Goal: Task Accomplishment & Management: Complete application form

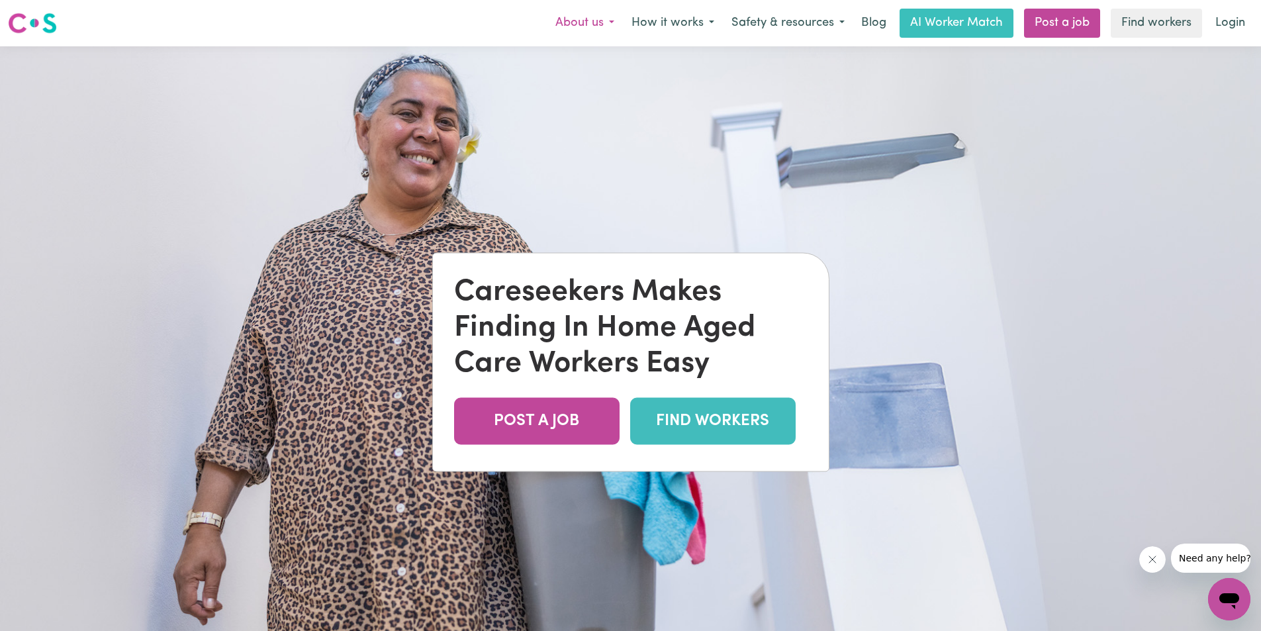
click at [612, 23] on button "About us" at bounding box center [585, 23] width 76 height 28
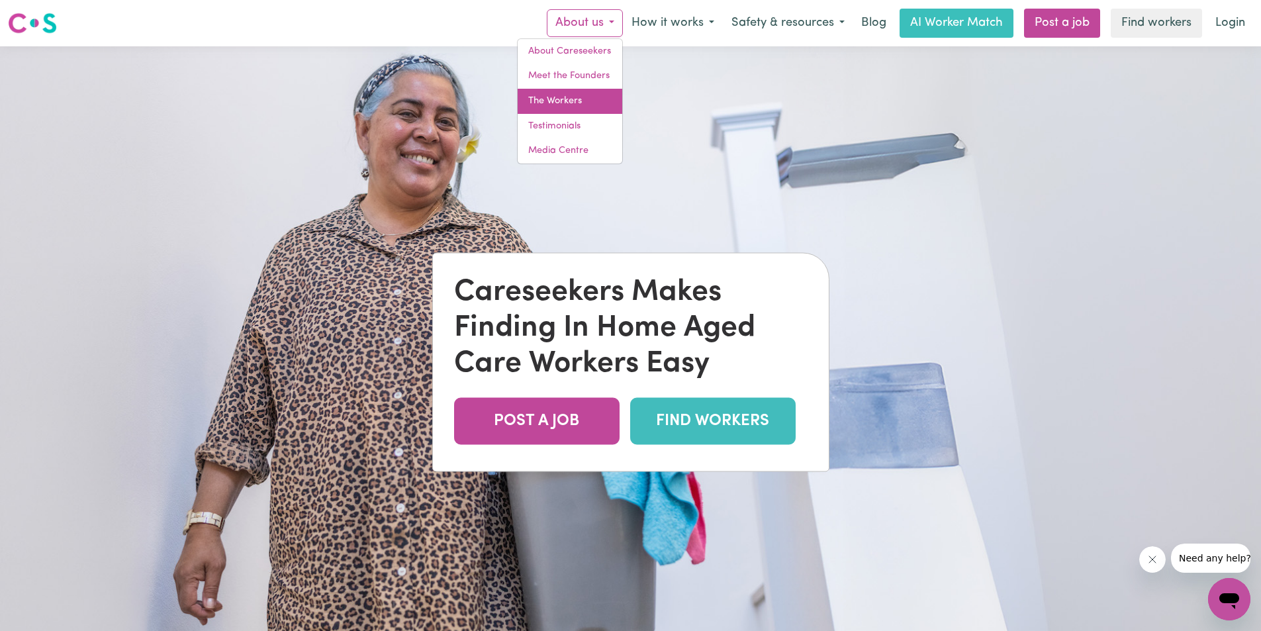
click at [568, 97] on link "The Workers" at bounding box center [570, 101] width 105 height 25
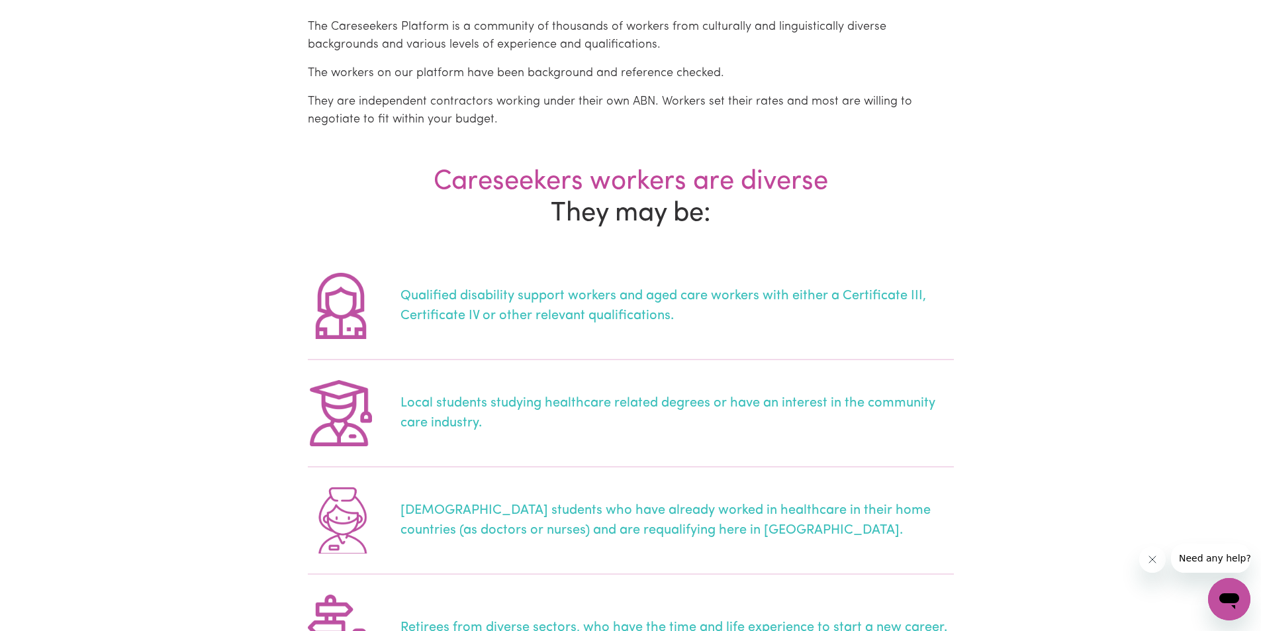
scroll to position [463, 0]
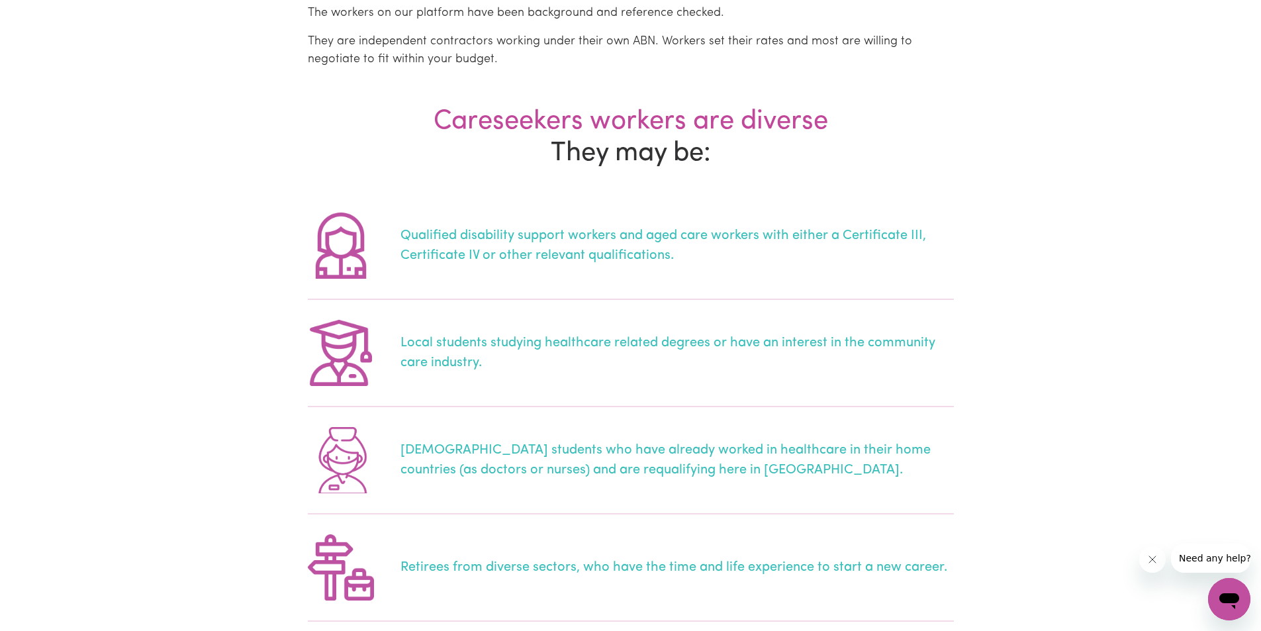
click at [511, 236] on div "Qualified disability support workers and aged care workers with either a Certif…" at bounding box center [678, 246] width 554 height 40
click at [365, 252] on img at bounding box center [341, 246] width 66 height 66
click at [587, 254] on div "Qualified disability support workers and aged care workers with either a Certif…" at bounding box center [678, 246] width 554 height 40
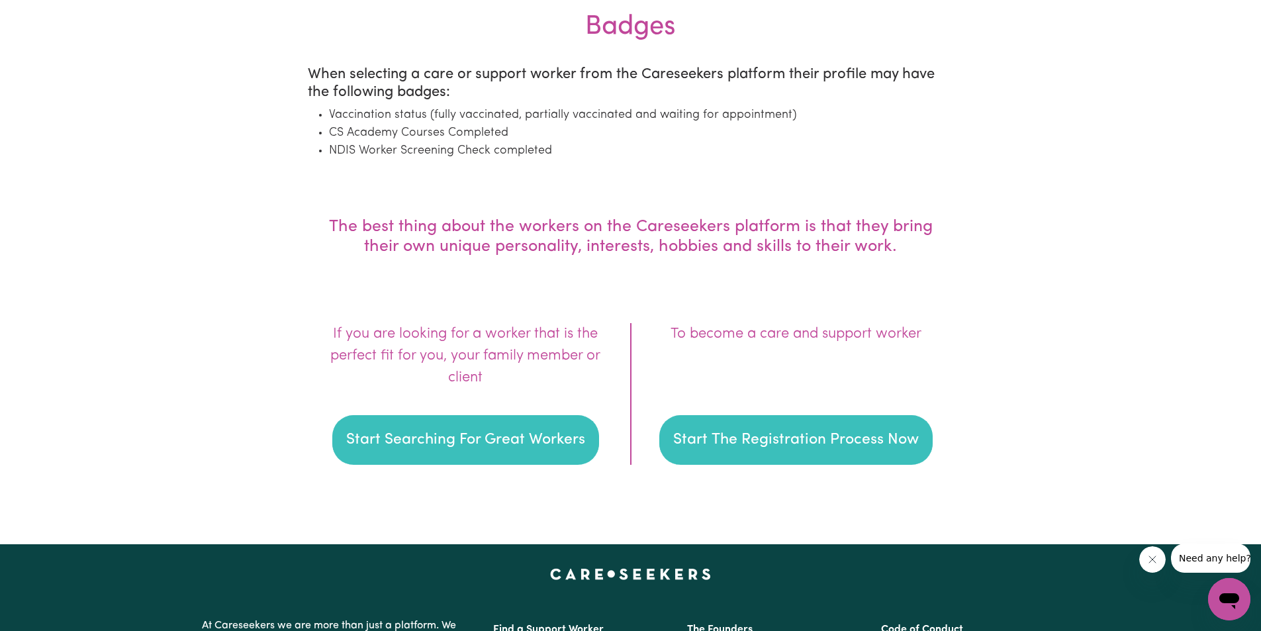
scroll to position [1788, 0]
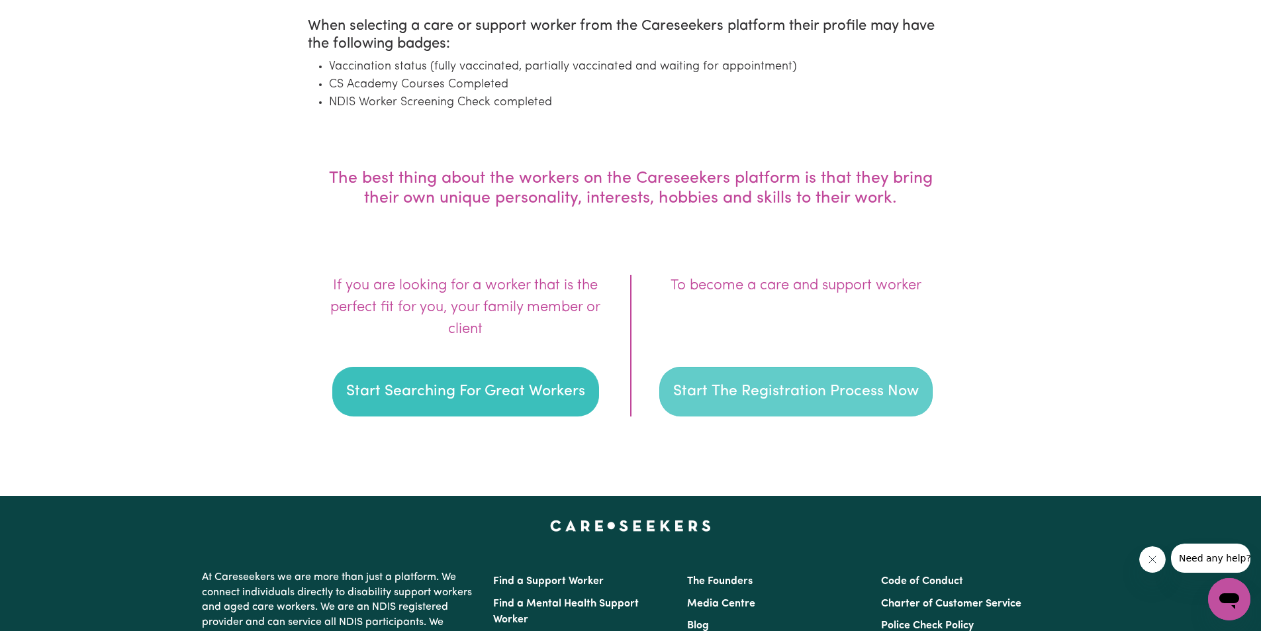
click at [752, 385] on button "Start The Registration Process Now" at bounding box center [795, 392] width 273 height 50
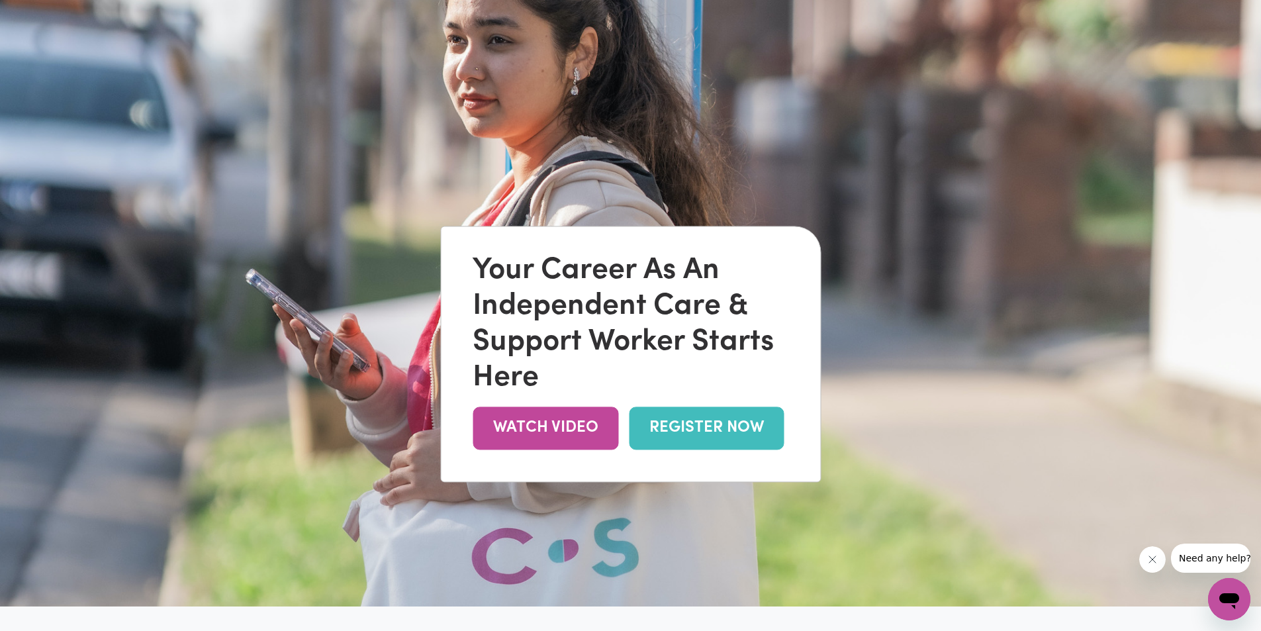
scroll to position [199, 0]
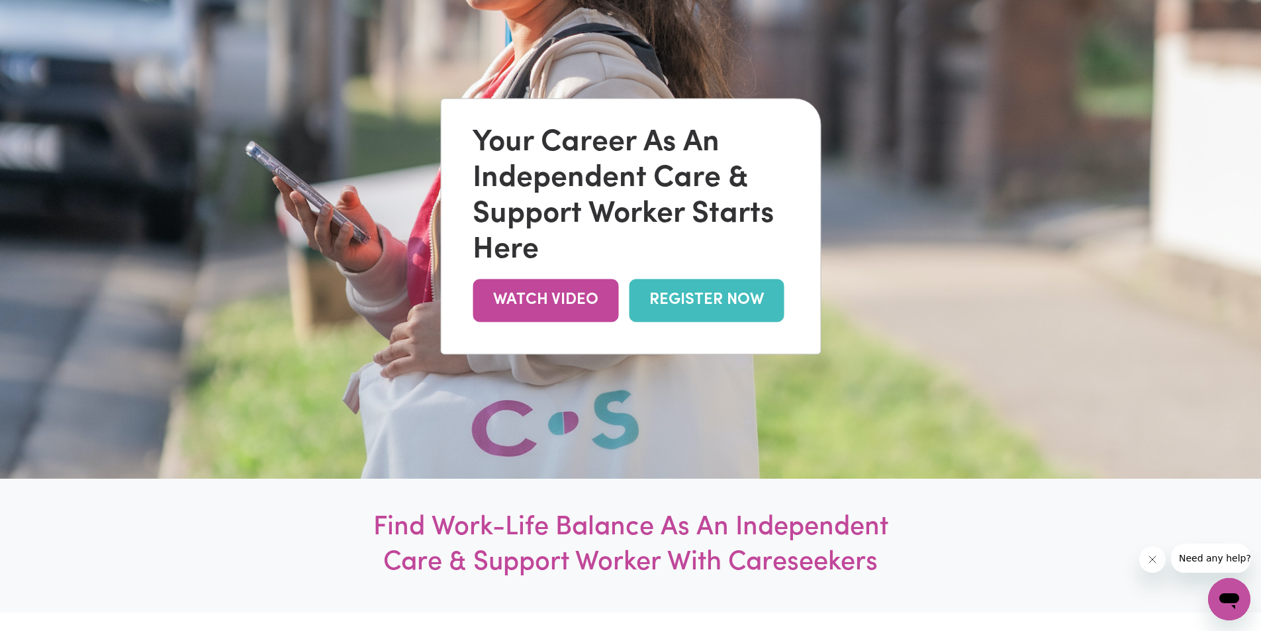
click at [739, 303] on link "REGISTER NOW" at bounding box center [706, 300] width 155 height 43
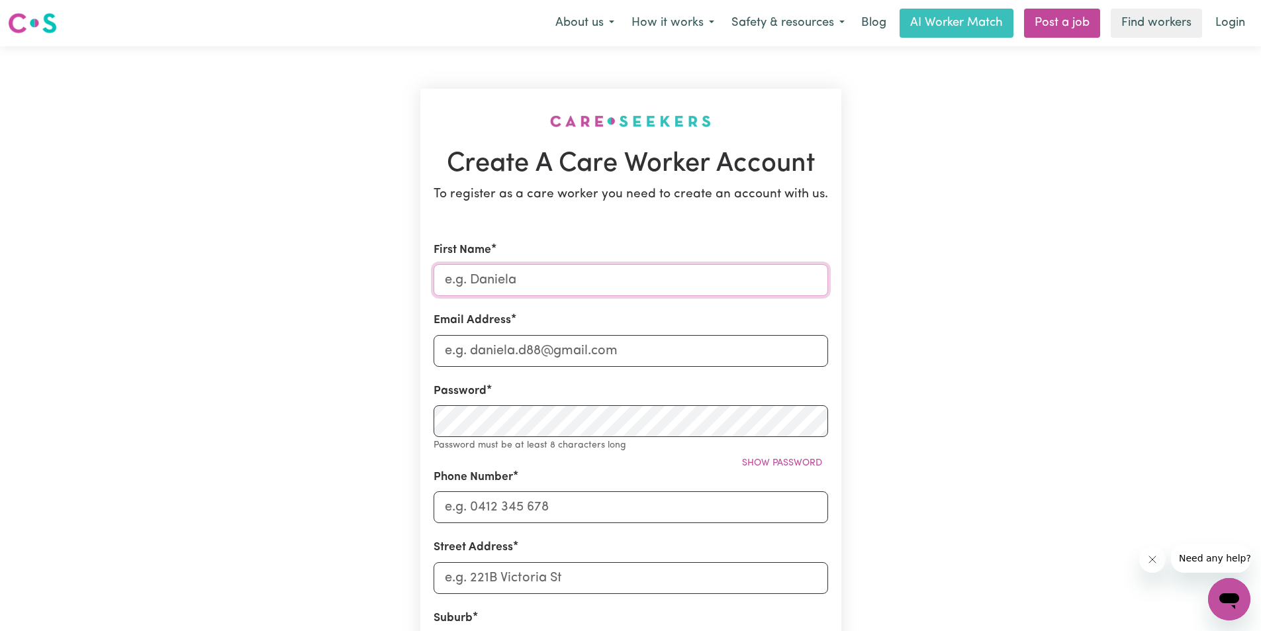
click at [587, 274] on input "First Name" at bounding box center [631, 280] width 395 height 32
type input "Akeeb"
type input "[EMAIL_ADDRESS][DOMAIN_NAME]"
type input "0423269130"
type input "[STREET_ADDRESS]"
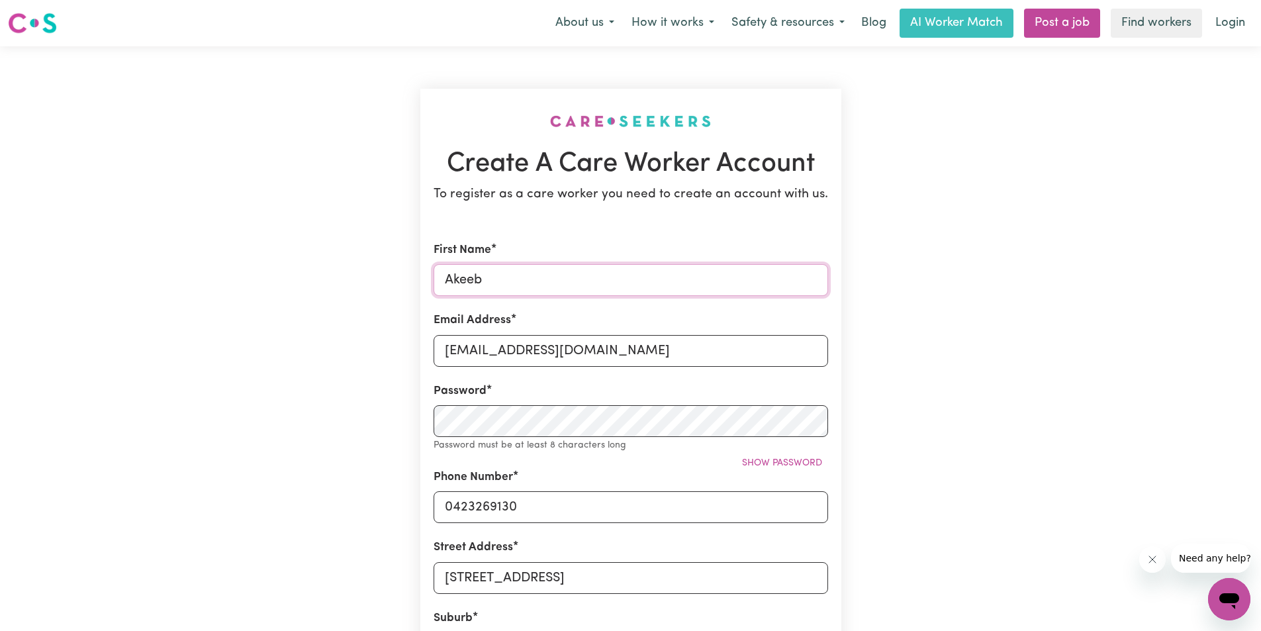
scroll to position [66, 0]
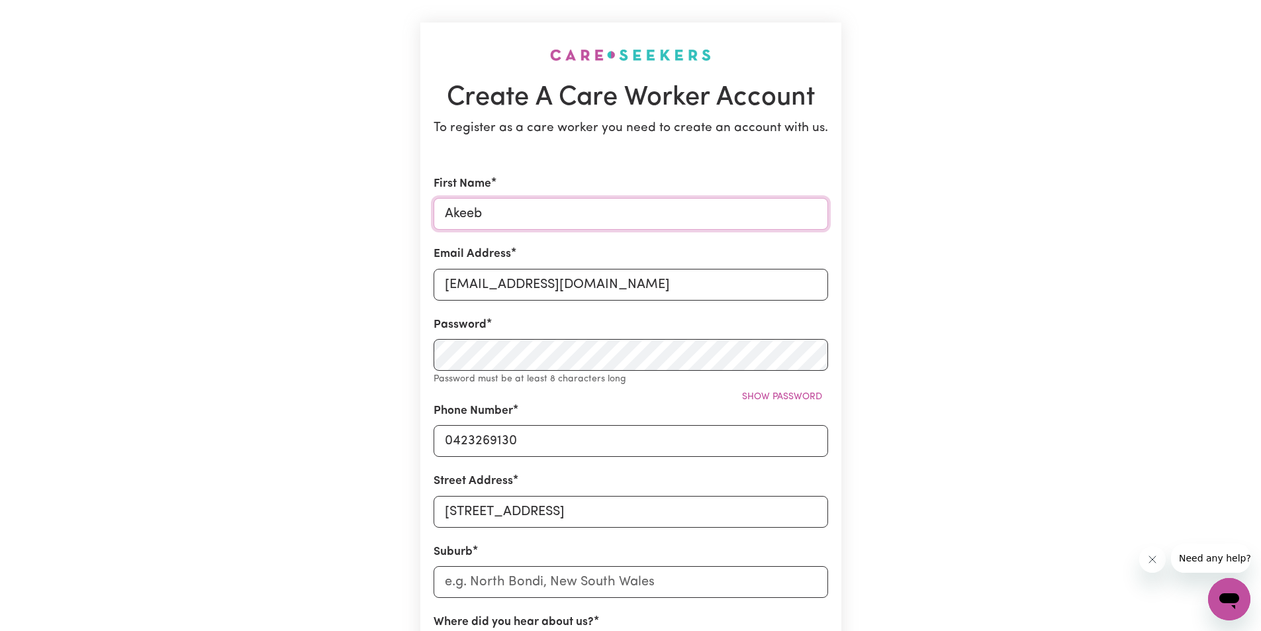
type input "Akeeb"
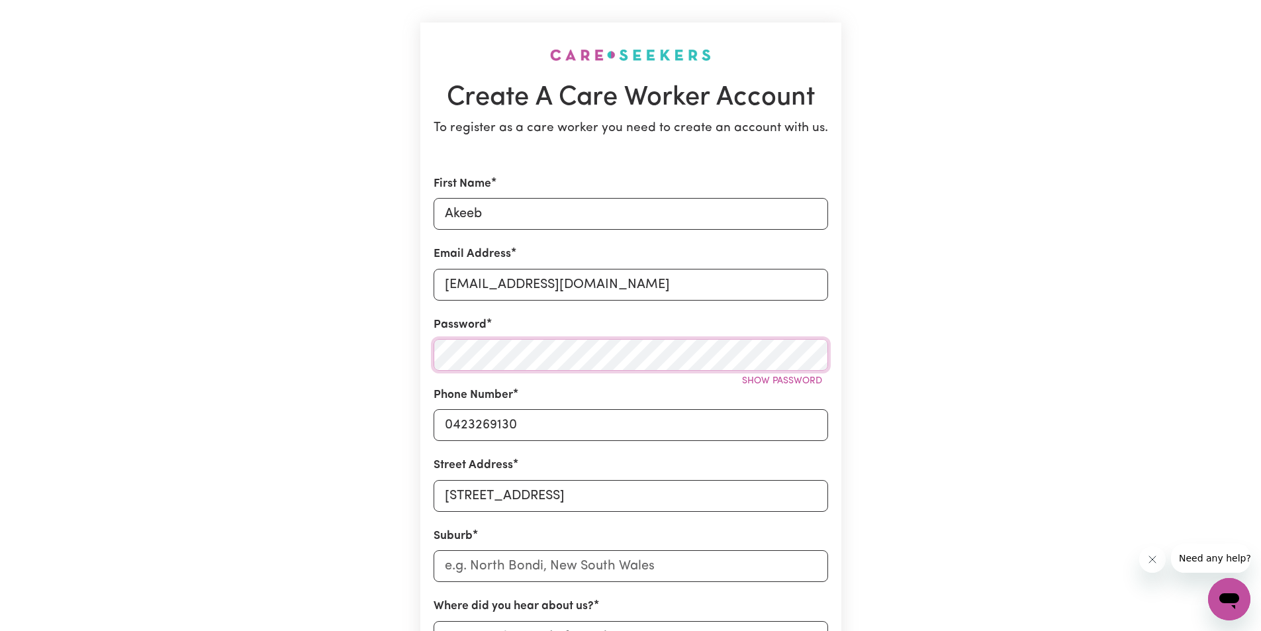
scroll to position [265, 0]
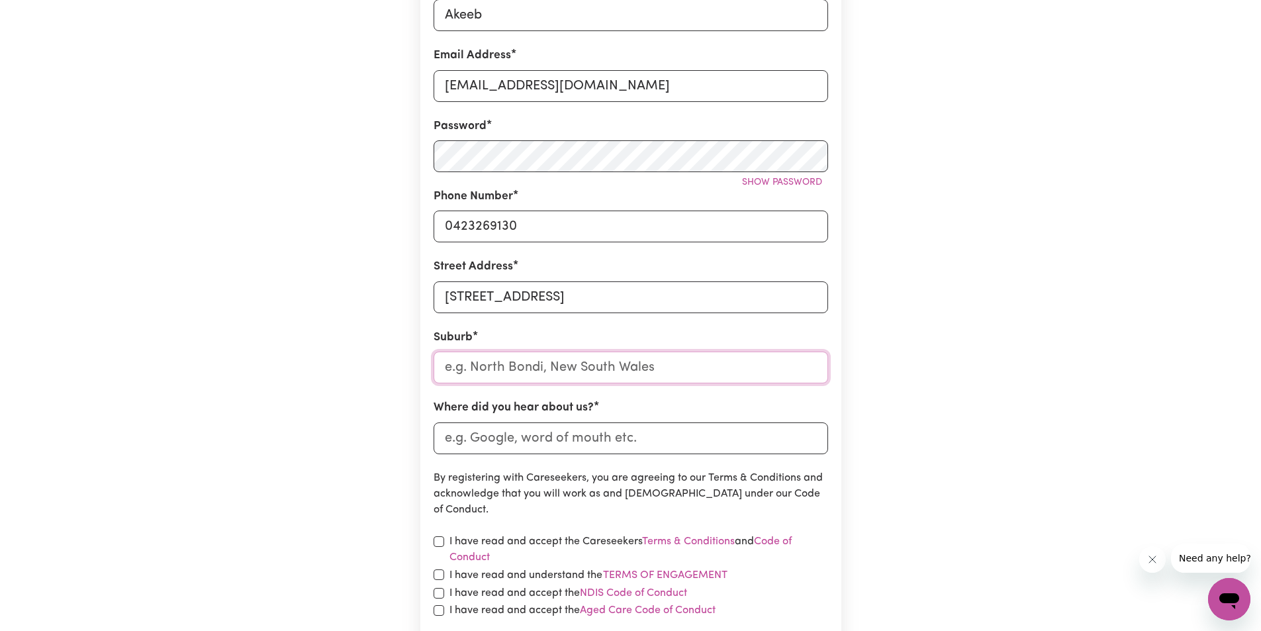
click at [698, 369] on input "text" at bounding box center [631, 368] width 395 height 32
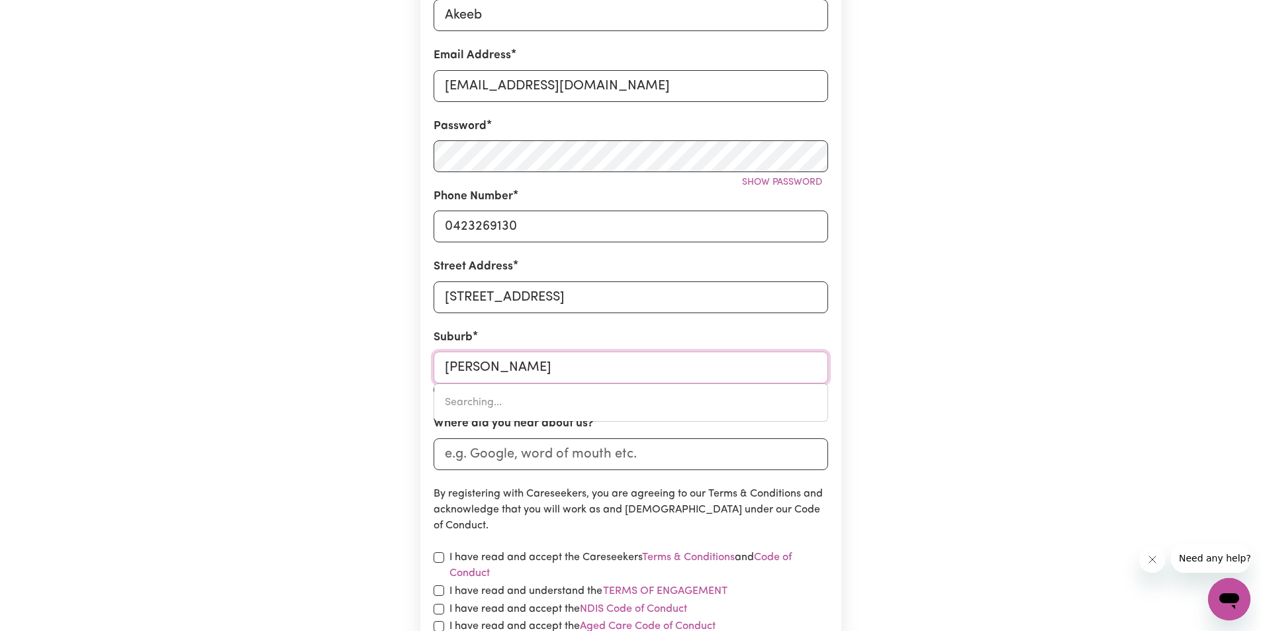
type input "[PERSON_NAME]"
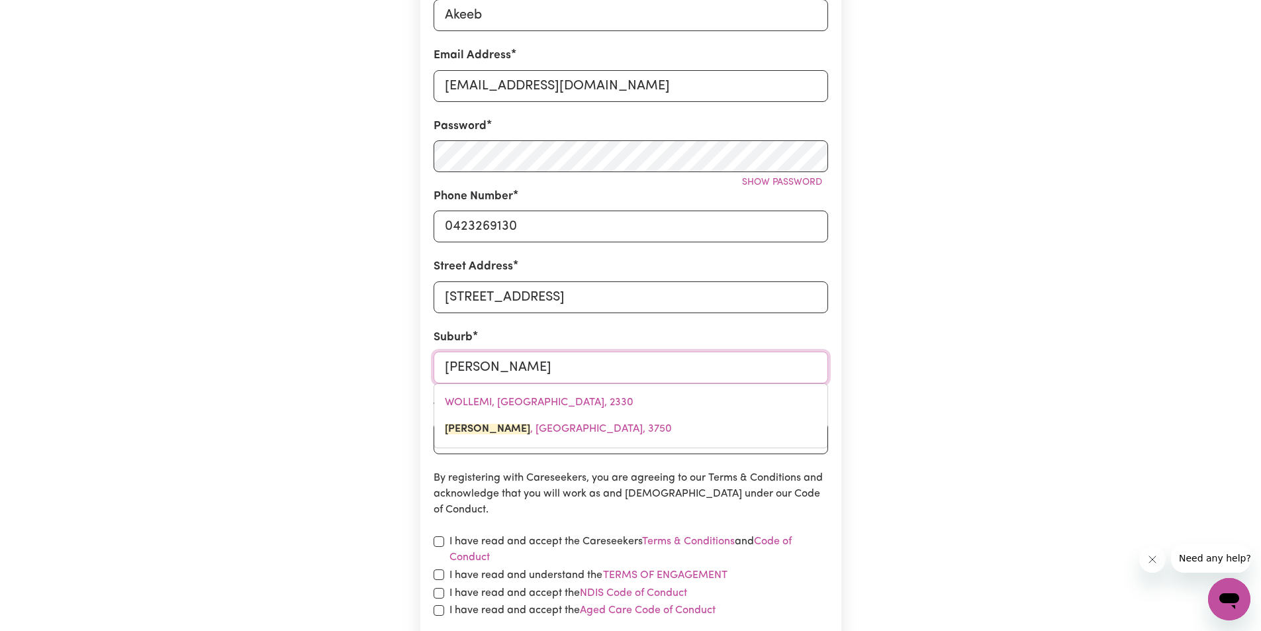
type input "[PERSON_NAME][GEOGRAPHIC_DATA], 3750"
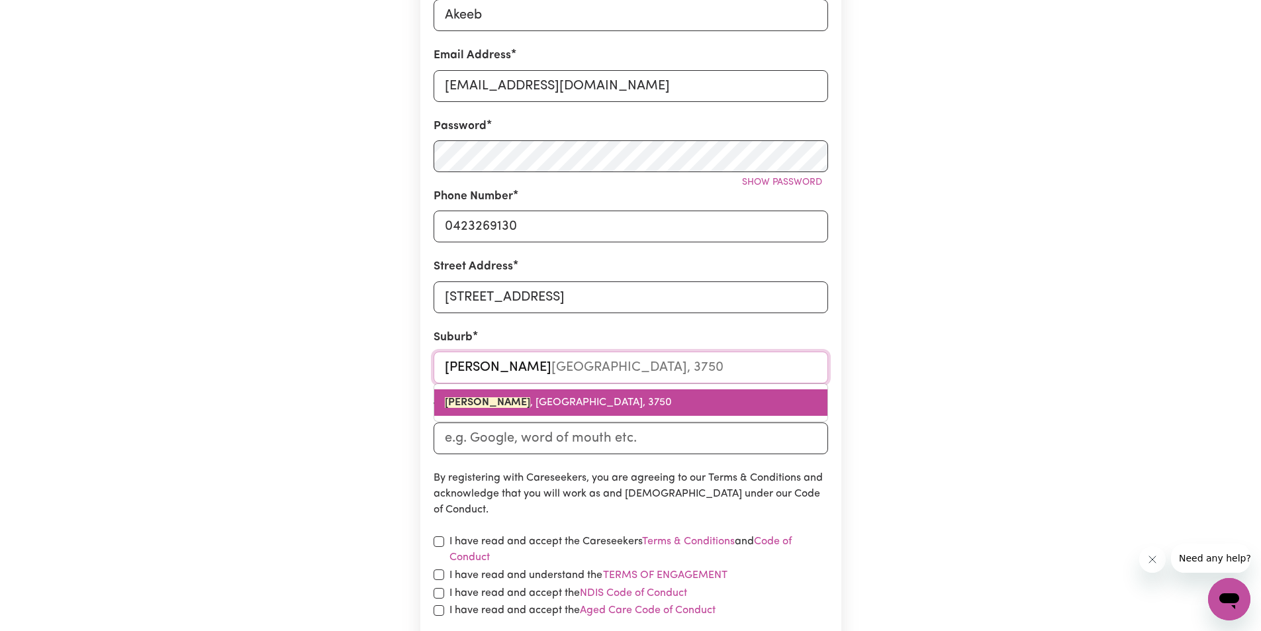
click at [465, 405] on mark "[PERSON_NAME]" at bounding box center [487, 402] width 85 height 11
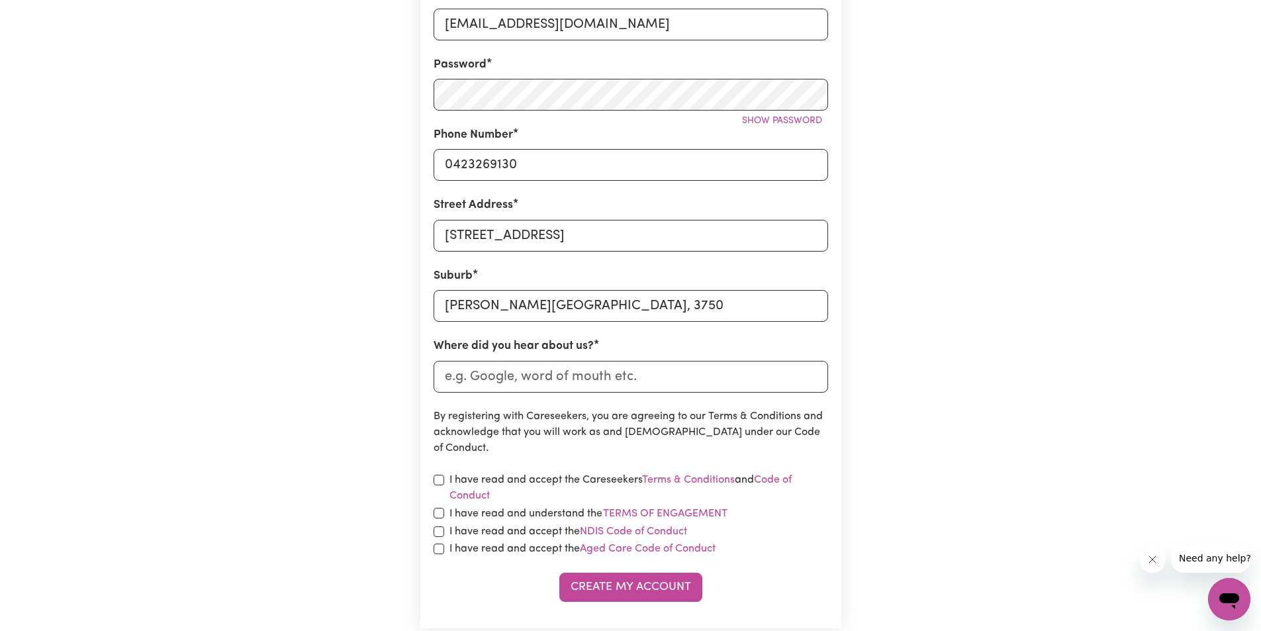
scroll to position [397, 0]
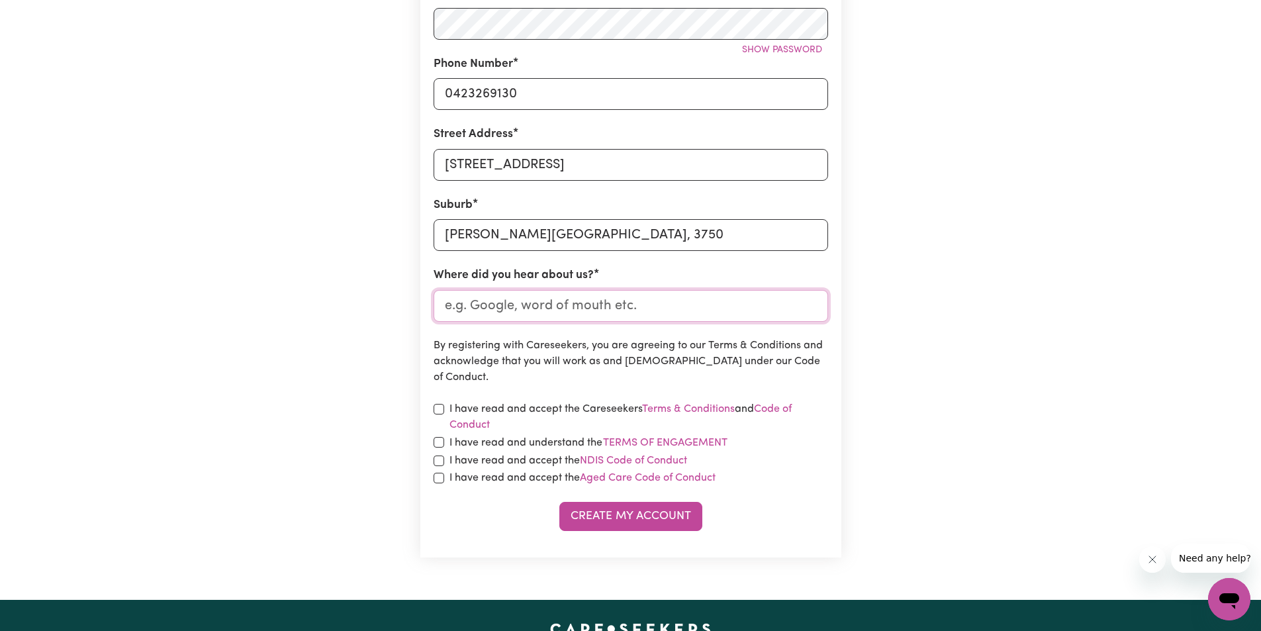
click at [703, 315] on input "Where did you hear about us?" at bounding box center [631, 306] width 395 height 32
type input "Google"
click at [443, 409] on input "checkbox" at bounding box center [439, 409] width 11 height 11
checkbox input "true"
click at [436, 444] on input "checkbox" at bounding box center [439, 442] width 11 height 11
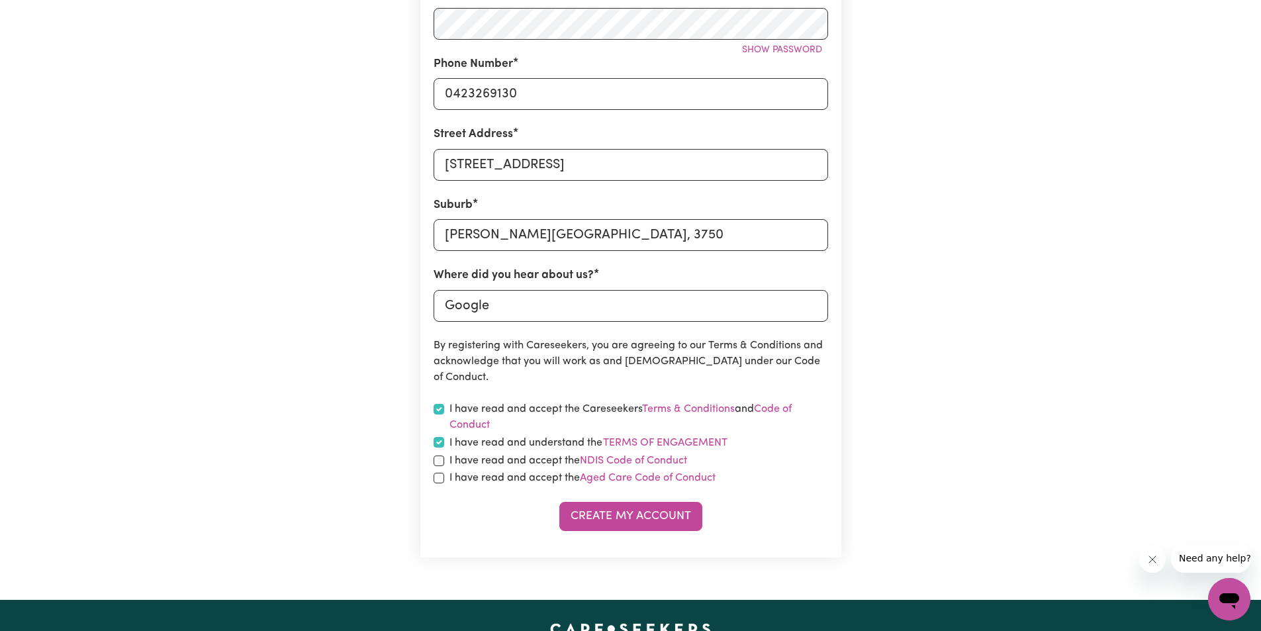
checkbox input "true"
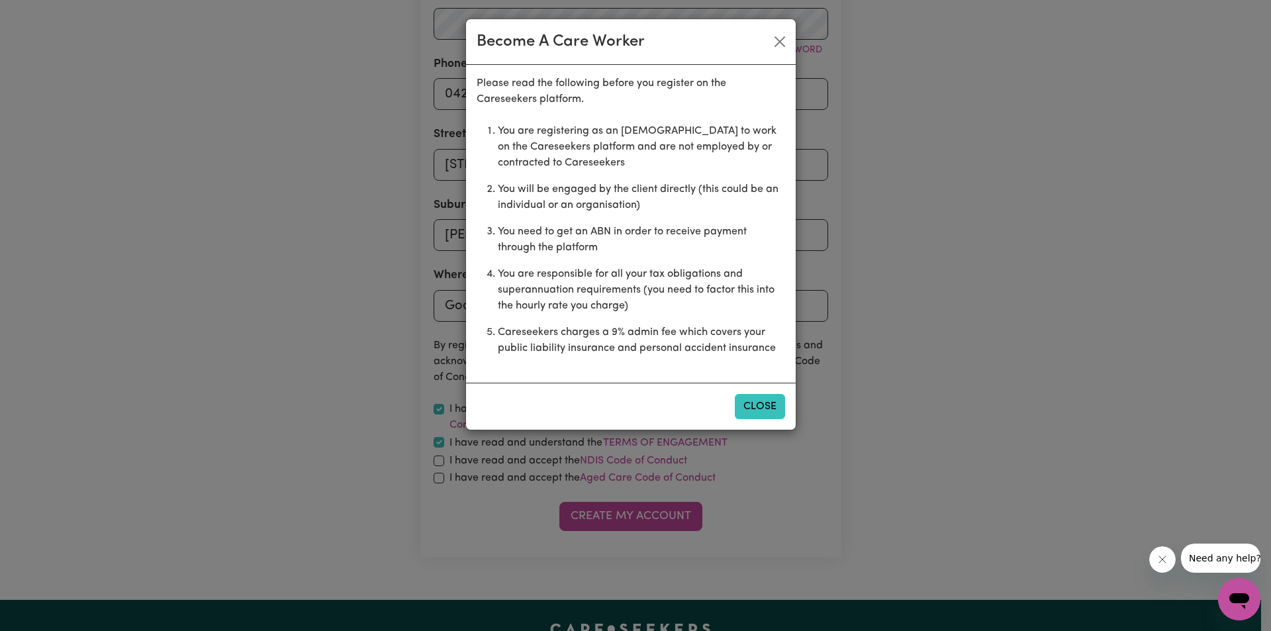
click at [760, 407] on button "Close" at bounding box center [760, 406] width 50 height 25
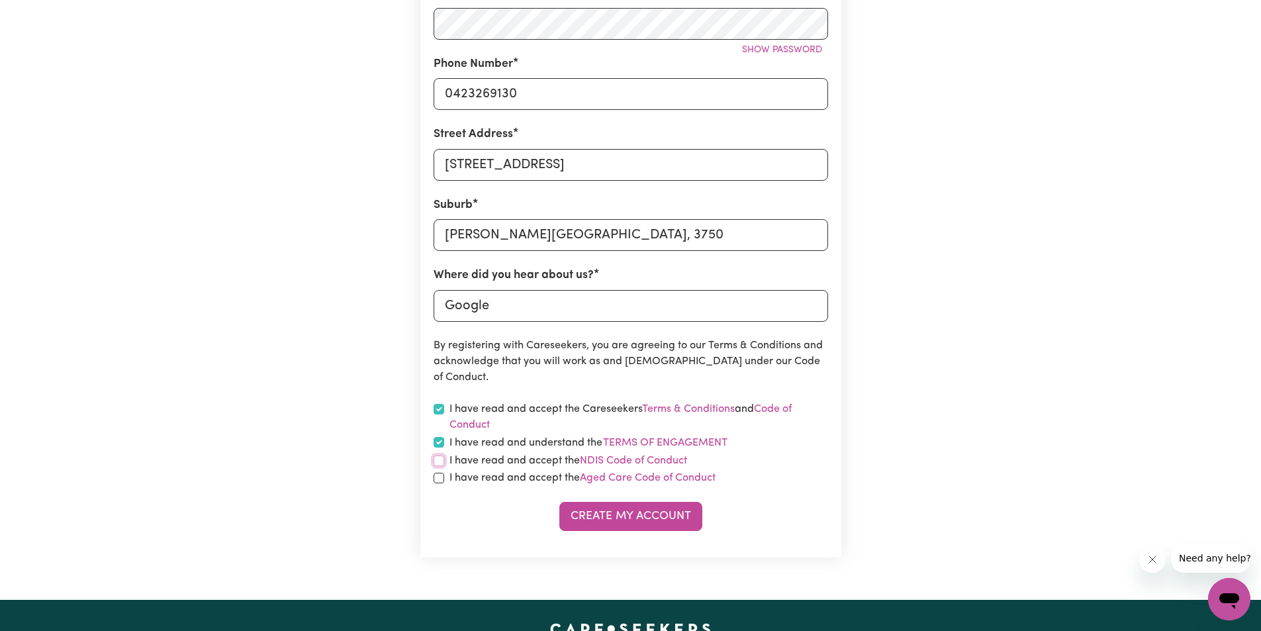
click at [440, 460] on input "checkbox" at bounding box center [439, 461] width 11 height 11
checkbox input "true"
click at [438, 477] on input "checkbox" at bounding box center [439, 478] width 11 height 11
checkbox input "true"
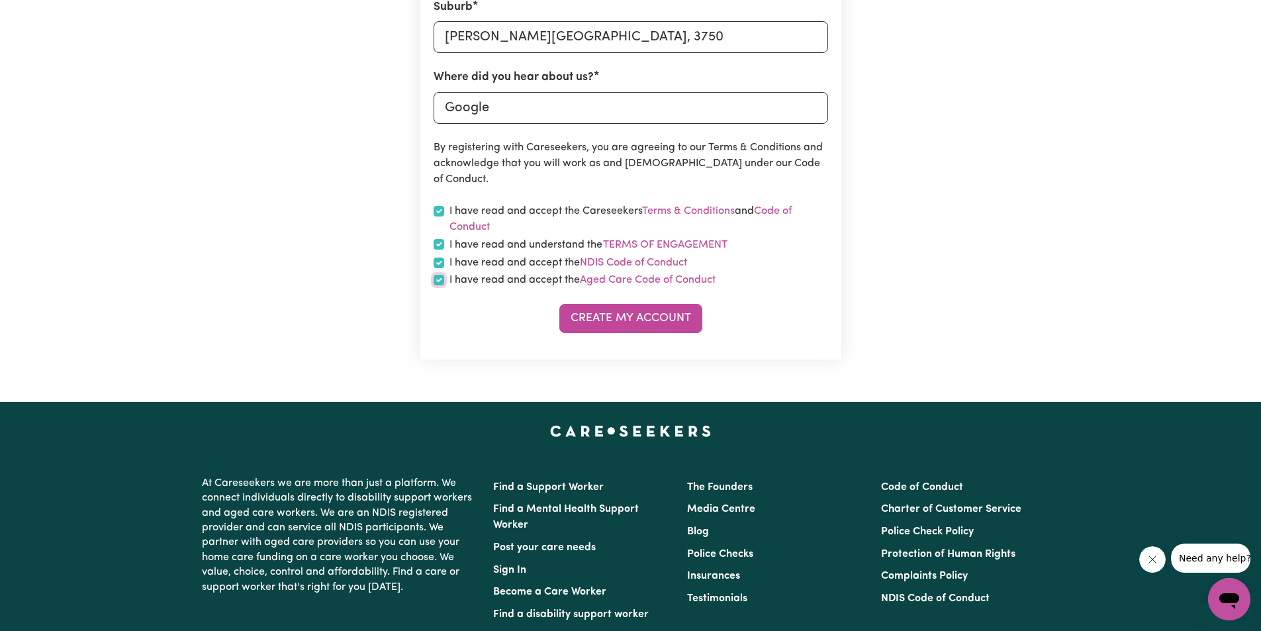
scroll to position [596, 0]
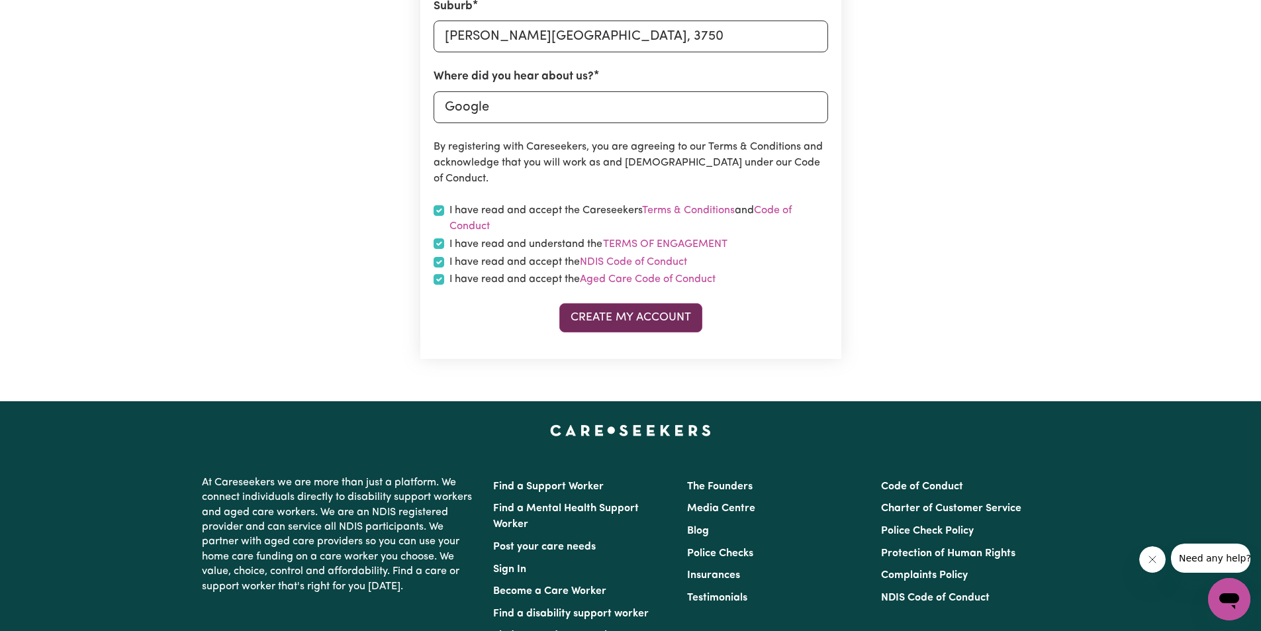
click at [650, 317] on button "Create My Account" at bounding box center [631, 317] width 143 height 29
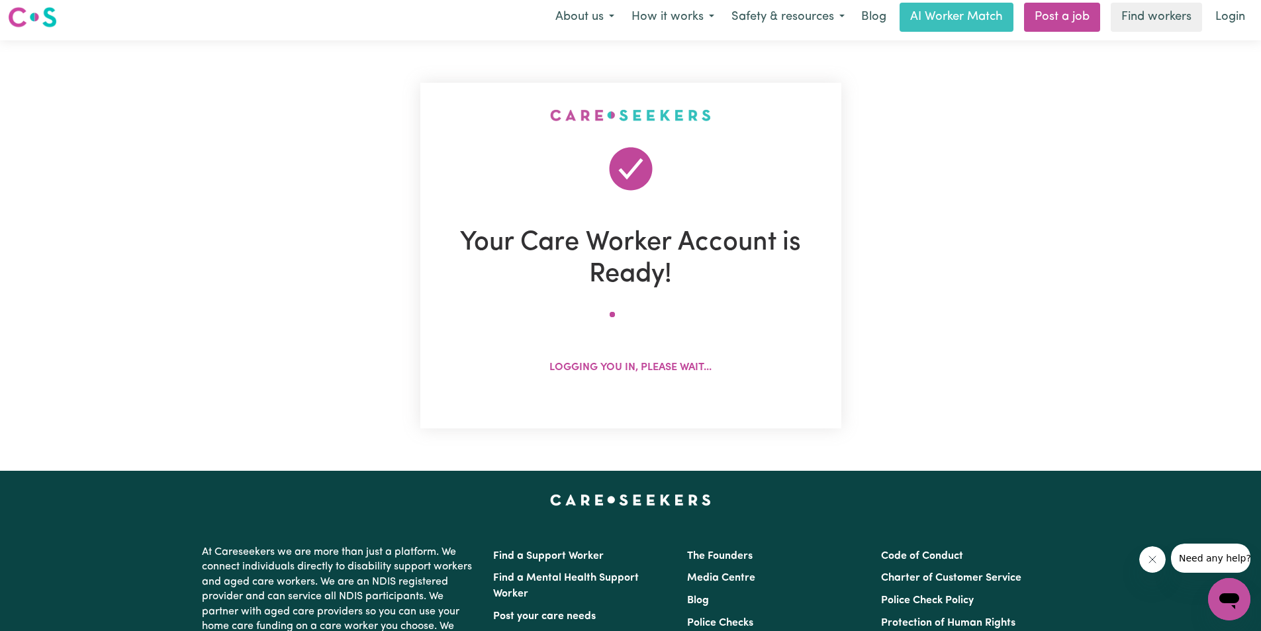
scroll to position [0, 0]
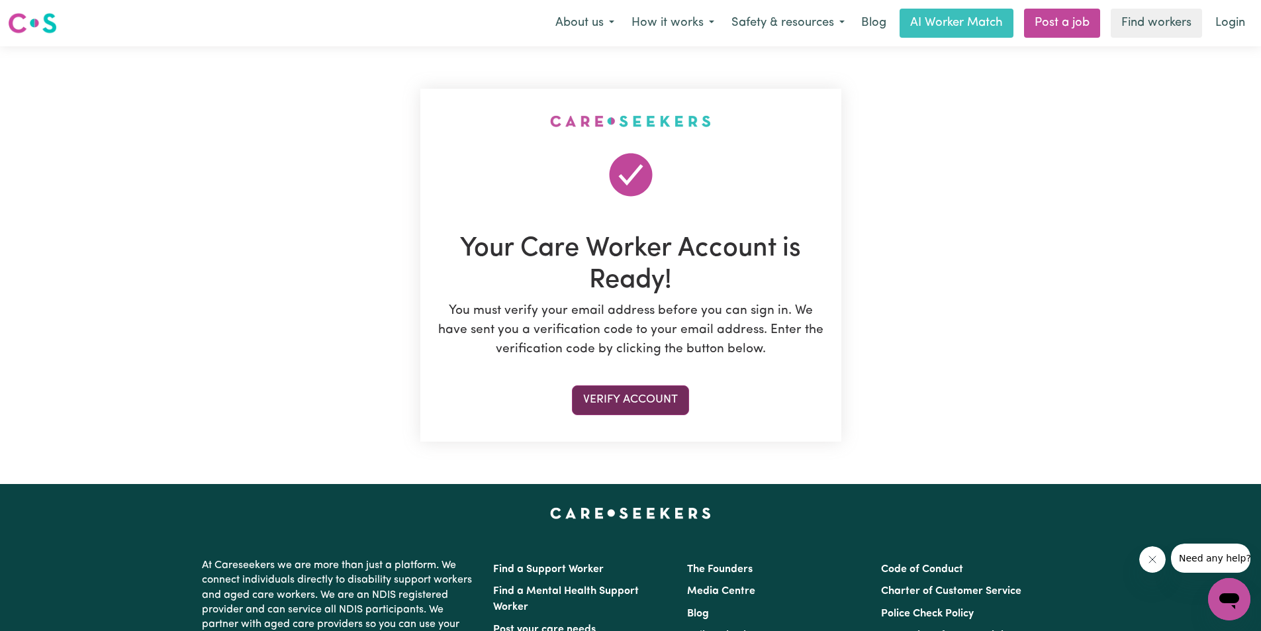
click at [624, 398] on button "Verify Account" at bounding box center [630, 399] width 117 height 29
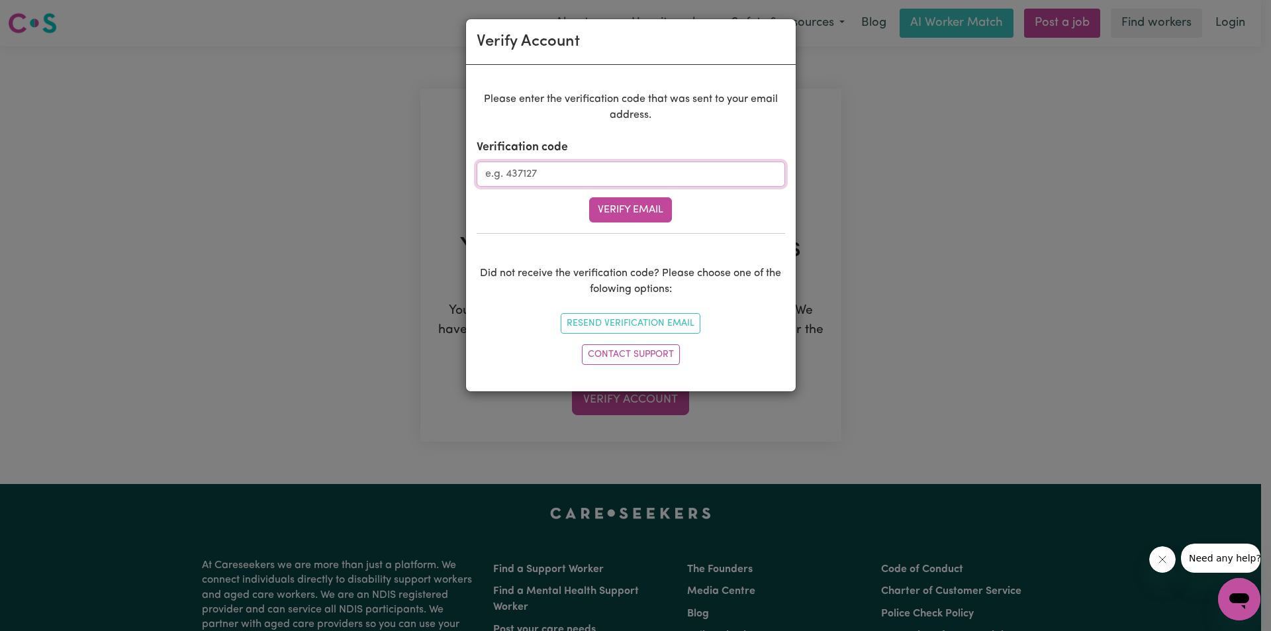
click at [572, 176] on input "Verification code" at bounding box center [631, 174] width 309 height 25
type input "285941"
click at [644, 209] on button "Verify Email" at bounding box center [630, 209] width 83 height 25
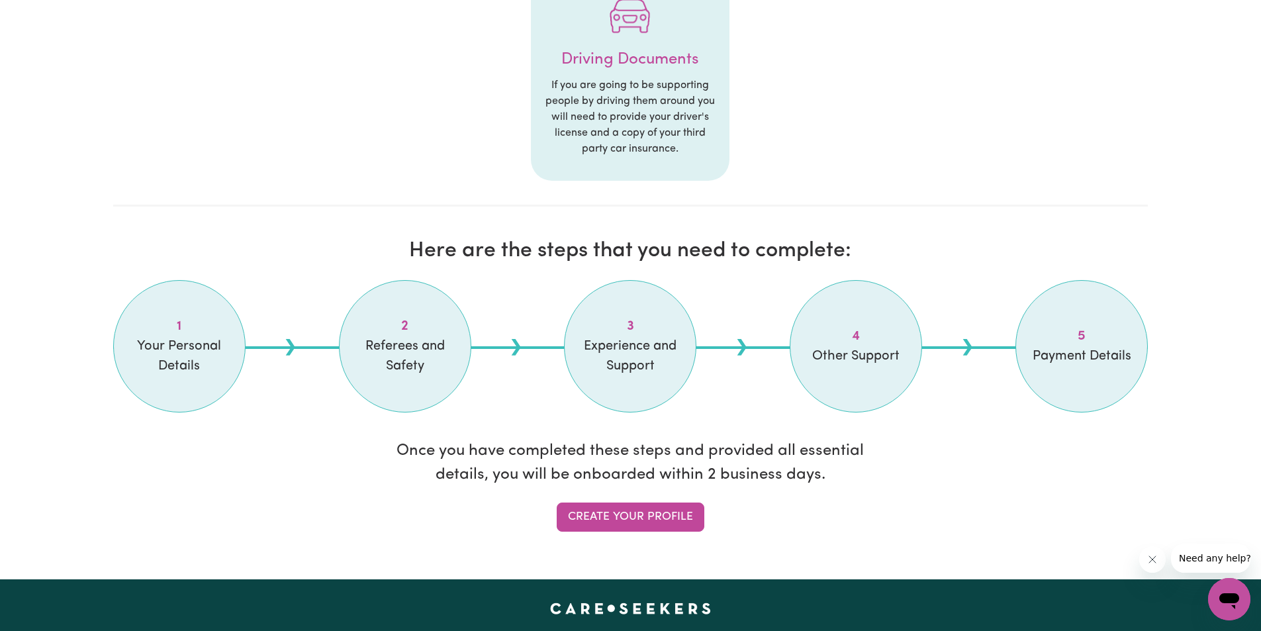
scroll to position [861, 0]
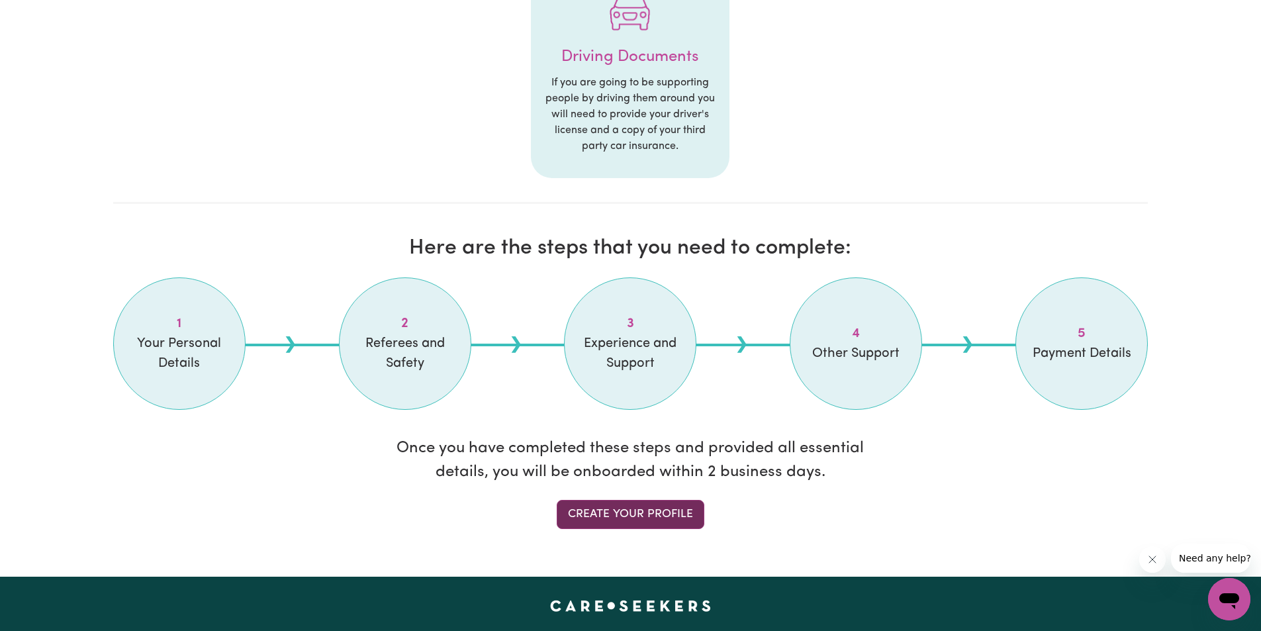
click at [618, 510] on link "Create your profile" at bounding box center [631, 514] width 148 height 29
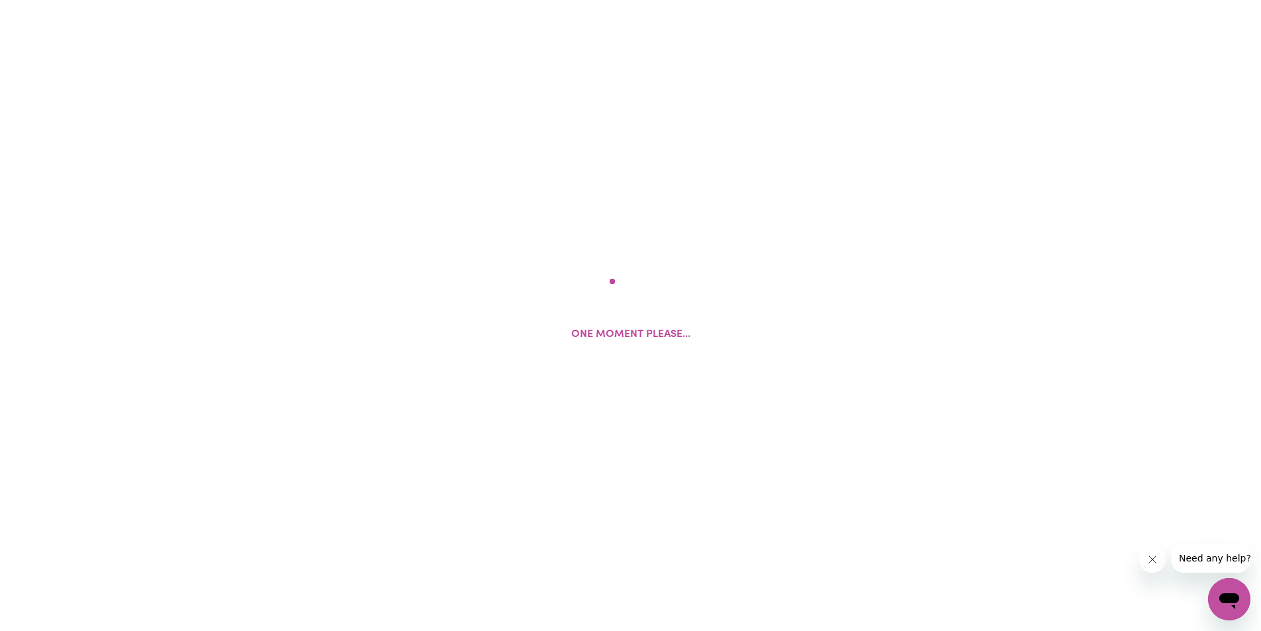
select select "Studying a healthcare related degree or qualification"
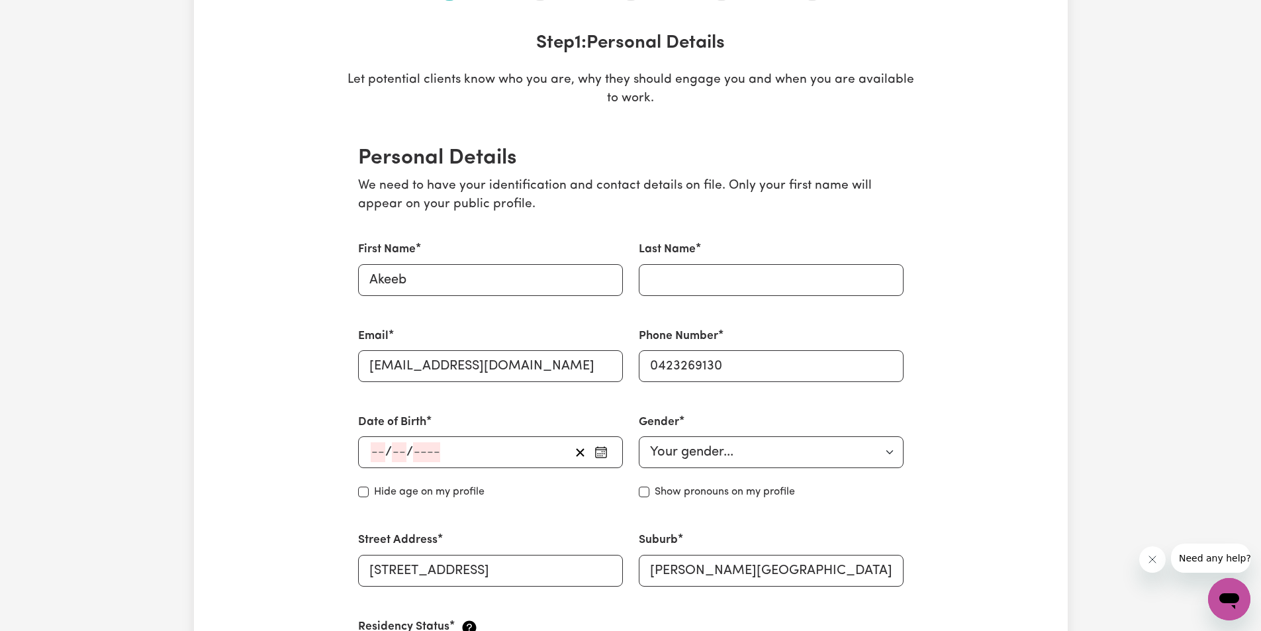
scroll to position [199, 0]
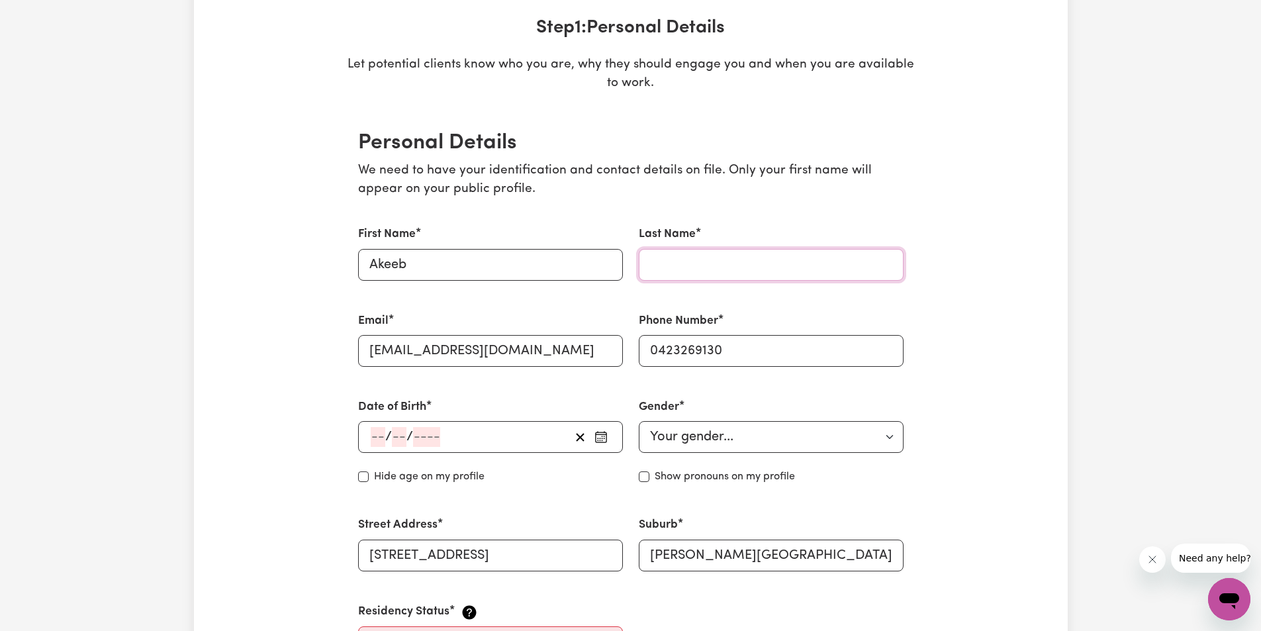
click at [671, 271] on input "Last Name" at bounding box center [771, 265] width 265 height 32
type input "Alao"
click at [389, 434] on span "/" at bounding box center [388, 437] width 7 height 15
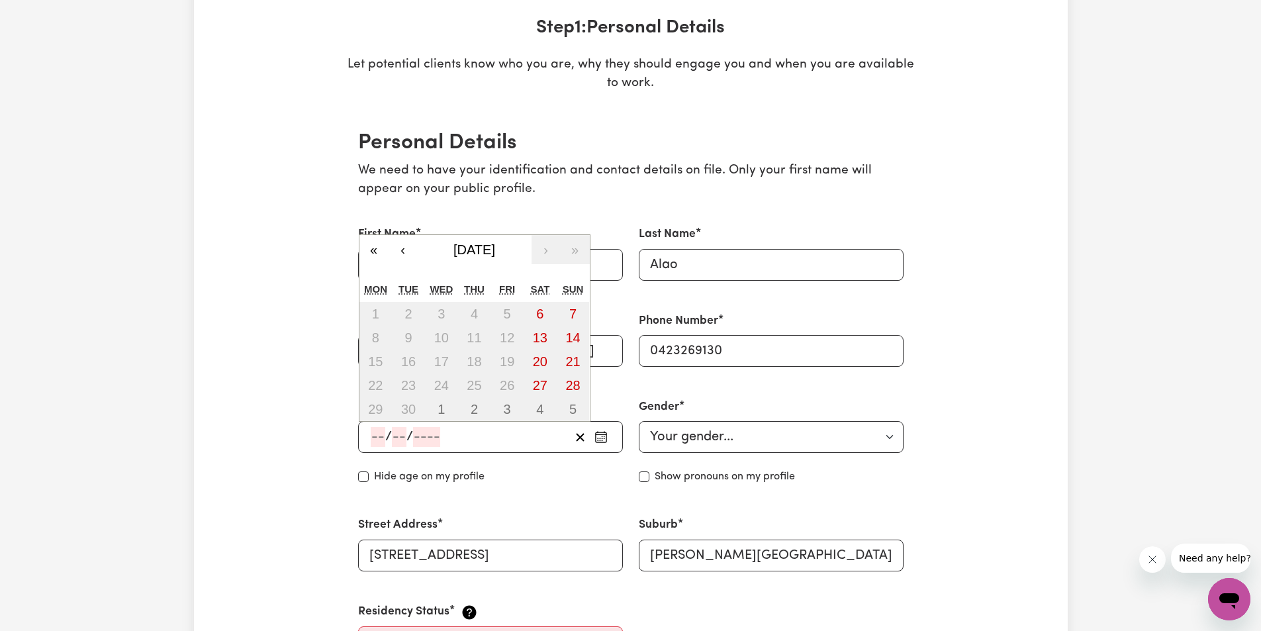
click at [371, 438] on input "number" at bounding box center [378, 437] width 15 height 20
type input "03"
type input "02"
type input "197"
type input "1975-02-03"
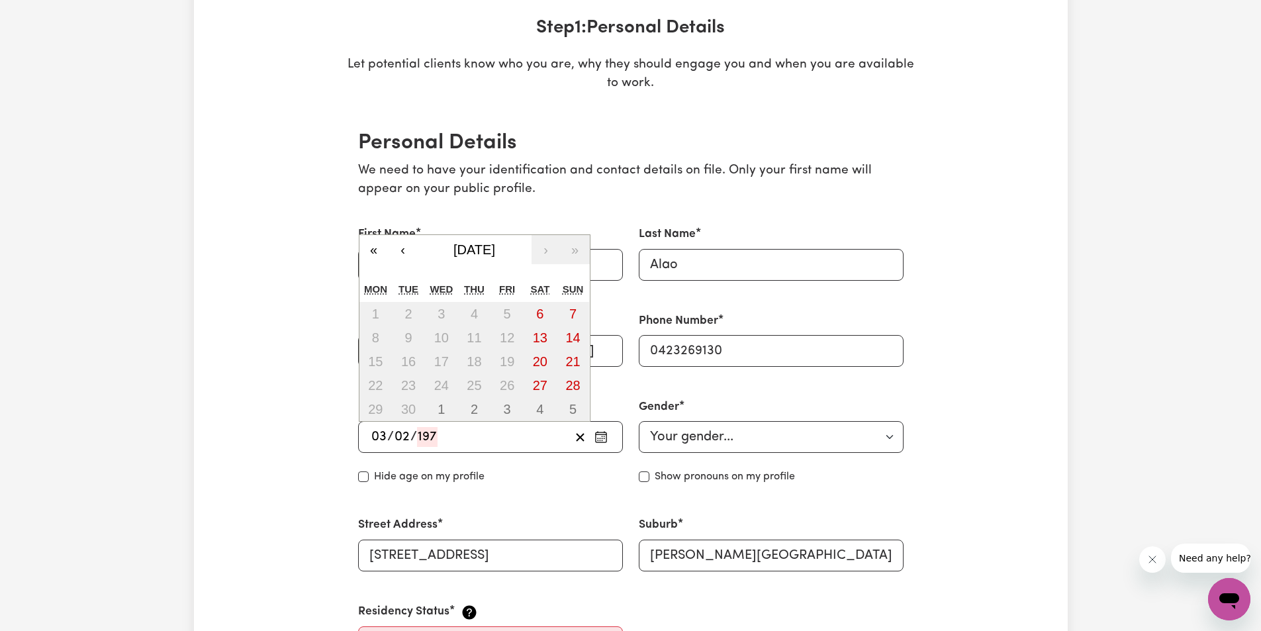
type input "3"
type input "2"
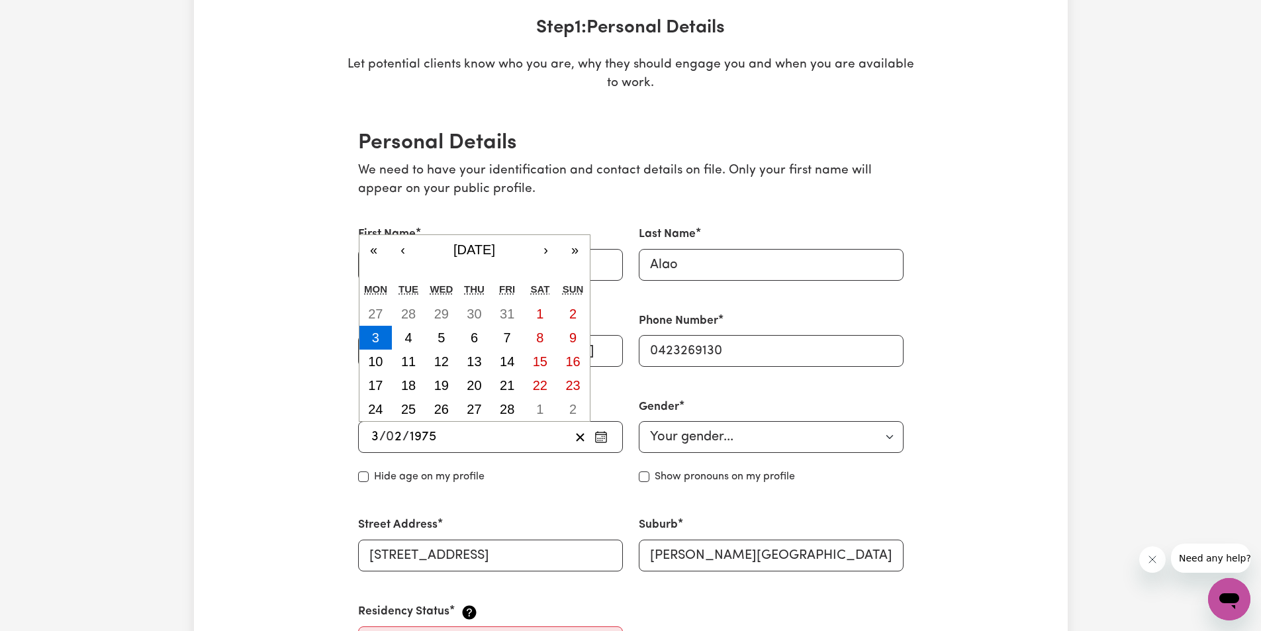
type input "1975"
click at [538, 491] on div "Date of Birth 1975-02-03 3 / 0 2 / 1975 « ‹ February 1975 › » Mon Tue Wed Thu F…" at bounding box center [490, 442] width 281 height 118
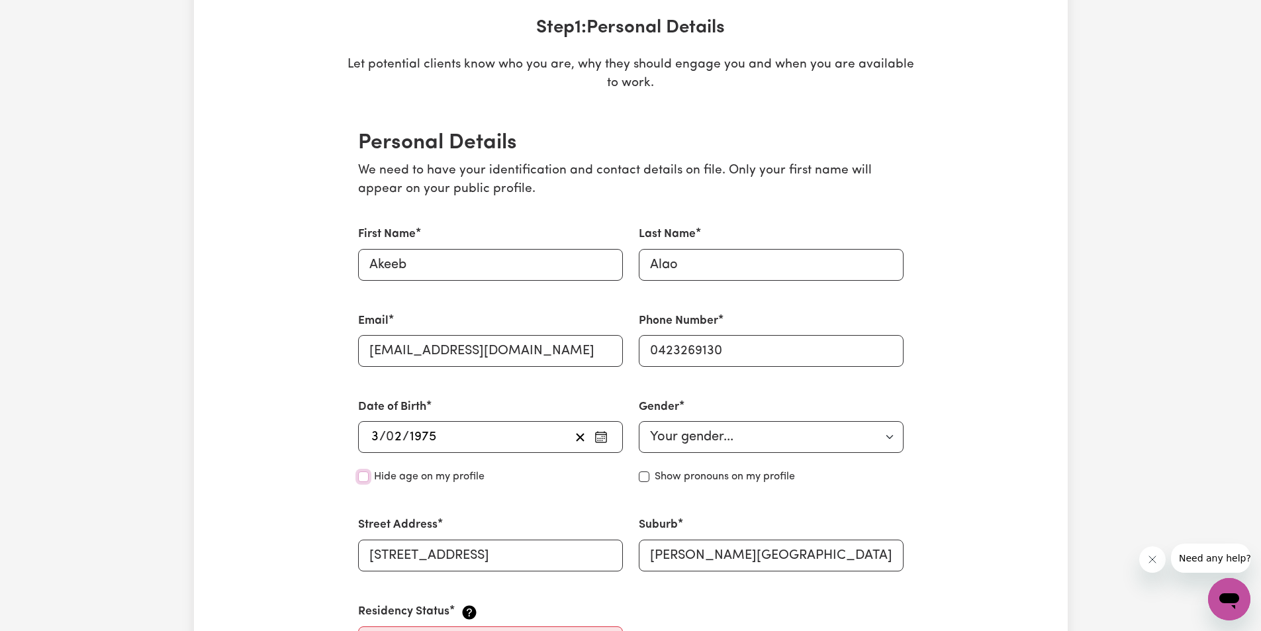
click at [361, 477] on input "Hide age" at bounding box center [363, 476] width 11 height 11
click at [363, 477] on input "Hide age" at bounding box center [363, 476] width 11 height 11
drag, startPoint x: 360, startPoint y: 477, endPoint x: 350, endPoint y: 483, distance: 11.3
click at [360, 477] on input "Hide age" at bounding box center [363, 476] width 11 height 11
checkbox input "true"
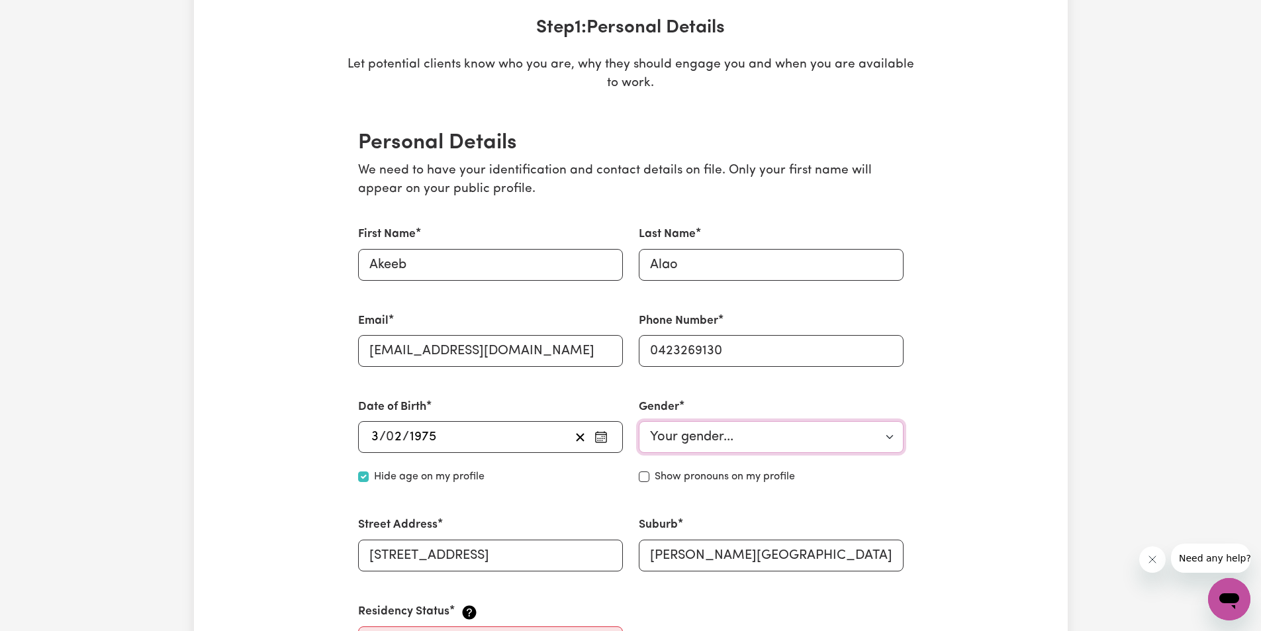
click at [857, 436] on select "Your gender... [DEMOGRAPHIC_DATA] [DEMOGRAPHIC_DATA] [DEMOGRAPHIC_DATA] Other P…" at bounding box center [771, 437] width 265 height 32
select select "[DEMOGRAPHIC_DATA]"
click at [639, 421] on select "Your gender... [DEMOGRAPHIC_DATA] [DEMOGRAPHIC_DATA] [DEMOGRAPHIC_DATA] Other P…" at bounding box center [771, 437] width 265 height 32
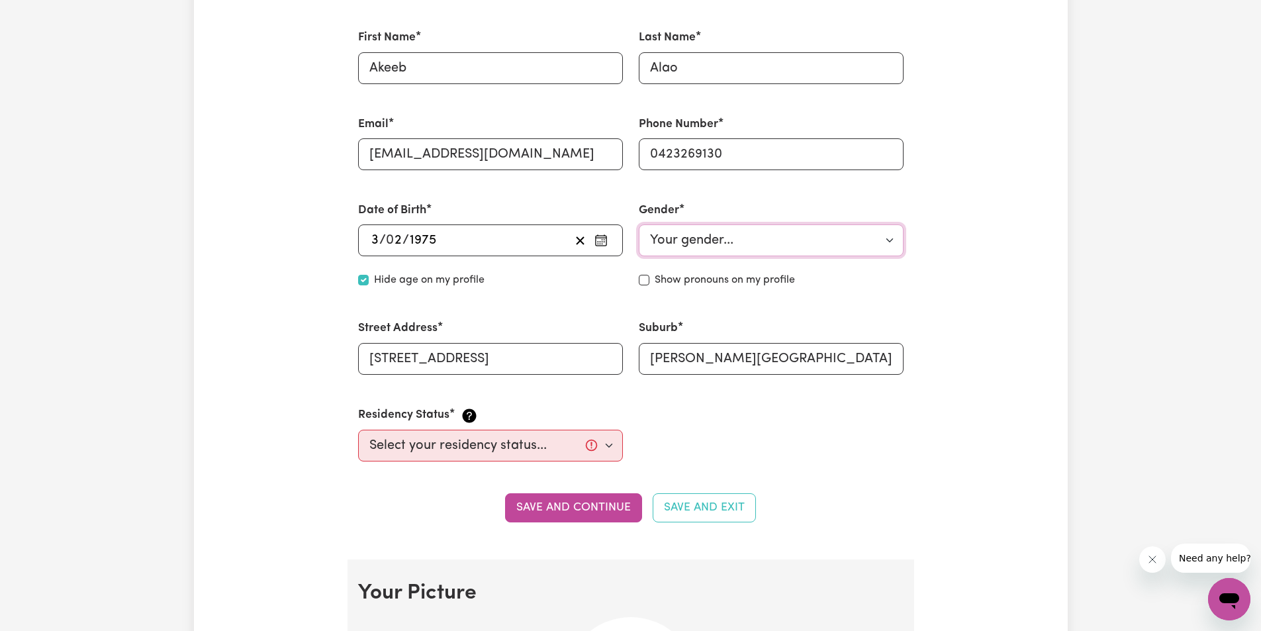
scroll to position [397, 0]
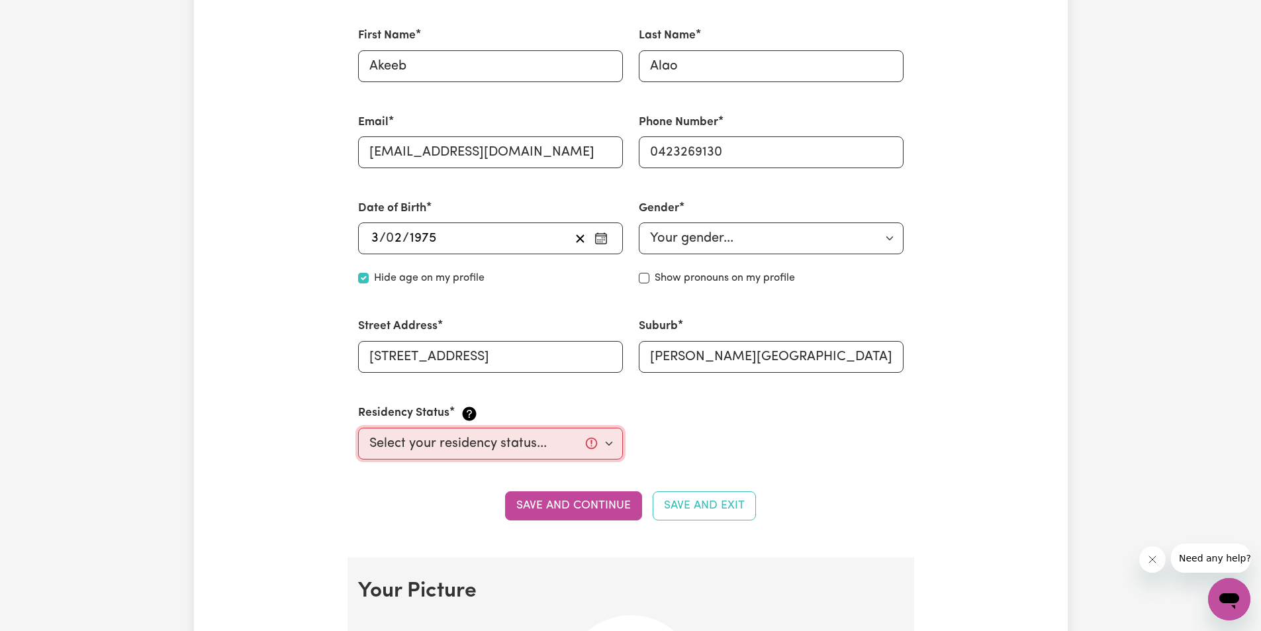
click at [611, 440] on select "Select your residency status... [DEMOGRAPHIC_DATA] citizen Australian PR [DEMOG…" at bounding box center [490, 444] width 265 height 32
select select "[DEMOGRAPHIC_DATA] Citizen"
click at [358, 428] on select "Select your residency status... [DEMOGRAPHIC_DATA] citizen Australian PR [DEMOG…" at bounding box center [490, 444] width 265 height 32
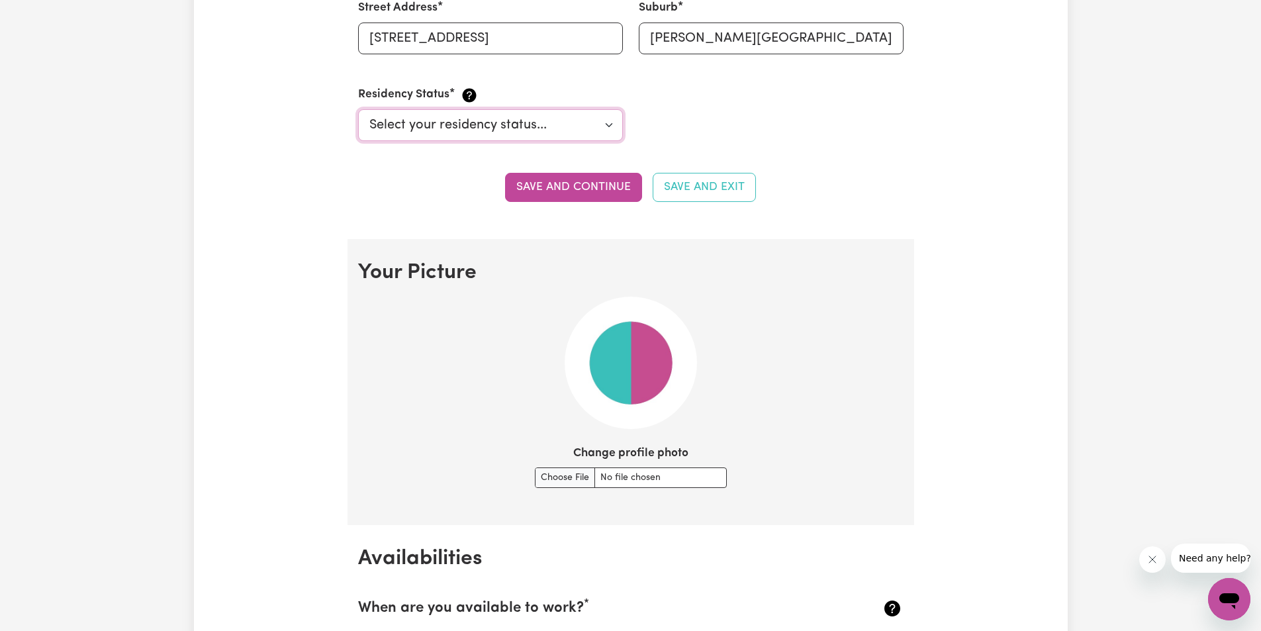
scroll to position [728, 0]
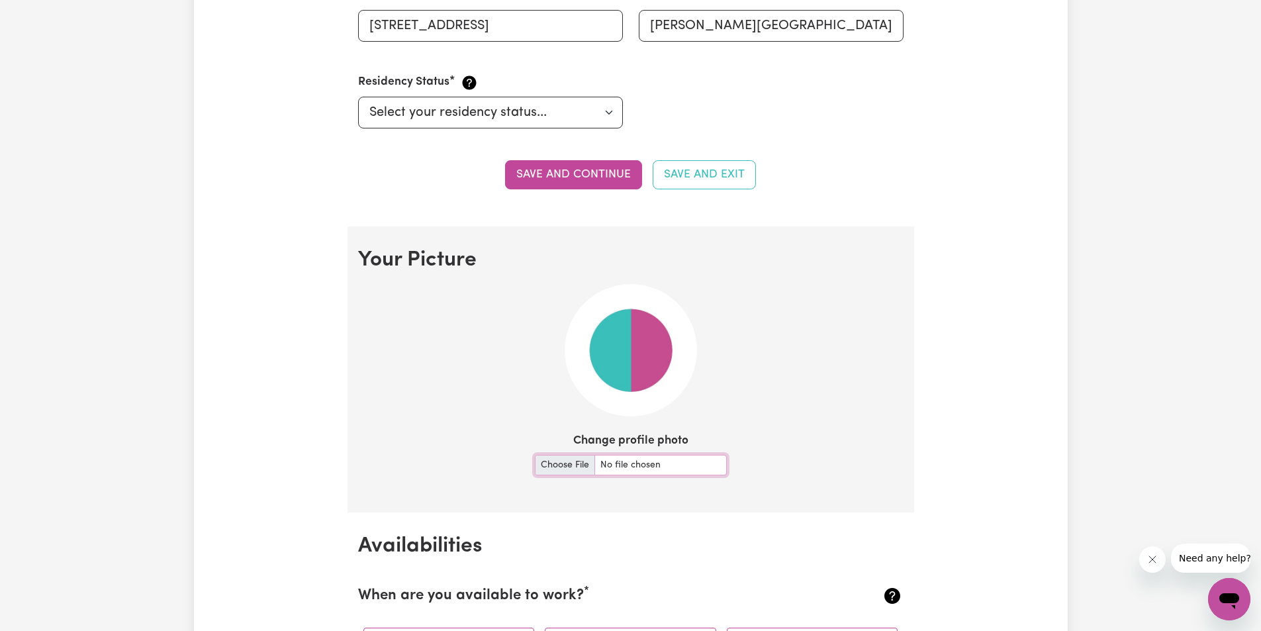
click at [561, 467] on input "Change profile photo" at bounding box center [631, 465] width 192 height 21
type input "C:\fakepath\Akeeb.jpg"
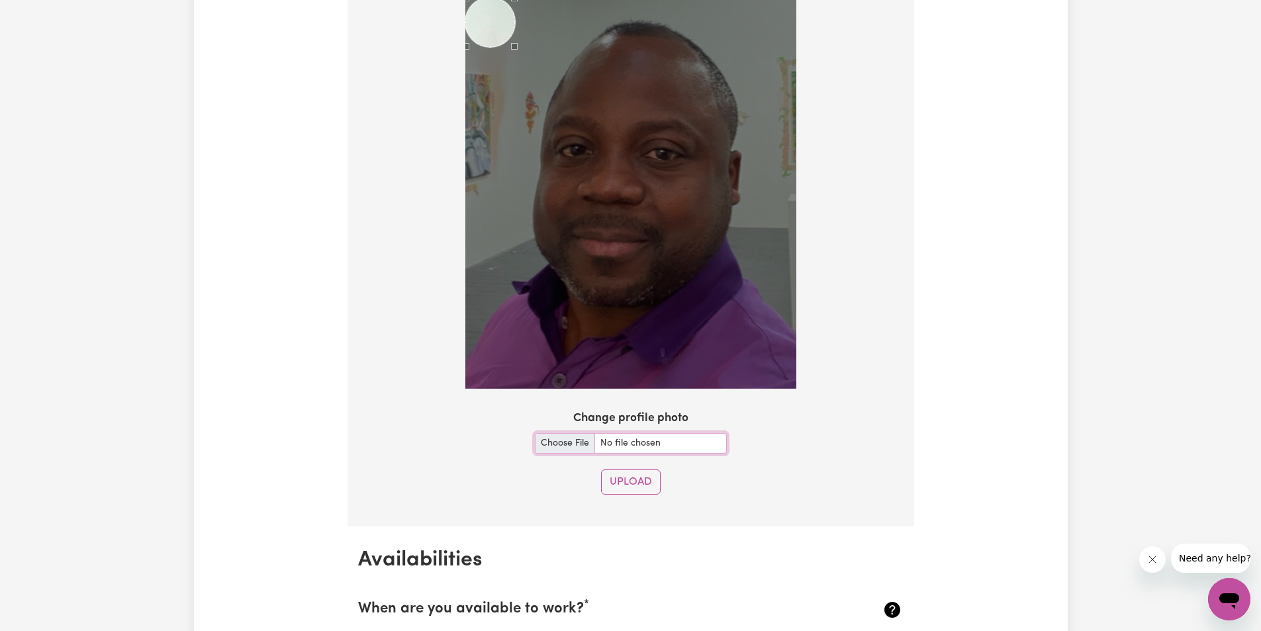
scroll to position [1126, 0]
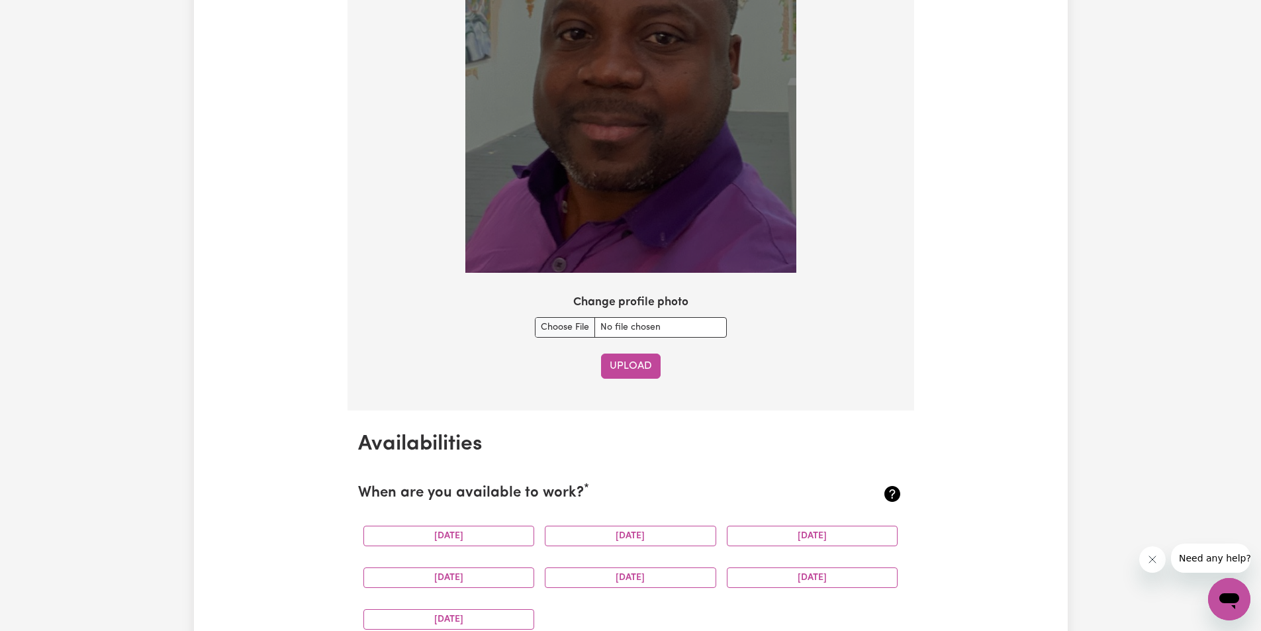
click at [640, 369] on button "Upload" at bounding box center [631, 366] width 60 height 25
checkbox input "false"
select select "null"
select select
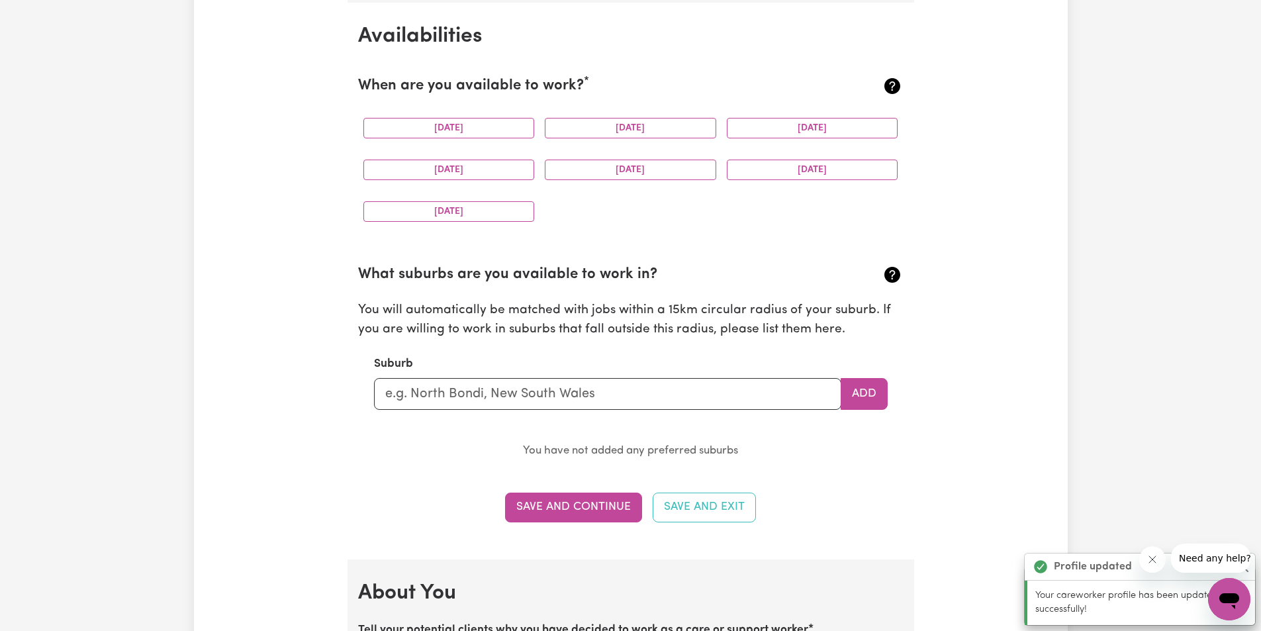
scroll to position [1240, 0]
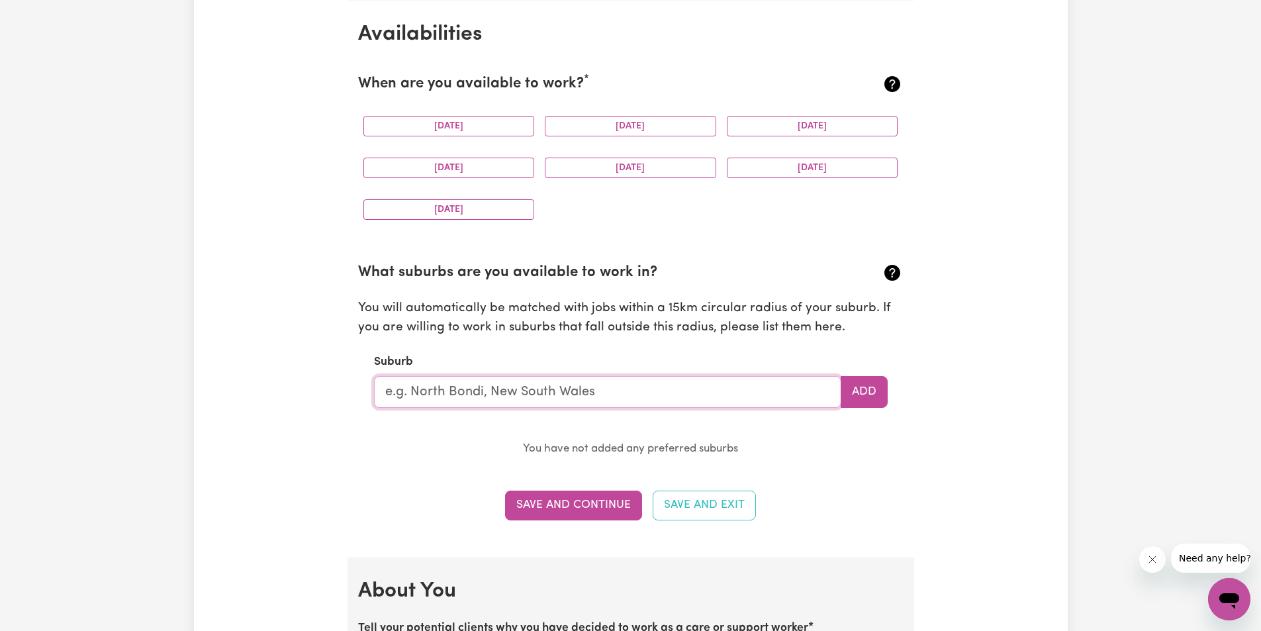
click at [690, 390] on input "text" at bounding box center [607, 392] width 467 height 32
type input "[PERSON_NAME]"
type input "[PERSON_NAME][GEOGRAPHIC_DATA], 3750"
click at [1010, 426] on div "Update Profile 1 2 3 4 5 Step 1 : Personal Details Let potential clients know w…" at bounding box center [631, 568] width 874 height 3450
type input "[PERSON_NAME][GEOGRAPHIC_DATA], 3750"
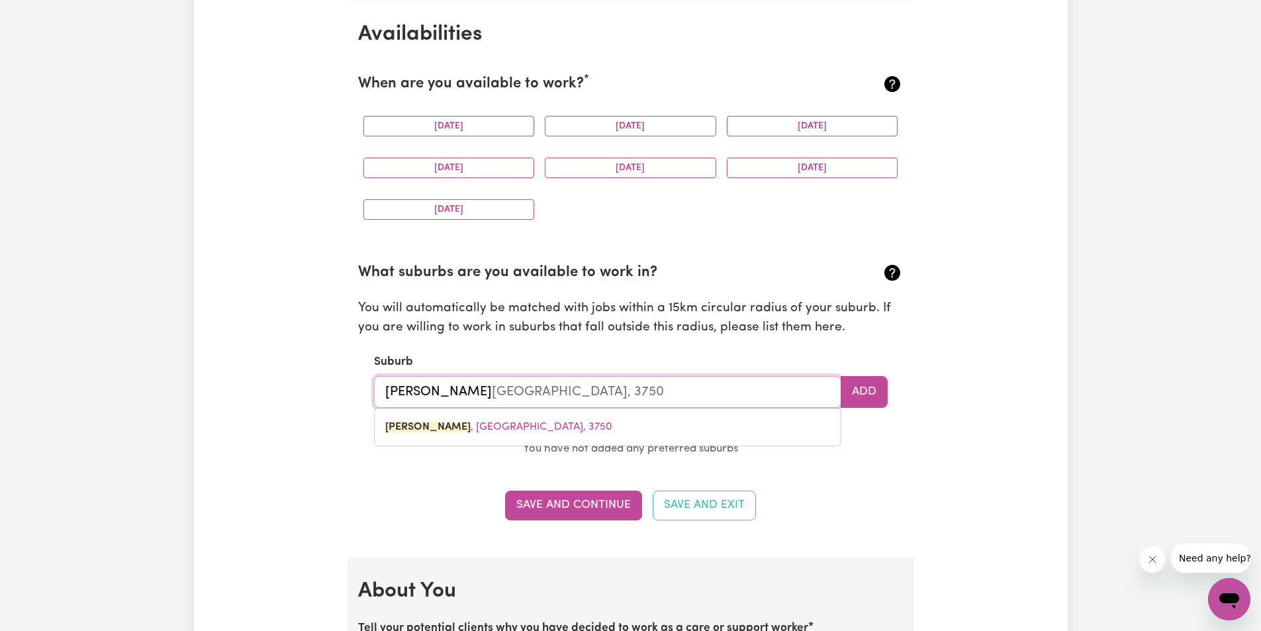
click at [520, 391] on input "[PERSON_NAME]" at bounding box center [607, 392] width 467 height 32
click at [447, 397] on input "[PERSON_NAME]" at bounding box center [607, 392] width 467 height 32
click at [463, 393] on input "[PERSON_NAME]" at bounding box center [607, 392] width 467 height 32
click at [858, 389] on button "Add" at bounding box center [864, 392] width 47 height 32
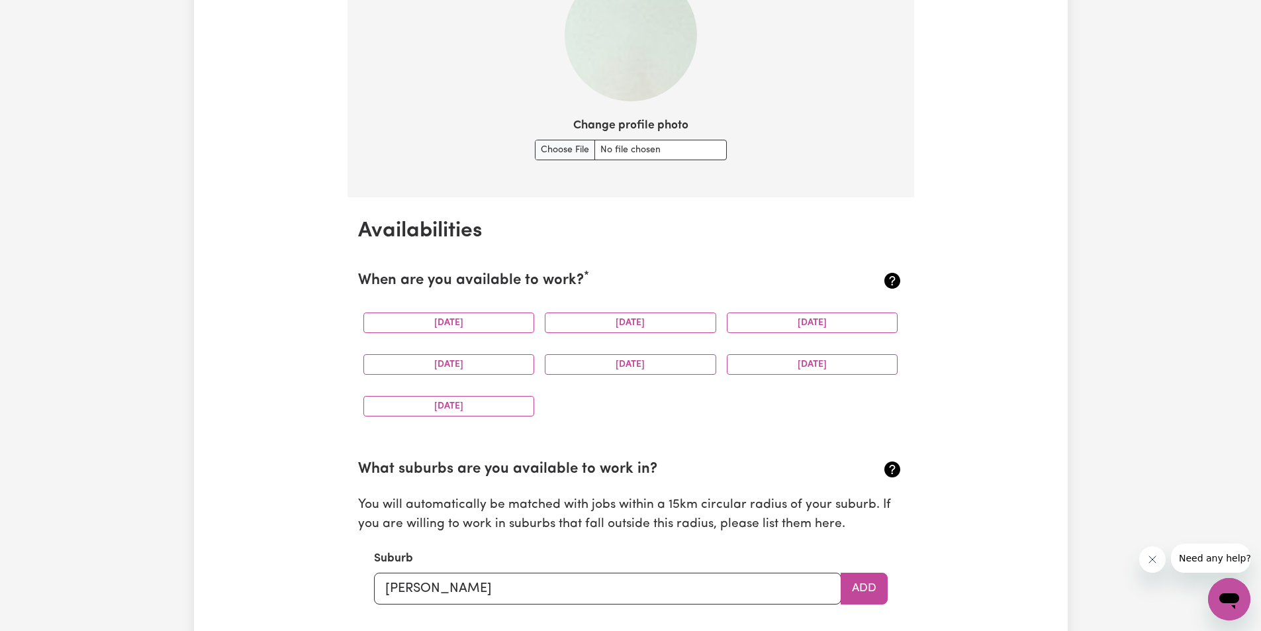
scroll to position [1042, 0]
click at [485, 320] on button "[DATE]" at bounding box center [449, 325] width 171 height 21
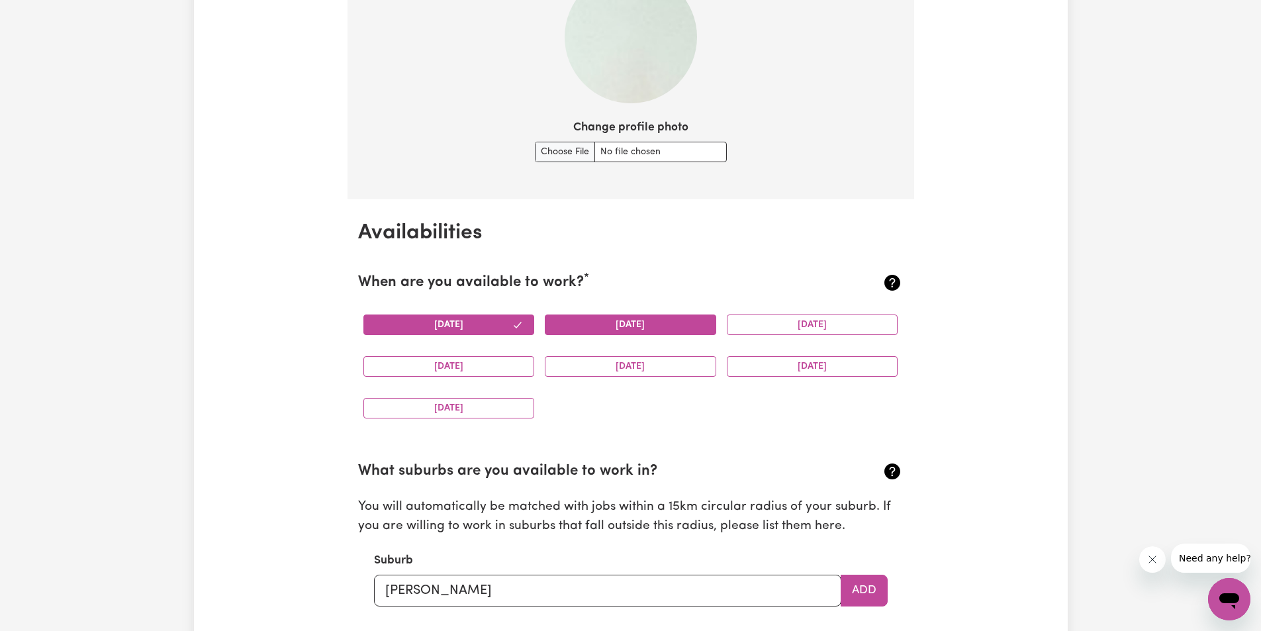
click at [650, 319] on button "[DATE]" at bounding box center [630, 325] width 171 height 21
click at [799, 322] on button "[DATE]" at bounding box center [812, 325] width 171 height 21
click at [816, 354] on div "[DATE]" at bounding box center [813, 367] width 182 height 42
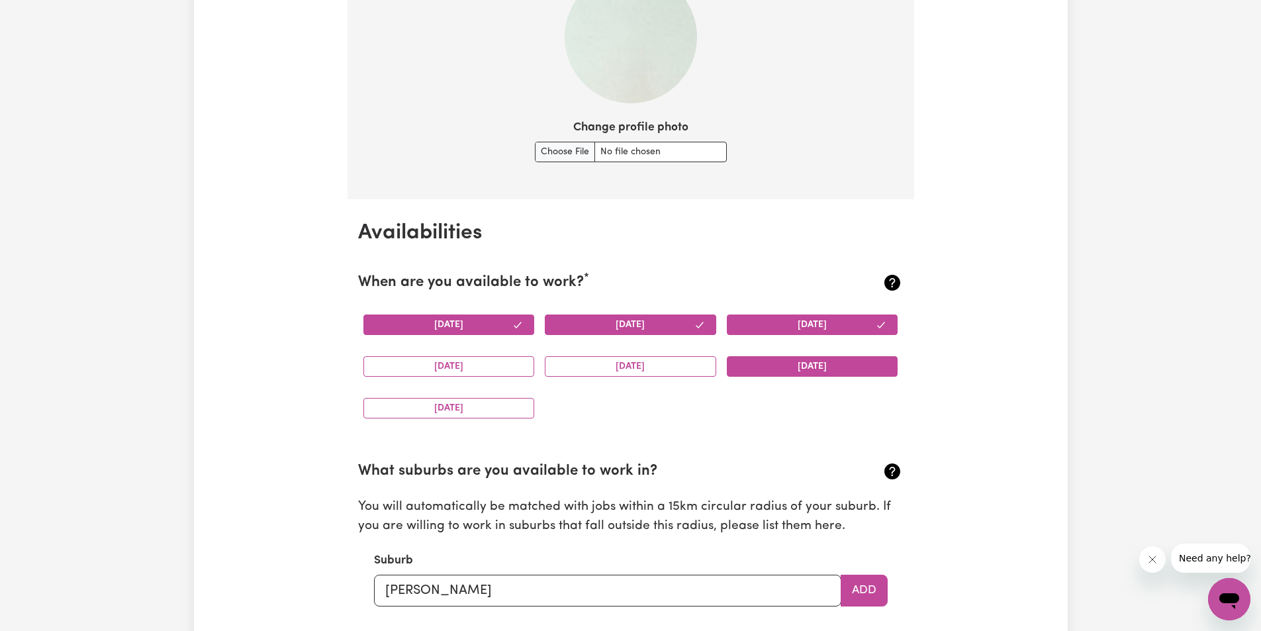
click at [801, 365] on button "[DATE]" at bounding box center [812, 366] width 171 height 21
click at [657, 364] on button "[DATE]" at bounding box center [630, 366] width 171 height 21
drag, startPoint x: 506, startPoint y: 365, endPoint x: 465, endPoint y: 405, distance: 57.1
click at [505, 365] on button "[DATE]" at bounding box center [449, 366] width 171 height 21
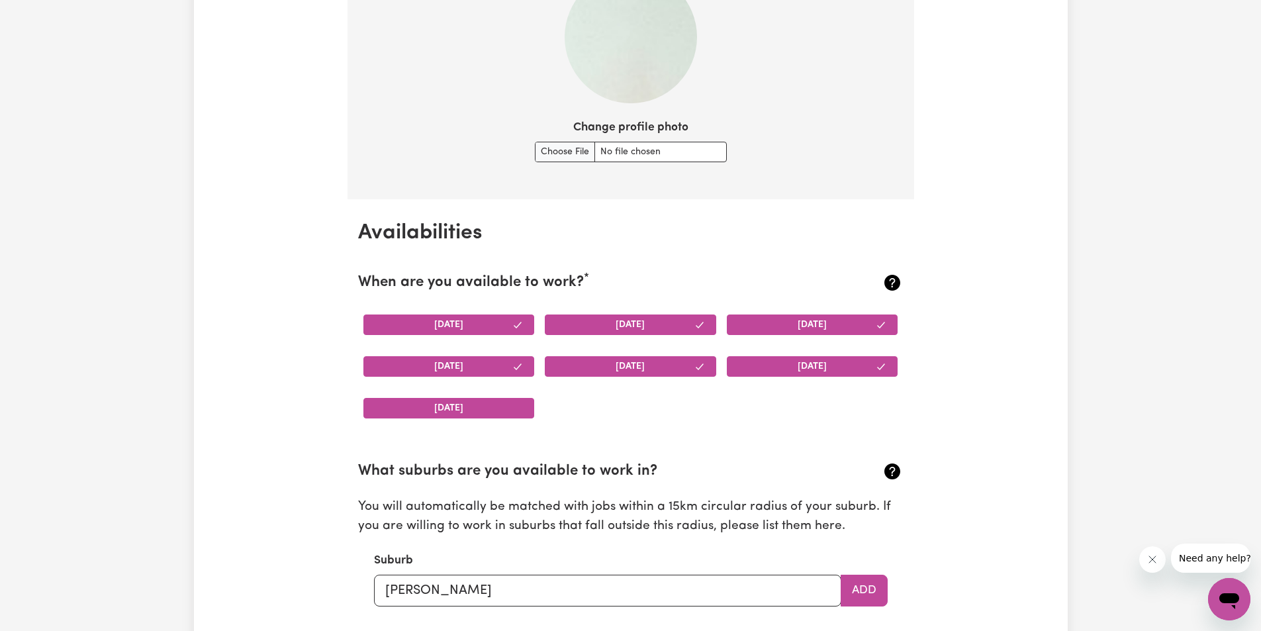
click at [465, 414] on button "[DATE]" at bounding box center [449, 408] width 171 height 21
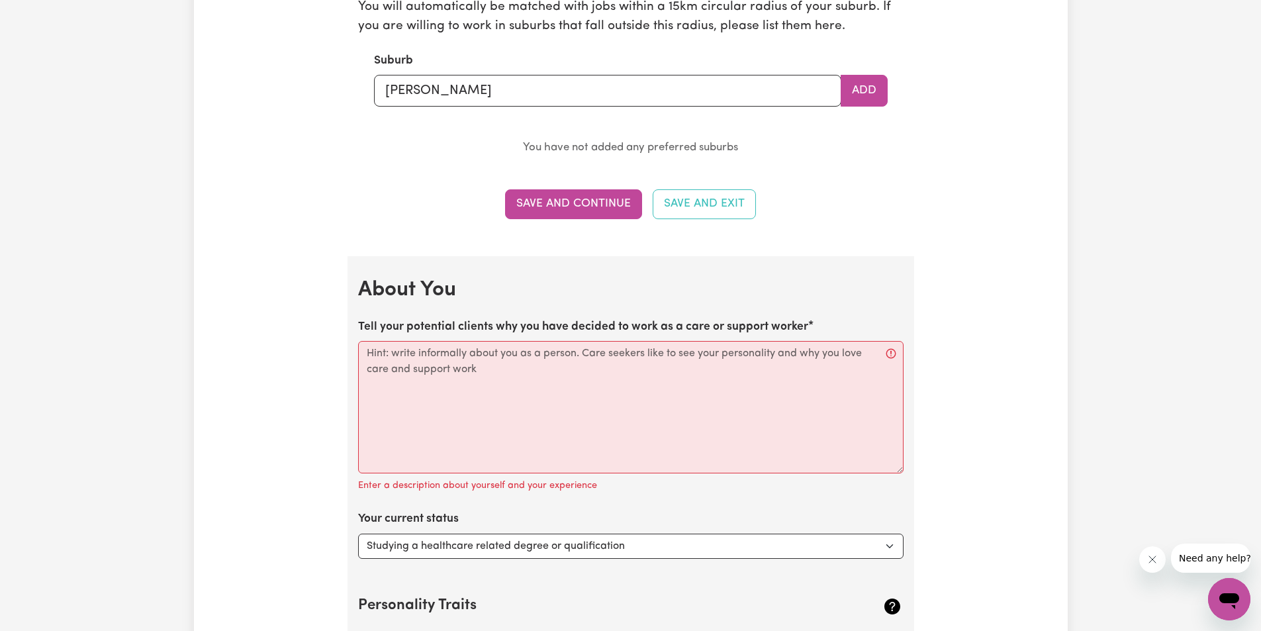
scroll to position [1571, 0]
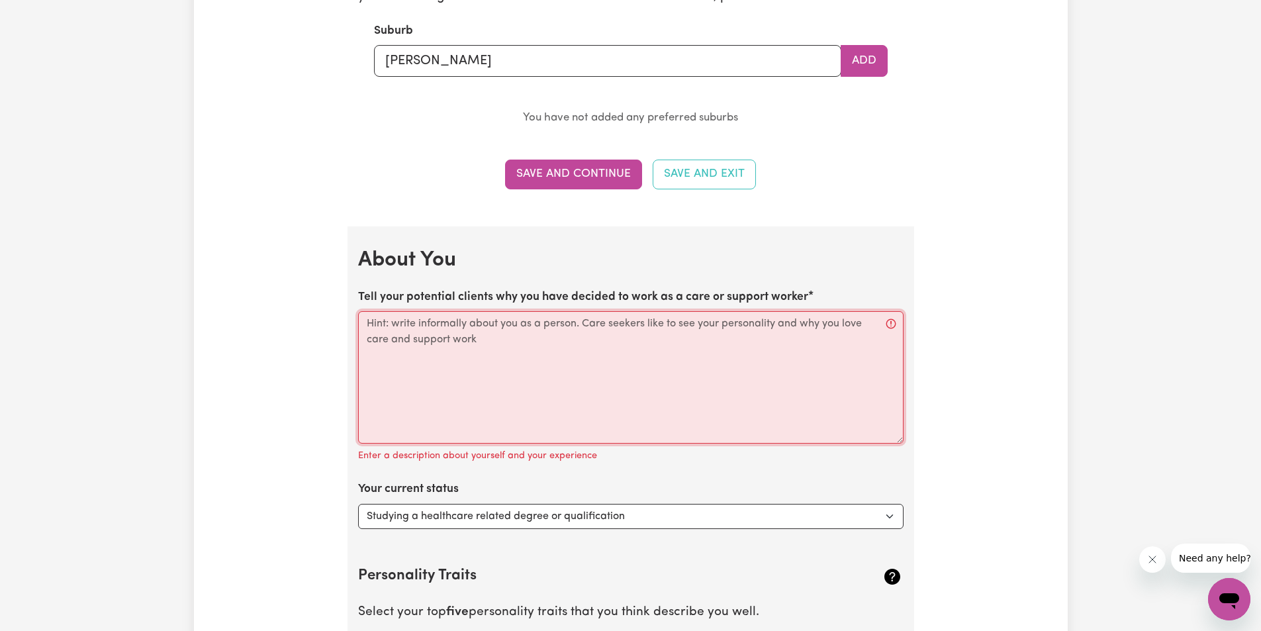
click at [500, 345] on textarea "Tell your potential clients why you have decided to work as a care or support w…" at bounding box center [631, 377] width 546 height 132
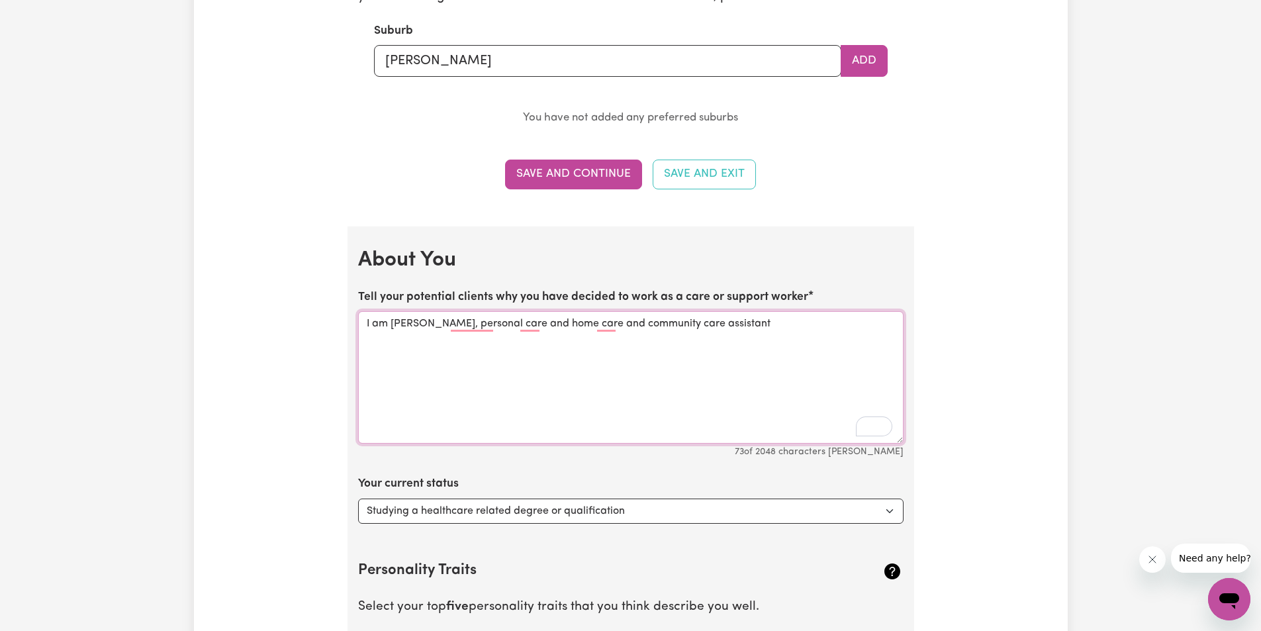
click at [517, 325] on textarea "I am Akeeb Alao, personal care and home care and community care assistant" at bounding box center [631, 377] width 546 height 132
click at [767, 328] on textarea "I am Akeeb Alao, a personal and home care and community care assistant" at bounding box center [631, 377] width 546 height 132
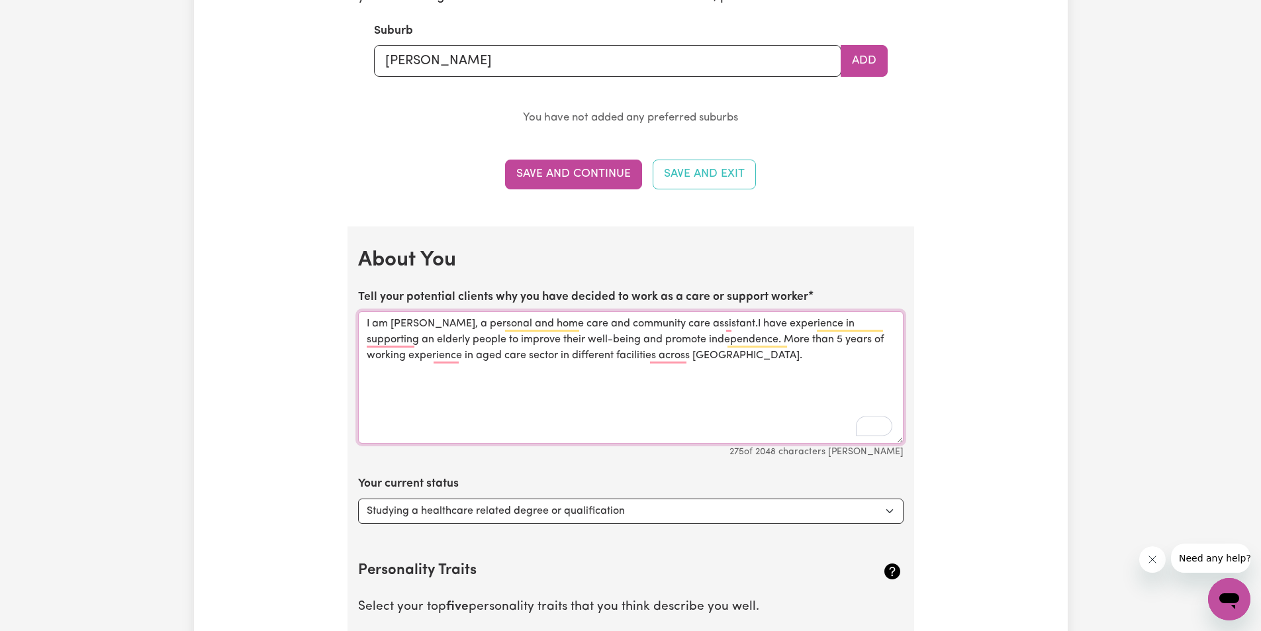
drag, startPoint x: 388, startPoint y: 342, endPoint x: 380, endPoint y: 340, distance: 8.4
drag, startPoint x: 446, startPoint y: 362, endPoint x: 437, endPoint y: 383, distance: 23.1
click at [437, 383] on textarea "I am Akeeb Alao, a personal and home care and community care assistant.I have e…" at bounding box center [631, 377] width 546 height 132
click at [759, 385] on textarea "I am Akeeb Alao, a personal and home care and community care assistant.I have e…" at bounding box center [631, 377] width 546 height 132
click at [813, 380] on textarea "I am Akeeb Alao, a personal and home care and community care assistant. I have …" at bounding box center [631, 377] width 546 height 132
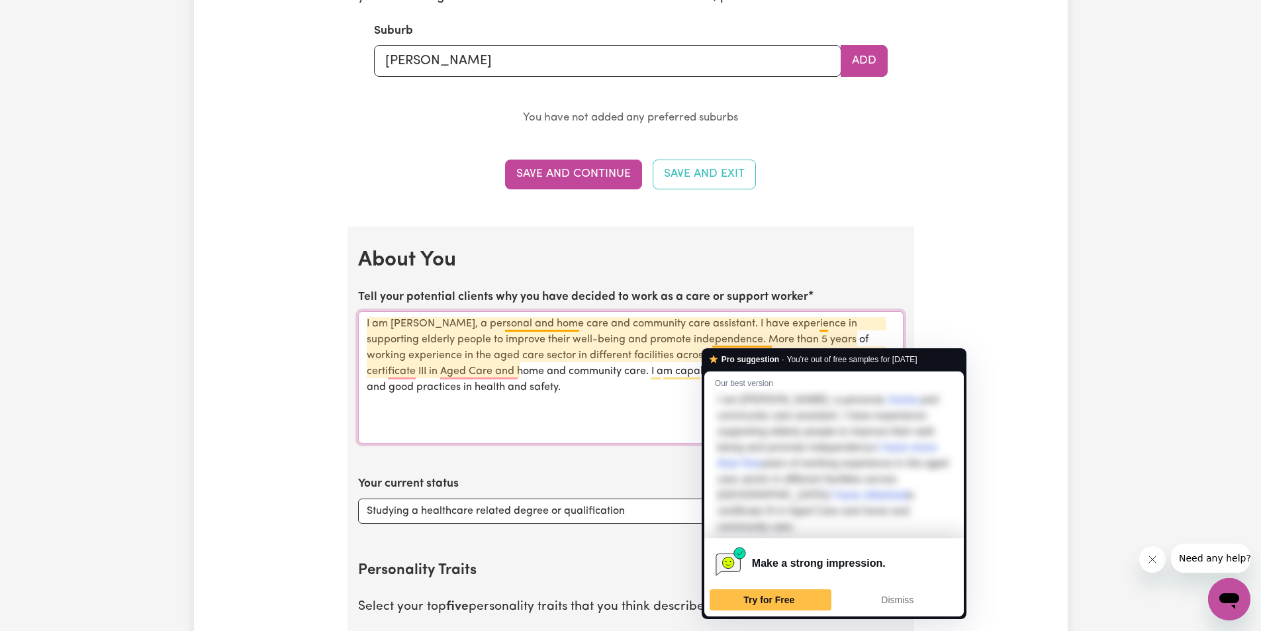
drag, startPoint x: 740, startPoint y: 346, endPoint x: 655, endPoint y: 409, distance: 105.5
click at [655, 409] on textarea "I am Akeeb Alao, a personal and home care and community care assistant. I have …" at bounding box center [631, 377] width 546 height 132
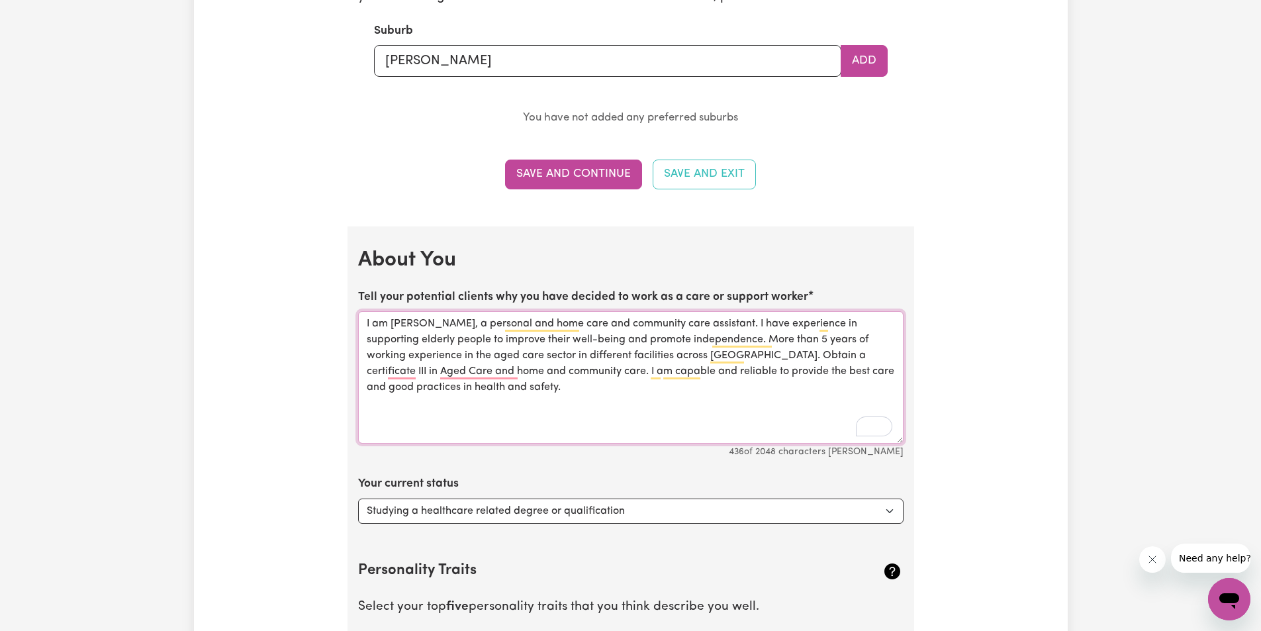
drag, startPoint x: 480, startPoint y: 378, endPoint x: 475, endPoint y: 372, distance: 7.5
click at [581, 414] on textarea "I am [PERSON_NAME], a personal and home care and community care assistant. I ha…" at bounding box center [631, 377] width 546 height 132
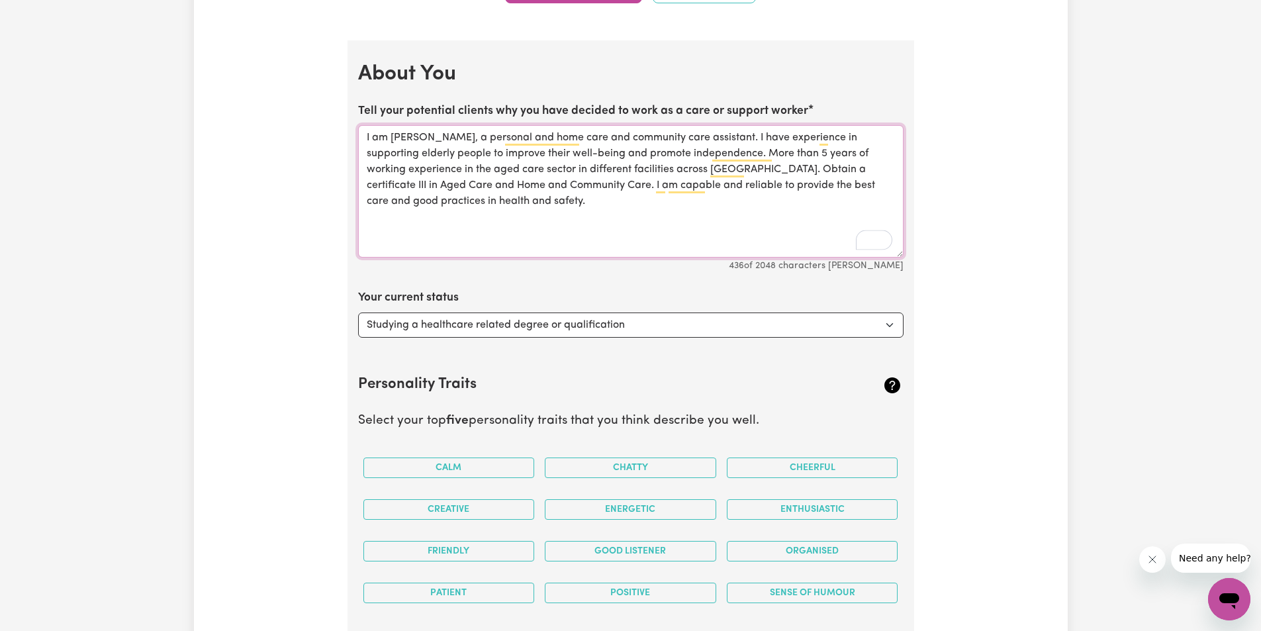
scroll to position [1770, 0]
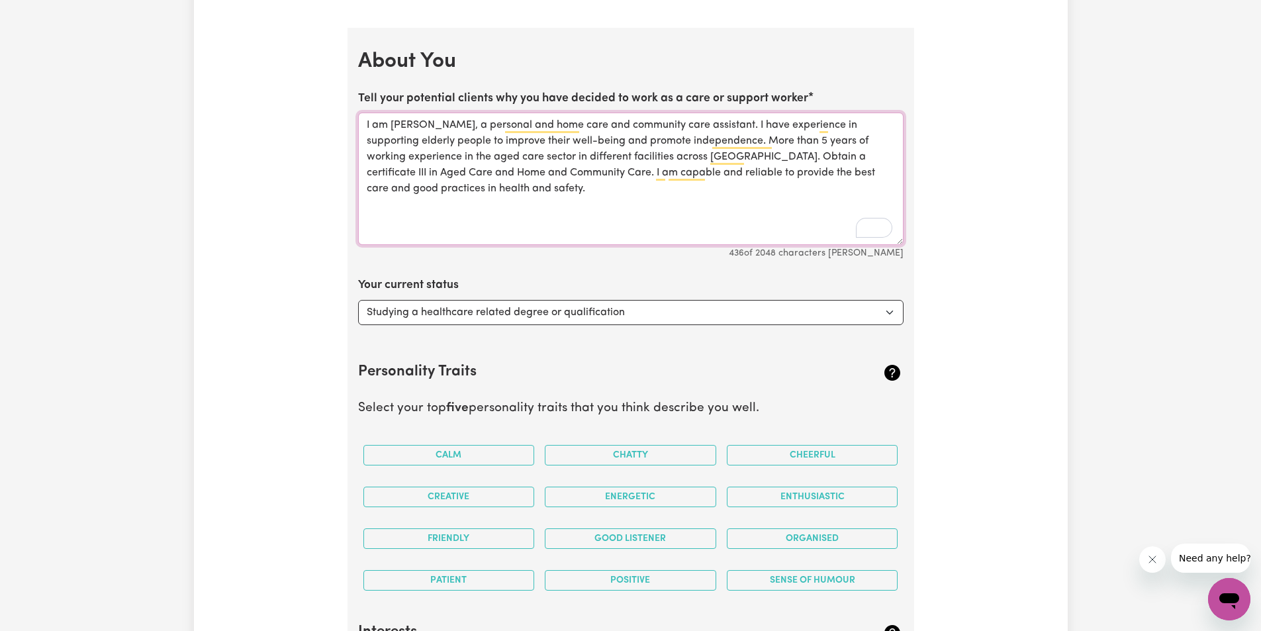
type textarea "I am [PERSON_NAME], a personal and home care and community care assistant. I ha…"
click at [892, 310] on select "Select... Studying a healthcare related degree or qualification Studying a non-…" at bounding box center [631, 312] width 546 height 25
click at [358, 300] on select "Select... Studying a healthcare related degree or qualification Studying a non-…" at bounding box center [631, 312] width 546 height 25
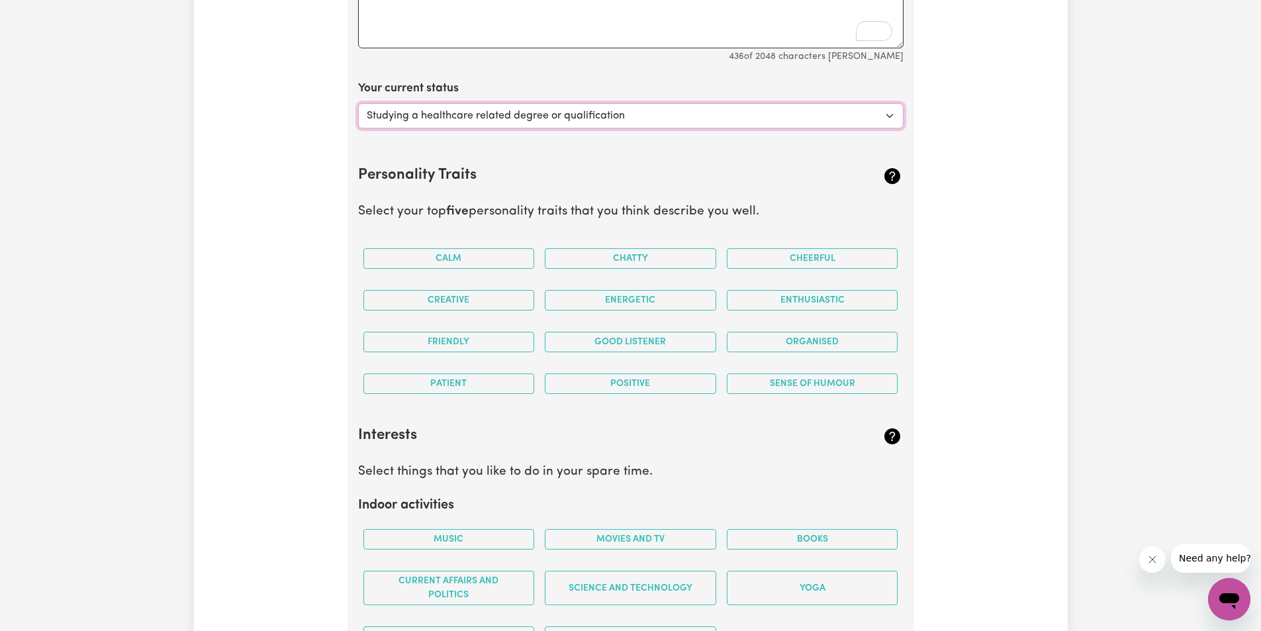
scroll to position [1969, 0]
click at [467, 254] on button "Calm" at bounding box center [449, 256] width 171 height 21
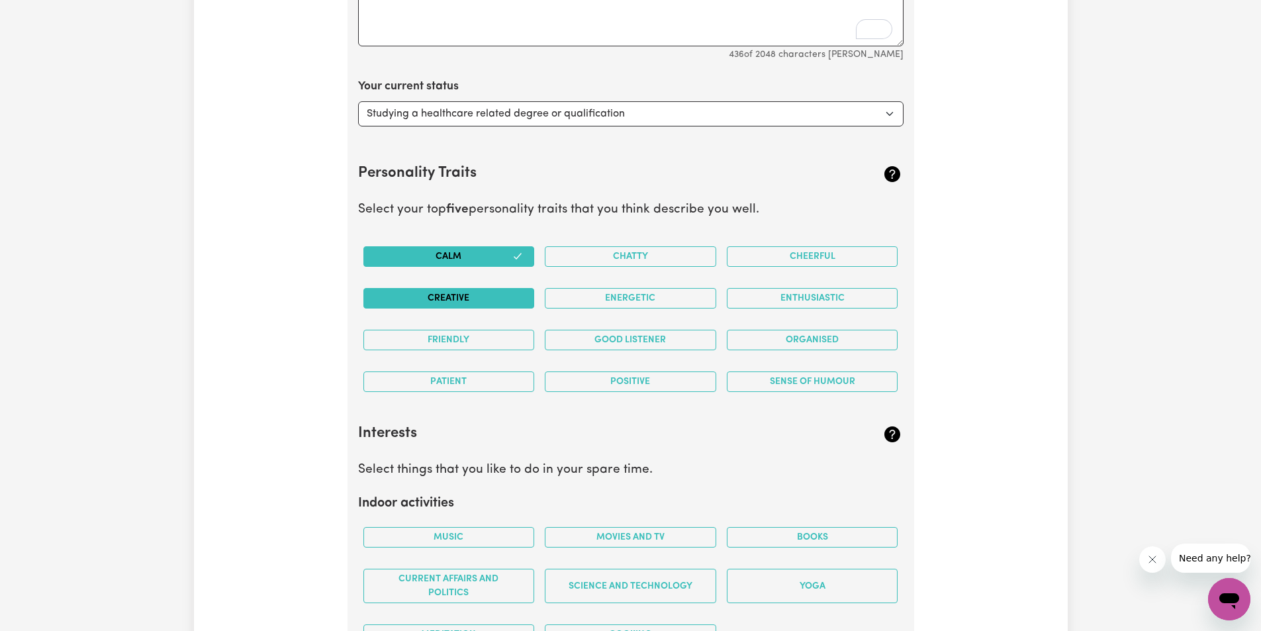
click at [486, 299] on button "Creative" at bounding box center [449, 298] width 171 height 21
click at [475, 332] on button "Friendly" at bounding box center [449, 340] width 171 height 21
click at [606, 368] on div "Positive" at bounding box center [631, 382] width 182 height 42
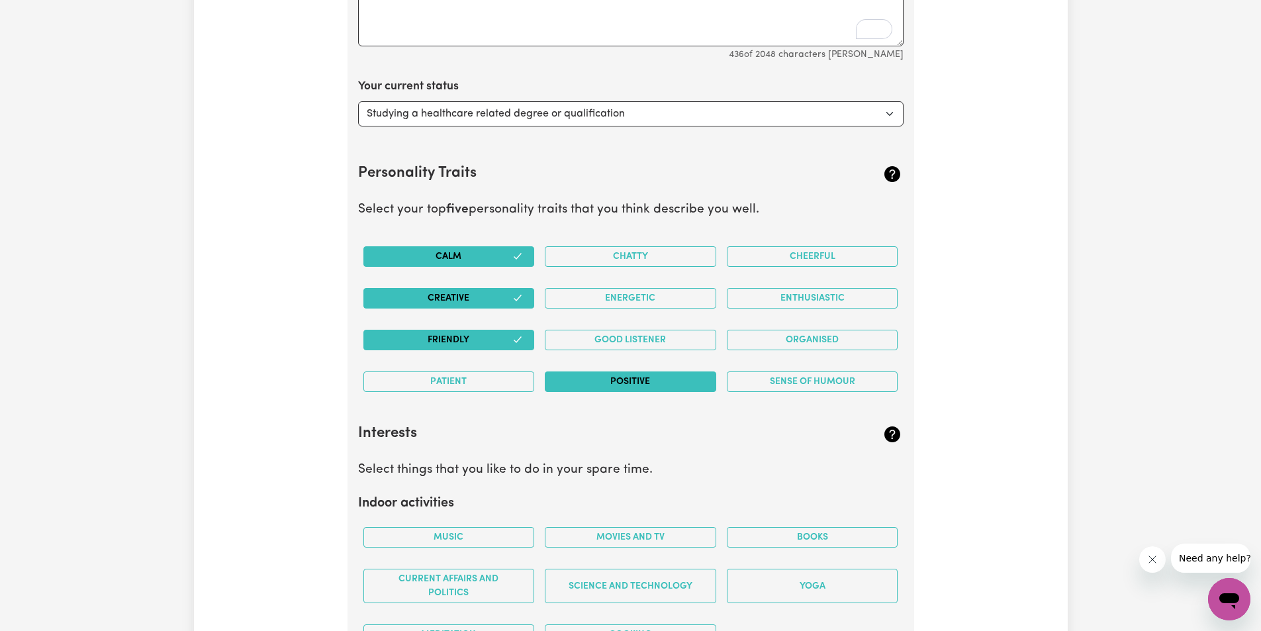
click at [632, 379] on button "Positive" at bounding box center [630, 381] width 171 height 21
click at [638, 337] on button "Good Listener" at bounding box center [630, 340] width 171 height 21
click at [497, 297] on button "Creative" at bounding box center [449, 298] width 171 height 21
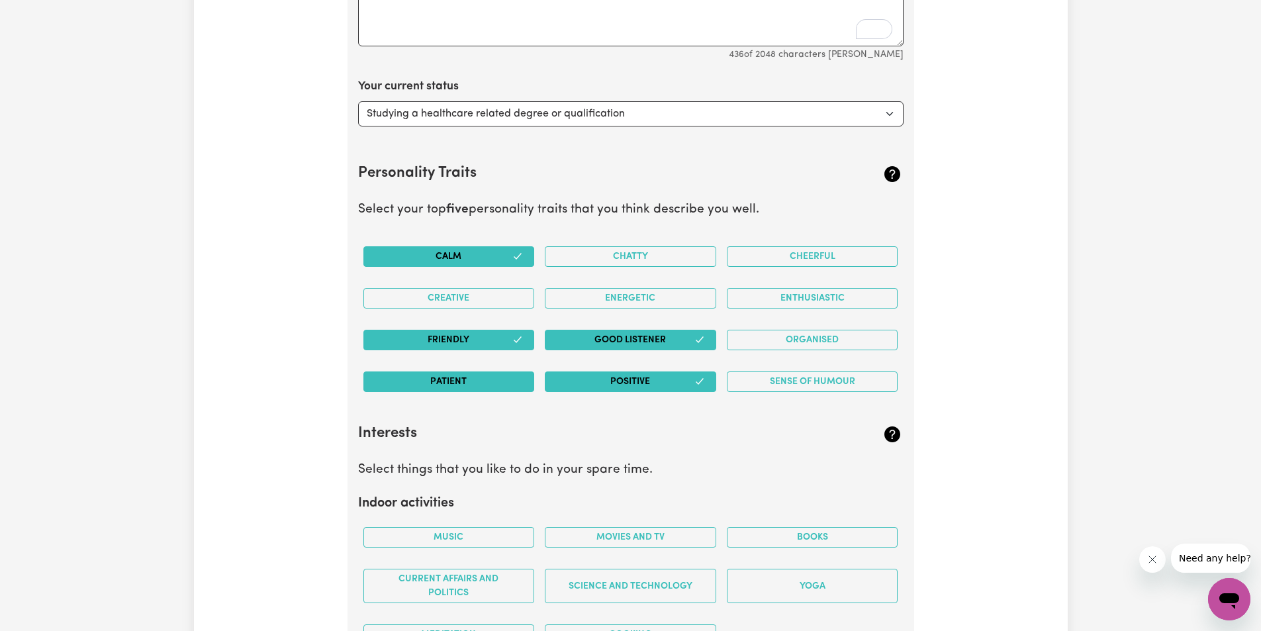
click at [492, 372] on button "Patient" at bounding box center [449, 381] width 171 height 21
click at [833, 253] on button "Cheerful" at bounding box center [812, 256] width 171 height 21
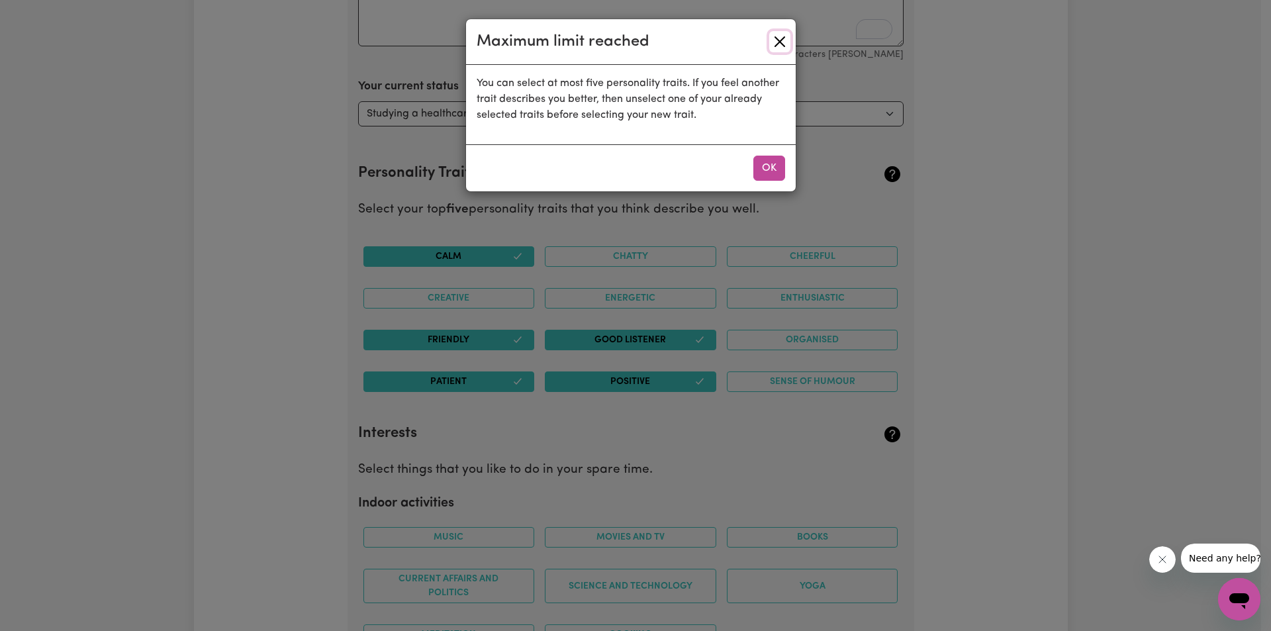
click at [787, 32] on button "Close" at bounding box center [779, 41] width 21 height 21
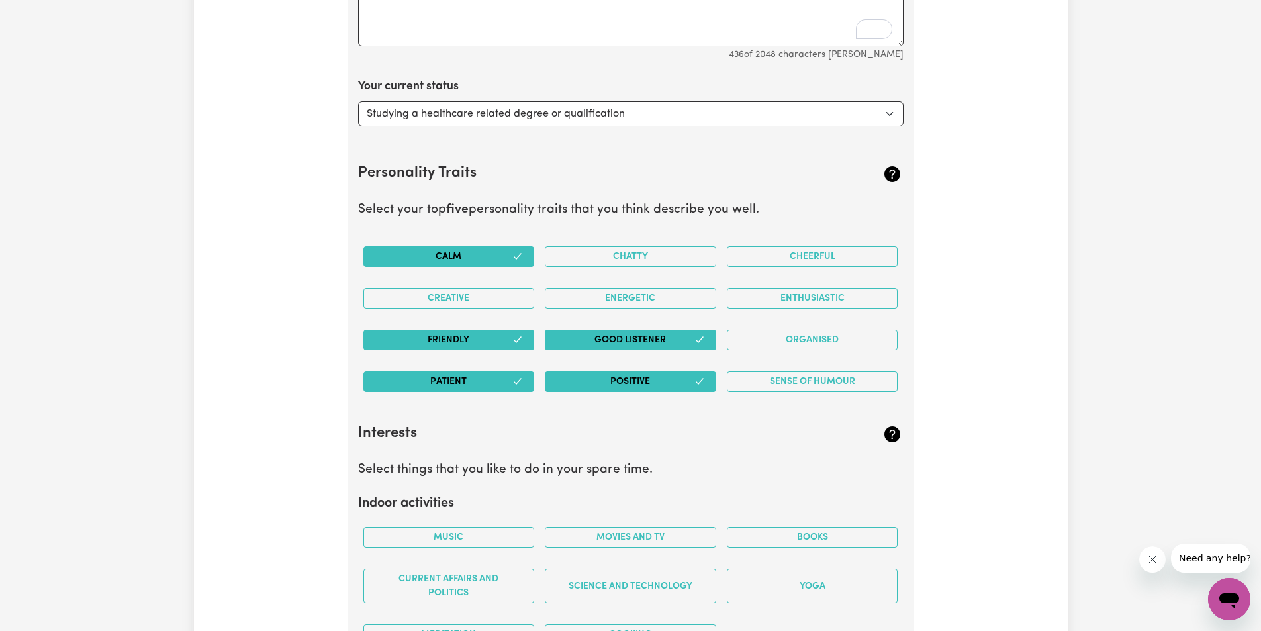
click at [508, 384] on button "Patient" at bounding box center [449, 381] width 171 height 21
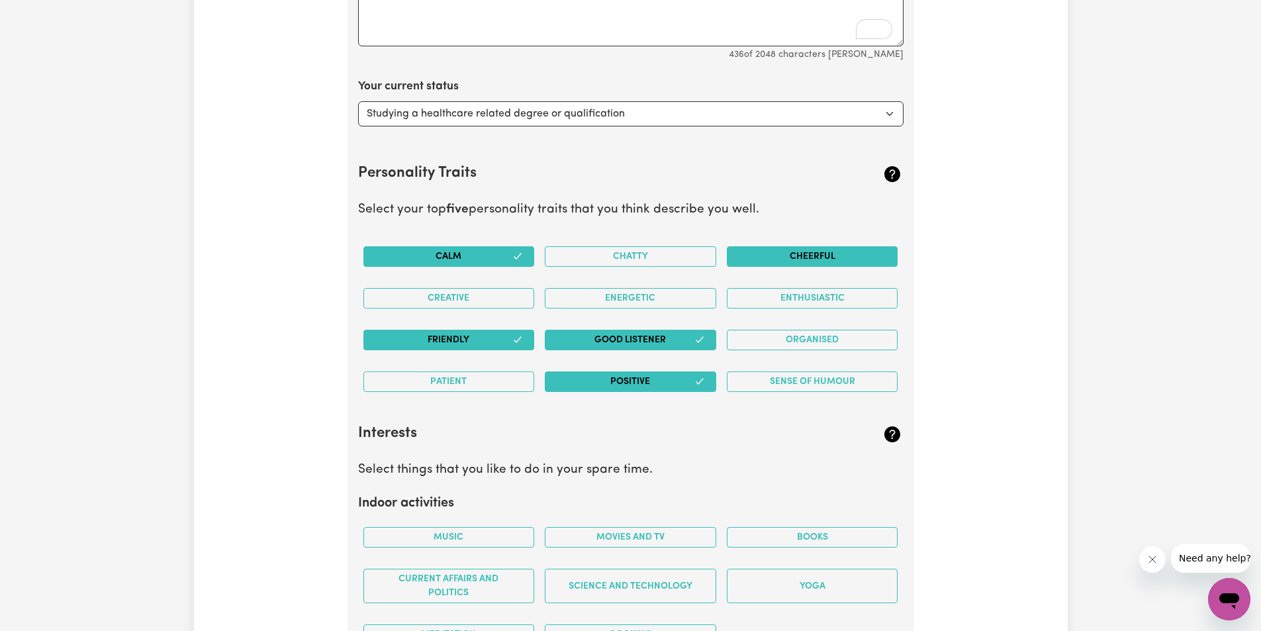
click at [824, 251] on button "Cheerful" at bounding box center [812, 256] width 171 height 21
click at [854, 334] on button "Organised" at bounding box center [812, 340] width 171 height 21
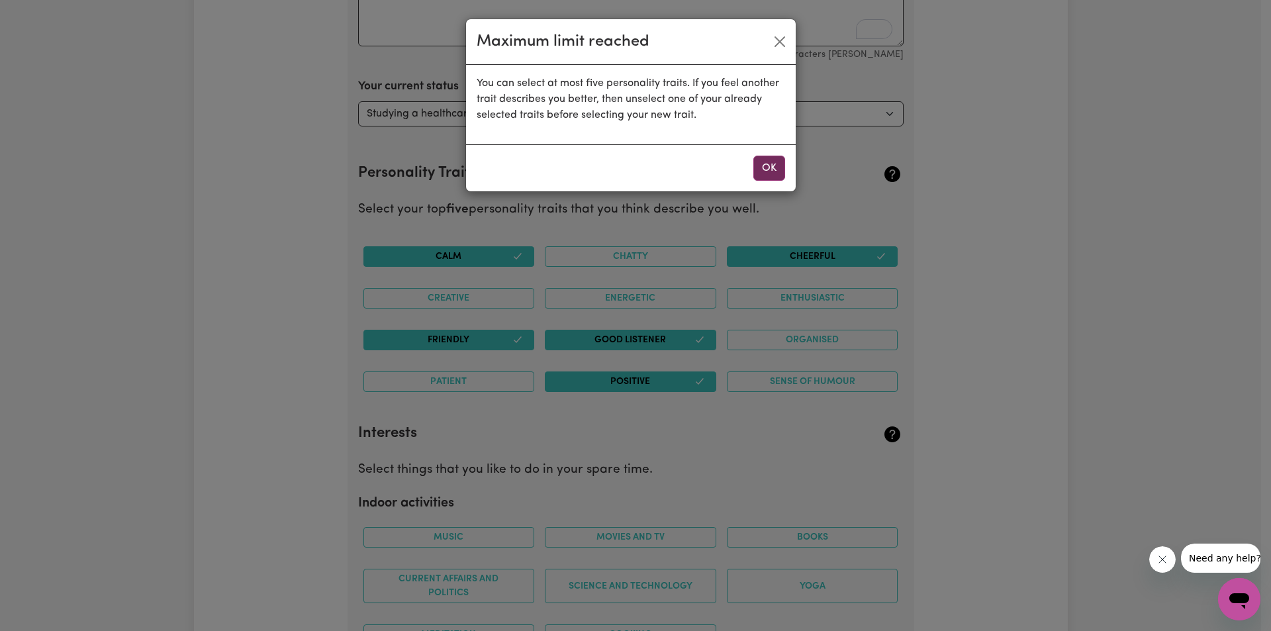
click at [763, 167] on button "OK" at bounding box center [770, 168] width 32 height 25
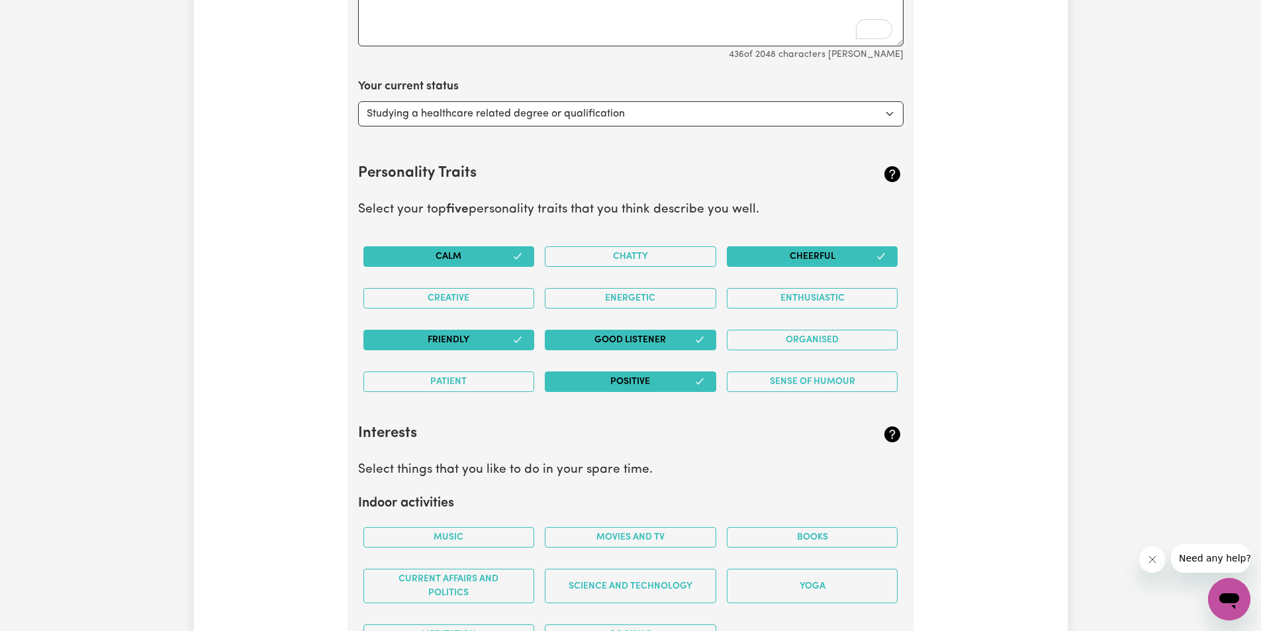
click at [635, 377] on button "Positive" at bounding box center [630, 381] width 171 height 21
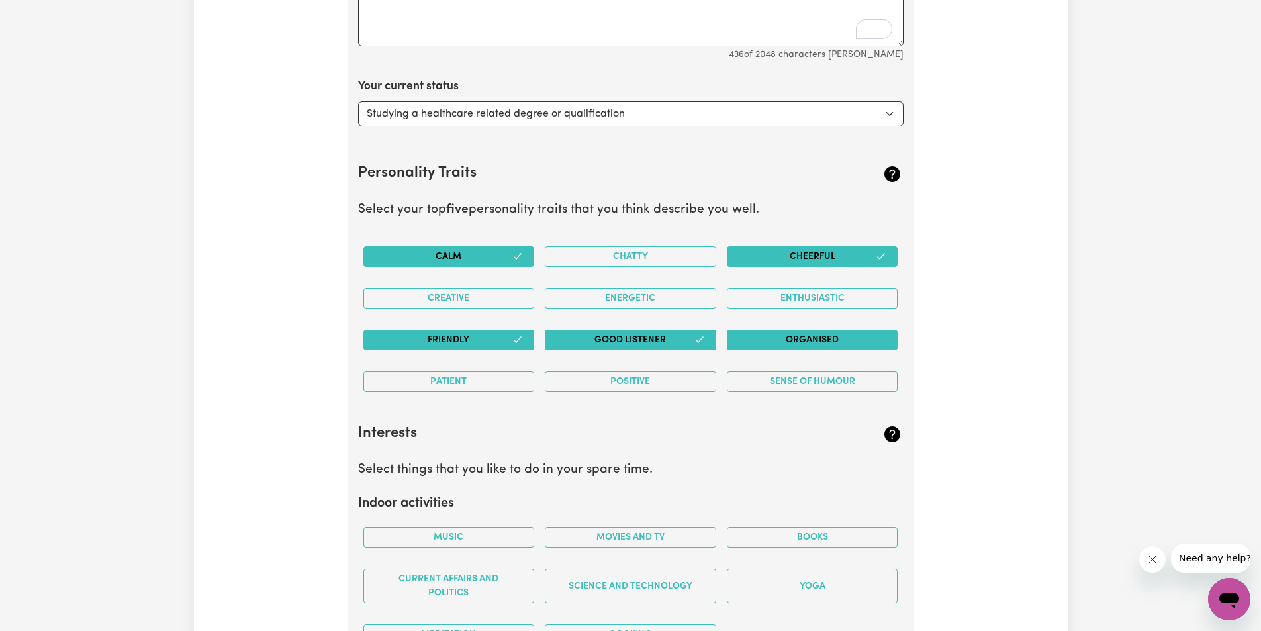
click at [818, 338] on button "Organised" at bounding box center [812, 340] width 171 height 21
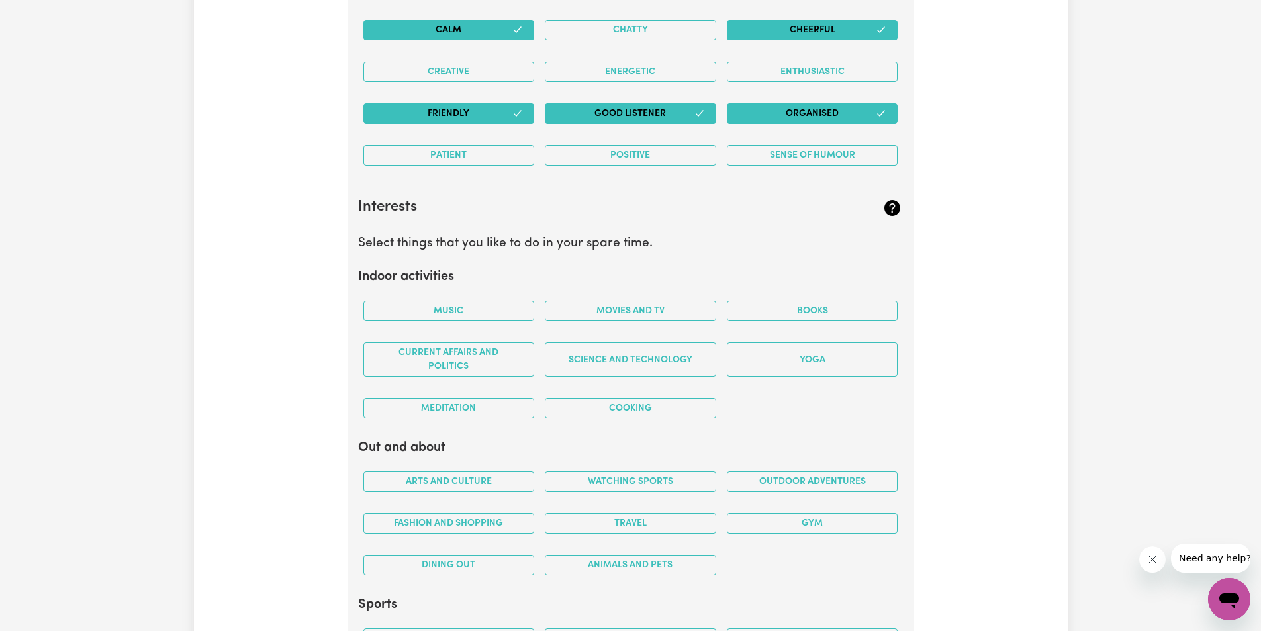
scroll to position [2233, 0]
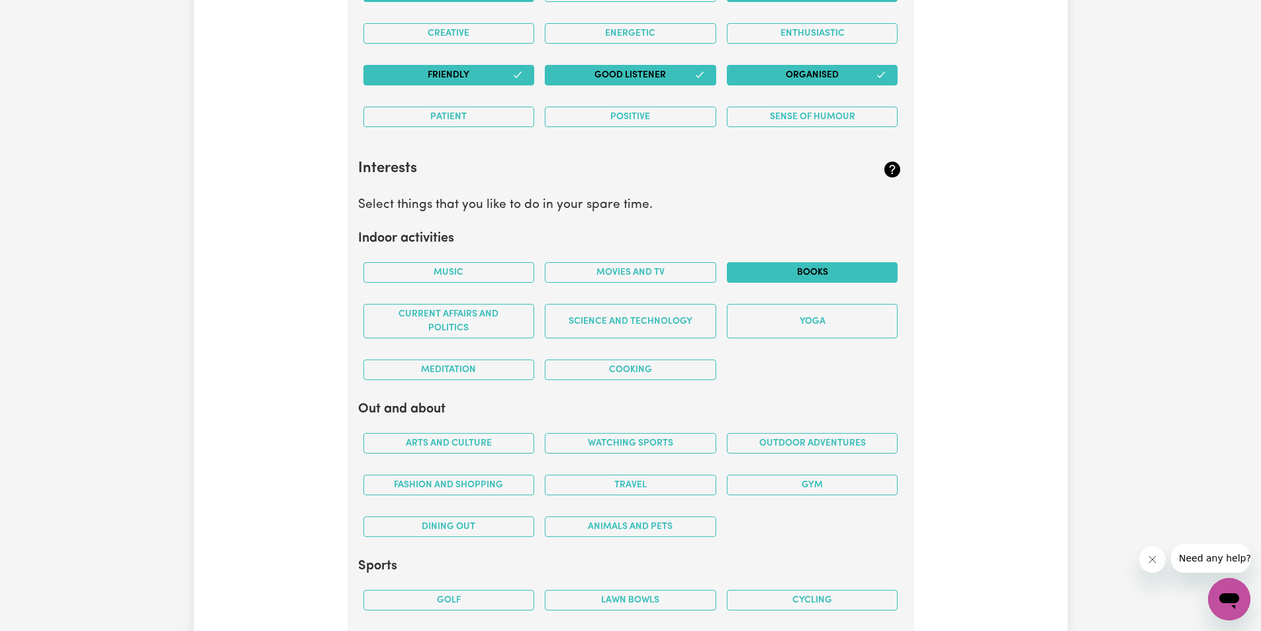
click at [834, 271] on button "Books" at bounding box center [812, 272] width 171 height 21
click at [630, 369] on button "Cooking" at bounding box center [630, 370] width 171 height 21
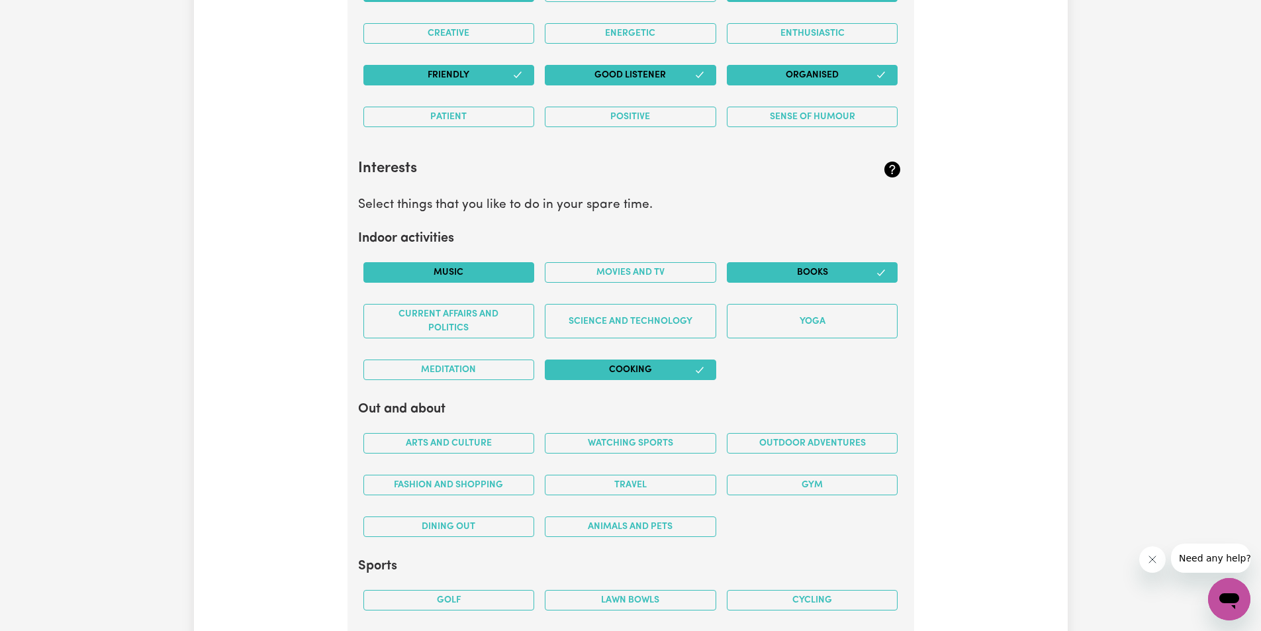
click at [457, 271] on button "Music" at bounding box center [449, 272] width 171 height 21
click at [642, 276] on button "Movies and TV" at bounding box center [630, 272] width 171 height 21
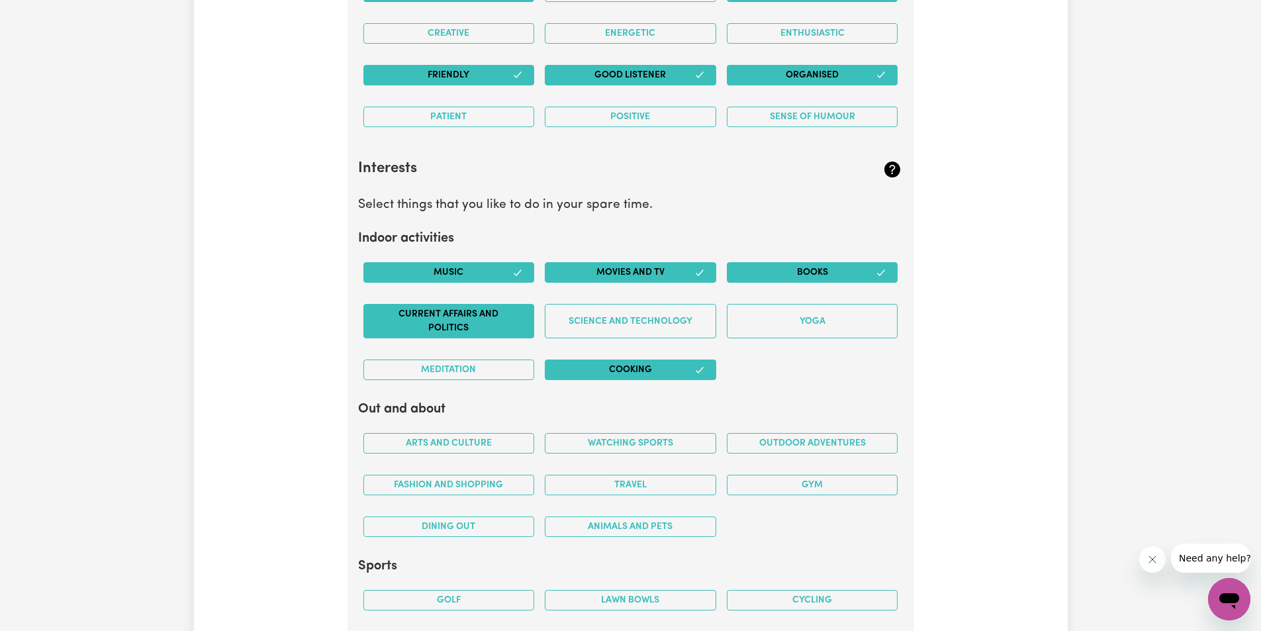
click at [466, 324] on button "Current Affairs and Politics" at bounding box center [449, 321] width 171 height 34
click at [464, 369] on button "Meditation" at bounding box center [449, 370] width 171 height 21
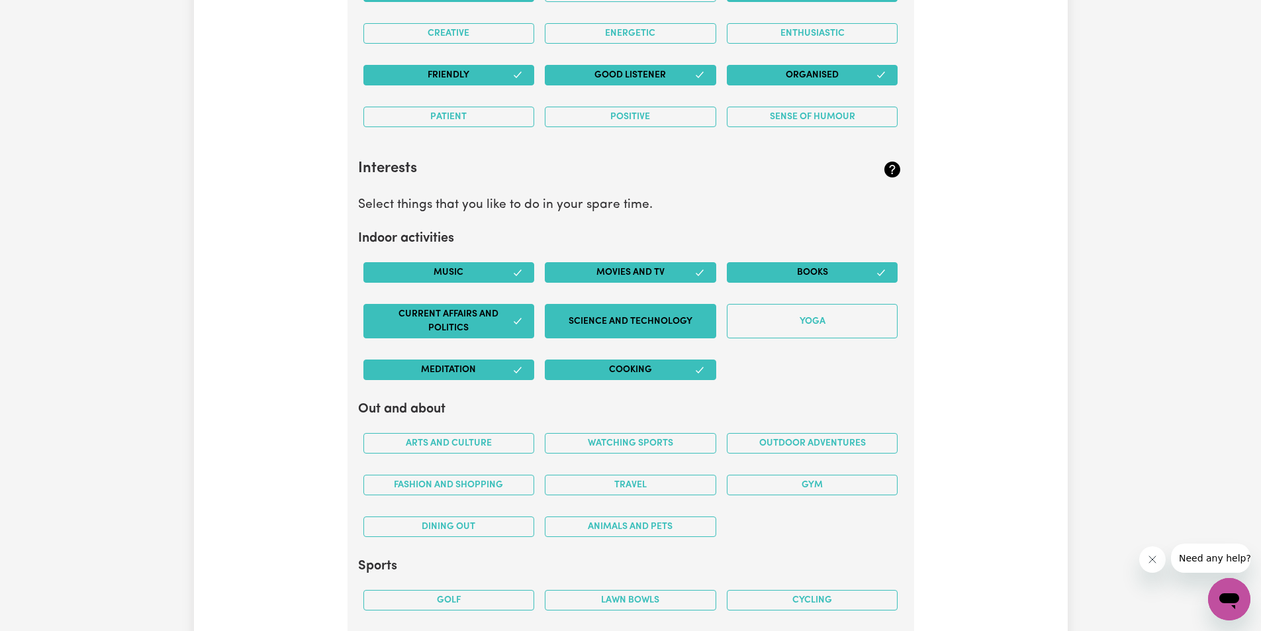
click at [596, 317] on button "Science and Technology" at bounding box center [630, 321] width 171 height 34
click at [838, 322] on button "Yoga" at bounding box center [812, 321] width 171 height 34
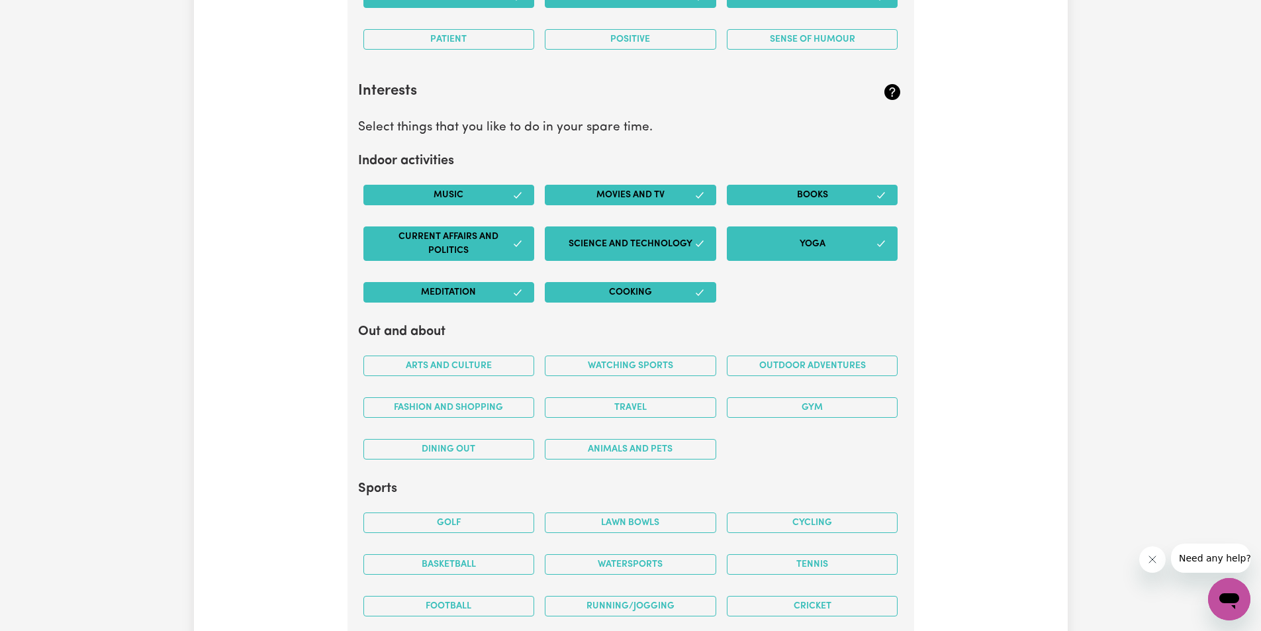
scroll to position [2366, 0]
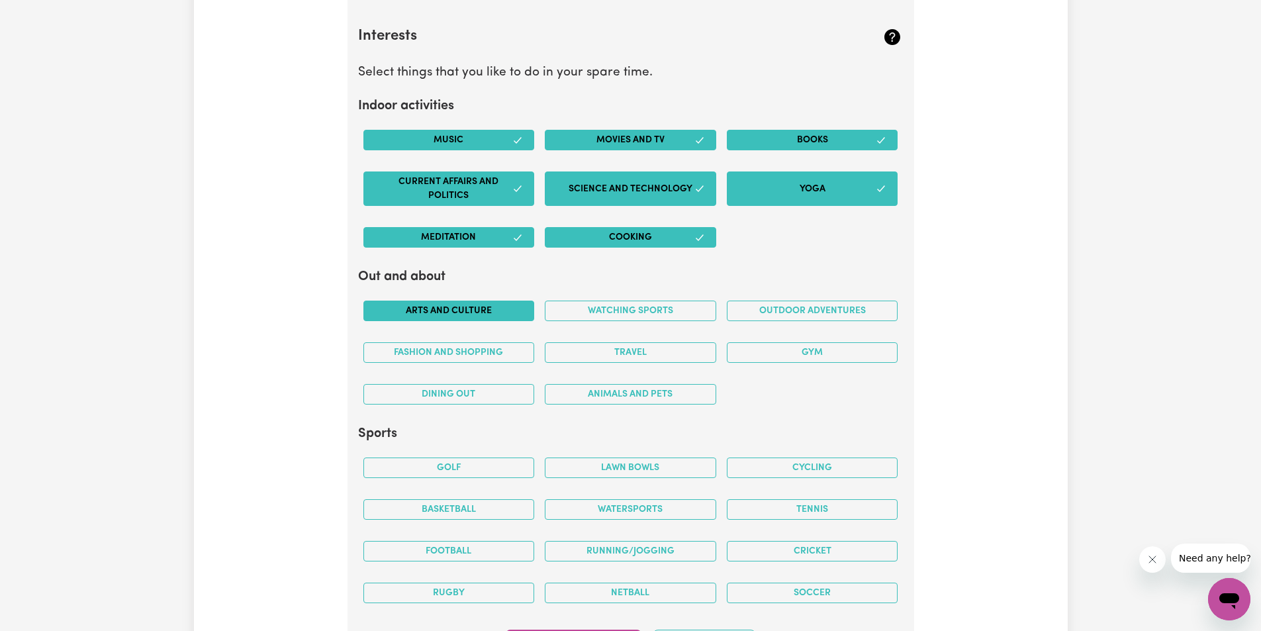
click at [487, 310] on button "Arts and Culture" at bounding box center [449, 311] width 171 height 21
click at [799, 312] on button "Outdoor adventures" at bounding box center [812, 311] width 171 height 21
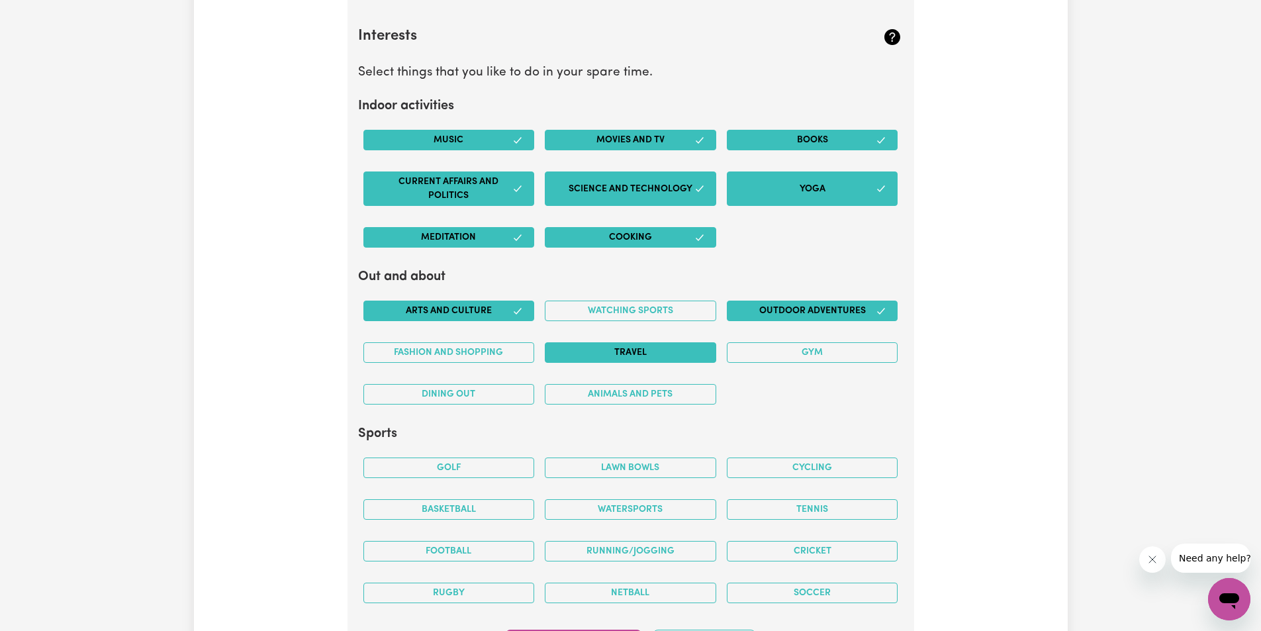
click at [650, 350] on button "Travel" at bounding box center [630, 352] width 171 height 21
click at [597, 394] on button "Animals and pets" at bounding box center [630, 394] width 171 height 21
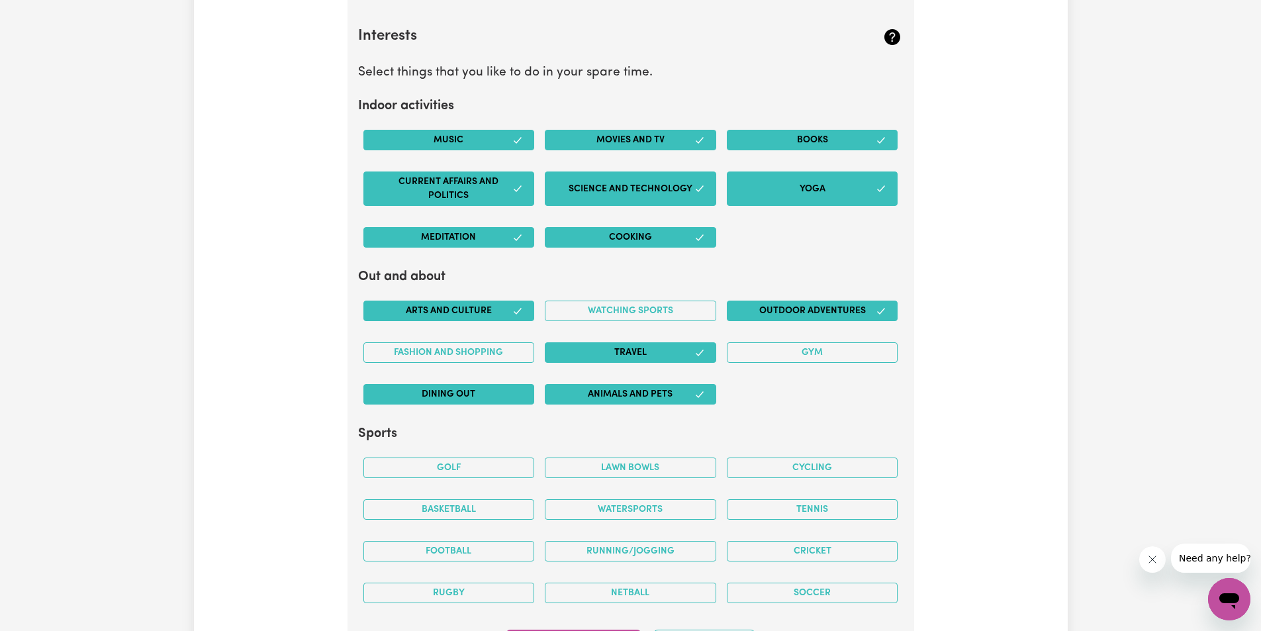
click at [443, 390] on button "Dining out" at bounding box center [449, 394] width 171 height 21
click at [451, 356] on button "Fashion and shopping" at bounding box center [449, 352] width 171 height 21
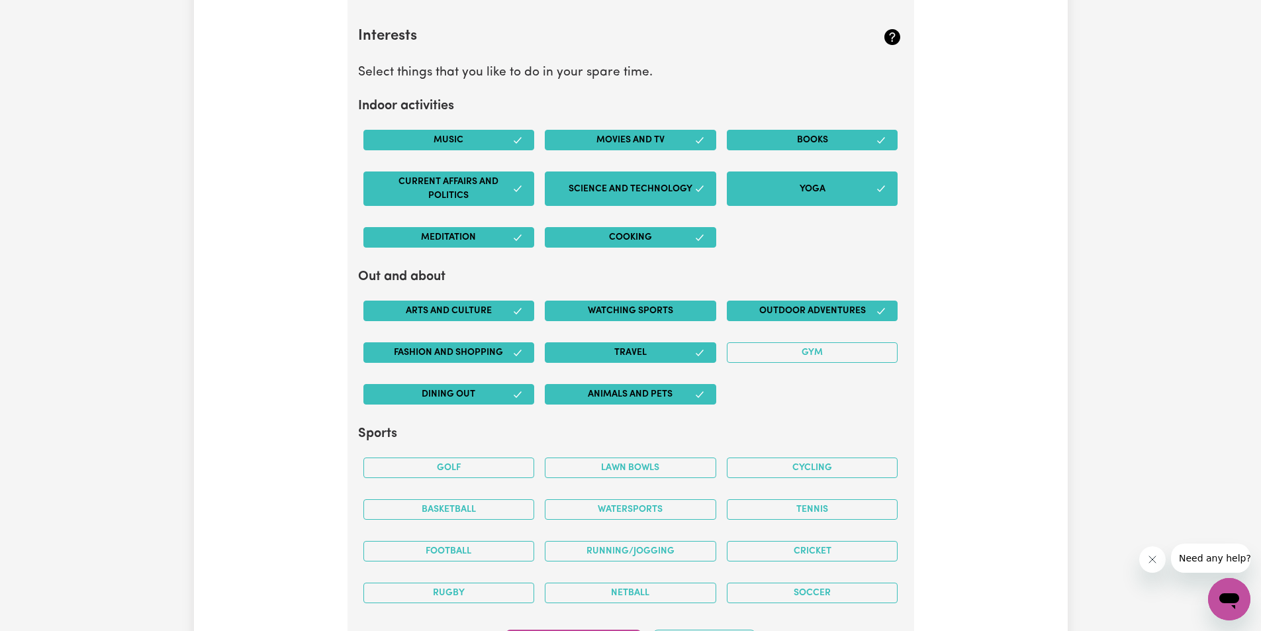
click at [655, 309] on button "Watching sports" at bounding box center [630, 311] width 171 height 21
click at [856, 355] on button "Gym" at bounding box center [812, 352] width 171 height 21
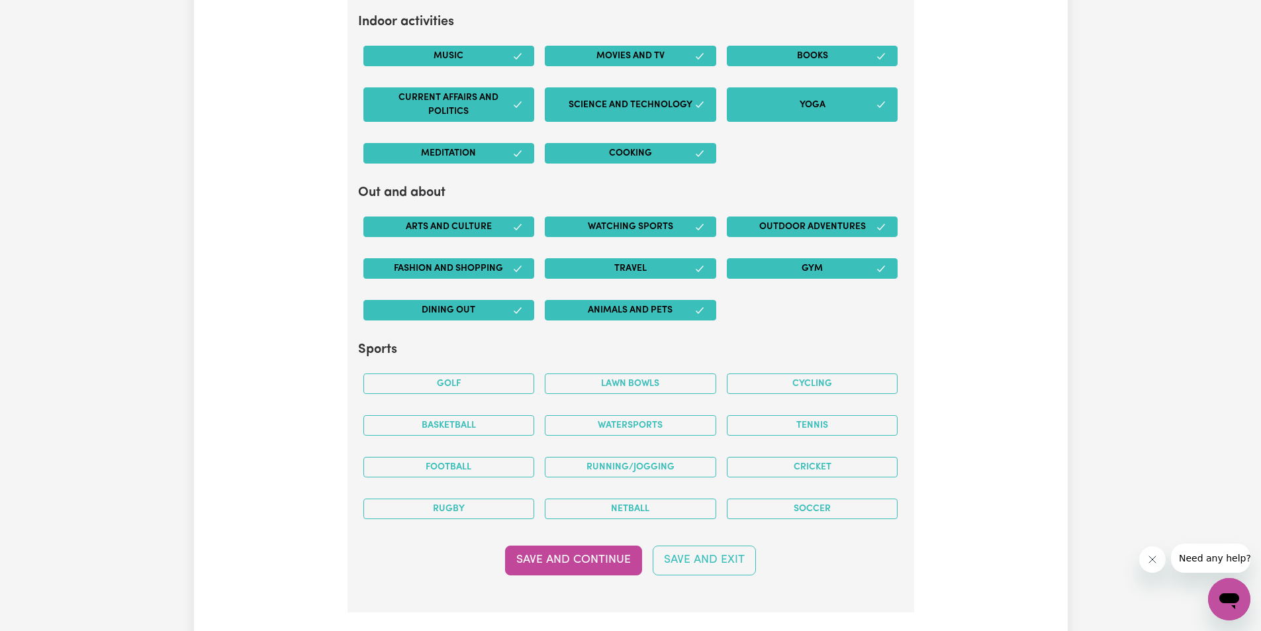
scroll to position [2564, 0]
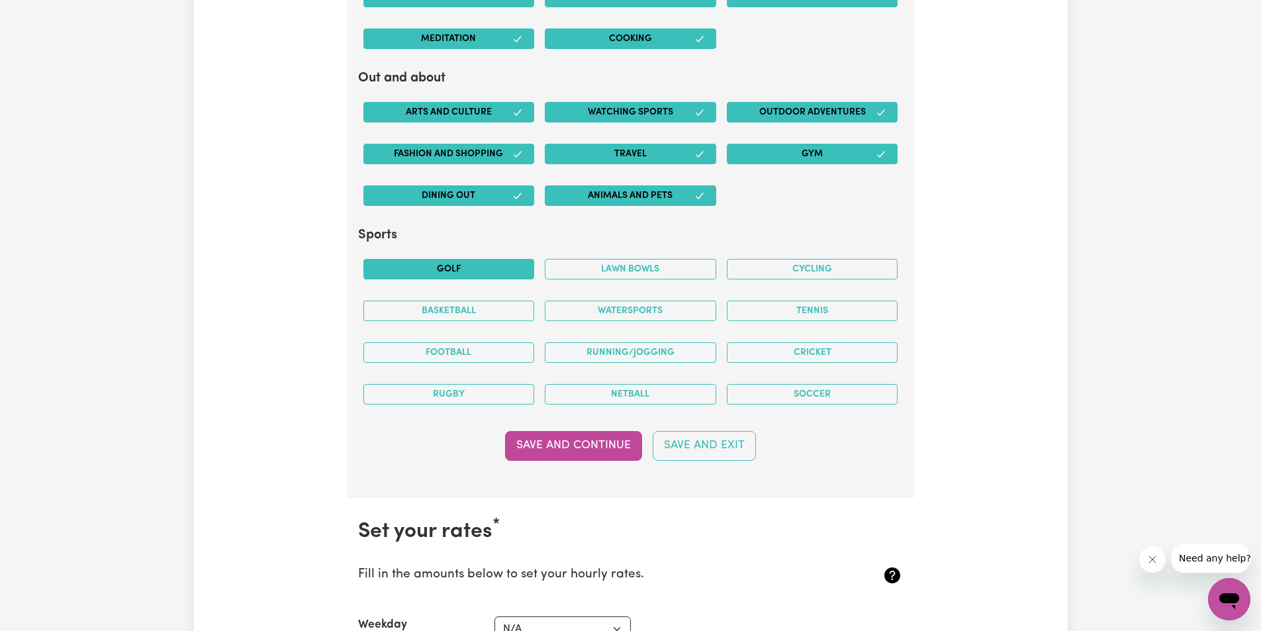
click at [475, 265] on button "Golf" at bounding box center [449, 269] width 171 height 21
click at [830, 306] on button "Tennis" at bounding box center [812, 311] width 171 height 21
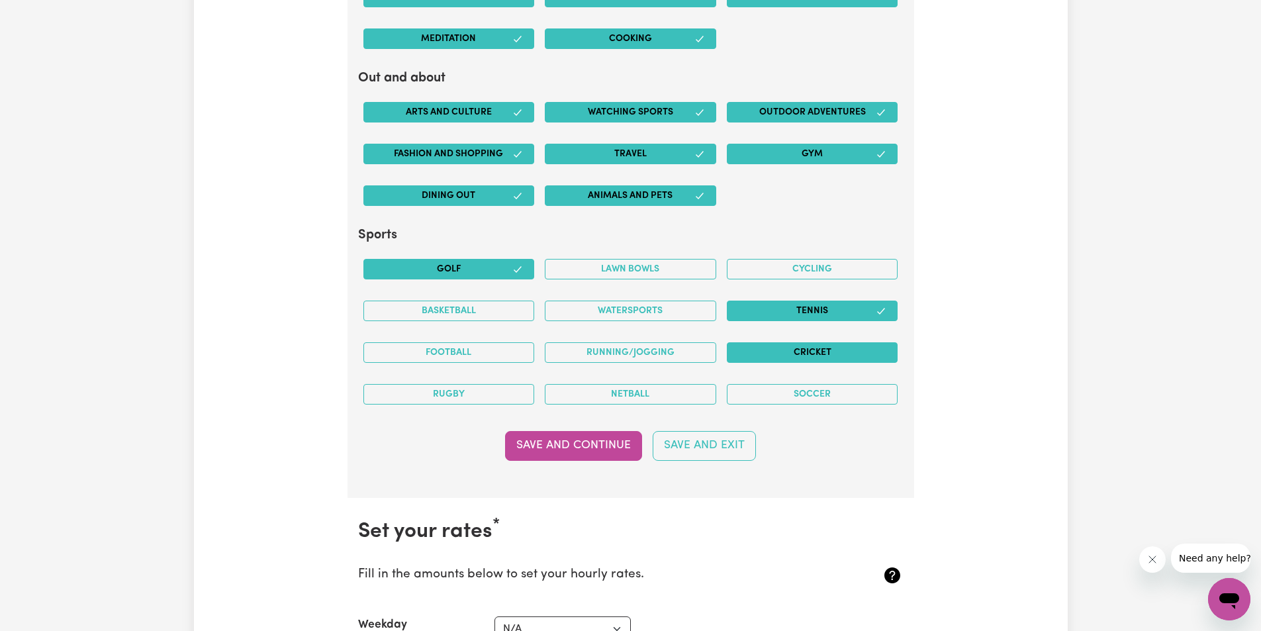
click at [821, 354] on button "Cricket" at bounding box center [812, 352] width 171 height 21
click at [472, 394] on button "Rugby" at bounding box center [449, 394] width 171 height 21
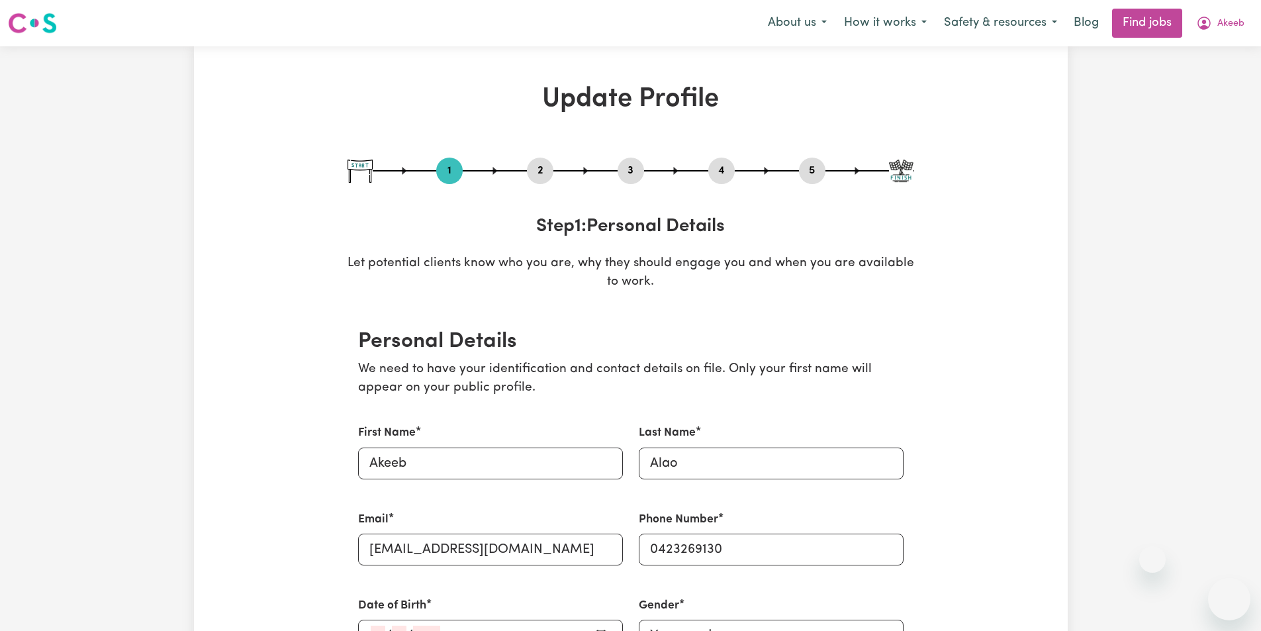
select select "Studying a healthcare related degree or qualification"
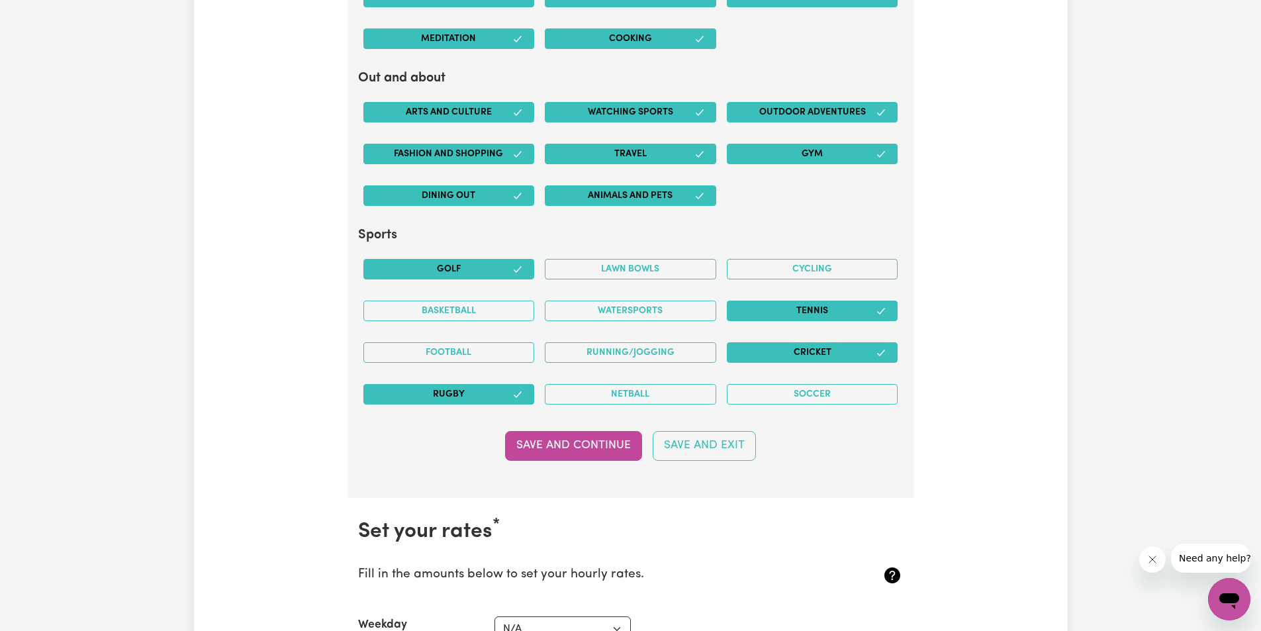
scroll to position [2564, 0]
click at [471, 305] on button "Basketball" at bounding box center [449, 311] width 171 height 21
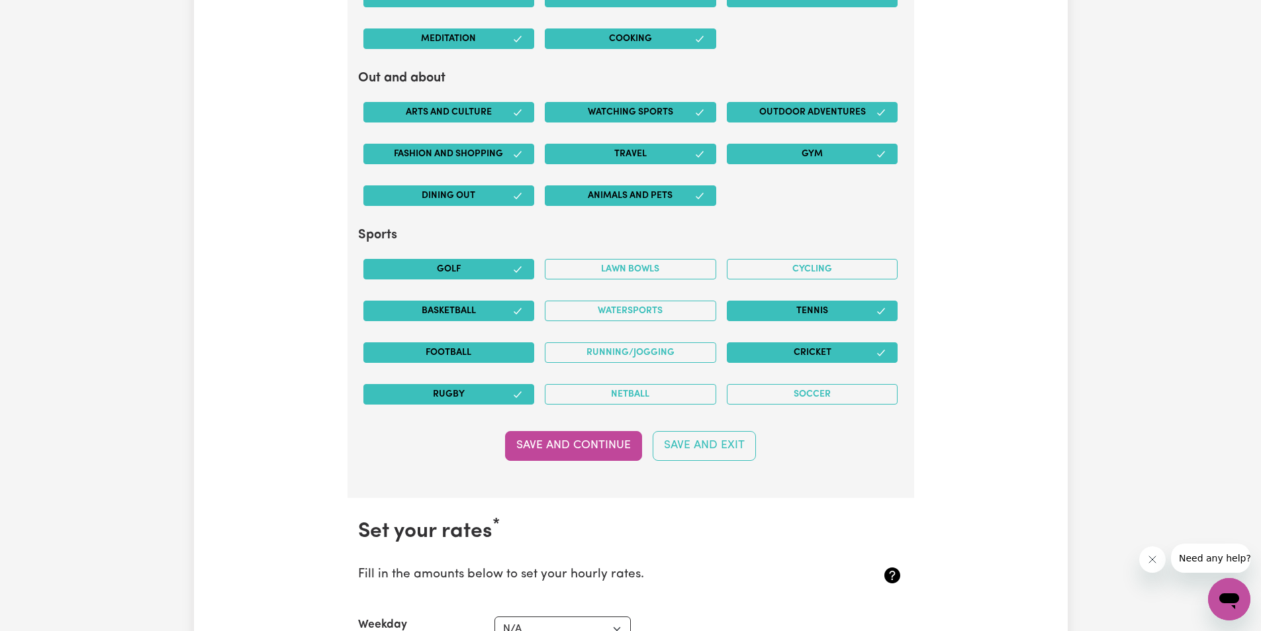
click at [436, 356] on button "Football" at bounding box center [449, 352] width 171 height 21
click at [788, 262] on button "Cycling" at bounding box center [812, 269] width 171 height 21
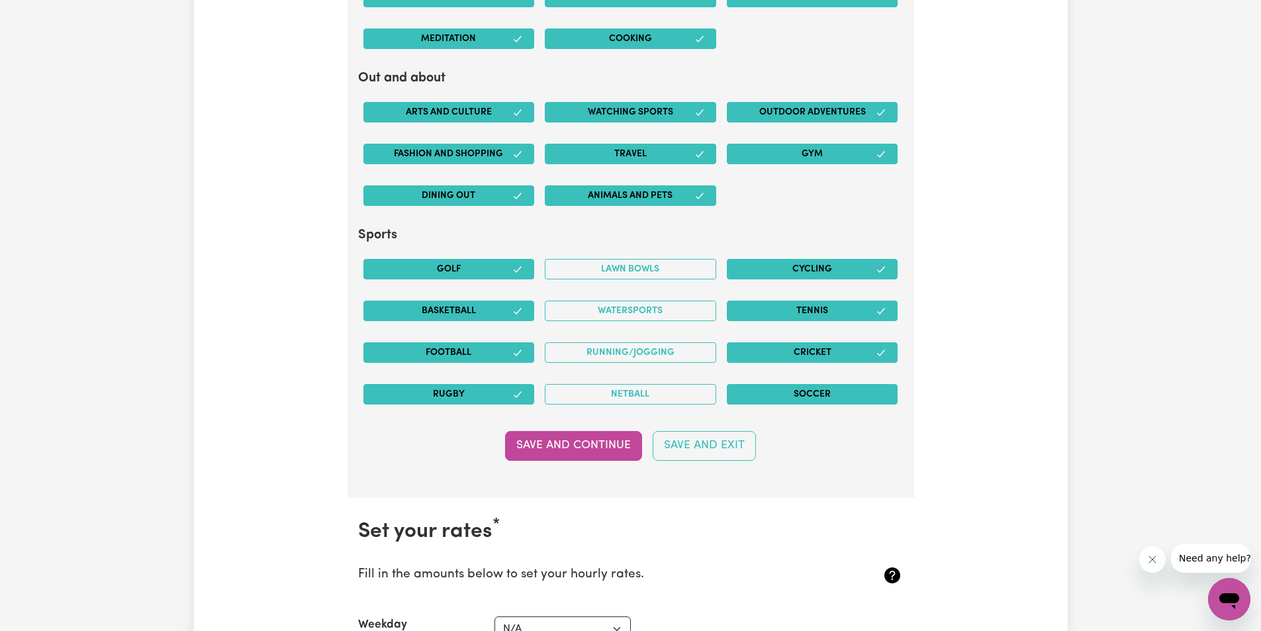
click at [806, 396] on button "Soccer" at bounding box center [812, 394] width 171 height 21
click at [650, 347] on button "Running/Jogging" at bounding box center [630, 352] width 171 height 21
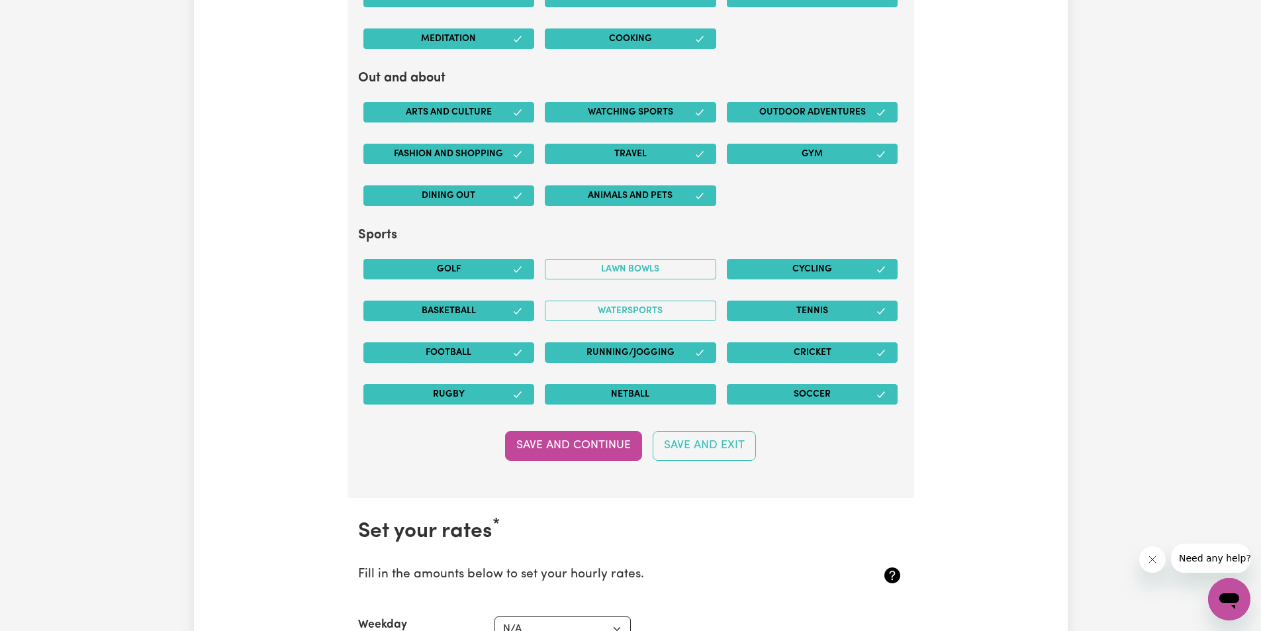
click at [676, 398] on button "Netball" at bounding box center [630, 394] width 171 height 21
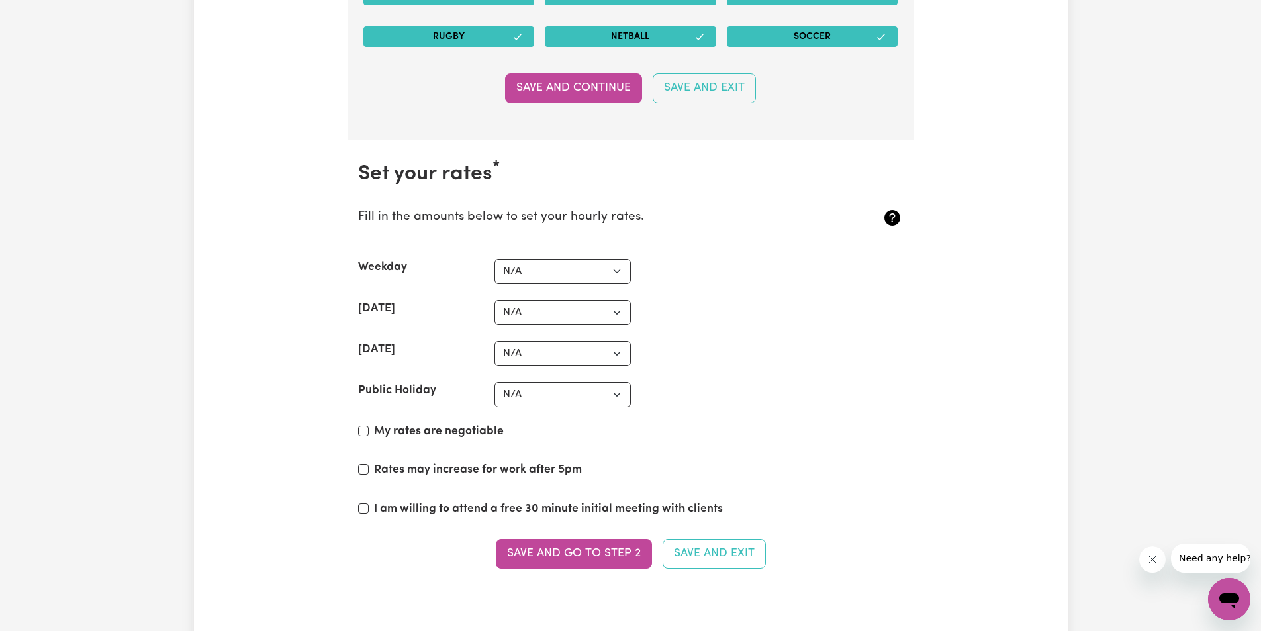
scroll to position [2962, 0]
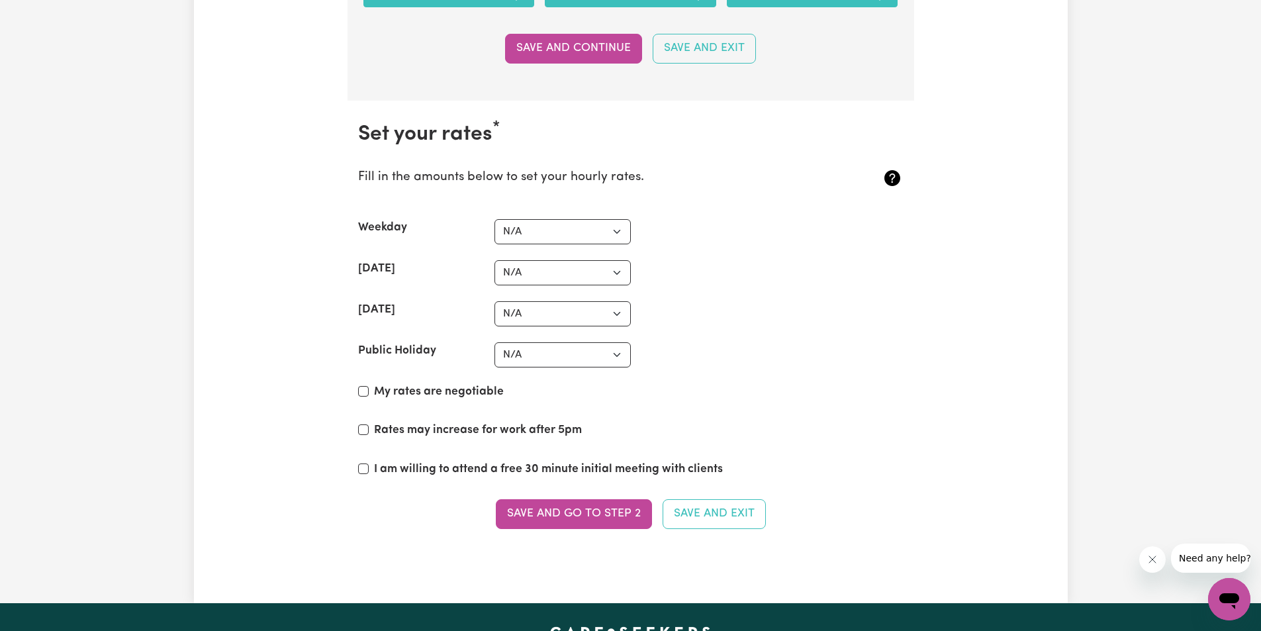
click at [603, 217] on section "Set your rates * Fill in the amounts below to set your hourly rates. Weekday N/…" at bounding box center [631, 333] width 567 height 465
click at [619, 230] on select "N/A $37 $38 $39 $40 $41 $42 $43 $44 $45 $46 $47 $48 $49 $50 $51 $52 $53 $54 $55…" at bounding box center [563, 231] width 136 height 25
select select "55"
click at [495, 219] on select "N/A $37 $38 $39 $40 $41 $42 $43 $44 $45 $46 $47 $48 $49 $50 $51 $52 $53 $54 $55…" at bounding box center [563, 231] width 136 height 25
click at [575, 269] on select "N/A $37 $38 $39 $40 $41 $42 $43 $44 $45 $46 $47 $48 $49 $50 $51 $52 $53 $54 $55…" at bounding box center [563, 272] width 136 height 25
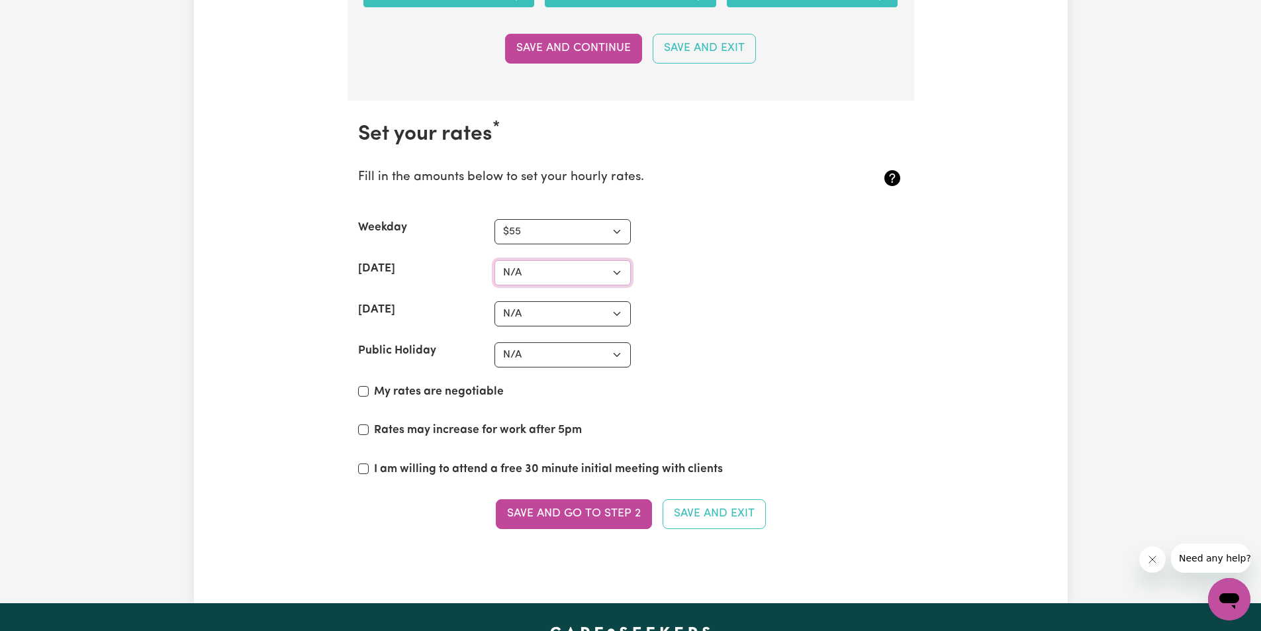
select select "65"
click at [495, 260] on select "N/A $37 $38 $39 $40 $41 $42 $43 $44 $45 $46 $47 $48 $49 $50 $51 $52 $53 $54 $55…" at bounding box center [563, 272] width 136 height 25
click at [610, 314] on select "N/A $37 $38 $39 $40 $41 $42 $43 $44 $45 $46 $47 $48 $49 $50 $51 $52 $53 $54 $55…" at bounding box center [563, 313] width 136 height 25
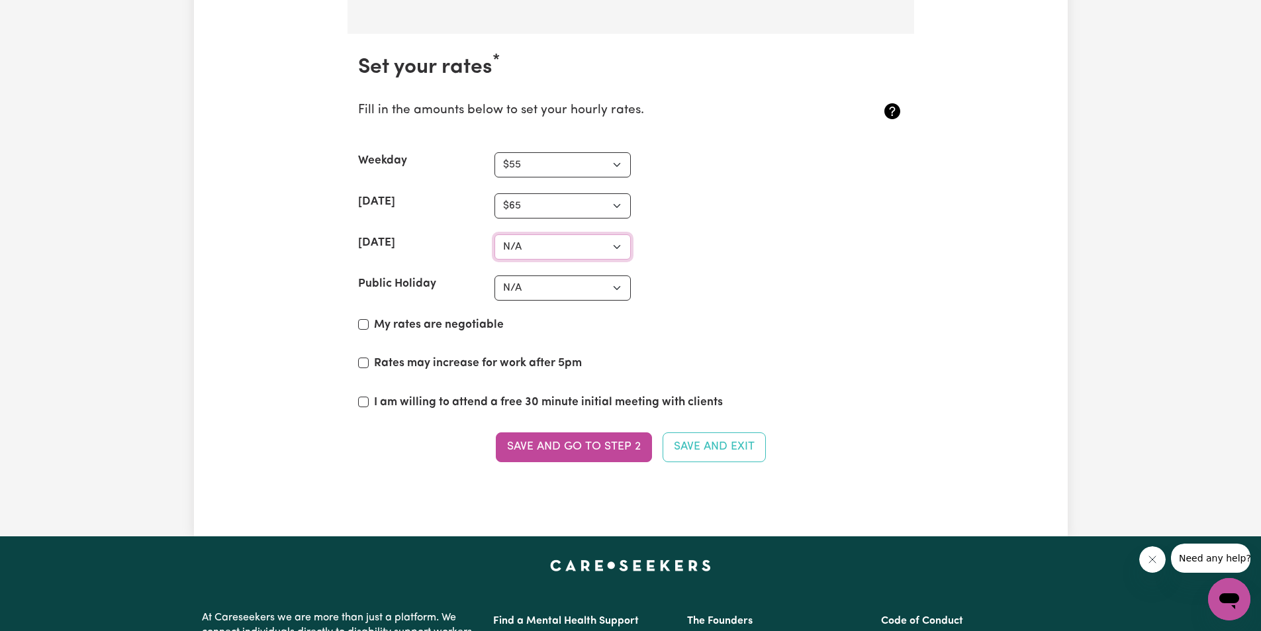
scroll to position [3028, 0]
click at [615, 246] on select "N/A $37 $38 $39 $40 $41 $42 $43 $44 $45 $46 $47 $48 $49 $50 $51 $52 $53 $54 $55…" at bounding box center [563, 247] width 136 height 25
select select "65"
click at [495, 235] on select "N/A $37 $38 $39 $40 $41 $42 $43 $44 $45 $46 $47 $48 $49 $50 $51 $52 $53 $54 $55…" at bounding box center [563, 247] width 136 height 25
click at [599, 291] on select "N/A $37 $38 $39 $40 $41 $42 $43 $44 $45 $46 $47 $48 $49 $50 $51 $52 $53 $54 $55…" at bounding box center [563, 288] width 136 height 25
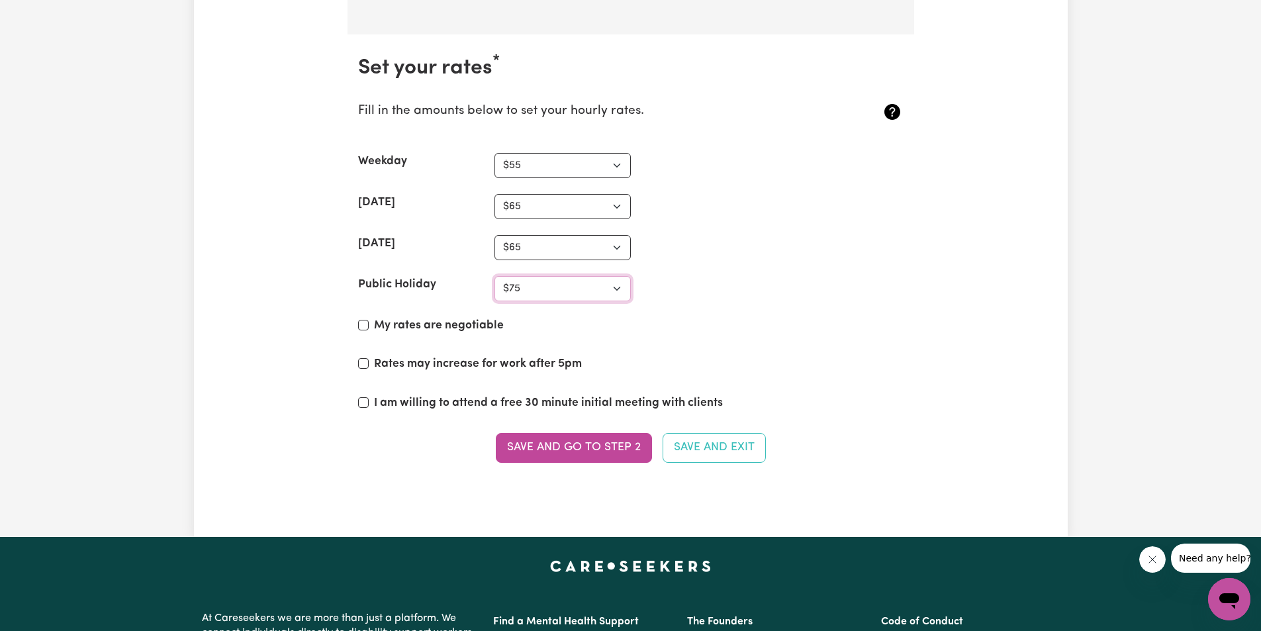
click at [495, 276] on select "N/A $37 $38 $39 $40 $41 $42 $43 $44 $45 $46 $47 $48 $49 $50 $51 $52 $53 $54 $55…" at bounding box center [563, 288] width 136 height 25
click at [616, 275] on section "Set your rates * Fill in the amounts below to set your hourly rates. Weekday N/…" at bounding box center [631, 266] width 567 height 465
click at [618, 286] on select "N/A $37 $38 $39 $40 $41 $42 $43 $44 $45 $46 $47 $48 $49 $50 $51 $52 $53 $54 $55…" at bounding box center [563, 288] width 136 height 25
select select "70"
click at [495, 276] on select "N/A $37 $38 $39 $40 $41 $42 $43 $44 $45 $46 $47 $48 $49 $50 $51 $52 $53 $54 $55…" at bounding box center [563, 288] width 136 height 25
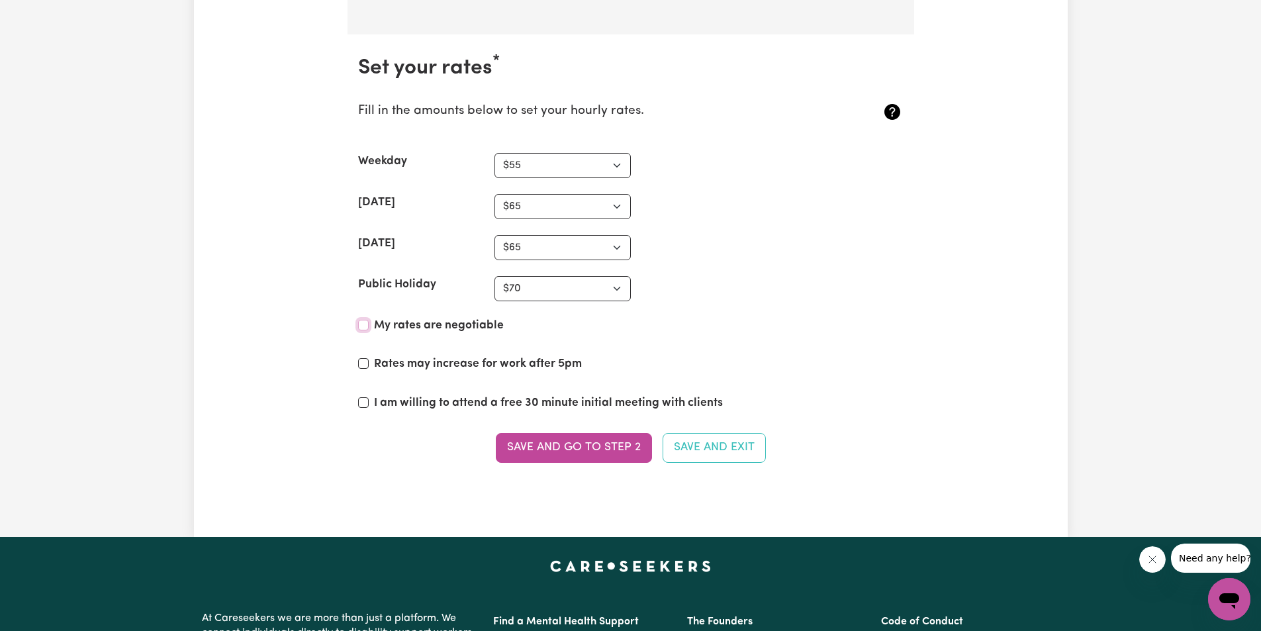
click at [368, 324] on input "My rates are negotiable" at bounding box center [363, 325] width 11 height 11
checkbox input "true"
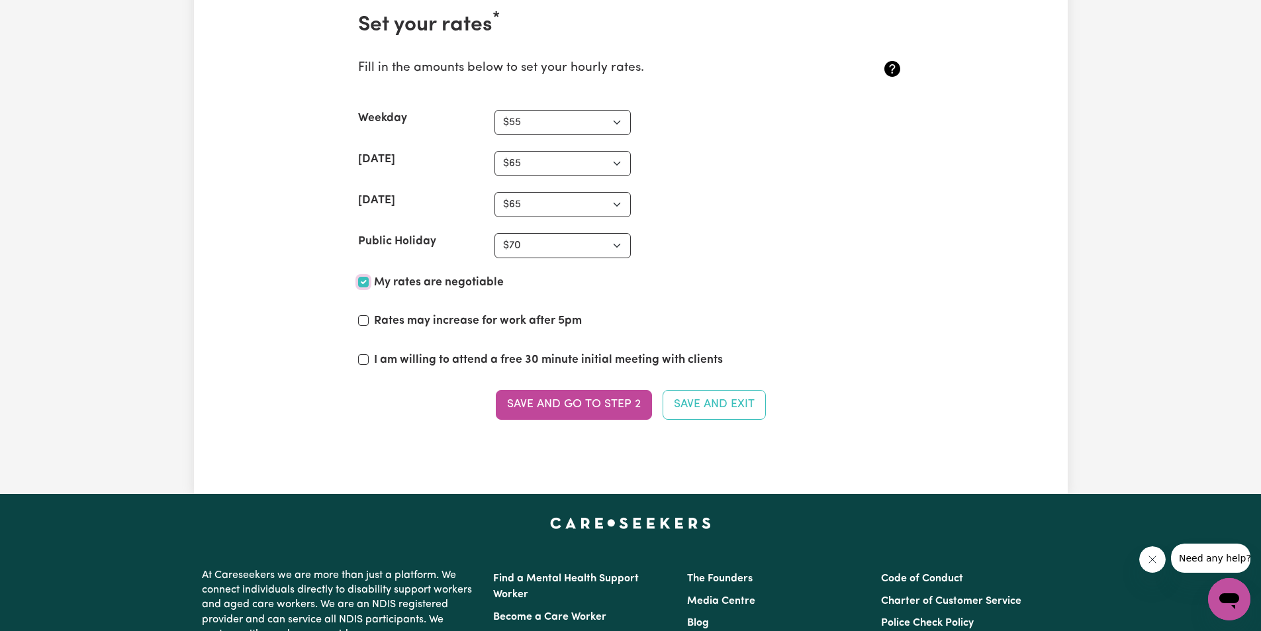
scroll to position [3094, 0]
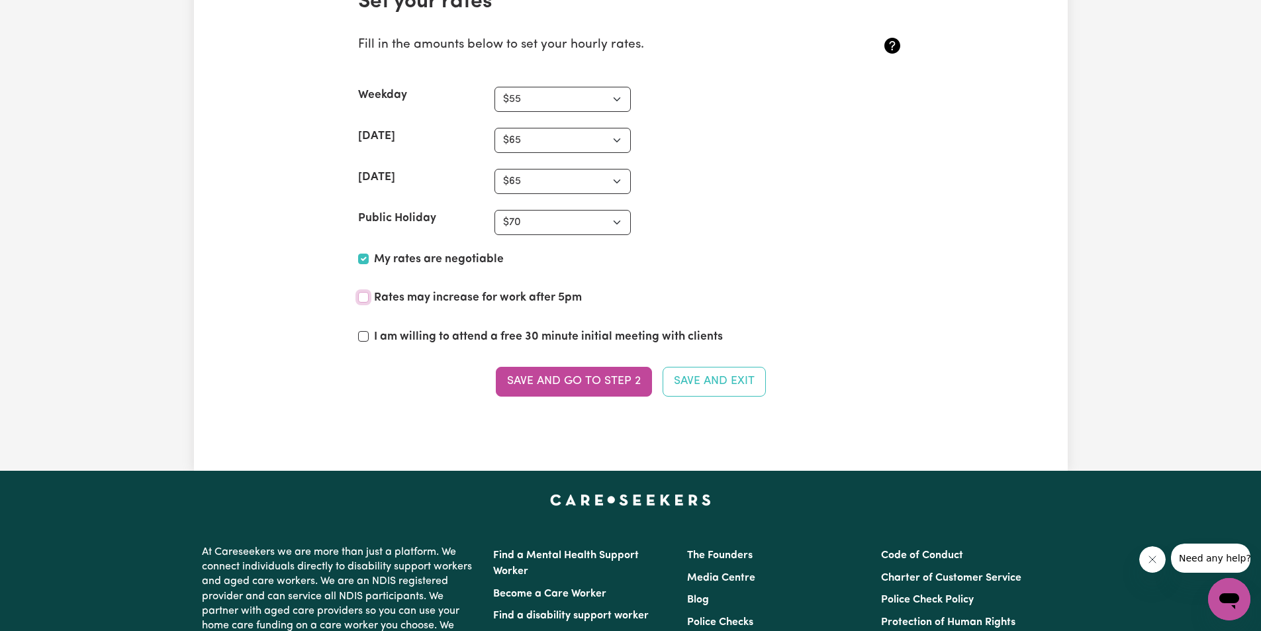
click at [360, 297] on input "Rates may increase for work after 5pm" at bounding box center [363, 297] width 11 height 11
checkbox input "true"
click at [360, 336] on input "I am willing to attend a free 30 minute initial meeting with clients" at bounding box center [363, 336] width 11 height 11
checkbox input "true"
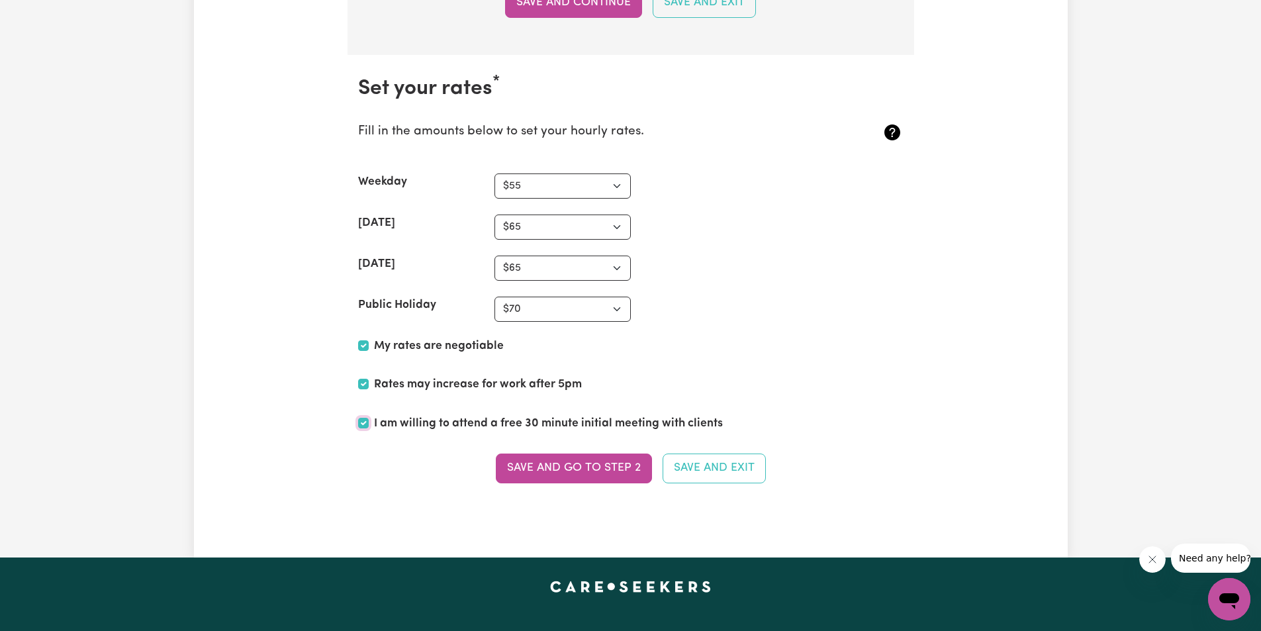
scroll to position [2896, 0]
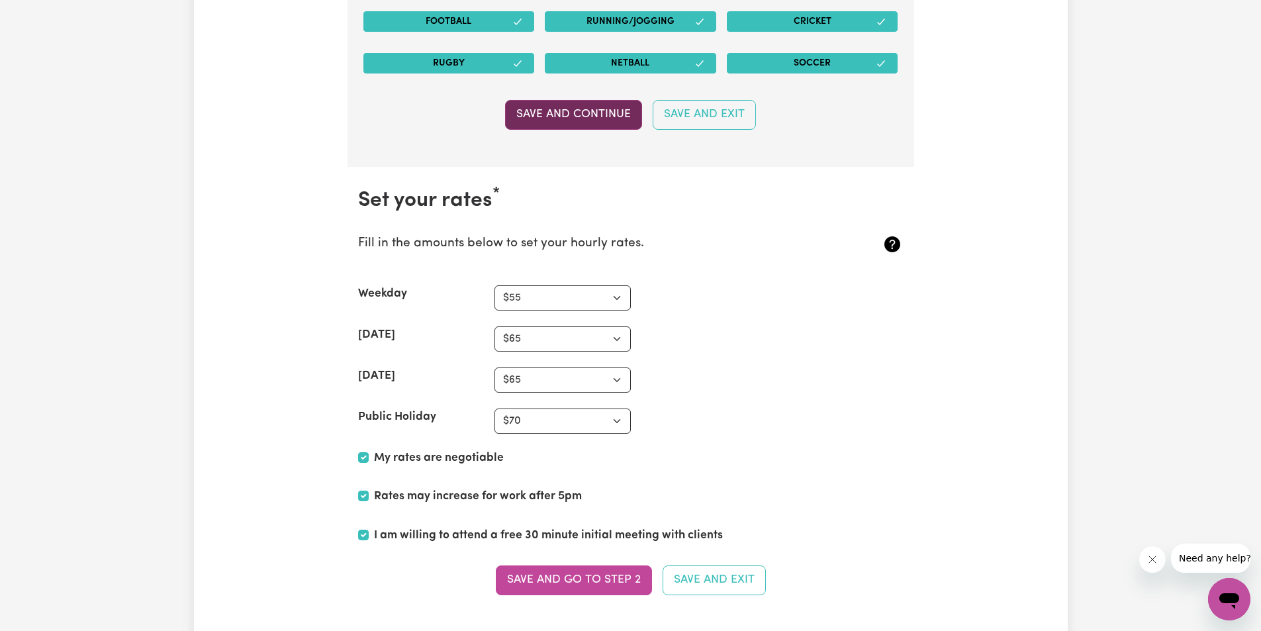
click at [596, 109] on button "Save and Continue" at bounding box center [573, 114] width 137 height 29
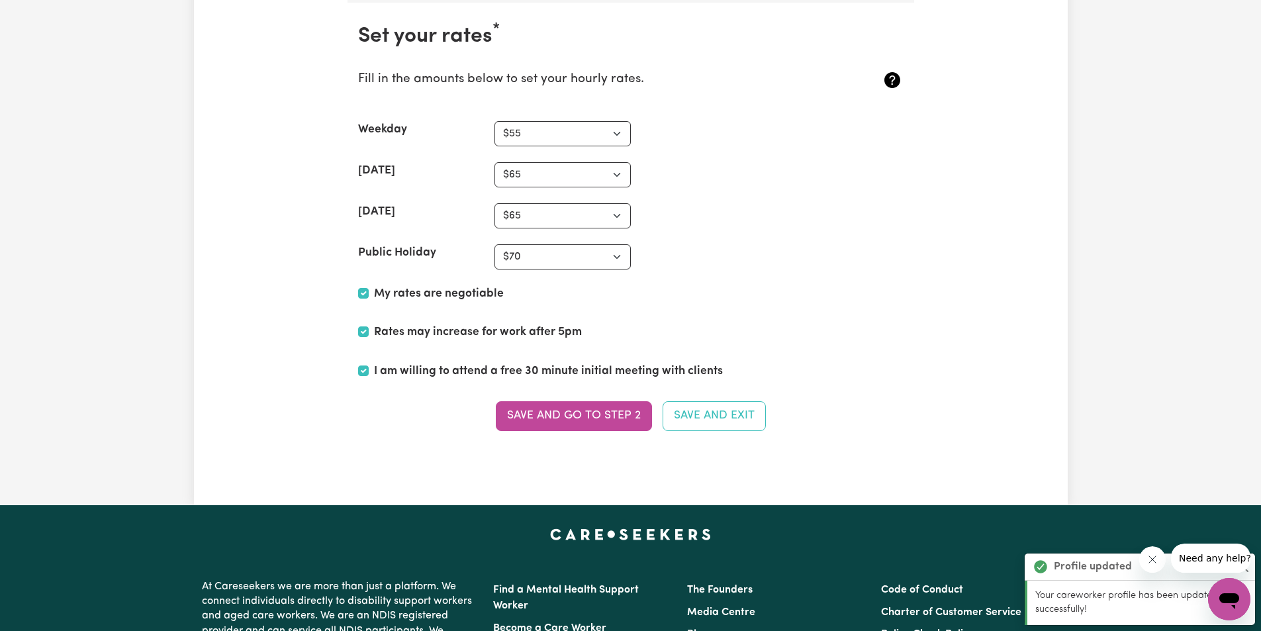
scroll to position [3062, 0]
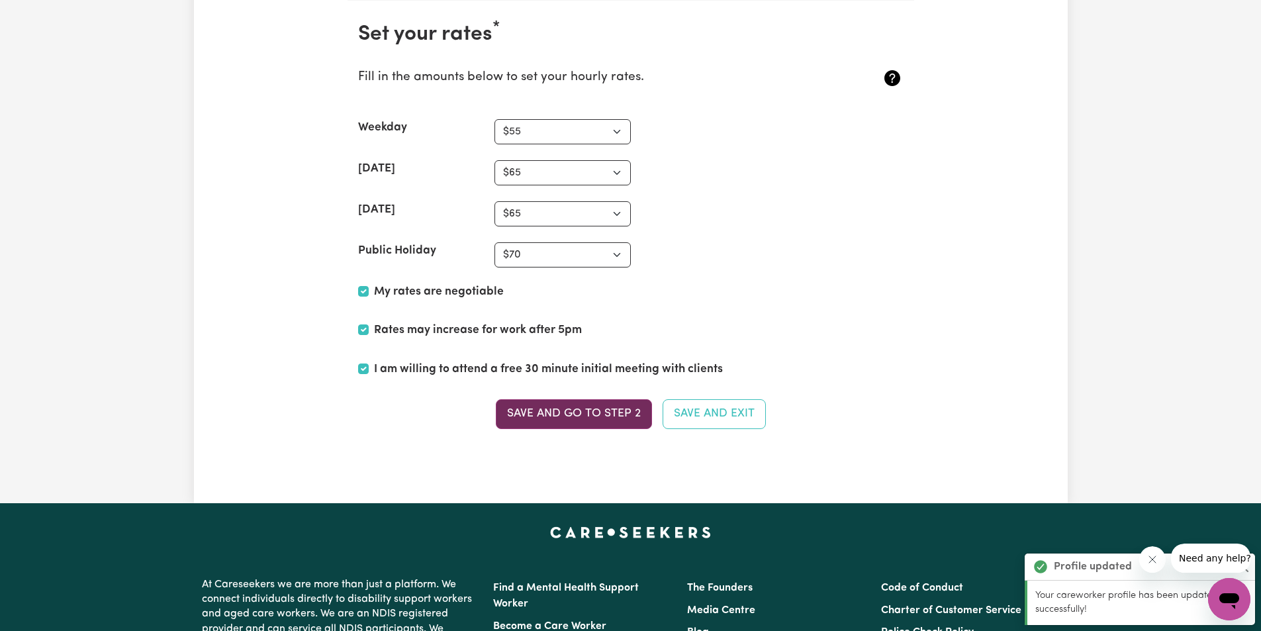
click at [589, 409] on button "Save and go to Step 2" at bounding box center [574, 413] width 156 height 29
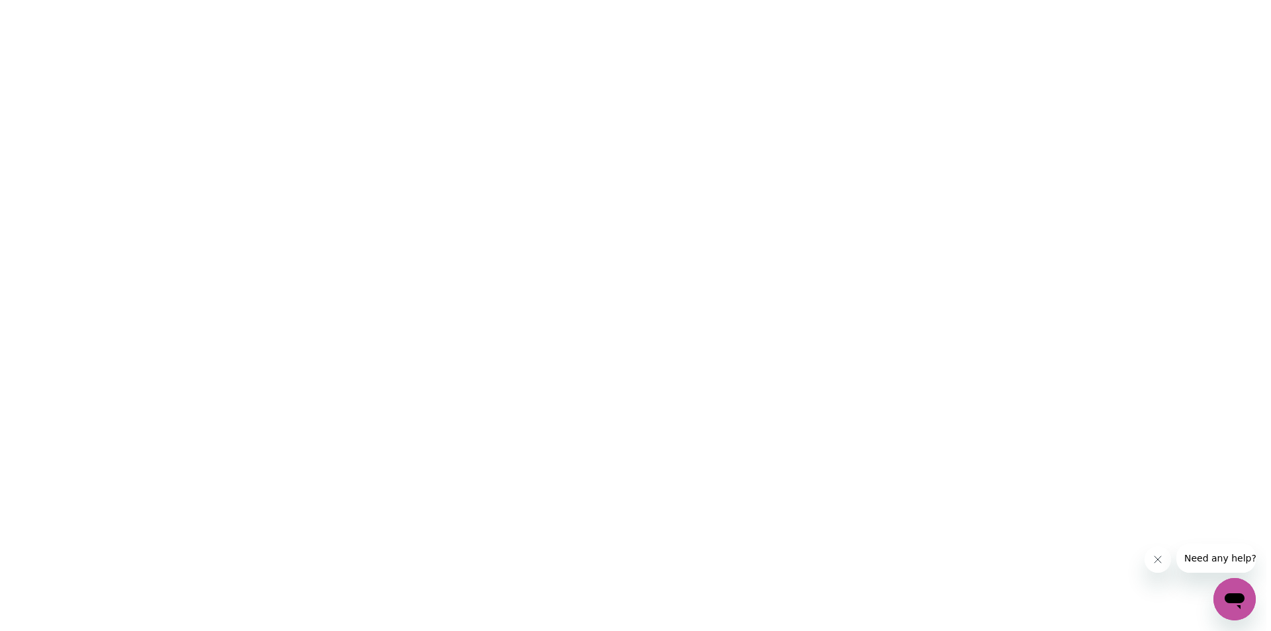
scroll to position [0, 0]
click at [1158, 563] on icon "Close message from company" at bounding box center [1162, 559] width 11 height 11
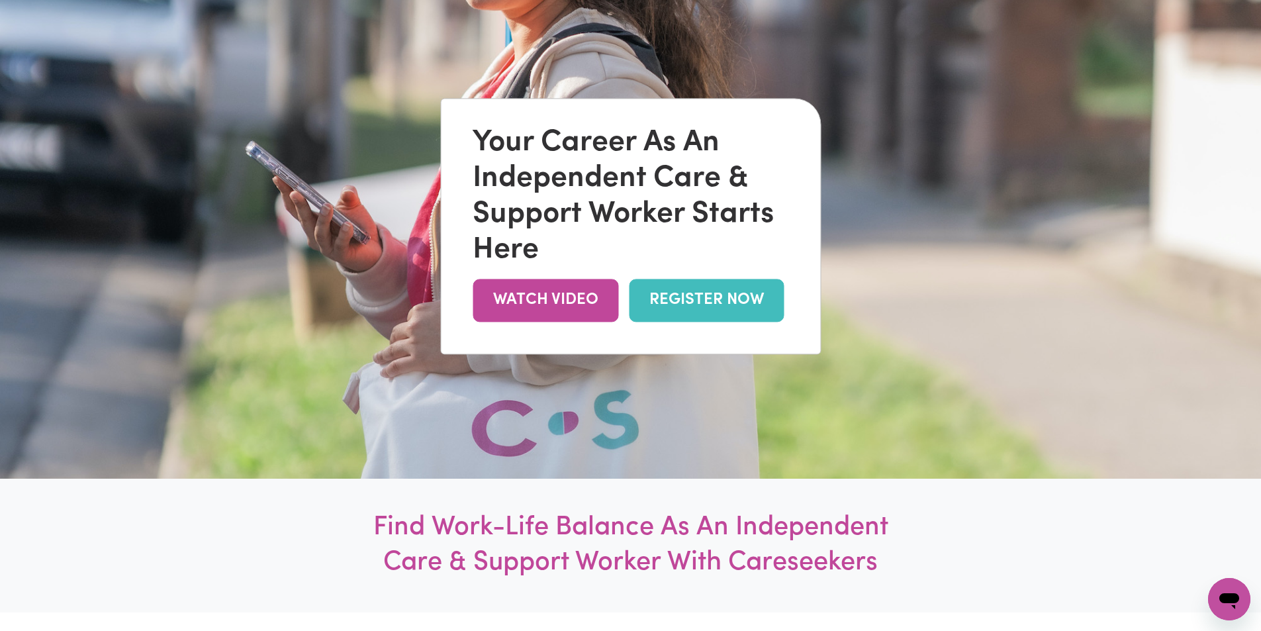
click at [727, 301] on link "REGISTER NOW" at bounding box center [706, 300] width 155 height 43
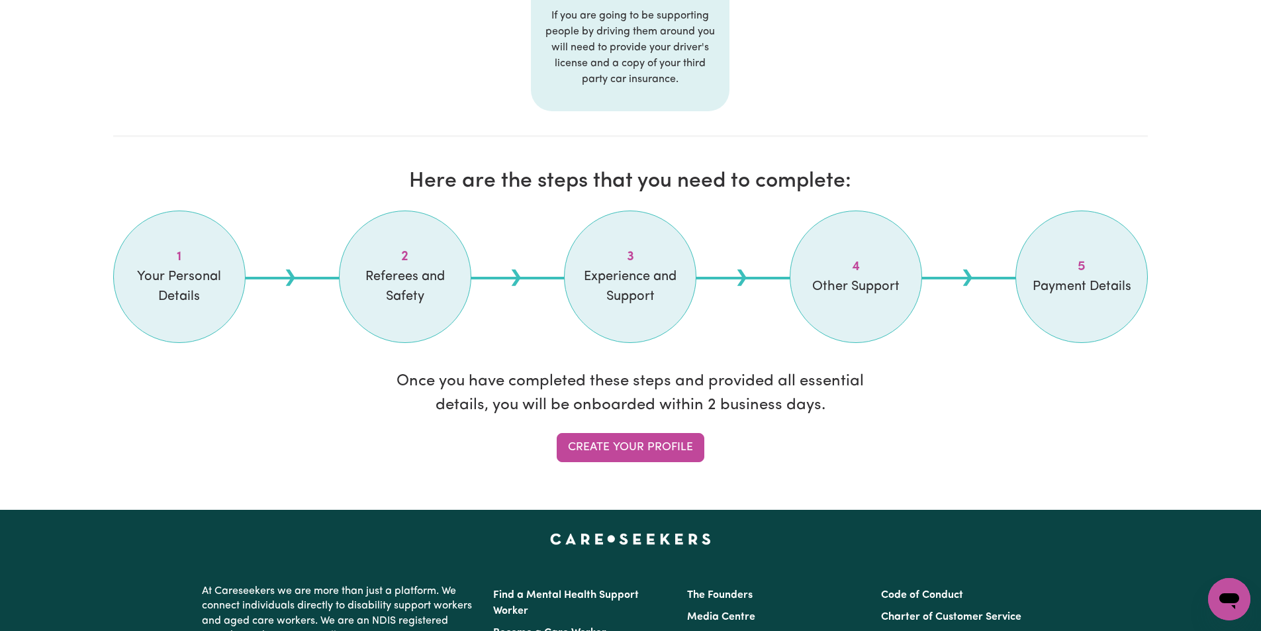
scroll to position [927, 0]
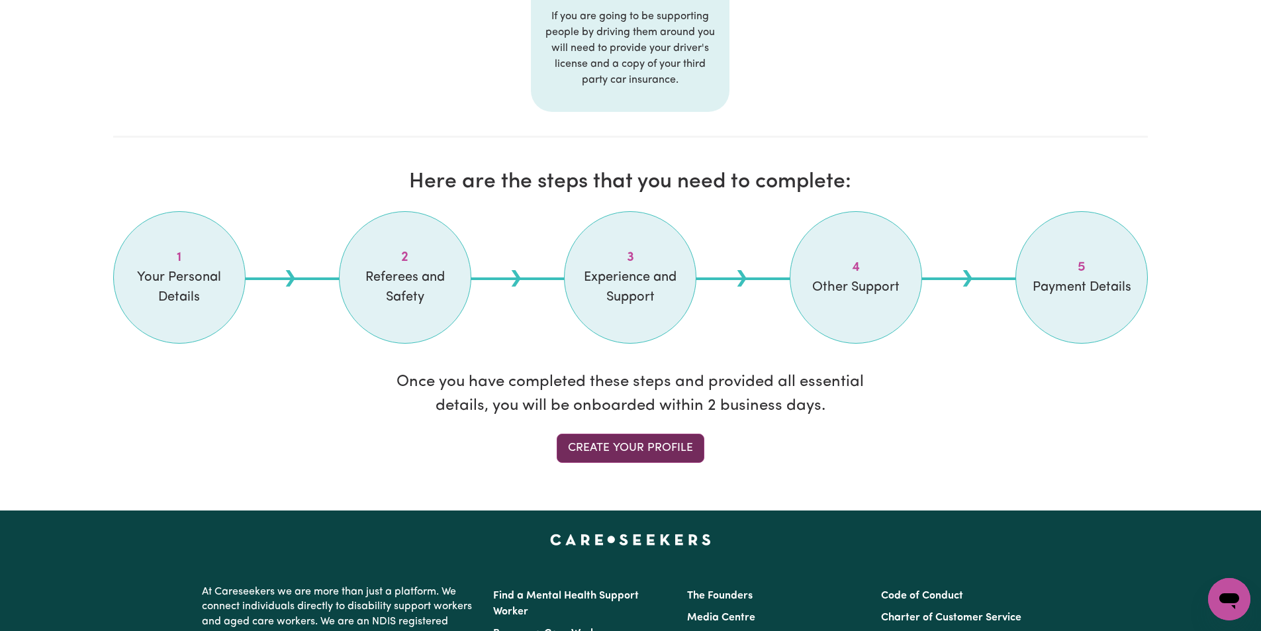
click at [645, 445] on link "Create your profile" at bounding box center [631, 448] width 148 height 29
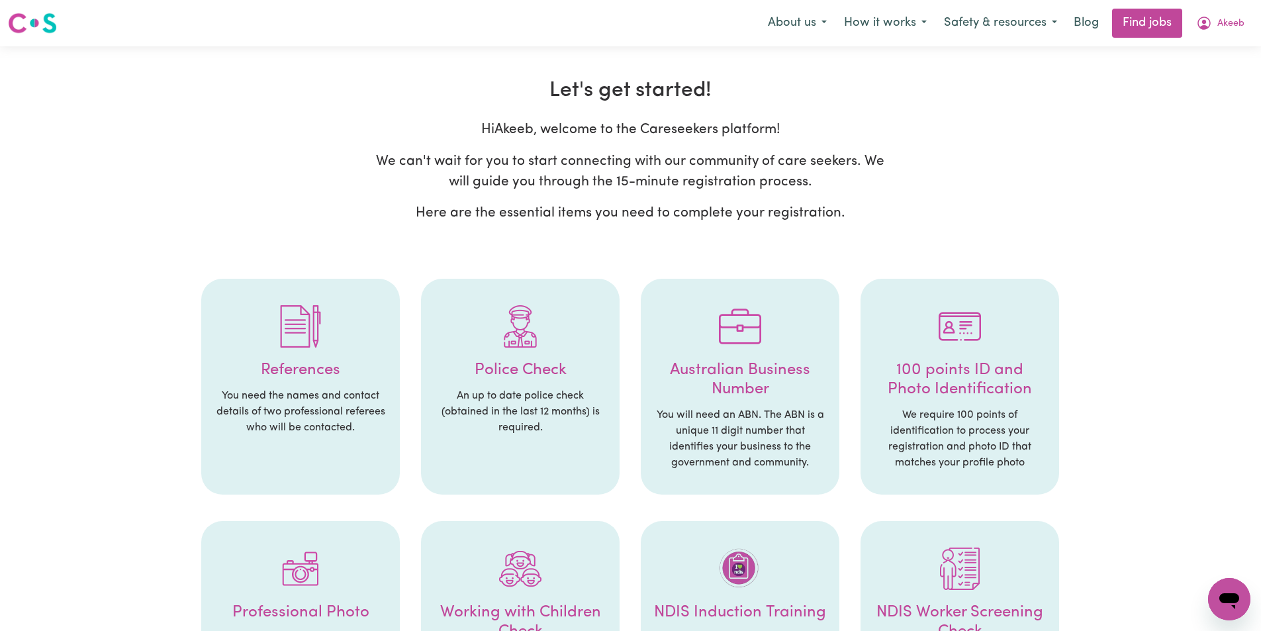
select select "Studying a healthcare related degree or qualification"
select select "55"
select select "65"
select select "70"
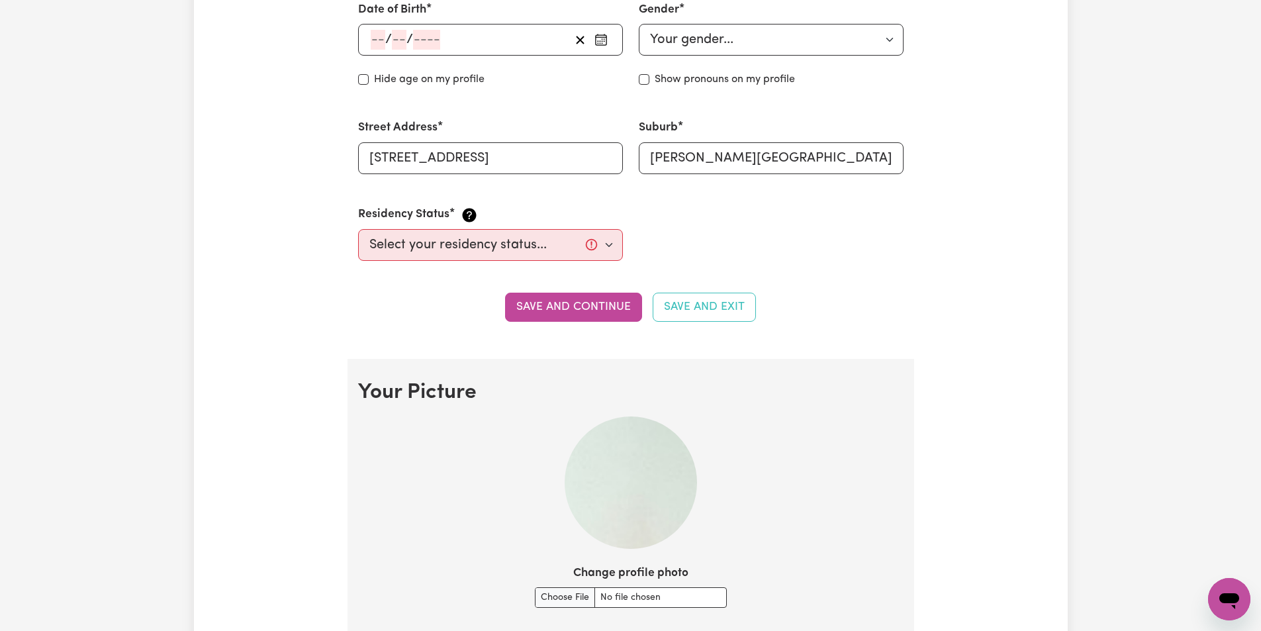
scroll to position [530, 0]
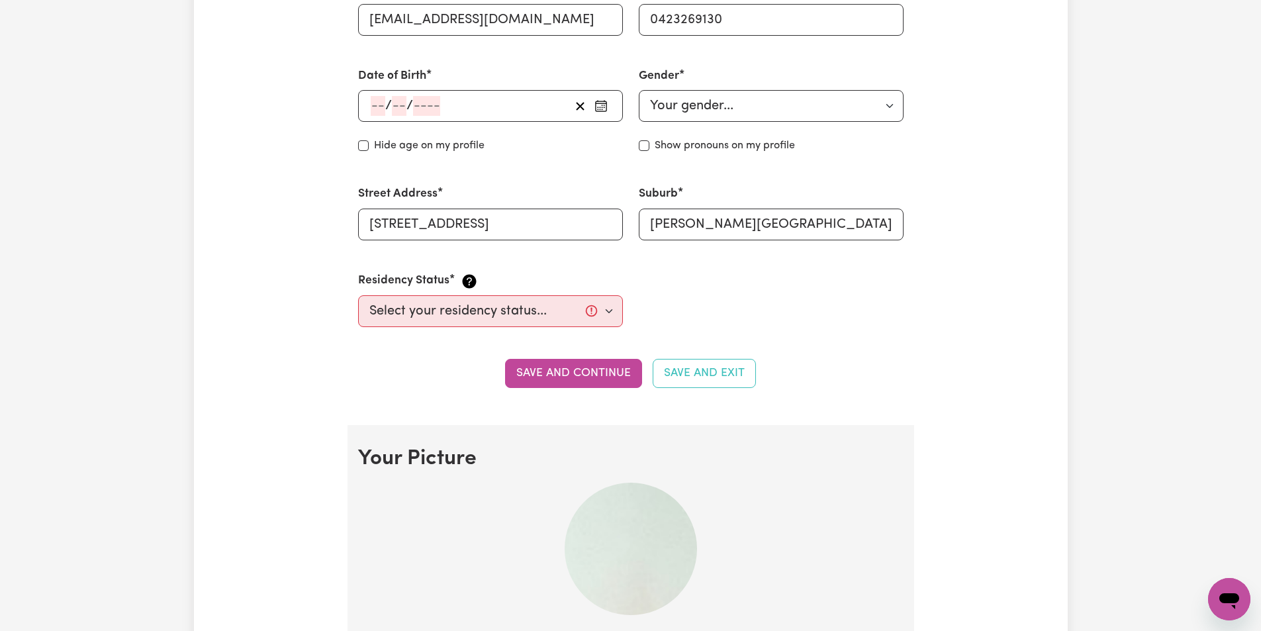
click at [375, 105] on div "/ /" at bounding box center [490, 106] width 265 height 32
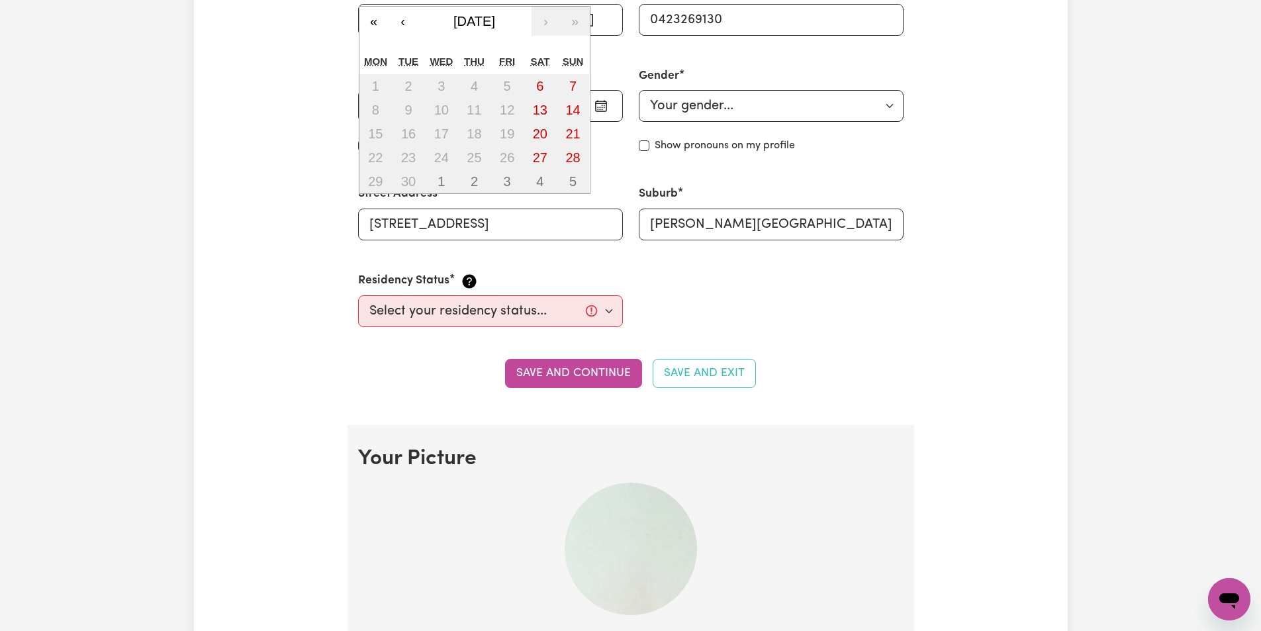
type input "03"
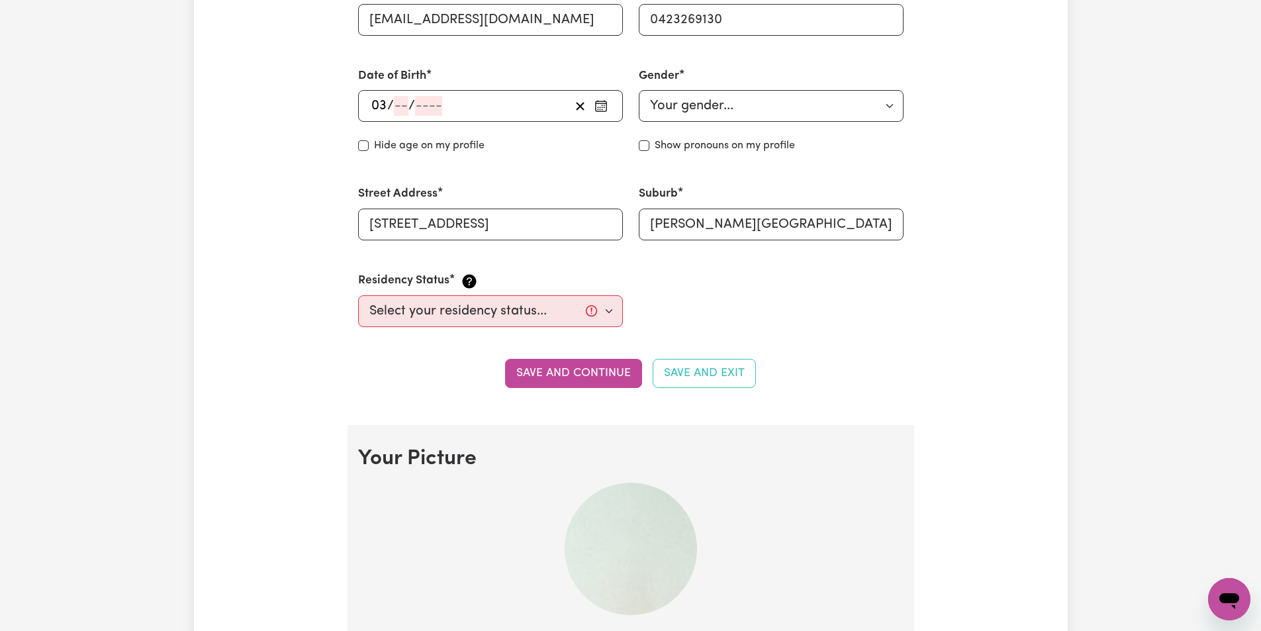
drag, startPoint x: 792, startPoint y: 301, endPoint x: 756, endPoint y: 301, distance: 35.8
click at [784, 301] on div "First Name [PERSON_NAME] Last Name Email [EMAIL_ADDRESS][DOMAIN_NAME] Phone Num…" at bounding box center [630, 111] width 561 height 464
click at [400, 103] on div "/ / « ‹ [DATE] › » Mon Tue Wed Thu Fri Sat Sun 1 2 3 4 5 6 7 8 9 10 11 12 13 14…" at bounding box center [490, 106] width 265 height 32
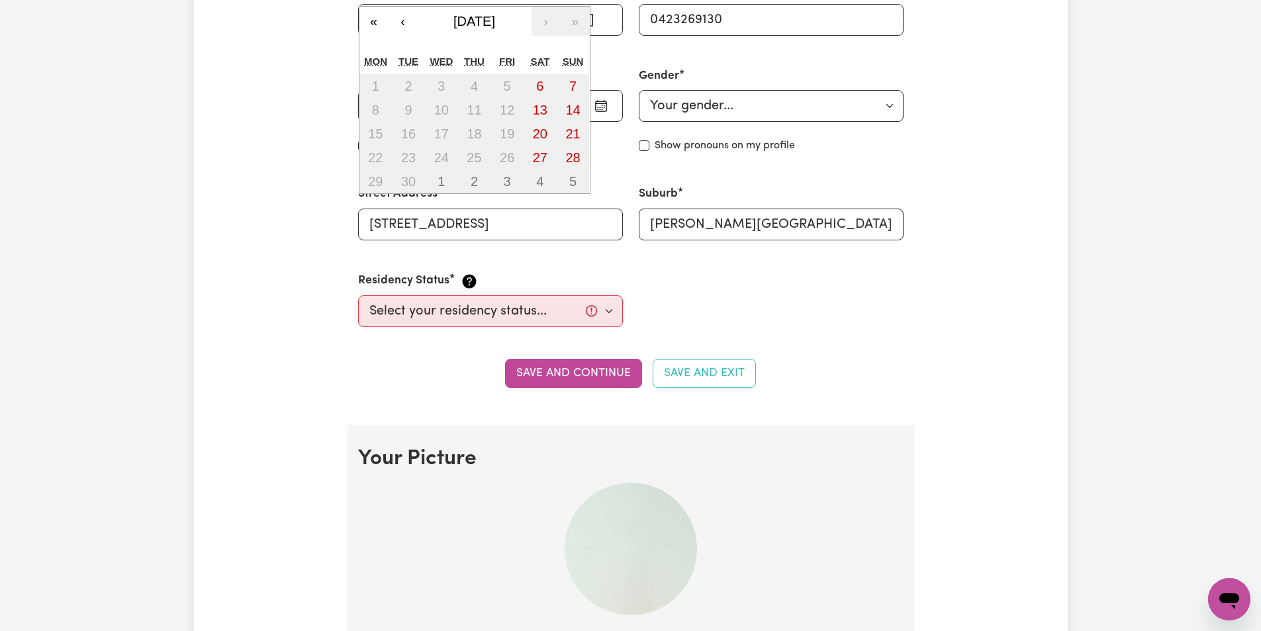
type input "02"
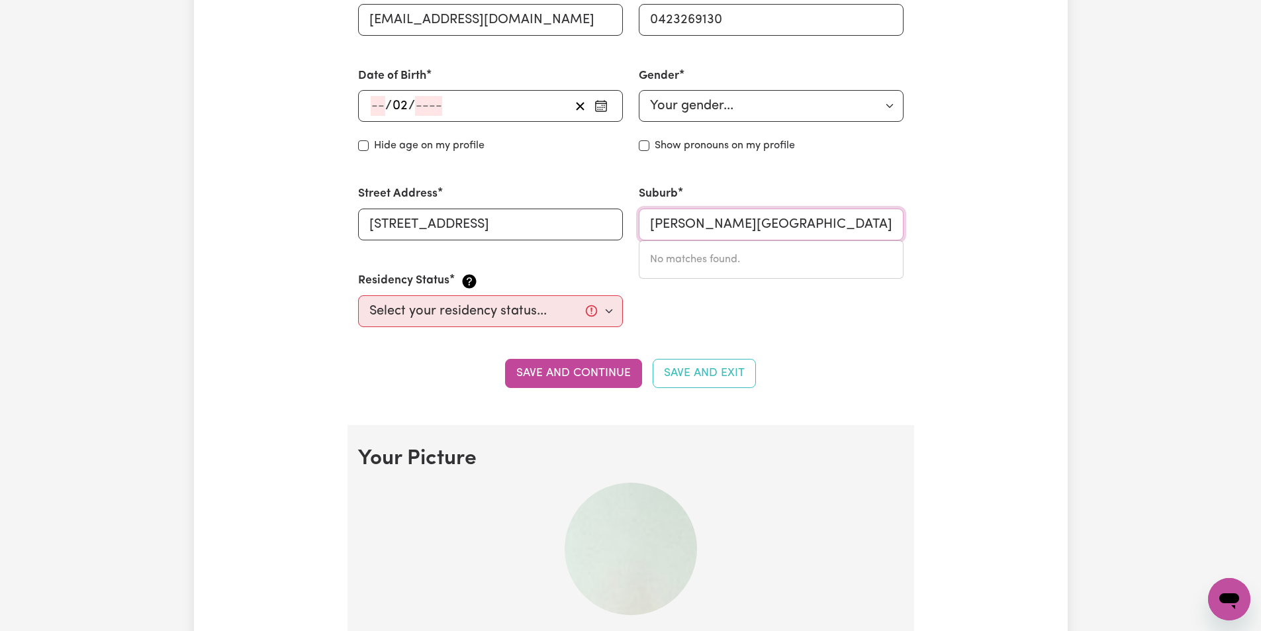
click at [871, 222] on input "[PERSON_NAME][GEOGRAPHIC_DATA], 3750" at bounding box center [771, 225] width 265 height 32
click at [387, 107] on span "/" at bounding box center [388, 106] width 7 height 15
click at [380, 107] on div "/ / « ‹ [DATE] › » Mon Tue Wed Thu Fri Sat Sun 1 2 3 4 5 6 7 8 9 10 11 12 13 14…" at bounding box center [490, 106] width 265 height 32
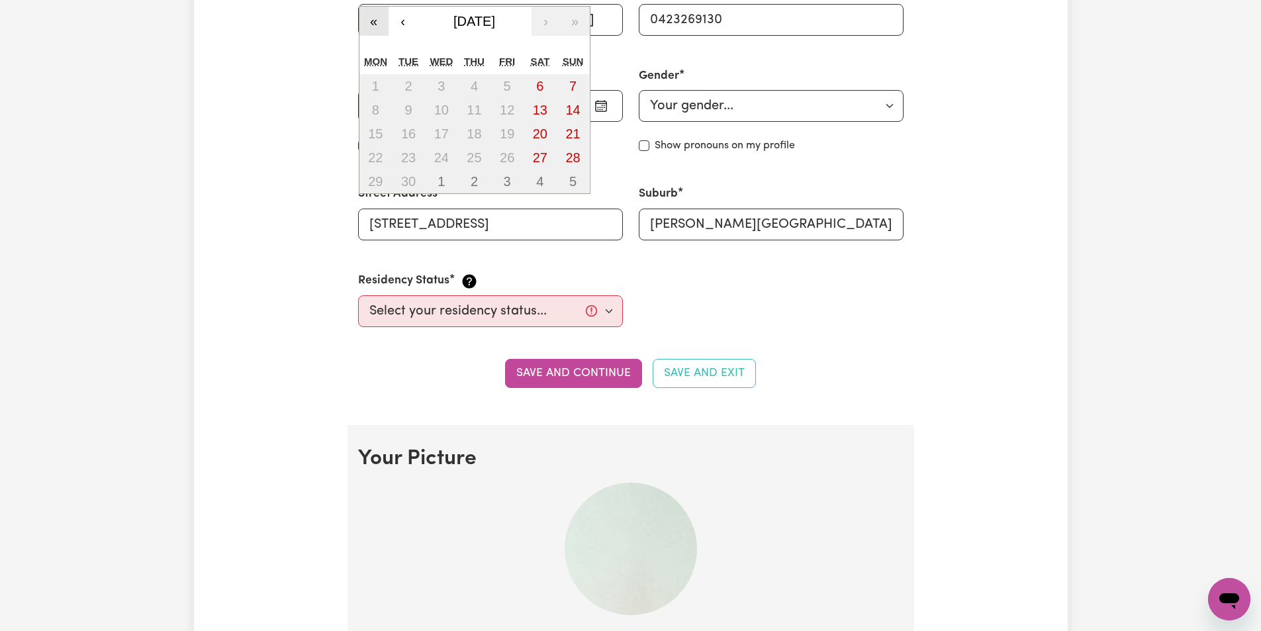
click at [373, 17] on button "«" at bounding box center [374, 21] width 29 height 29
click at [371, 19] on button "«" at bounding box center [374, 21] width 29 height 29
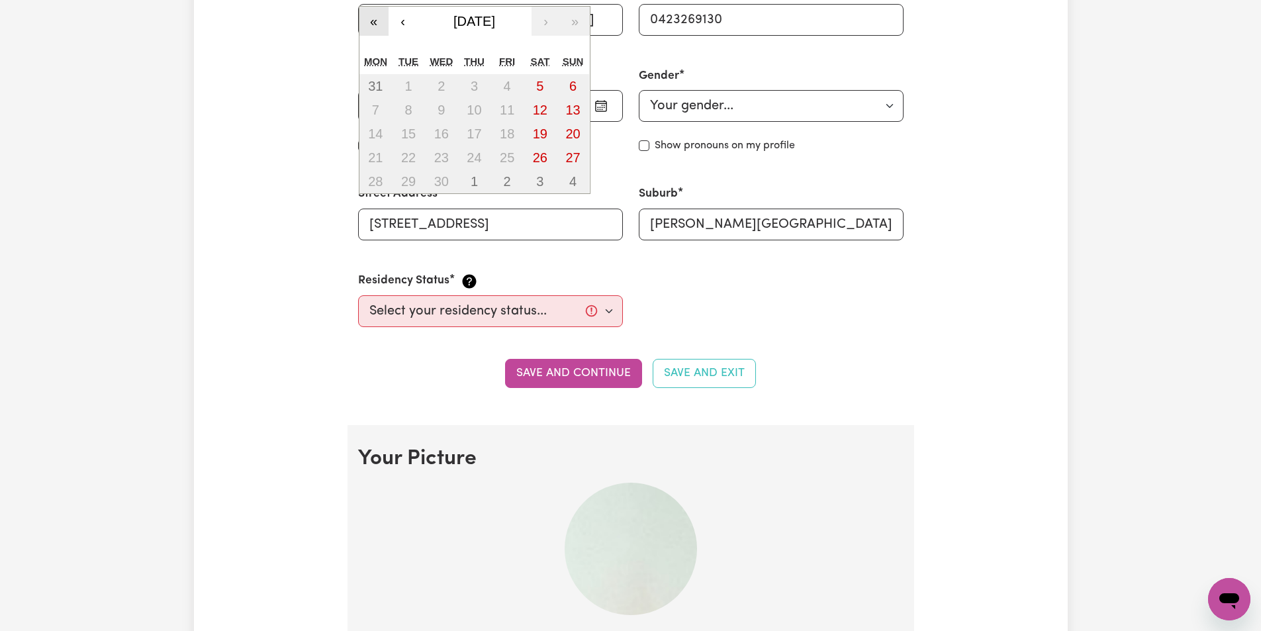
click at [371, 19] on button "«" at bounding box center [374, 21] width 29 height 29
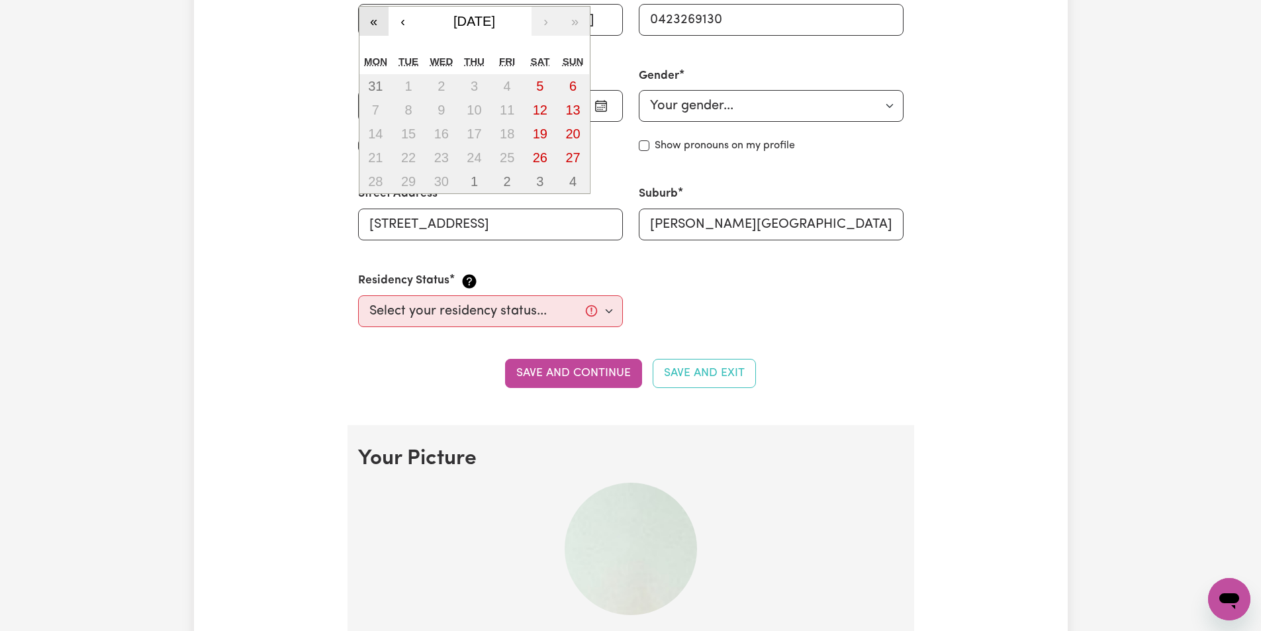
click at [371, 19] on button "«" at bounding box center [374, 21] width 29 height 29
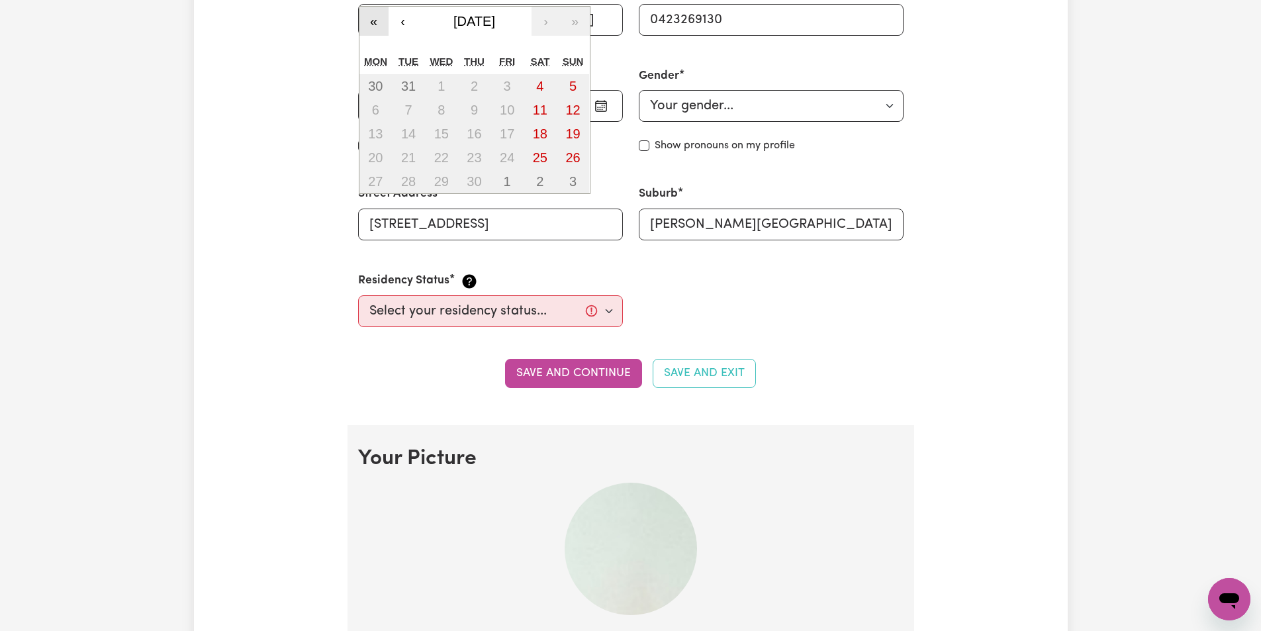
click at [371, 19] on button "«" at bounding box center [374, 21] width 29 height 29
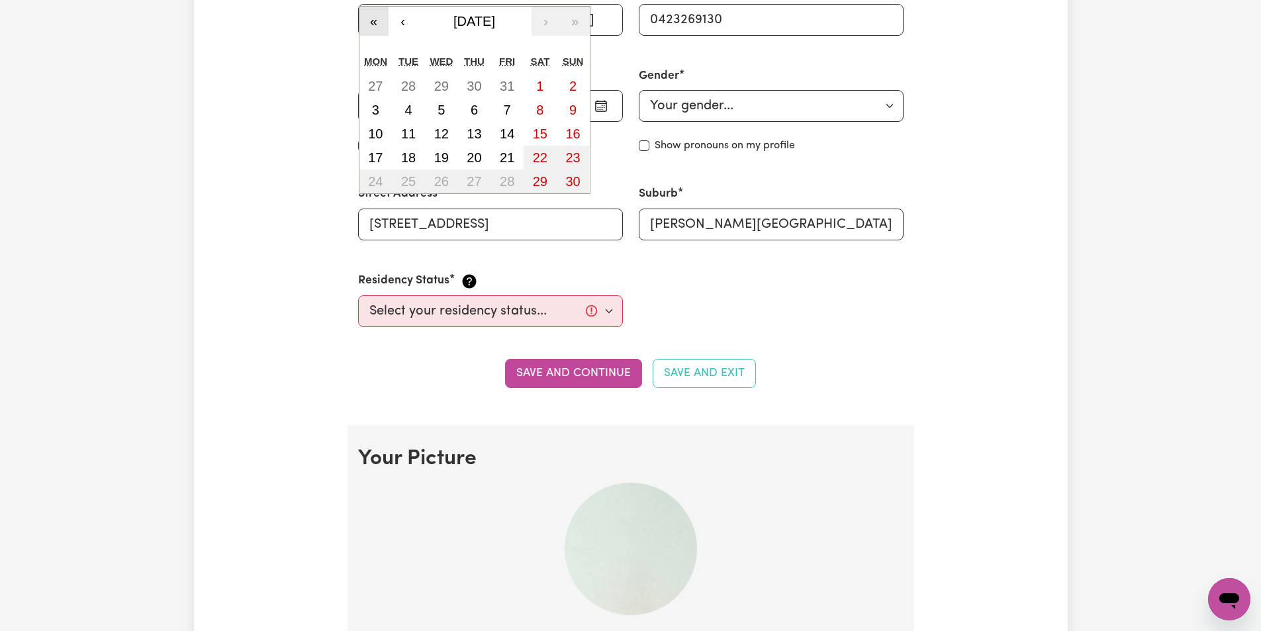
click at [371, 19] on button "«" at bounding box center [374, 21] width 29 height 29
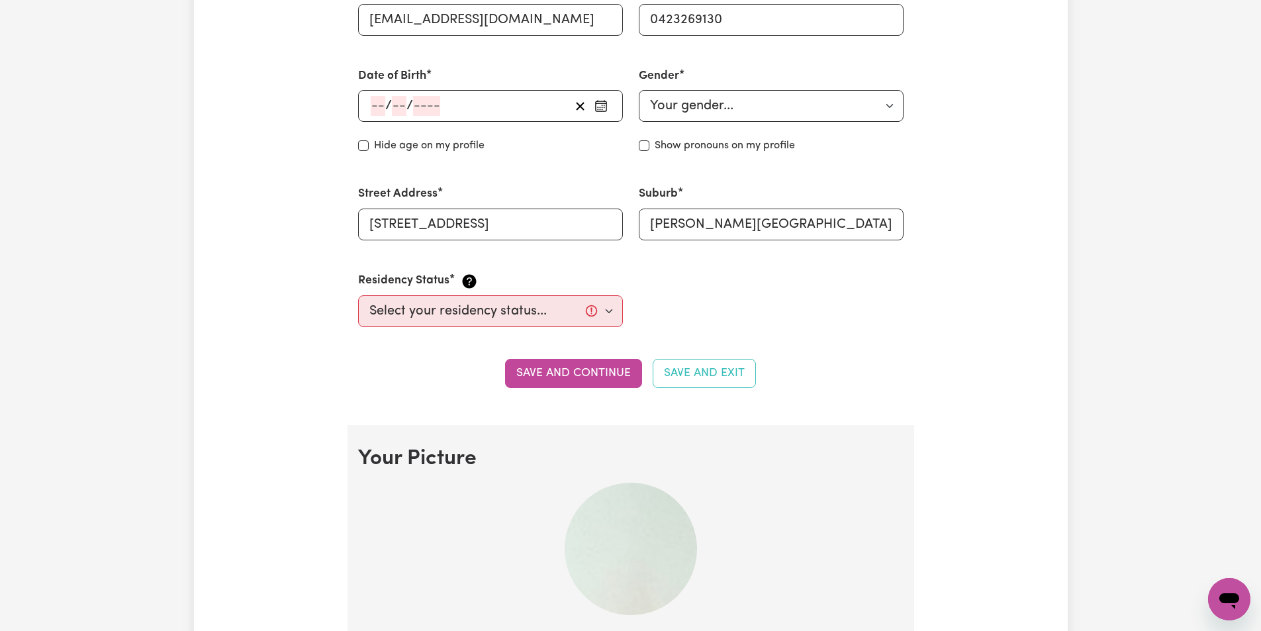
click at [377, 99] on div "/ / « ‹ [DATE] › » Mon Tue Wed Thu Fri Sat Sun 26 27 28 29 30 31 1 2 3 4 5 6 7 …" at bounding box center [490, 106] width 265 height 32
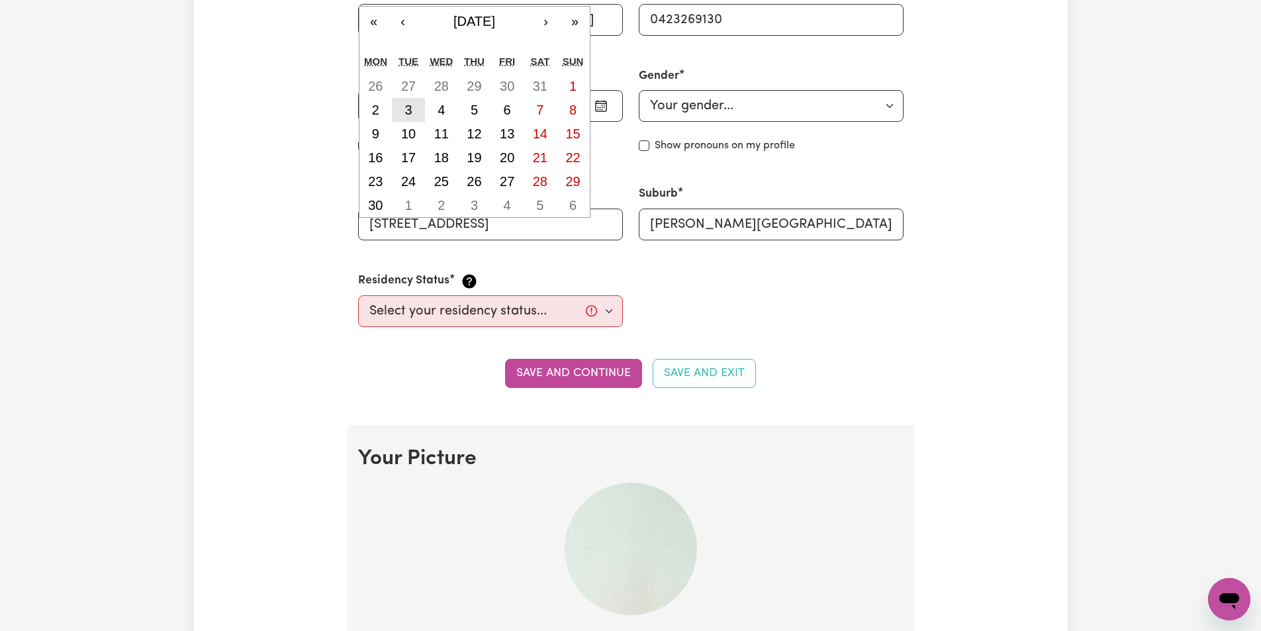
click at [406, 105] on abbr "3" at bounding box center [408, 110] width 7 height 15
type input "[DATE]"
type input "3"
type input "9"
type input "2002"
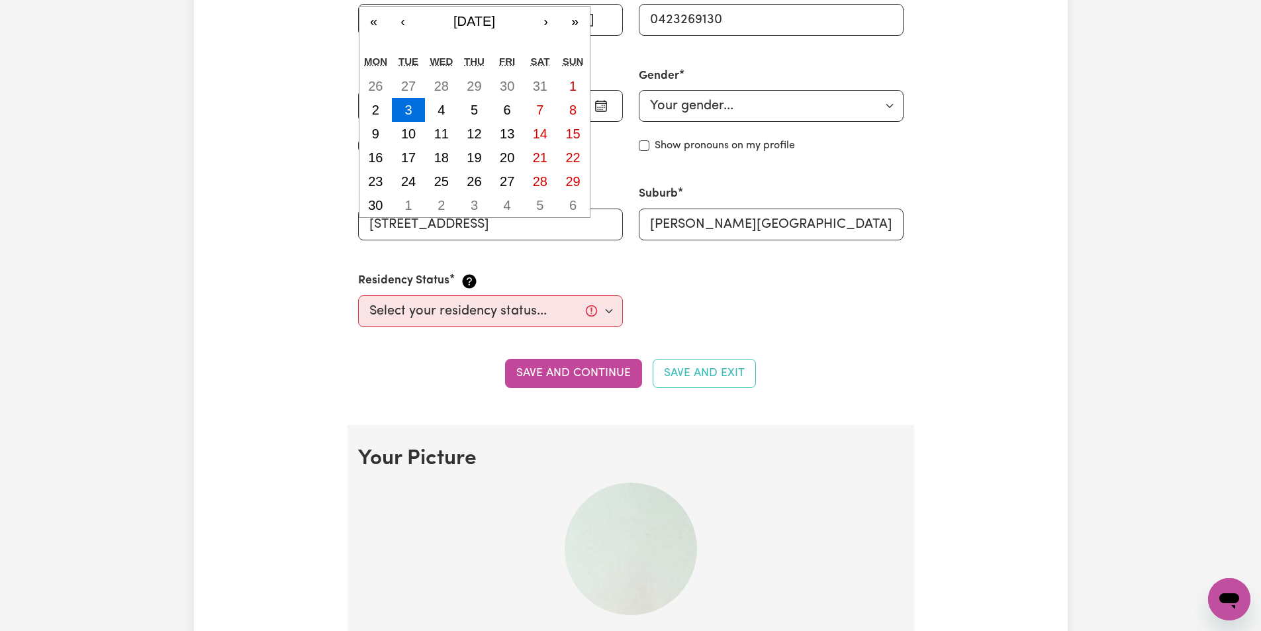
click at [401, 105] on div "[DATE] 3 / 0 9 / 2002 « ‹ [DATE] › » Mon Tue Wed Thu Fri Sat Sun 26 27 28 29 30…" at bounding box center [490, 106] width 265 height 32
click at [373, 105] on abbr "2" at bounding box center [375, 110] width 7 height 15
type input "[DATE]"
type input "2"
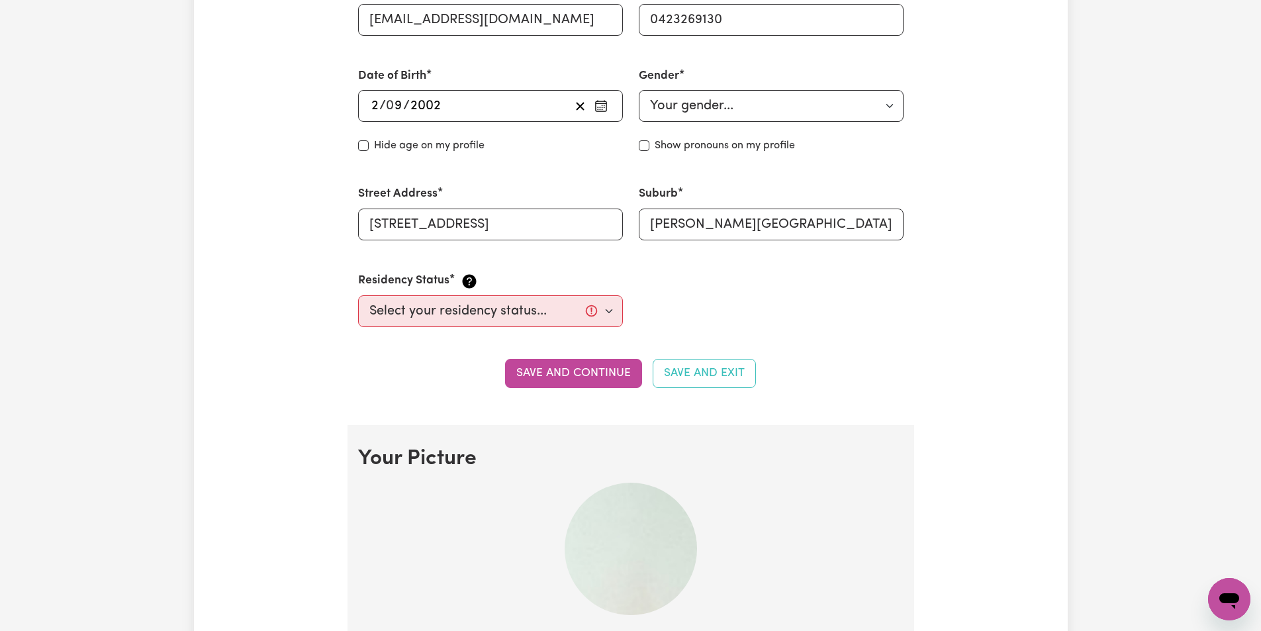
click at [399, 109] on div "[DATE] 2 / 0 9 / 2002 « ‹ [DATE] › » Mon Tue Wed Thu Fri Sat Sun 26 27 28 29 30…" at bounding box center [490, 106] width 265 height 32
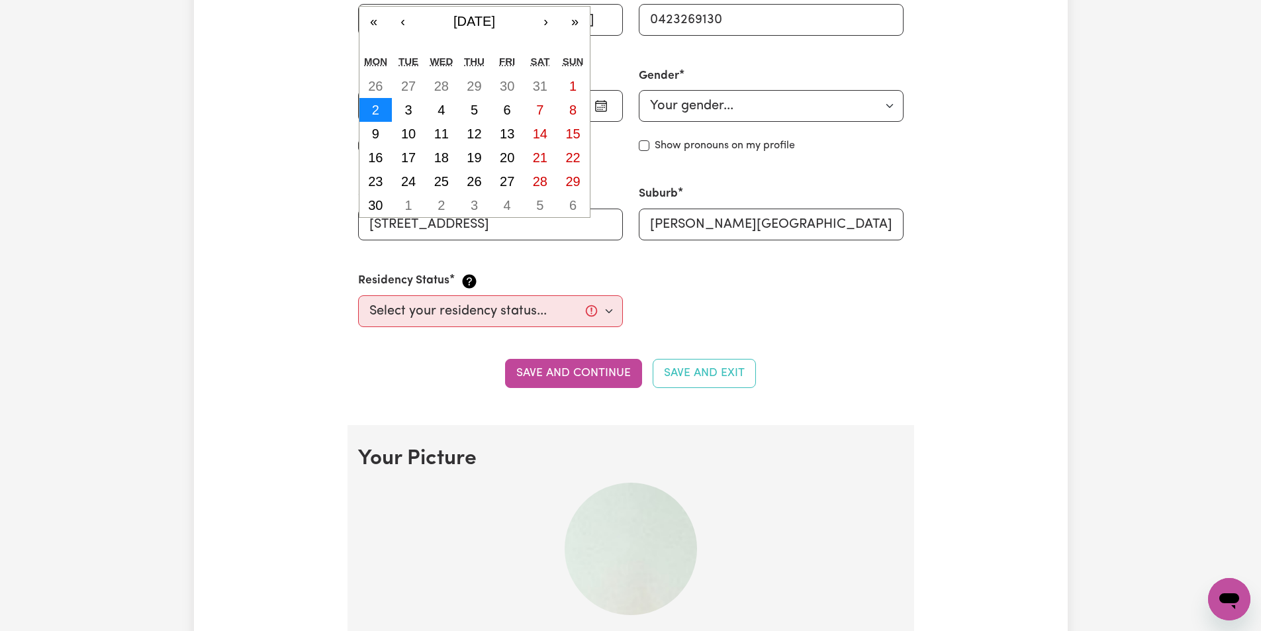
click at [372, 109] on abbr "2" at bounding box center [375, 110] width 7 height 15
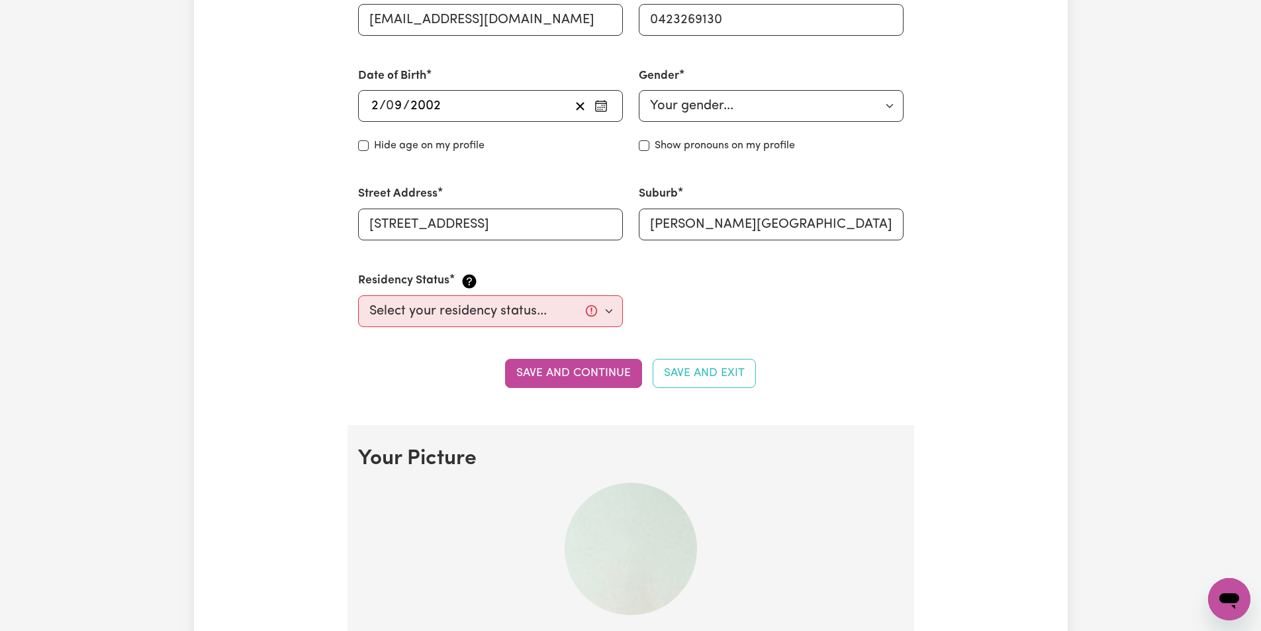
click at [406, 109] on span "/" at bounding box center [406, 106] width 7 height 15
click at [450, 103] on div "[DATE] 2 / 0 9 / 2002" at bounding box center [469, 106] width 201 height 20
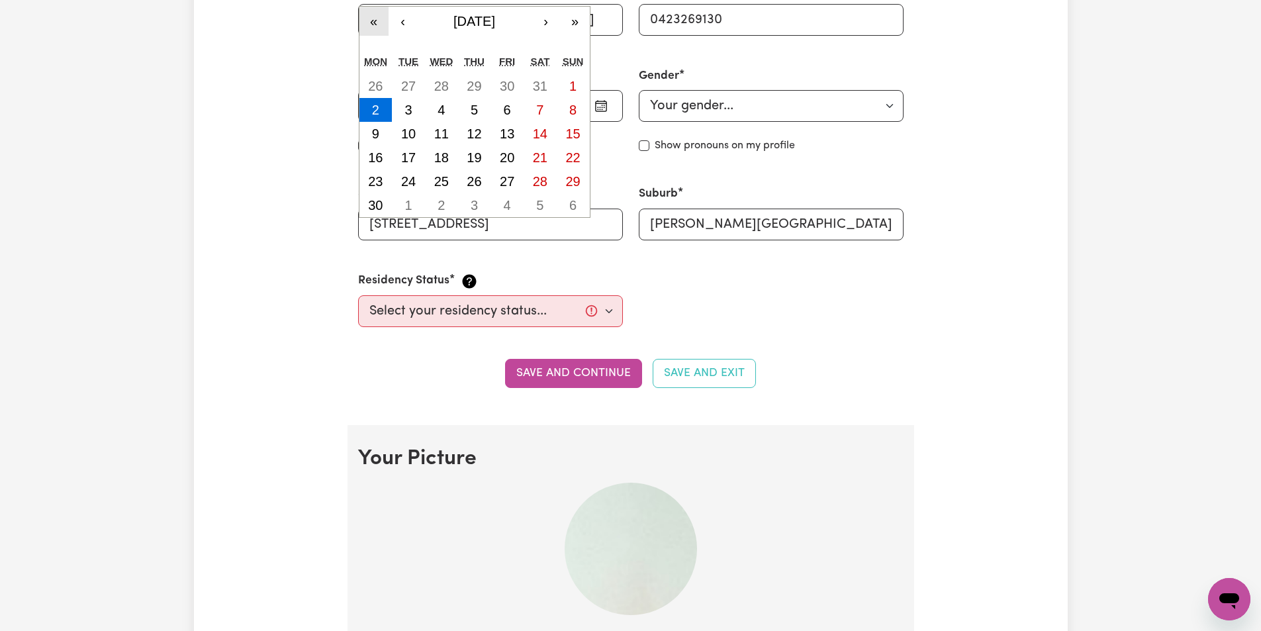
click at [373, 21] on button "«" at bounding box center [374, 21] width 29 height 29
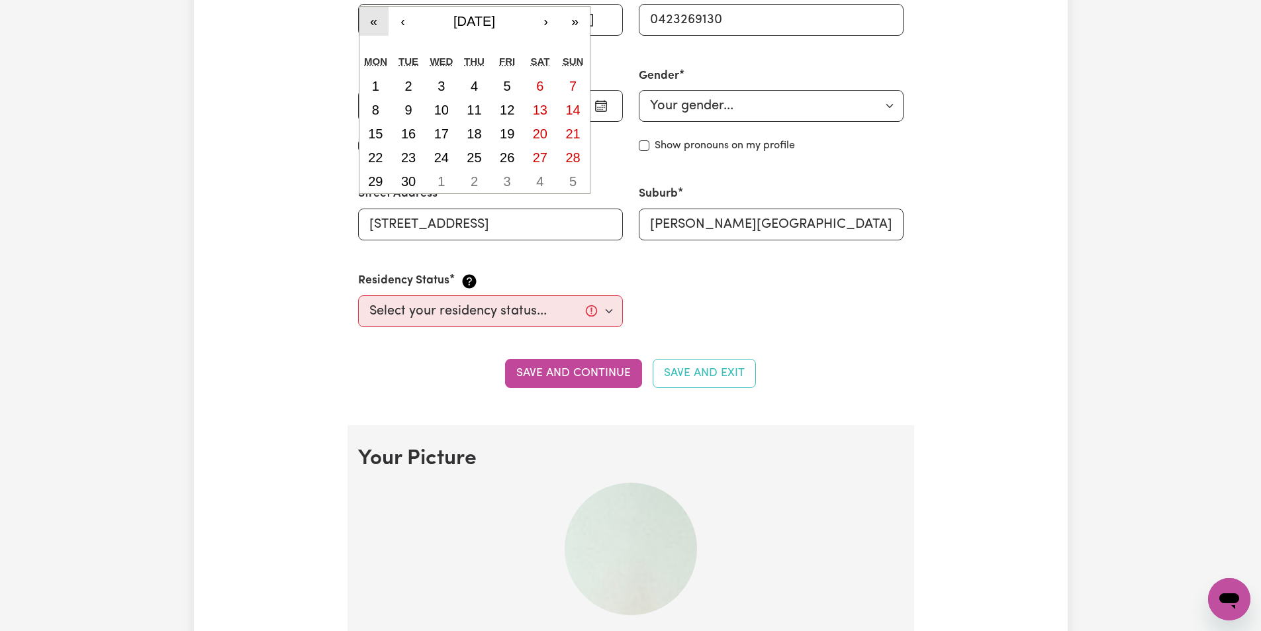
click at [373, 21] on button "«" at bounding box center [374, 21] width 29 height 29
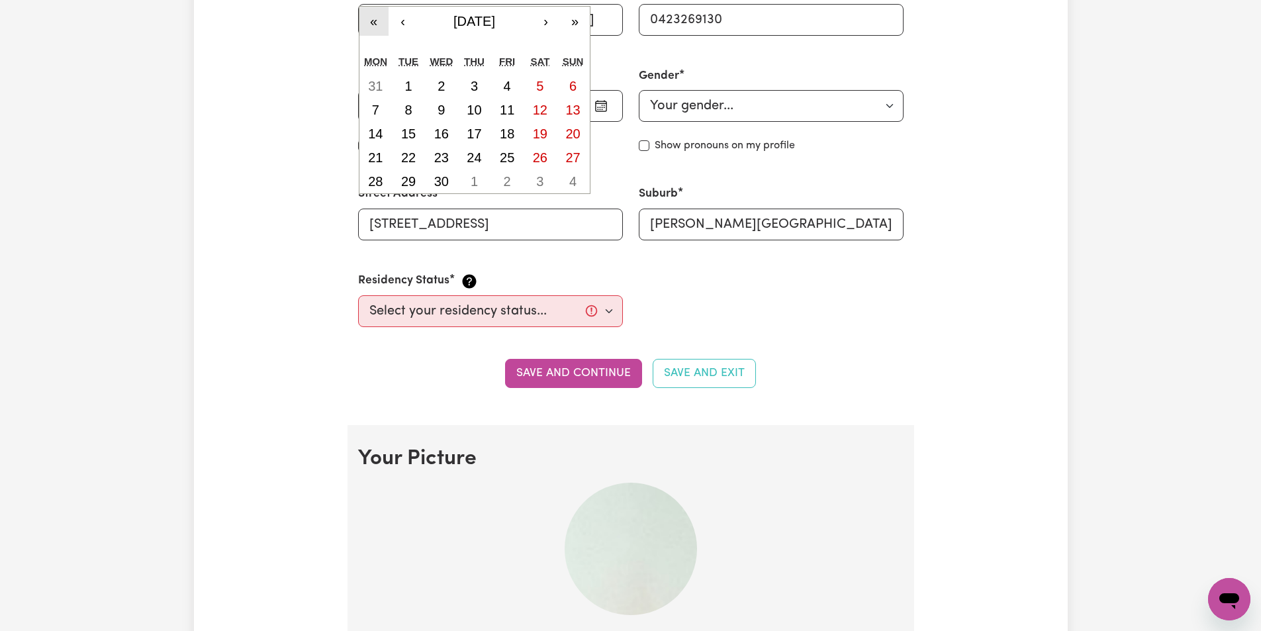
click at [373, 21] on button "«" at bounding box center [374, 21] width 29 height 29
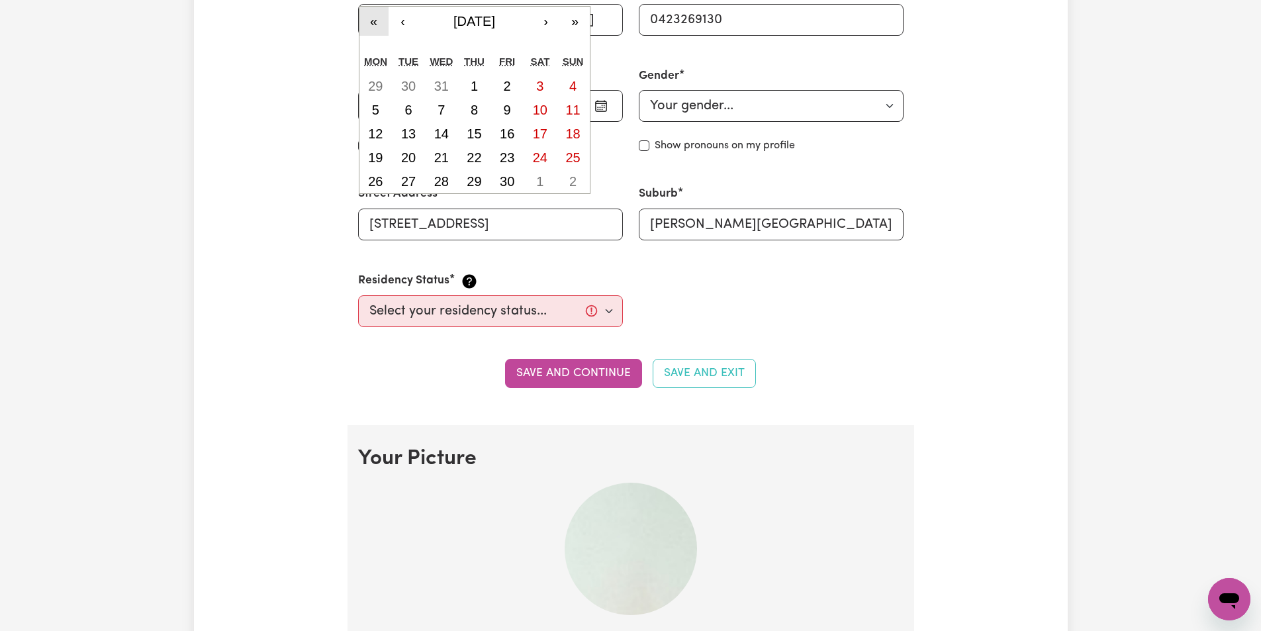
click at [373, 21] on button "«" at bounding box center [374, 21] width 29 height 29
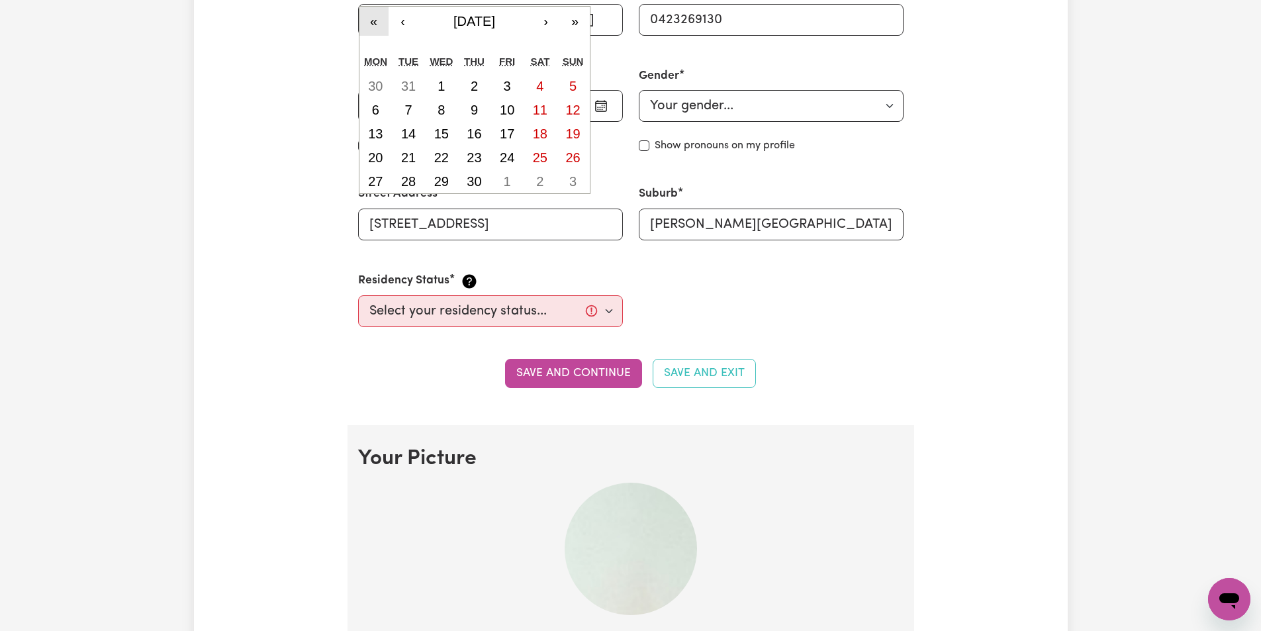
click at [373, 21] on button "«" at bounding box center [374, 21] width 29 height 29
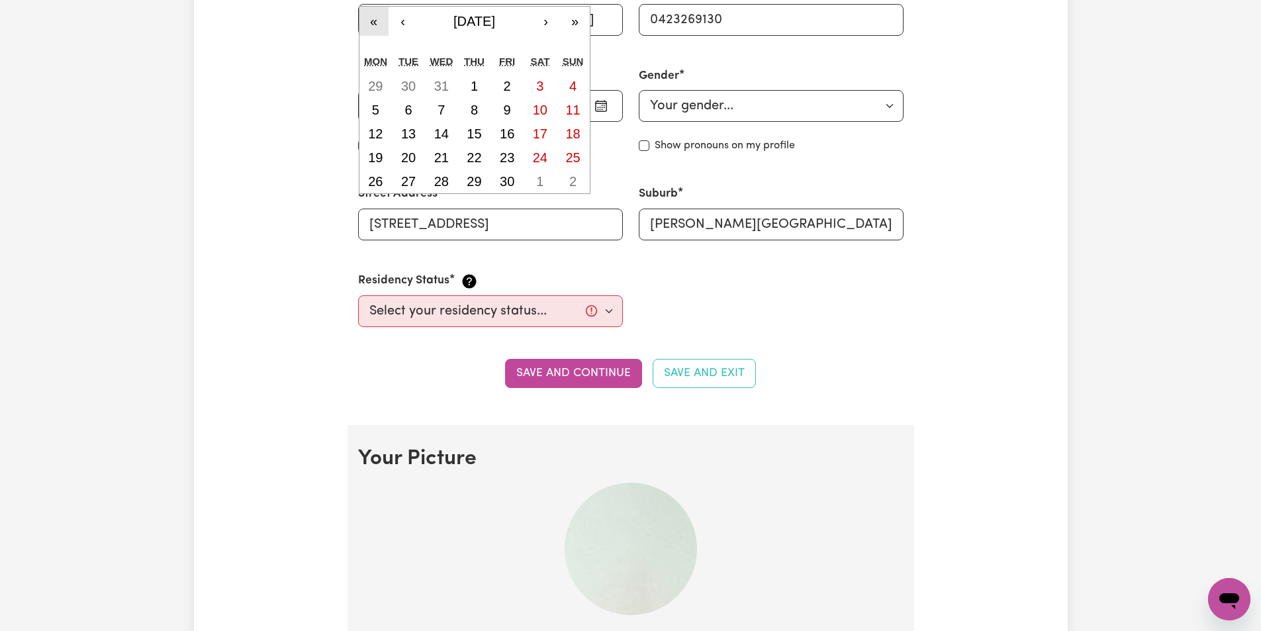
click at [373, 21] on button "«" at bounding box center [374, 21] width 29 height 29
click at [549, 23] on button "›" at bounding box center [546, 21] width 29 height 29
click at [572, 24] on button "»" at bounding box center [575, 21] width 29 height 29
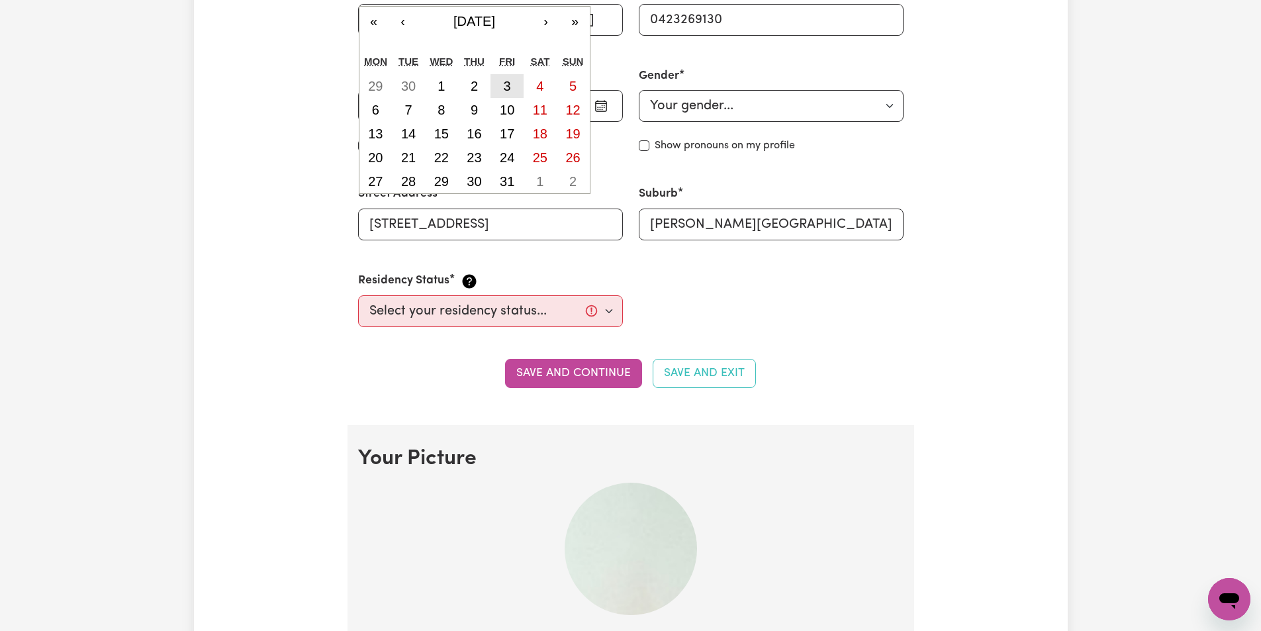
click at [506, 85] on abbr "3" at bounding box center [507, 86] width 7 height 15
type input "[DATE]"
type input "3"
type input "10"
type input "1975"
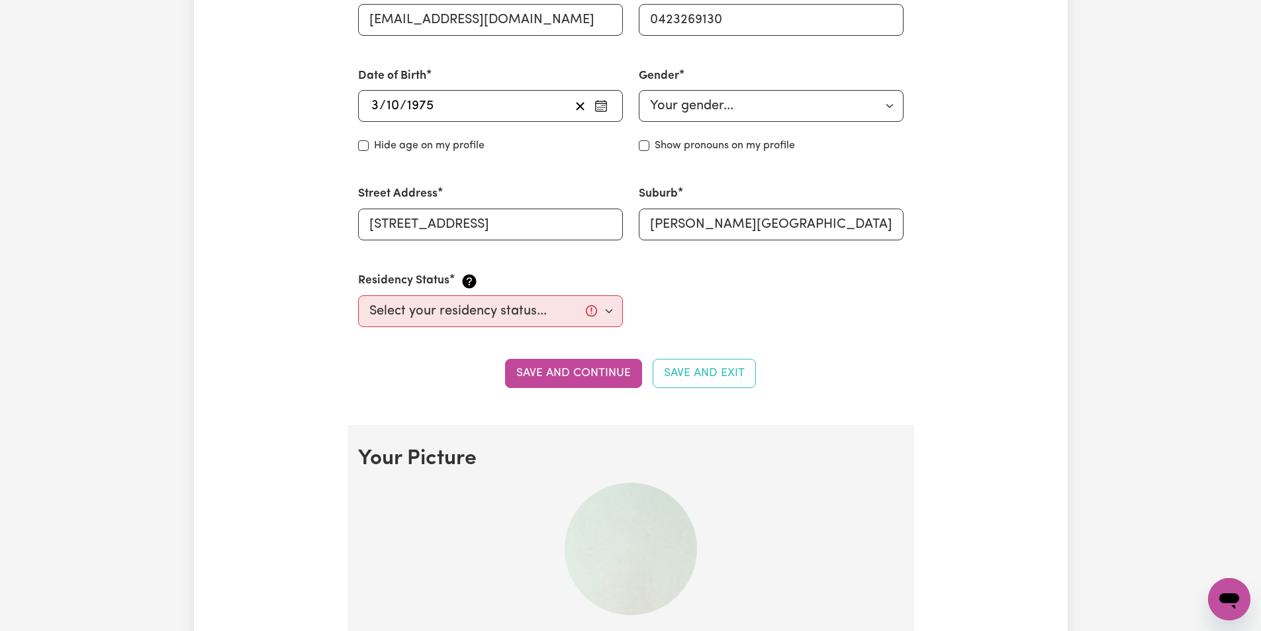
click at [377, 106] on div "[DATE] [DATE] « ‹ [DATE] › » Mon Tue Wed Thu Fri Sat Sun 29 30 1 2 3 4 5 6 7 8 …" at bounding box center [490, 106] width 265 height 32
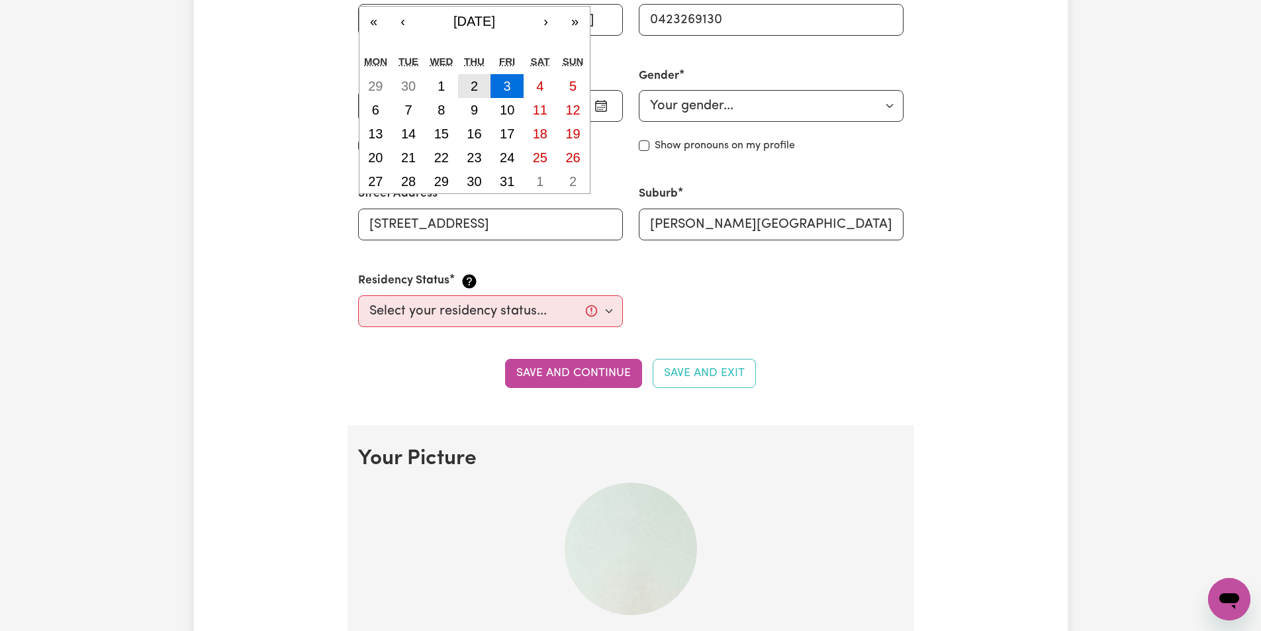
click at [467, 85] on button "2" at bounding box center [474, 86] width 33 height 24
type input "[DATE]"
type input "2"
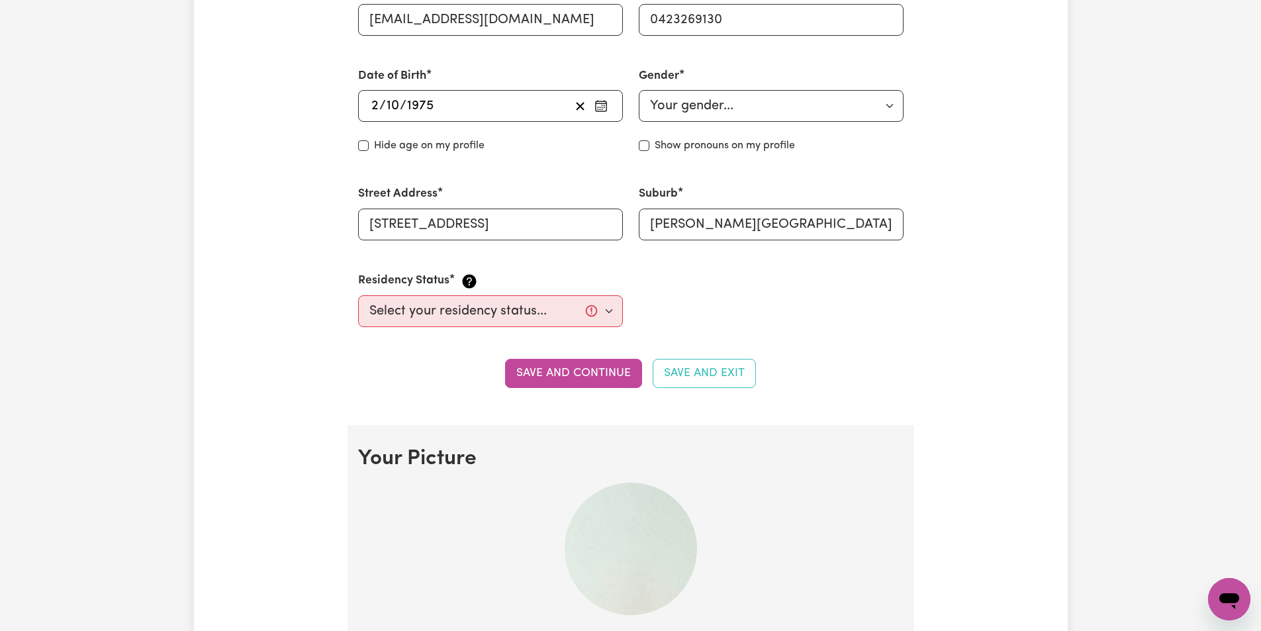
click at [397, 107] on div "[DATE] [DATE] « ‹ [DATE] › » Mon Tue Wed Thu Fri Sat Sun 29 30 1 2 3 4 5 6 7 8 …" at bounding box center [490, 106] width 265 height 32
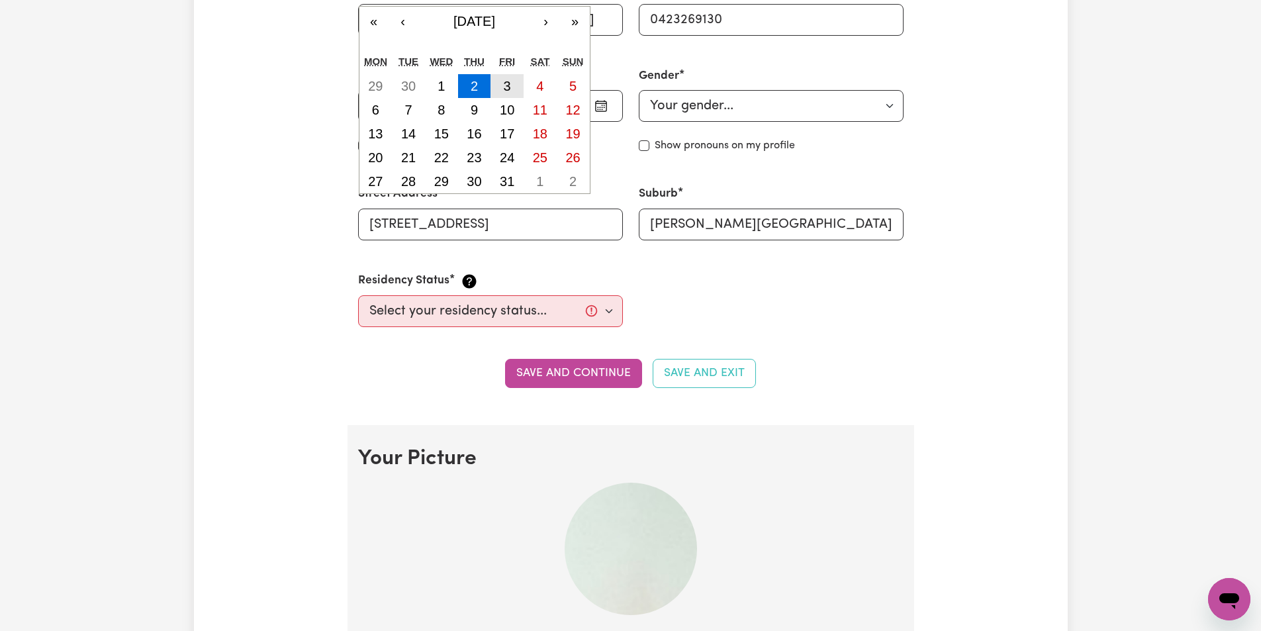
click at [506, 81] on abbr "3" at bounding box center [507, 86] width 7 height 15
type input "[DATE]"
type input "3"
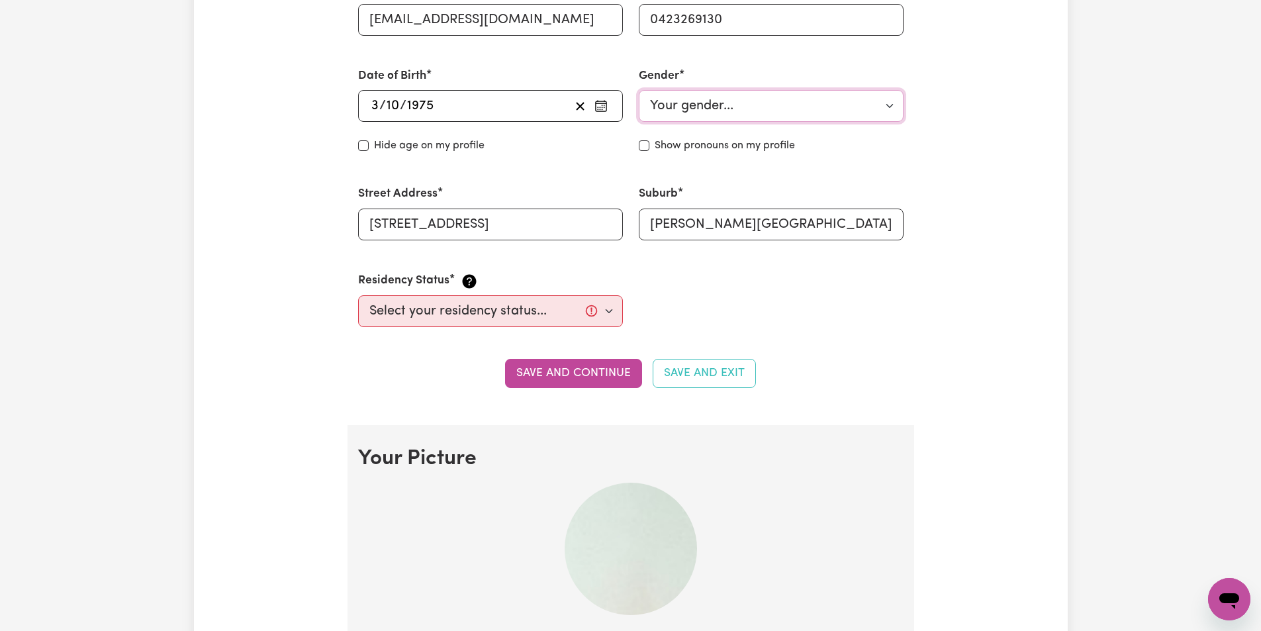
click at [758, 113] on select "Your gender... [DEMOGRAPHIC_DATA] [DEMOGRAPHIC_DATA] [DEMOGRAPHIC_DATA] Other P…" at bounding box center [771, 106] width 265 height 32
select select "[DEMOGRAPHIC_DATA]"
click at [639, 90] on select "Your gender... [DEMOGRAPHIC_DATA] [DEMOGRAPHIC_DATA] [DEMOGRAPHIC_DATA] Other P…" at bounding box center [771, 106] width 265 height 32
click at [611, 310] on select "Select your residency status... [DEMOGRAPHIC_DATA] citizen Australian PR [DEMOG…" at bounding box center [490, 311] width 265 height 32
select select "[DEMOGRAPHIC_DATA] Citizen"
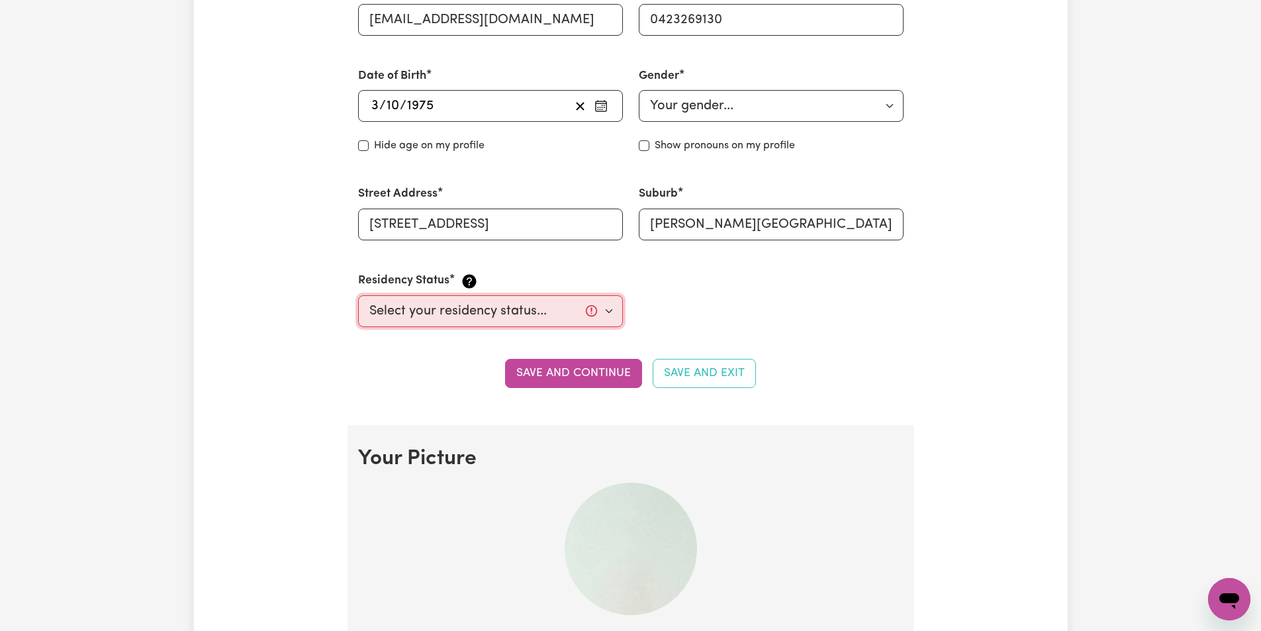
click at [358, 295] on select "Select your residency status... [DEMOGRAPHIC_DATA] citizen Australian PR [DEMOG…" at bounding box center [490, 311] width 265 height 32
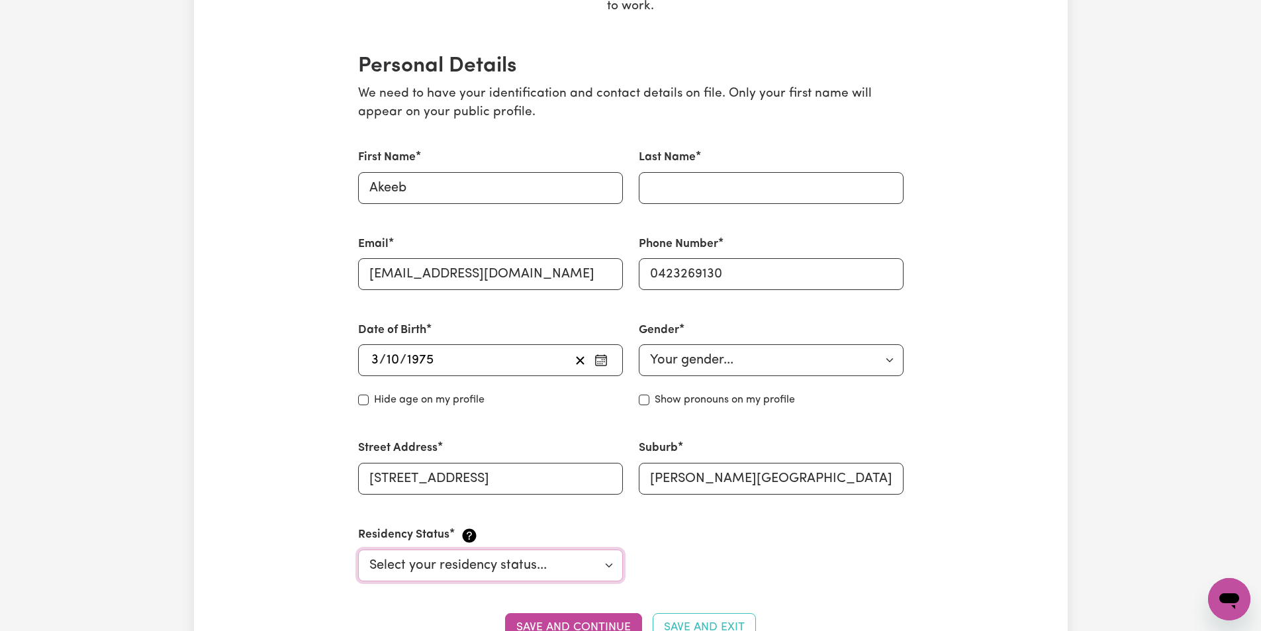
scroll to position [199, 0]
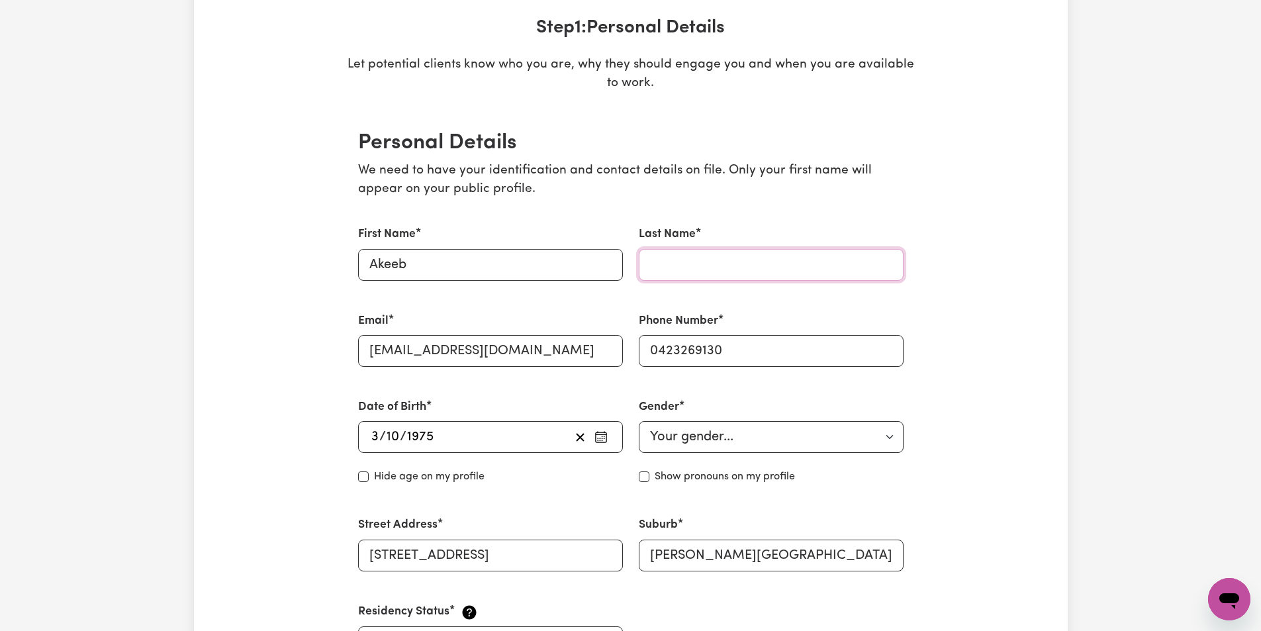
click at [699, 266] on input "Last Name" at bounding box center [771, 265] width 265 height 32
type input "Alao"
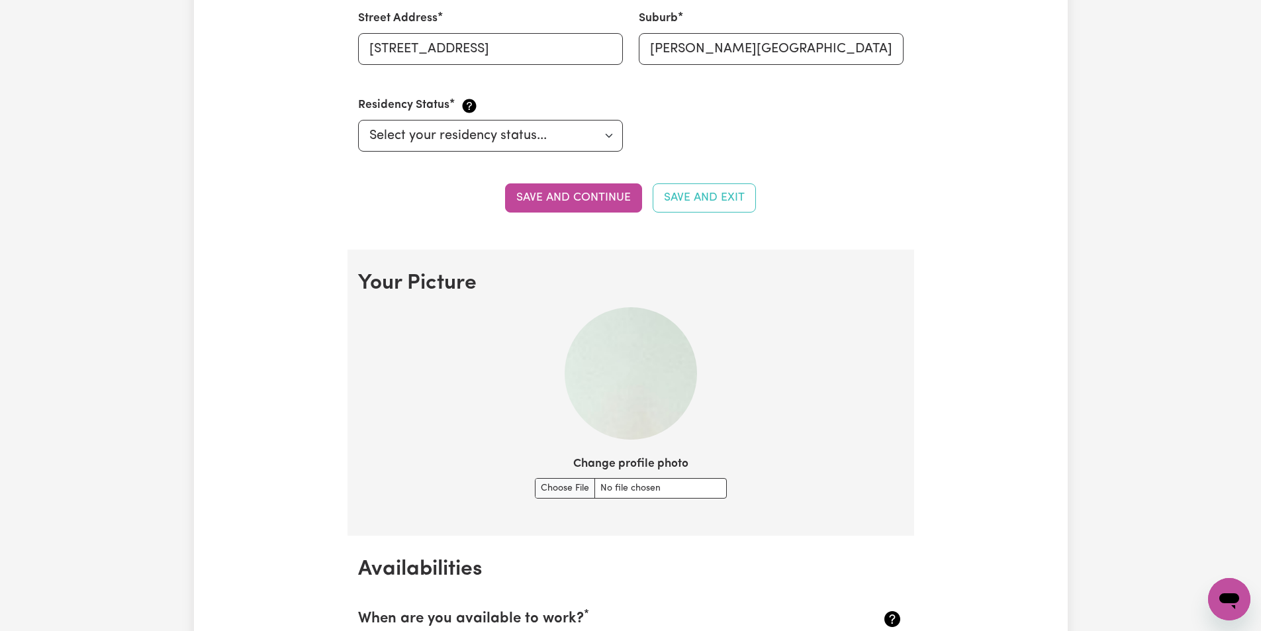
scroll to position [728, 0]
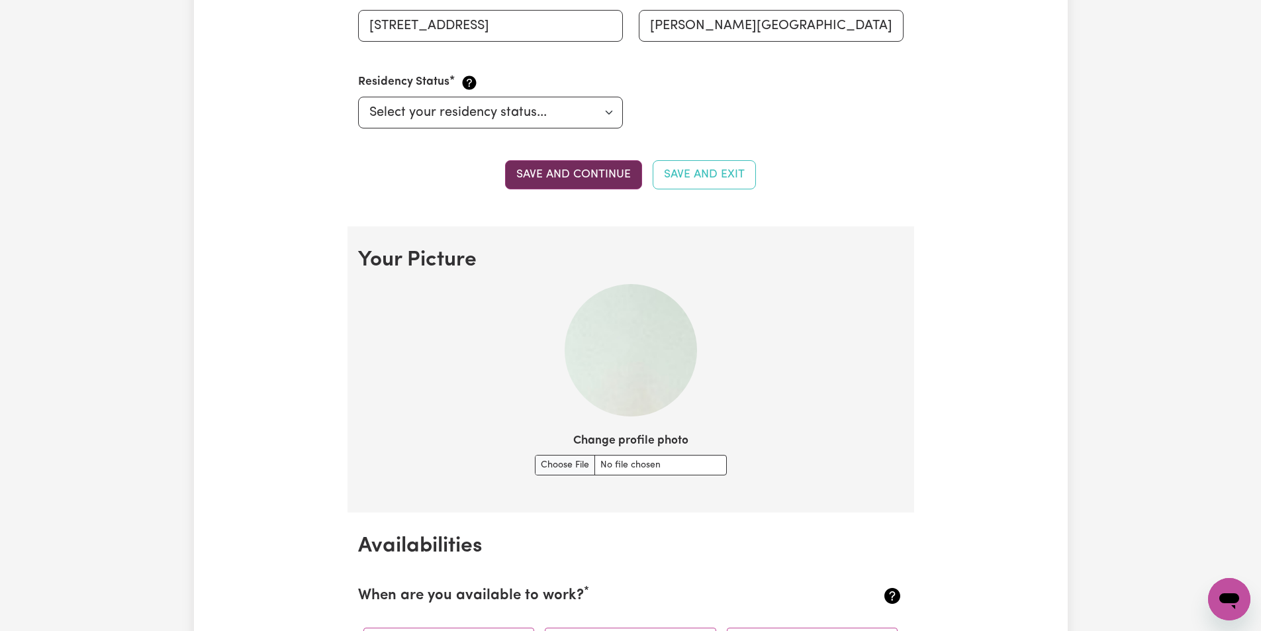
click at [595, 172] on button "Save and continue" at bounding box center [573, 174] width 137 height 29
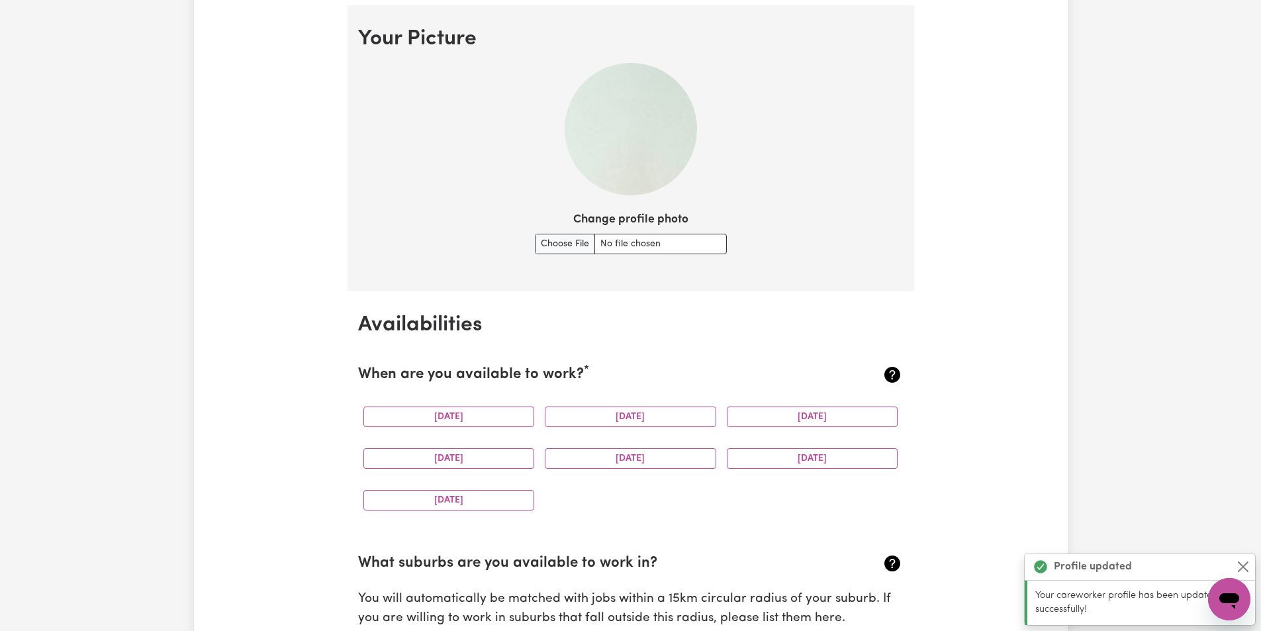
scroll to position [955, 0]
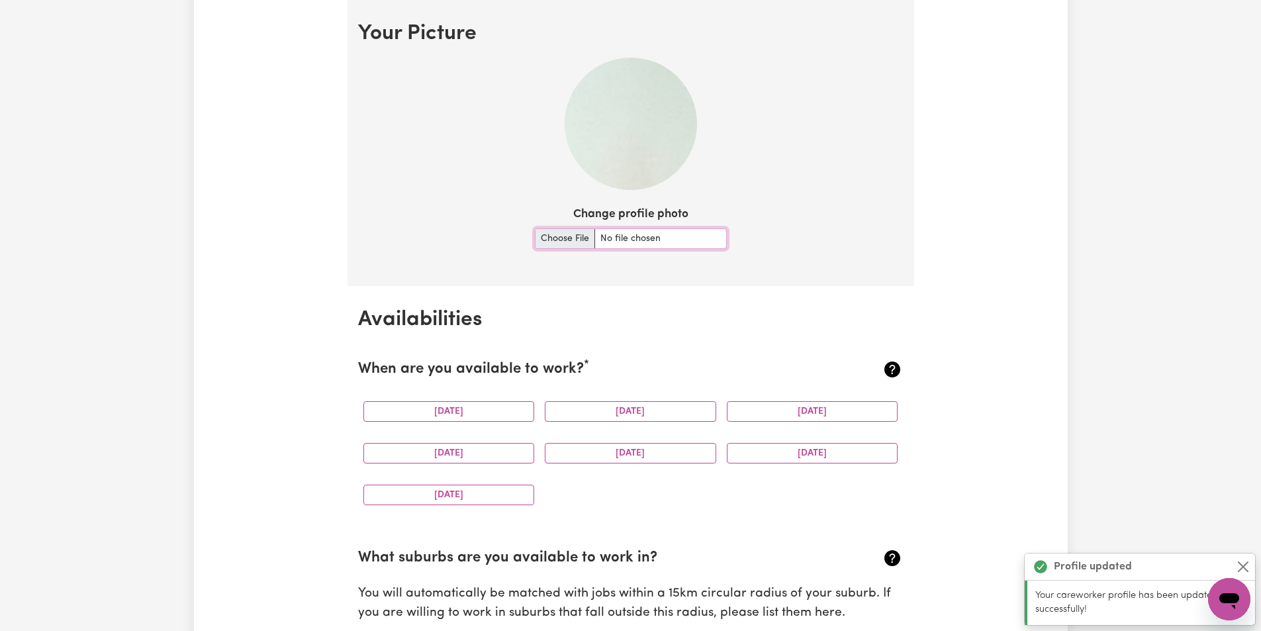
click at [562, 236] on input "Change profile photo" at bounding box center [631, 238] width 192 height 21
type input "C:\fakepath\Akeeb.jpg"
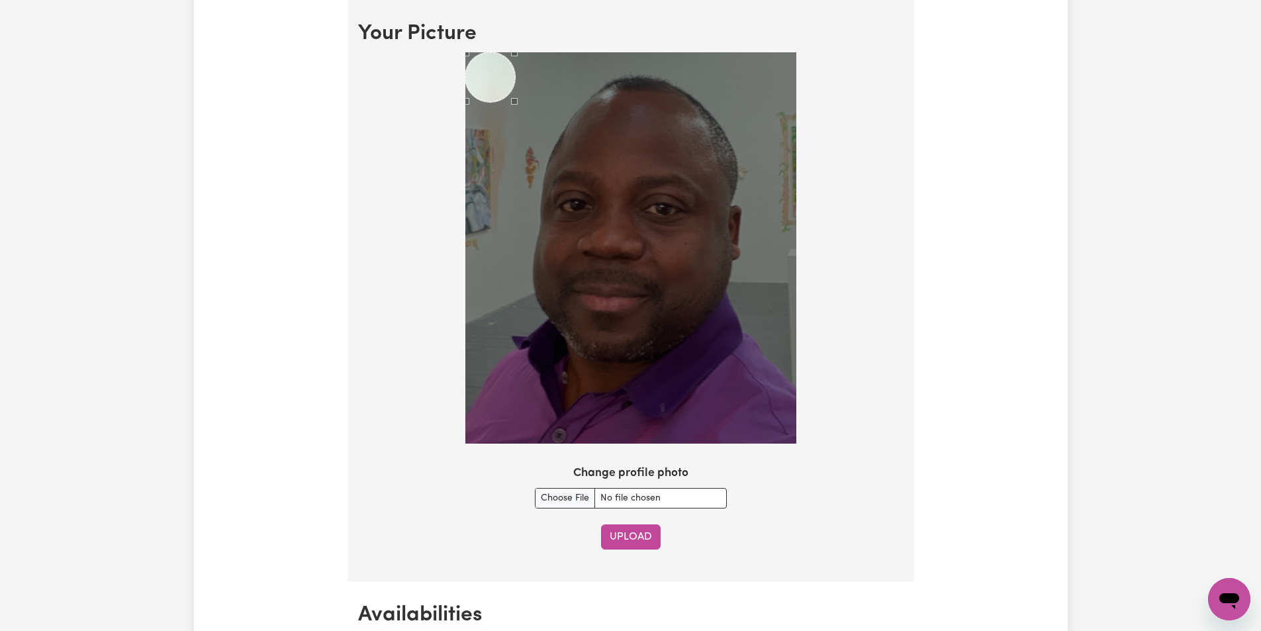
click at [634, 532] on button "Upload" at bounding box center [631, 536] width 60 height 25
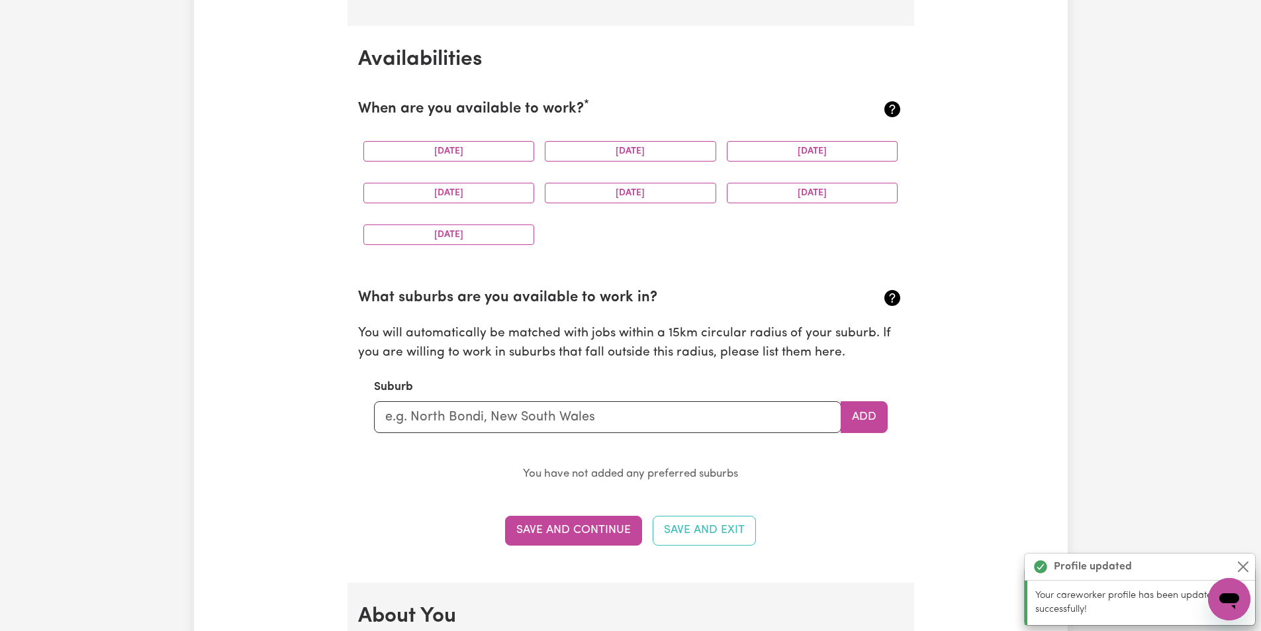
scroll to position [1240, 0]
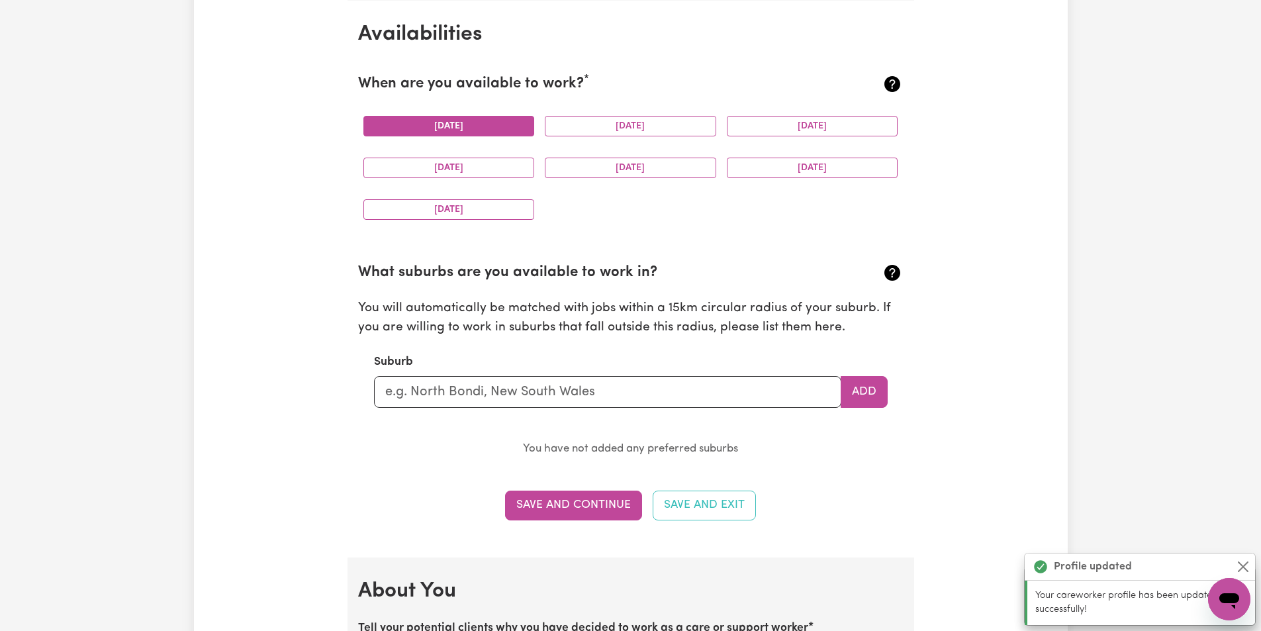
click at [452, 121] on button "[DATE]" at bounding box center [449, 126] width 171 height 21
click at [450, 155] on div "[DATE]" at bounding box center [449, 168] width 182 height 42
click at [463, 168] on button "[DATE]" at bounding box center [449, 168] width 171 height 21
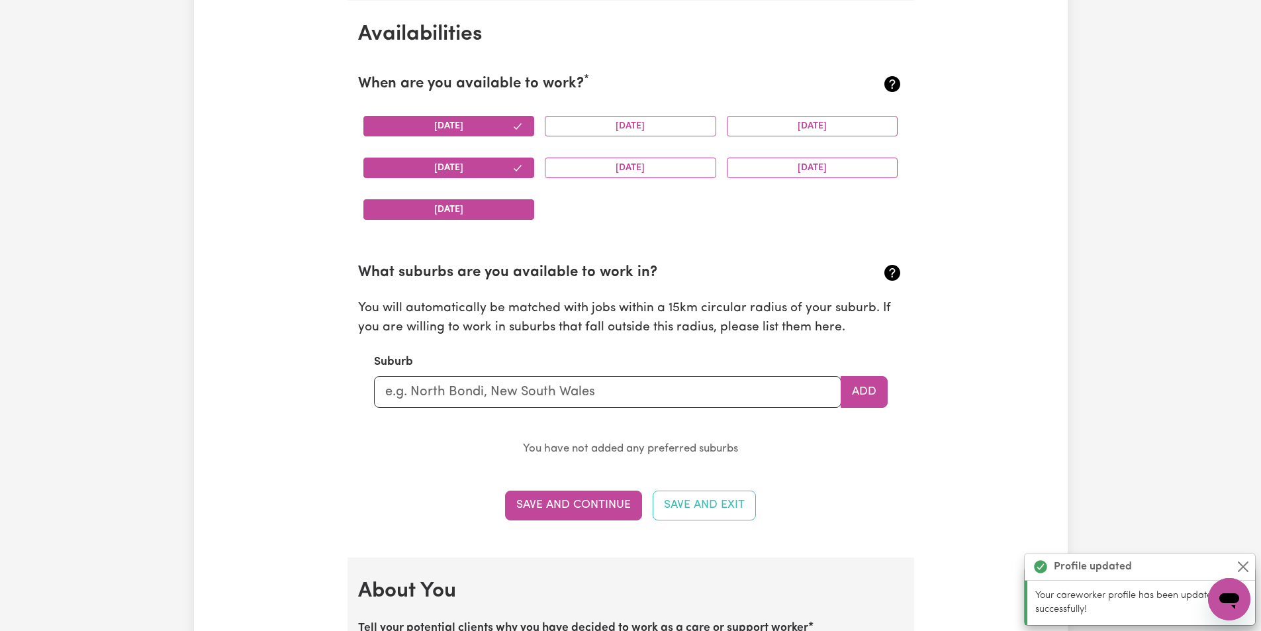
click at [465, 201] on button "[DATE]" at bounding box center [449, 209] width 171 height 21
click at [638, 177] on button "[DATE]" at bounding box center [630, 168] width 171 height 21
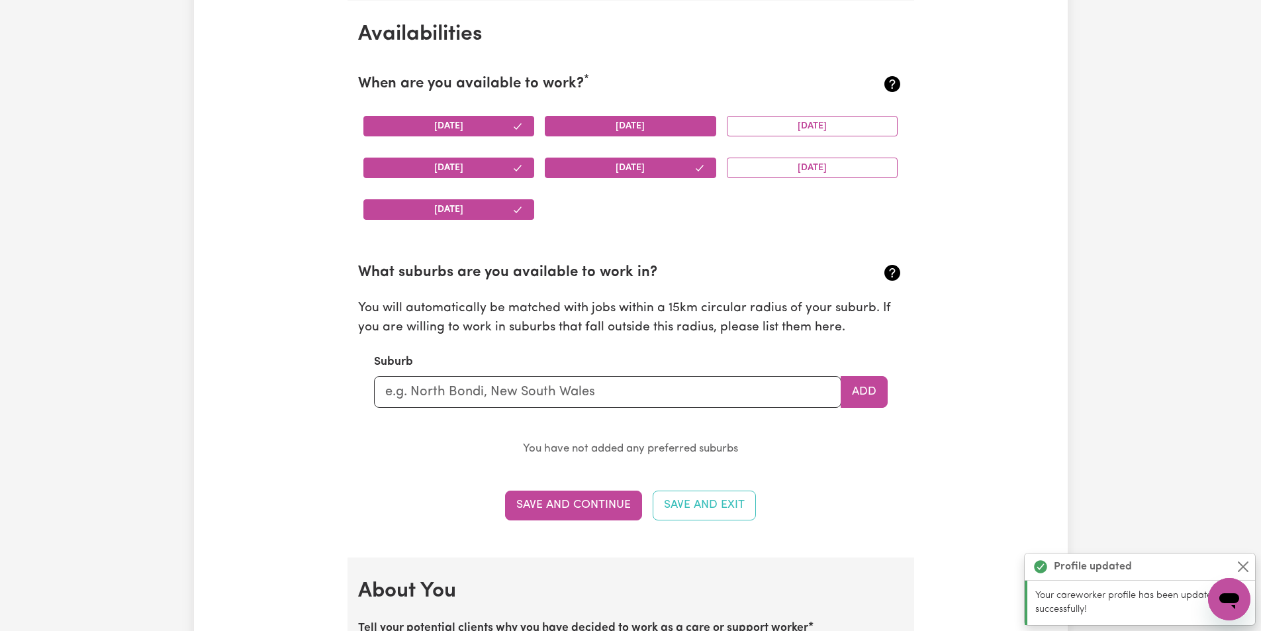
click at [635, 122] on button "[DATE]" at bounding box center [630, 126] width 171 height 21
click at [791, 122] on button "[DATE]" at bounding box center [812, 126] width 171 height 21
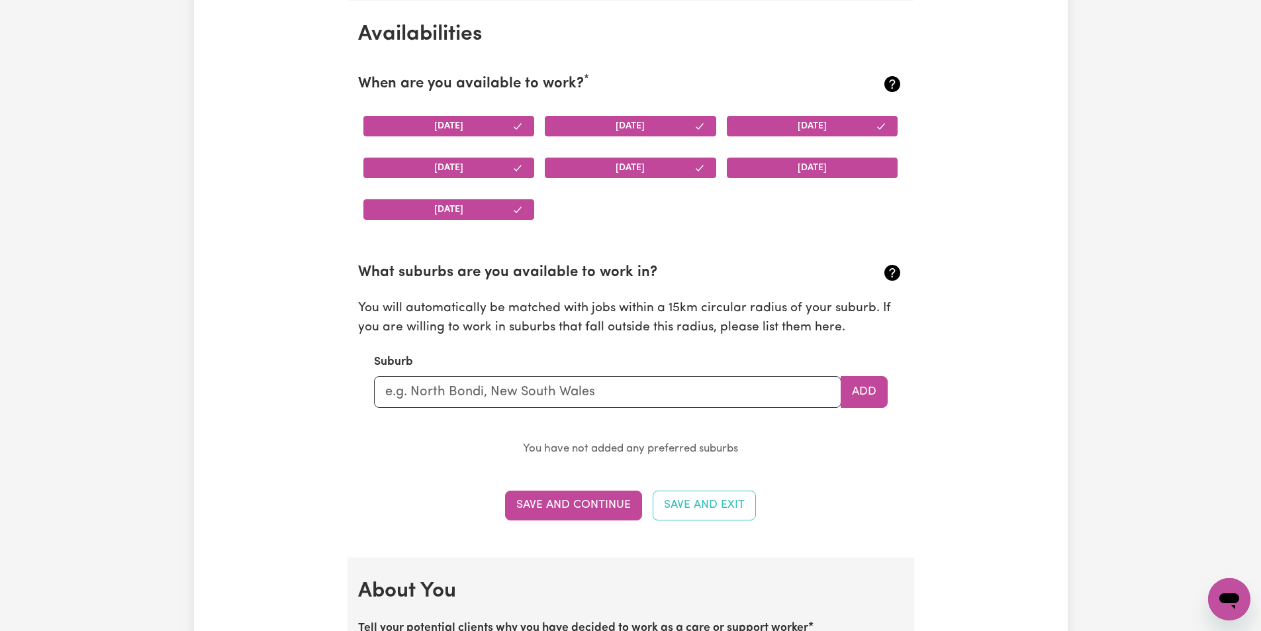
click at [820, 162] on button "[DATE]" at bounding box center [812, 168] width 171 height 21
click at [622, 393] on input "text" at bounding box center [607, 392] width 467 height 32
type input "[PERSON_NAME]"
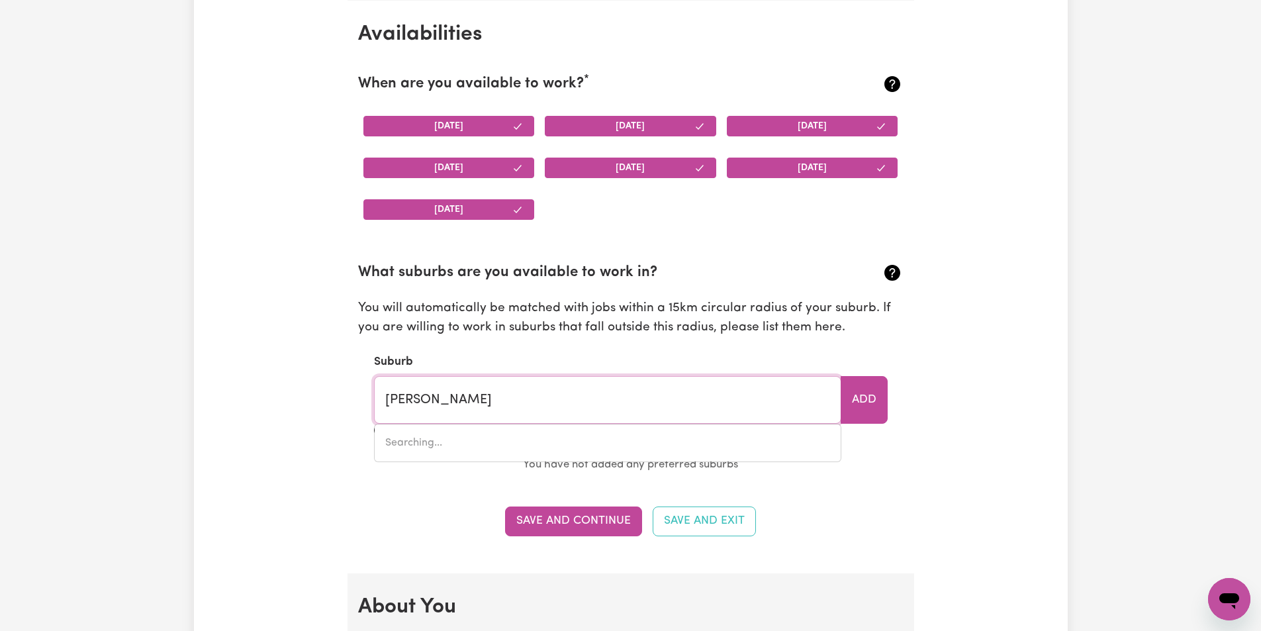
type input "[PERSON_NAME][GEOGRAPHIC_DATA], 3750"
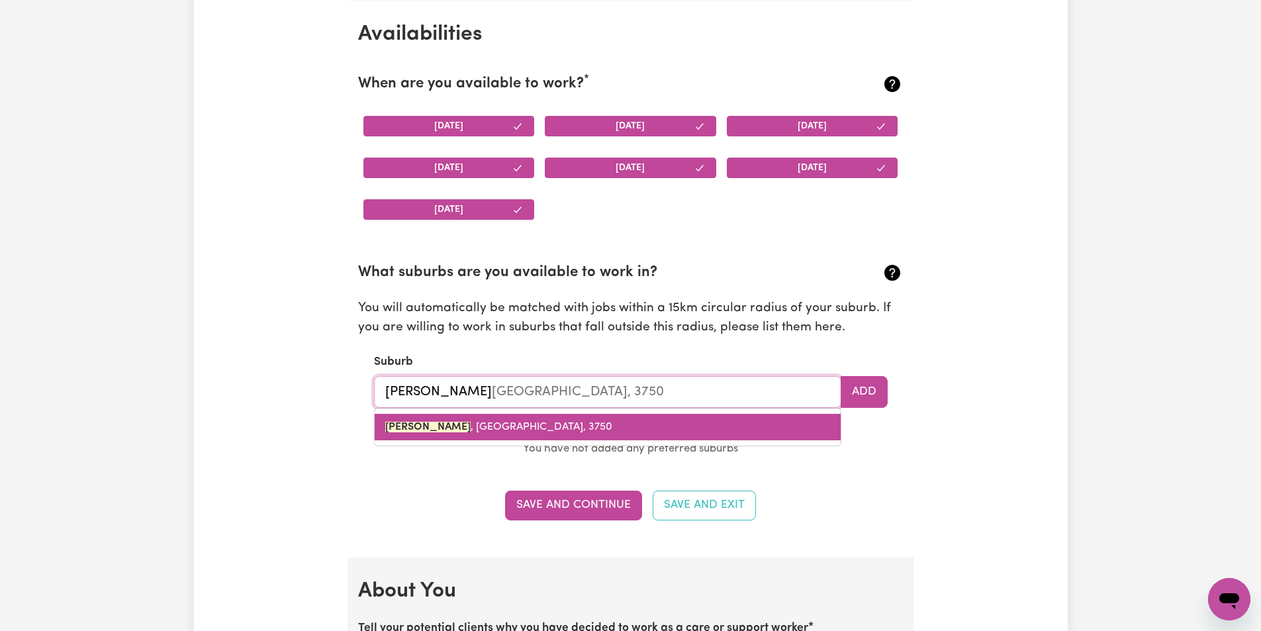
click at [452, 430] on span "[PERSON_NAME][GEOGRAPHIC_DATA], 3750" at bounding box center [498, 427] width 227 height 11
type input "[PERSON_NAME][GEOGRAPHIC_DATA], 3750"
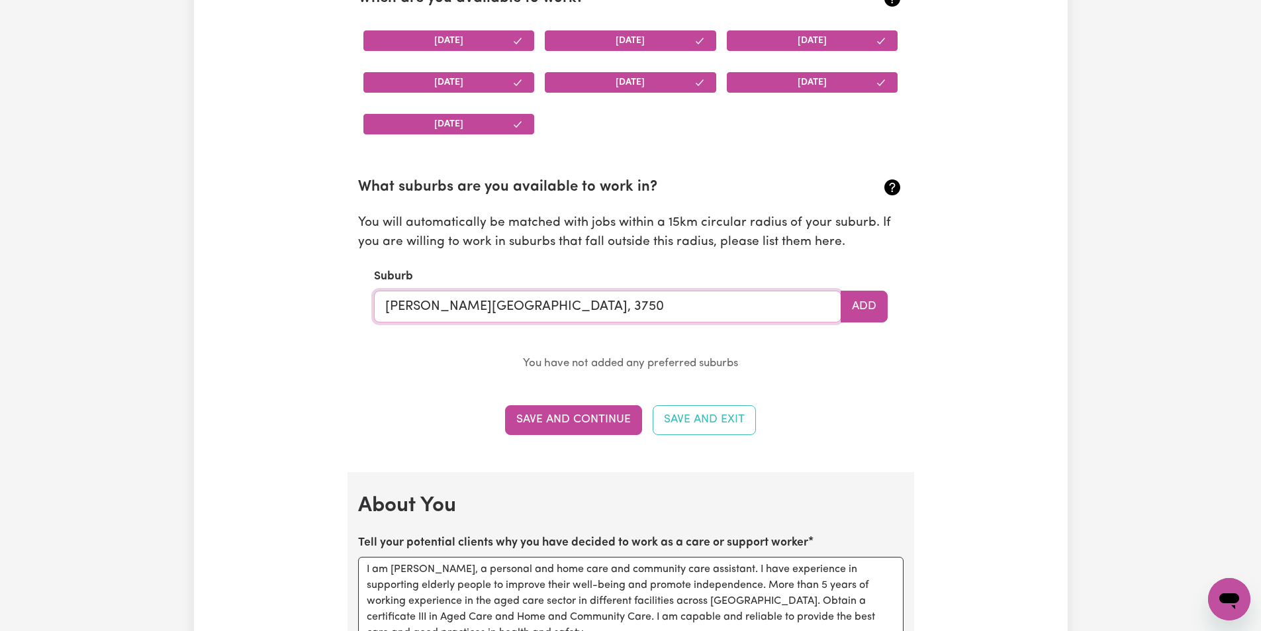
scroll to position [1439, 0]
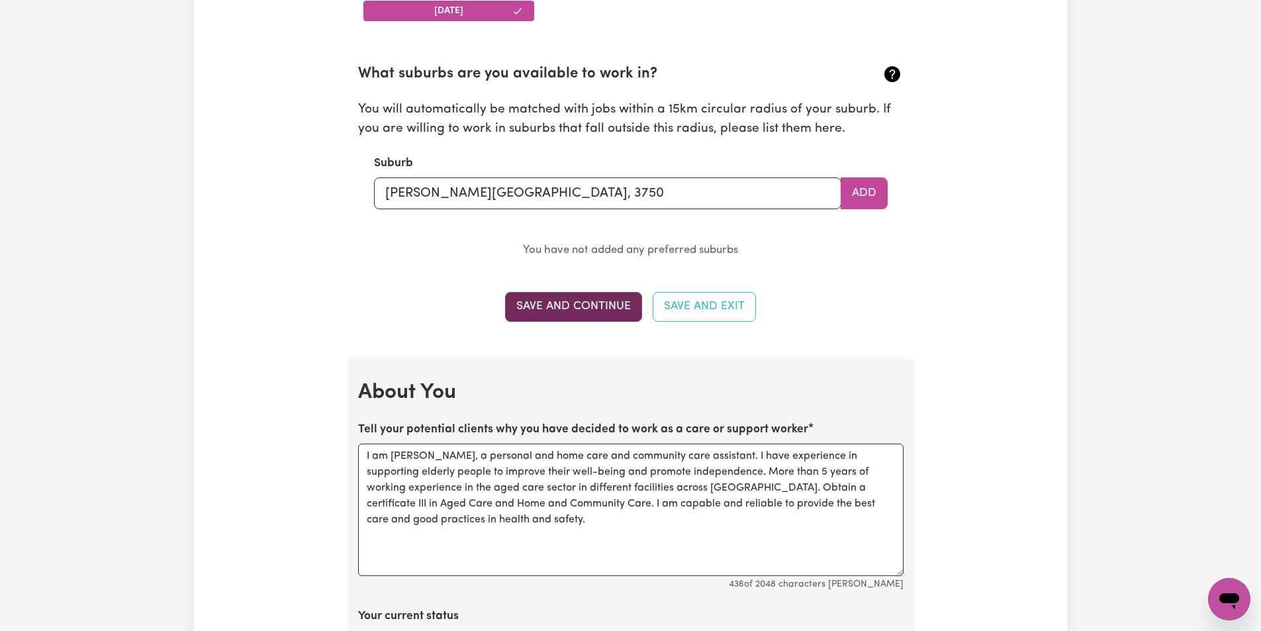
click at [561, 301] on button "Save and Continue" at bounding box center [573, 306] width 137 height 29
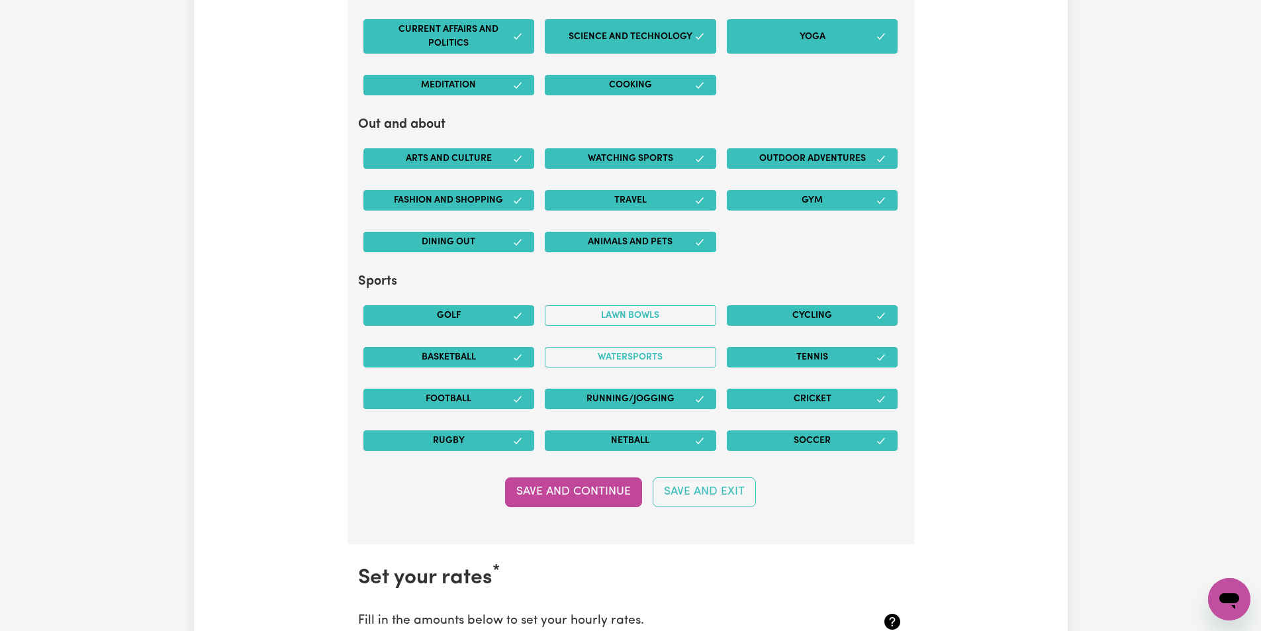
scroll to position [2592, 0]
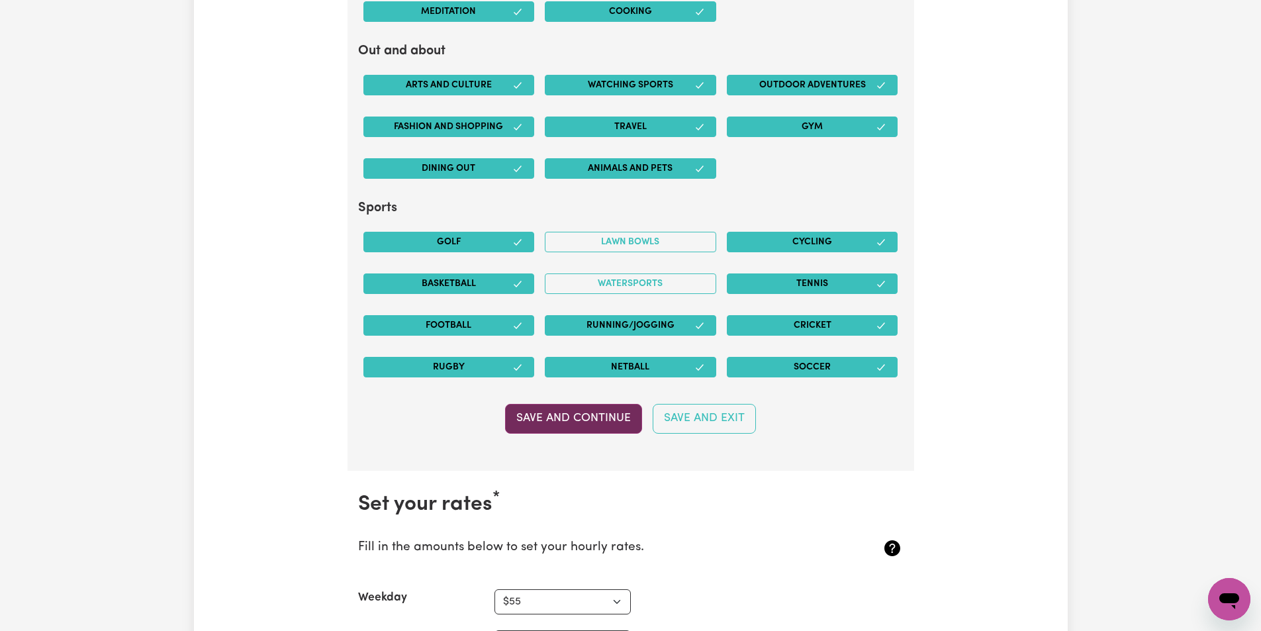
click at [585, 420] on button "Save and Continue" at bounding box center [573, 418] width 137 height 29
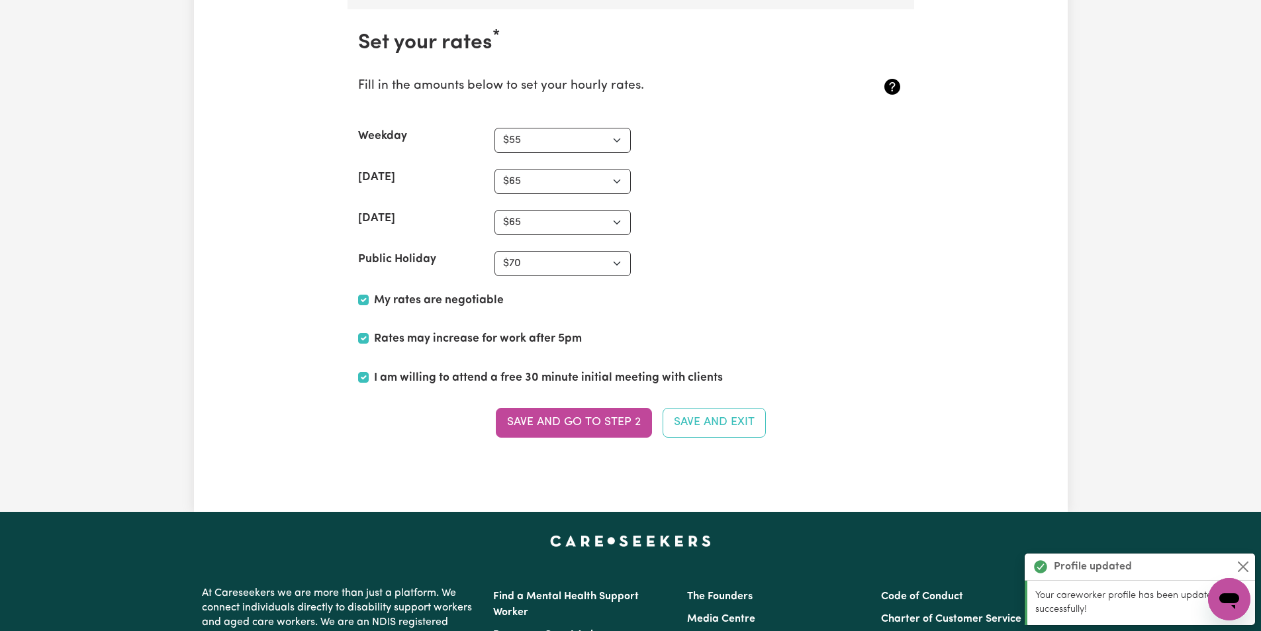
scroll to position [3062, 0]
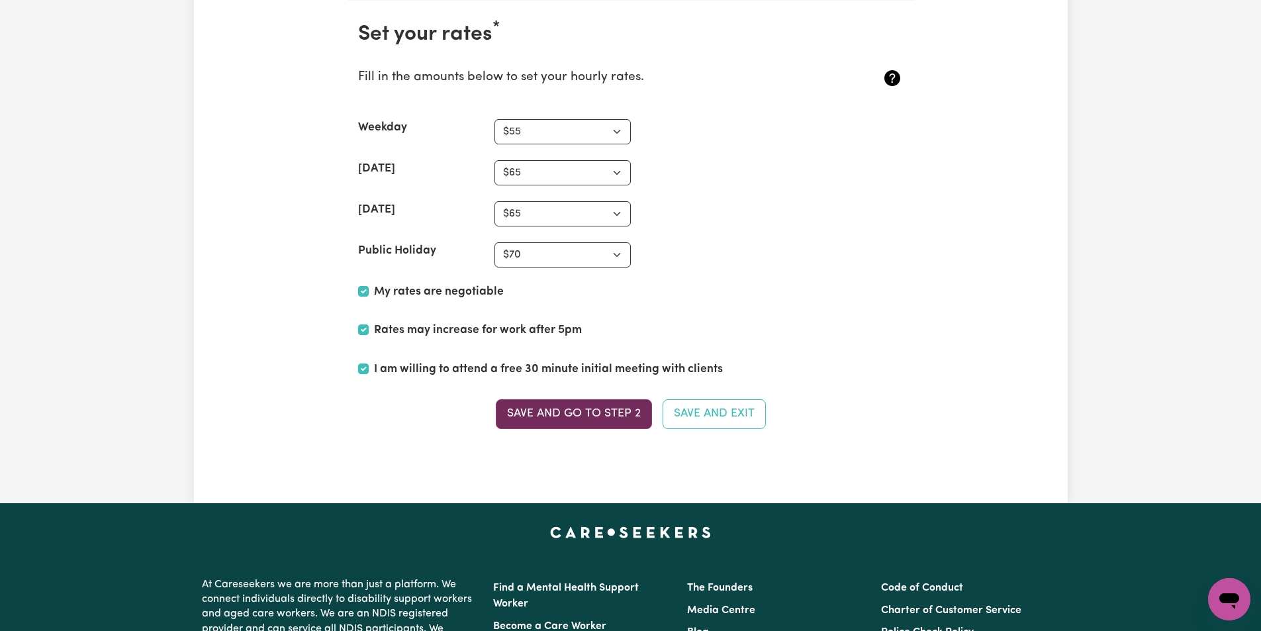
click at [587, 408] on button "Save and go to Step 2" at bounding box center [574, 413] width 156 height 29
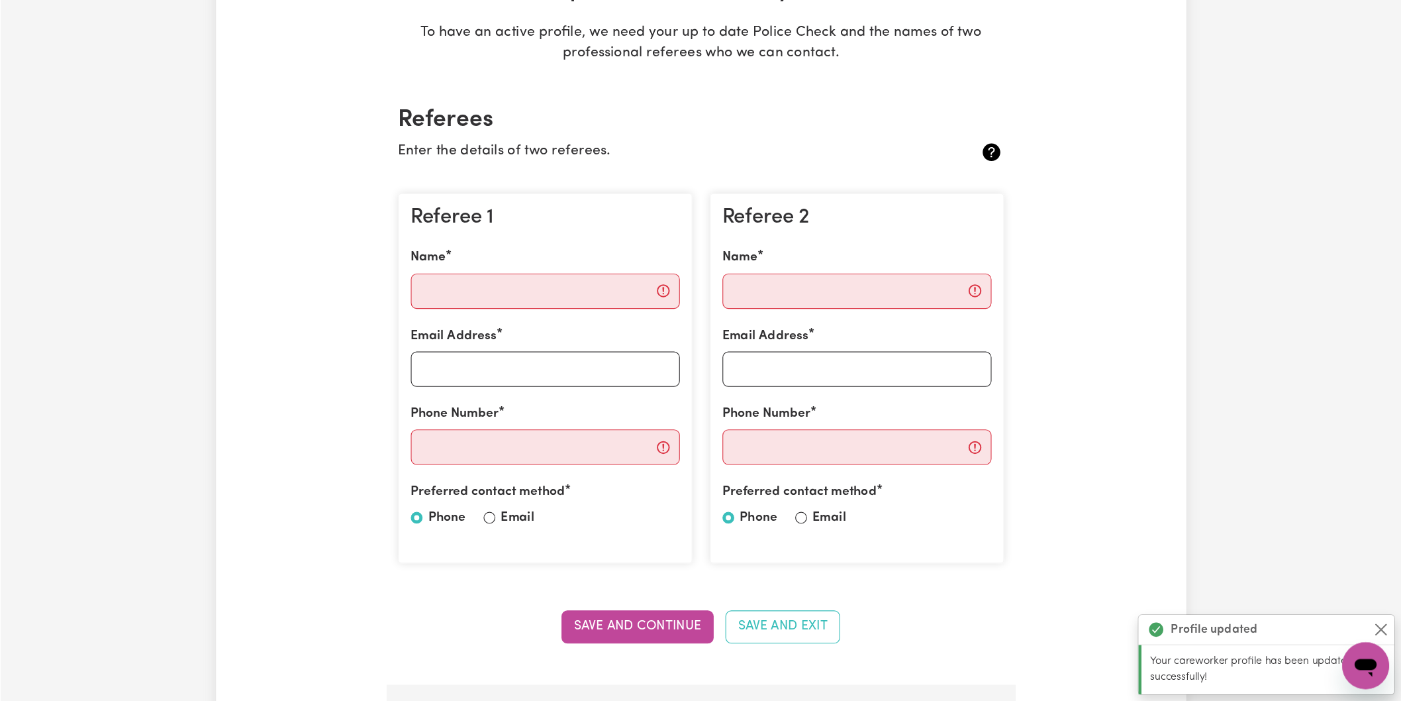
scroll to position [265, 0]
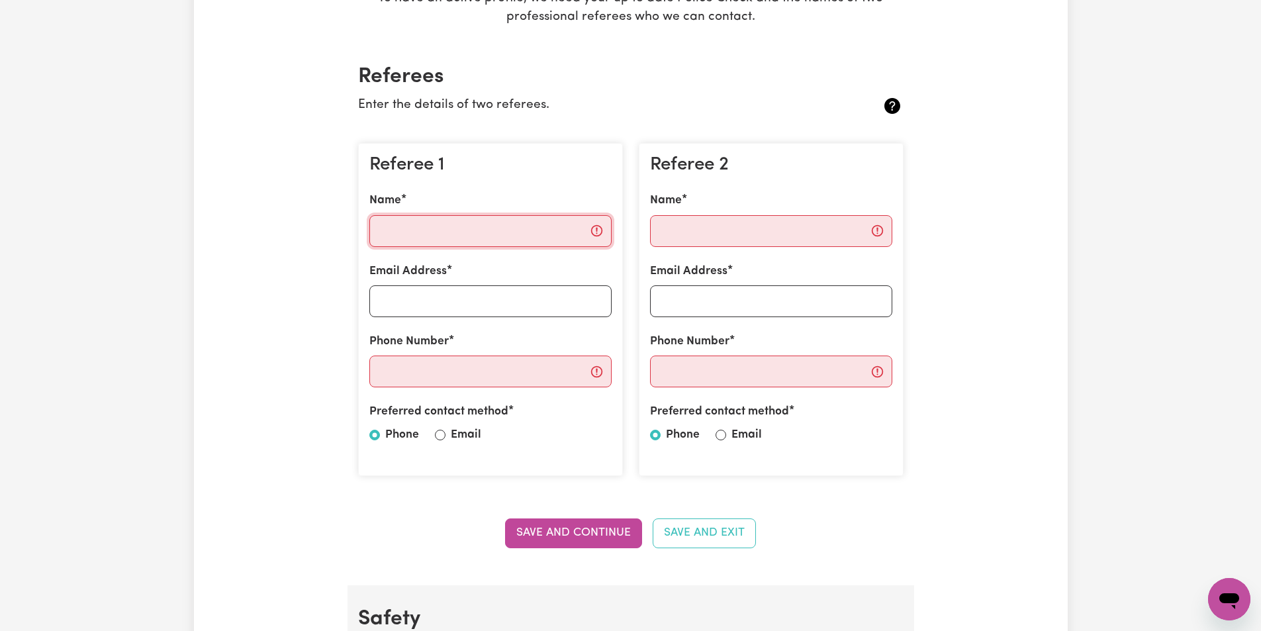
click at [581, 230] on input "Name" at bounding box center [490, 231] width 242 height 32
type input "TiTO"
click at [503, 297] on input "Email Address" at bounding box center [490, 301] width 242 height 32
click at [450, 294] on input "Email Address" at bounding box center [490, 301] width 242 height 32
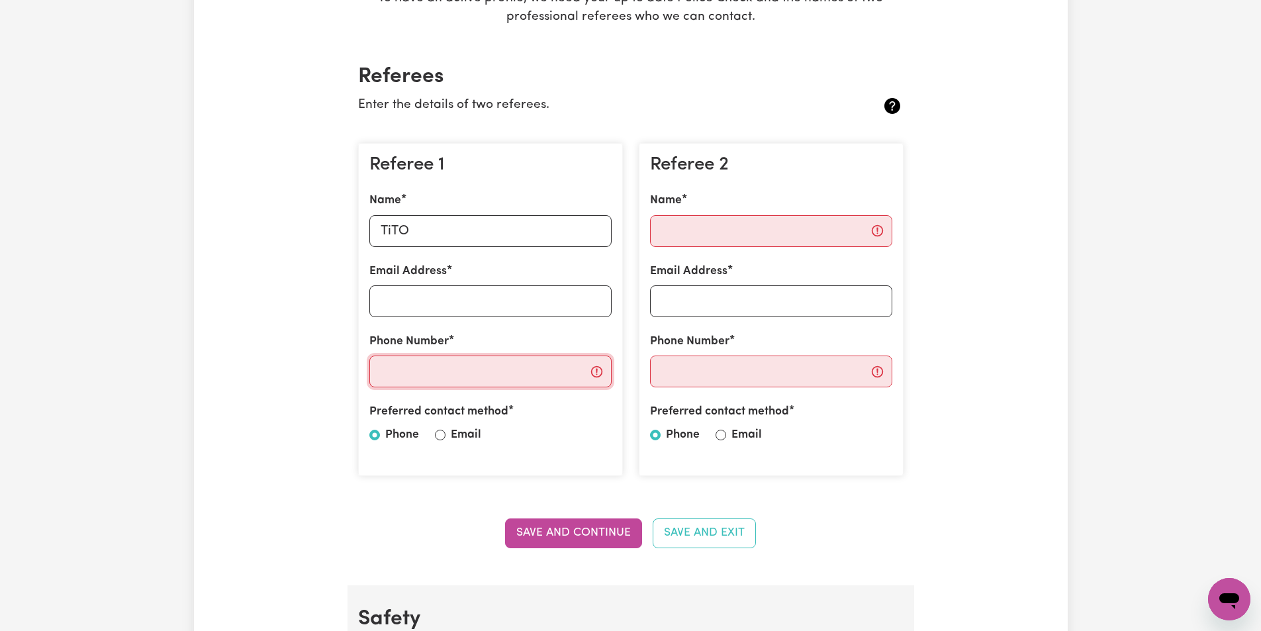
click at [399, 371] on input "Phone Number" at bounding box center [490, 372] width 242 height 32
type input "0432031182"
click at [424, 228] on input "TiTO" at bounding box center [490, 231] width 242 height 32
click at [429, 231] on input "TiTo Taandoc" at bounding box center [490, 231] width 242 height 32
click at [489, 236] on input "[PERSON_NAME]" at bounding box center [490, 231] width 242 height 32
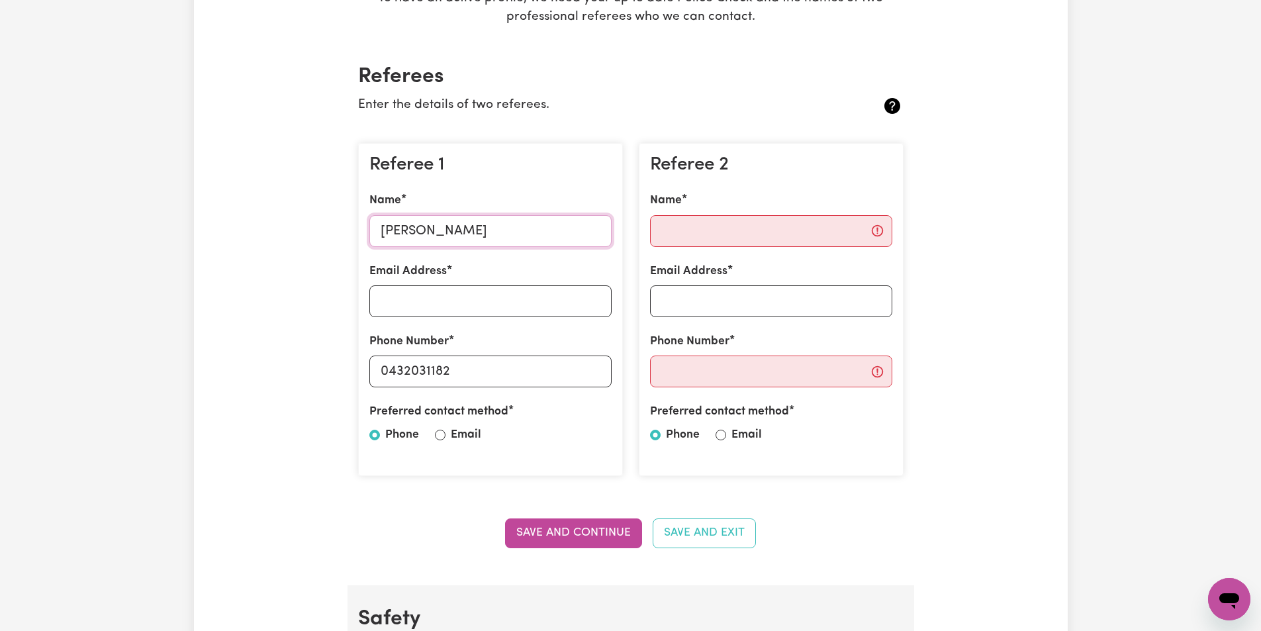
type input "[PERSON_NAME]"
drag, startPoint x: 712, startPoint y: 222, endPoint x: 704, endPoint y: 222, distance: 8.0
click at [712, 221] on input "Name" at bounding box center [771, 231] width 242 height 32
type input "H"
type input "[PERSON_NAME]"
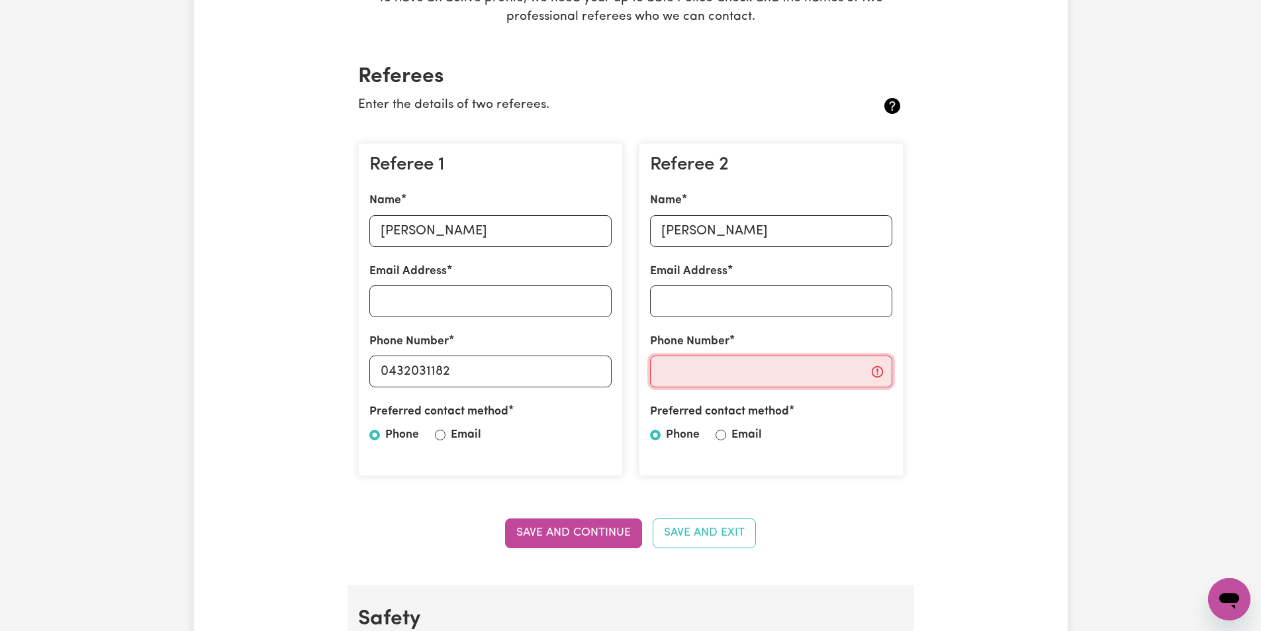
click at [700, 367] on input "Phone Number" at bounding box center [771, 372] width 242 height 32
drag, startPoint x: 450, startPoint y: 370, endPoint x: 371, endPoint y: 371, distance: 78.8
click at [371, 371] on input "0432031182" at bounding box center [490, 372] width 242 height 32
click at [696, 370] on input "Phone Number" at bounding box center [771, 372] width 242 height 32
paste input "0432031182"
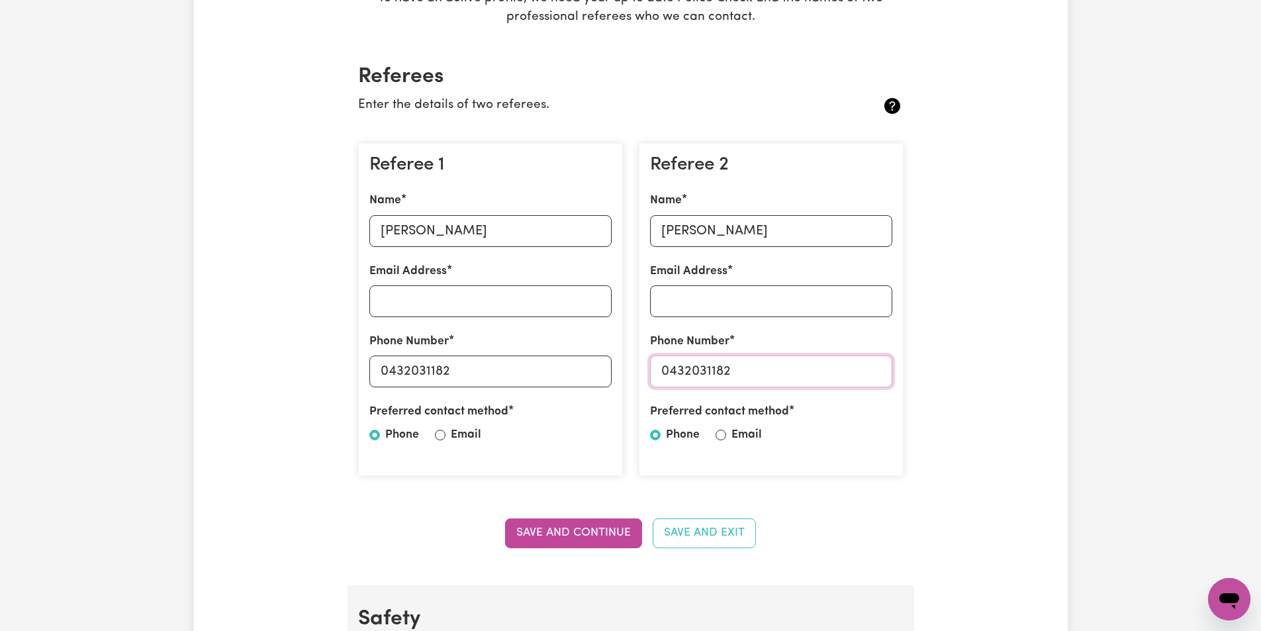
type input "0432031182"
click at [433, 301] on input "Email Address" at bounding box center [490, 301] width 242 height 32
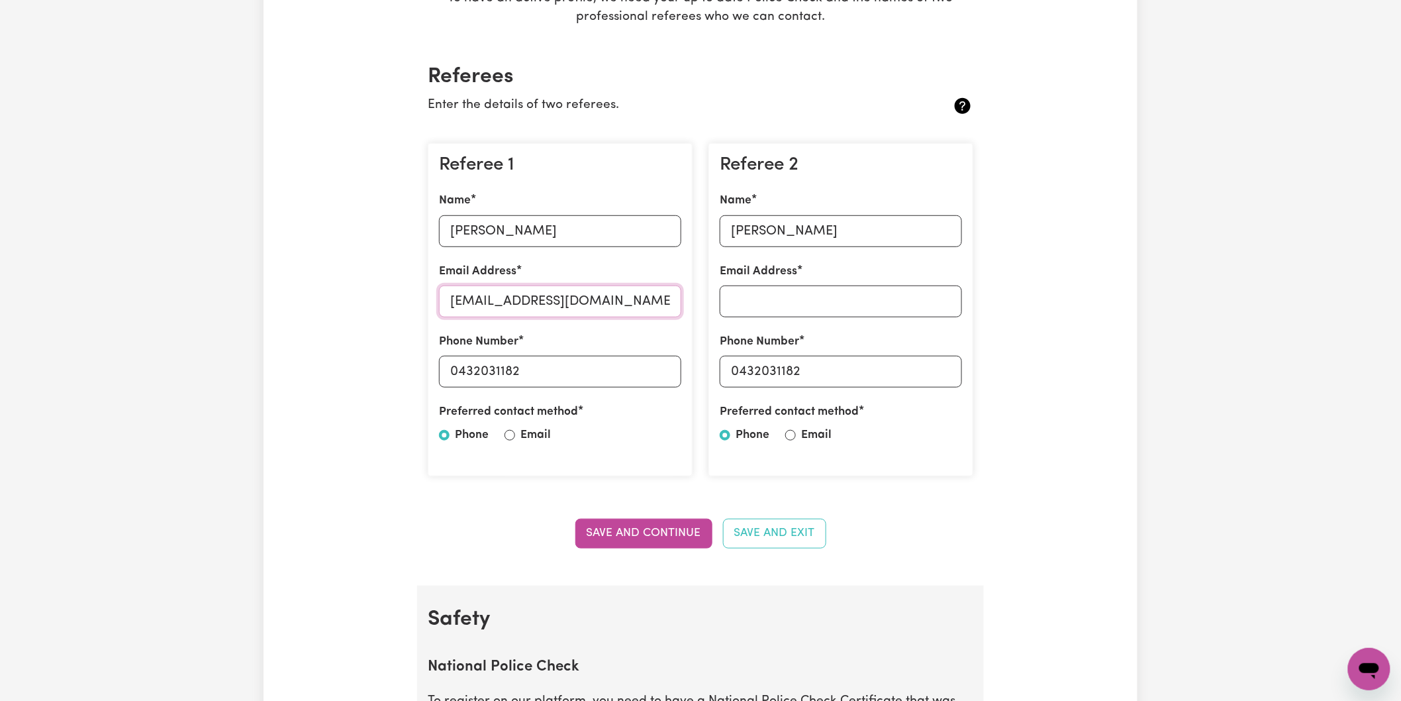
type input "[EMAIL_ADDRESS][DOMAIN_NAME]"
click at [565, 230] on input "[PERSON_NAME]" at bounding box center [560, 231] width 242 height 32
type input "[PERSON_NAME]-RN"
click at [634, 298] on input "[EMAIL_ADDRESS][DOMAIN_NAME]" at bounding box center [560, 301] width 242 height 32
drag, startPoint x: 632, startPoint y: 299, endPoint x: 449, endPoint y: 302, distance: 183.4
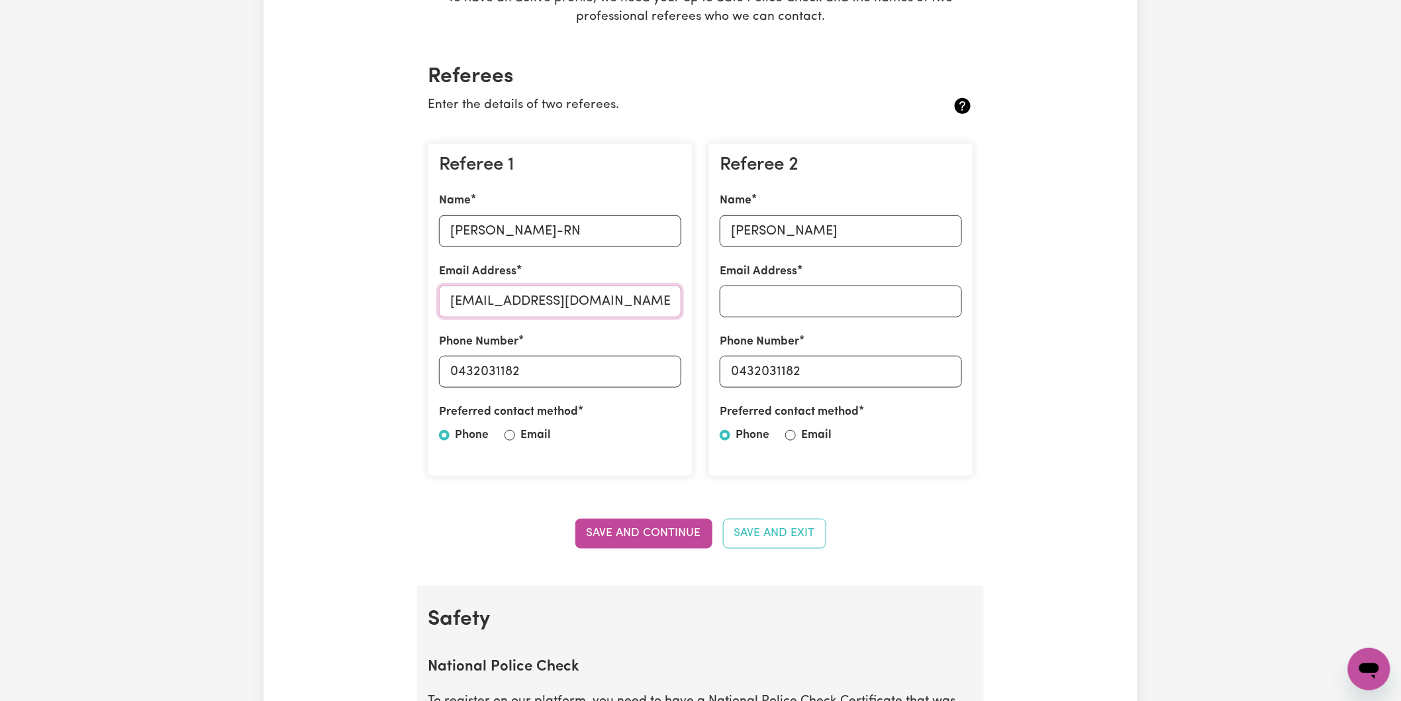
click at [449, 302] on input "[EMAIL_ADDRESS][DOMAIN_NAME]" at bounding box center [560, 301] width 242 height 32
click at [795, 307] on input "Email Address" at bounding box center [841, 301] width 242 height 32
paste input "[EMAIL_ADDRESS][DOMAIN_NAME]"
type input "[EMAIL_ADDRESS][DOMAIN_NAME]"
click at [511, 437] on input "Email" at bounding box center [510, 435] width 11 height 11
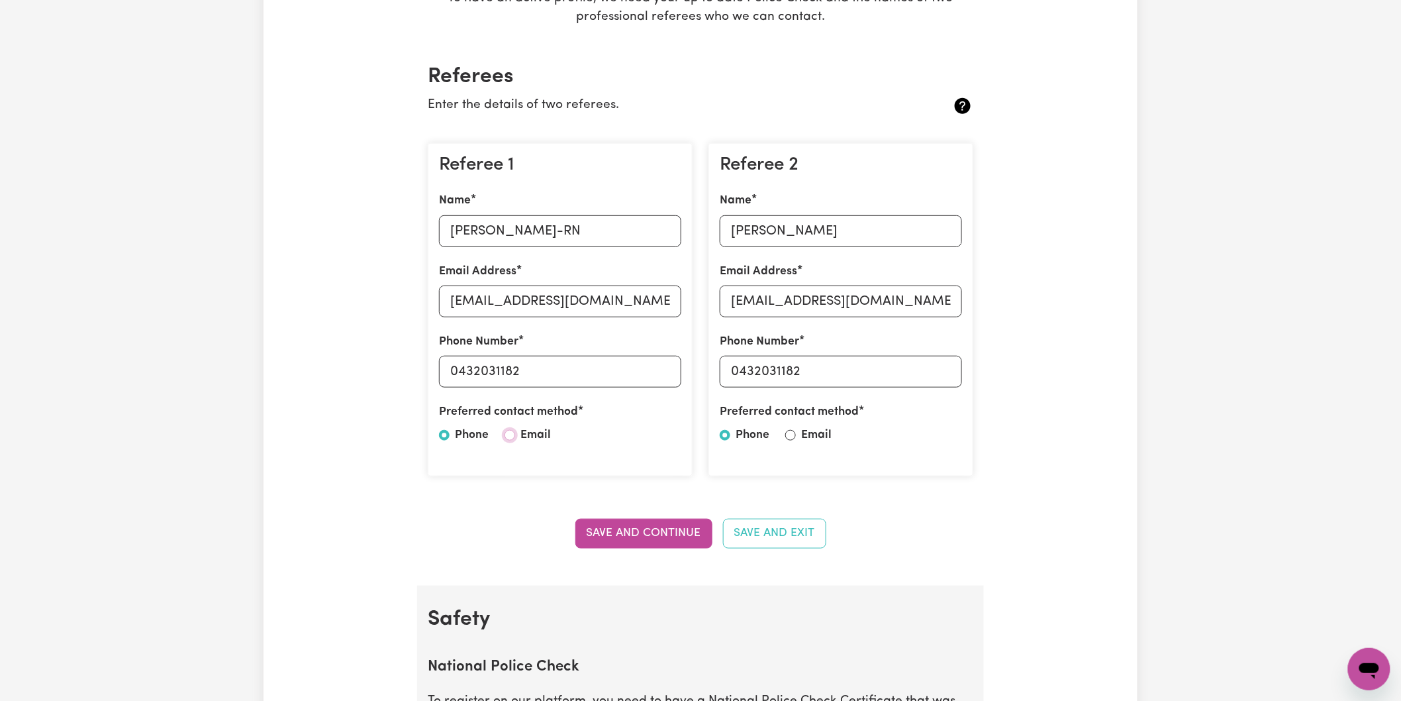
radio input "true"
click at [791, 438] on input "Email" at bounding box center [790, 435] width 11 height 11
radio input "true"
click at [730, 438] on input "Phone" at bounding box center [725, 435] width 11 height 11
radio input "true"
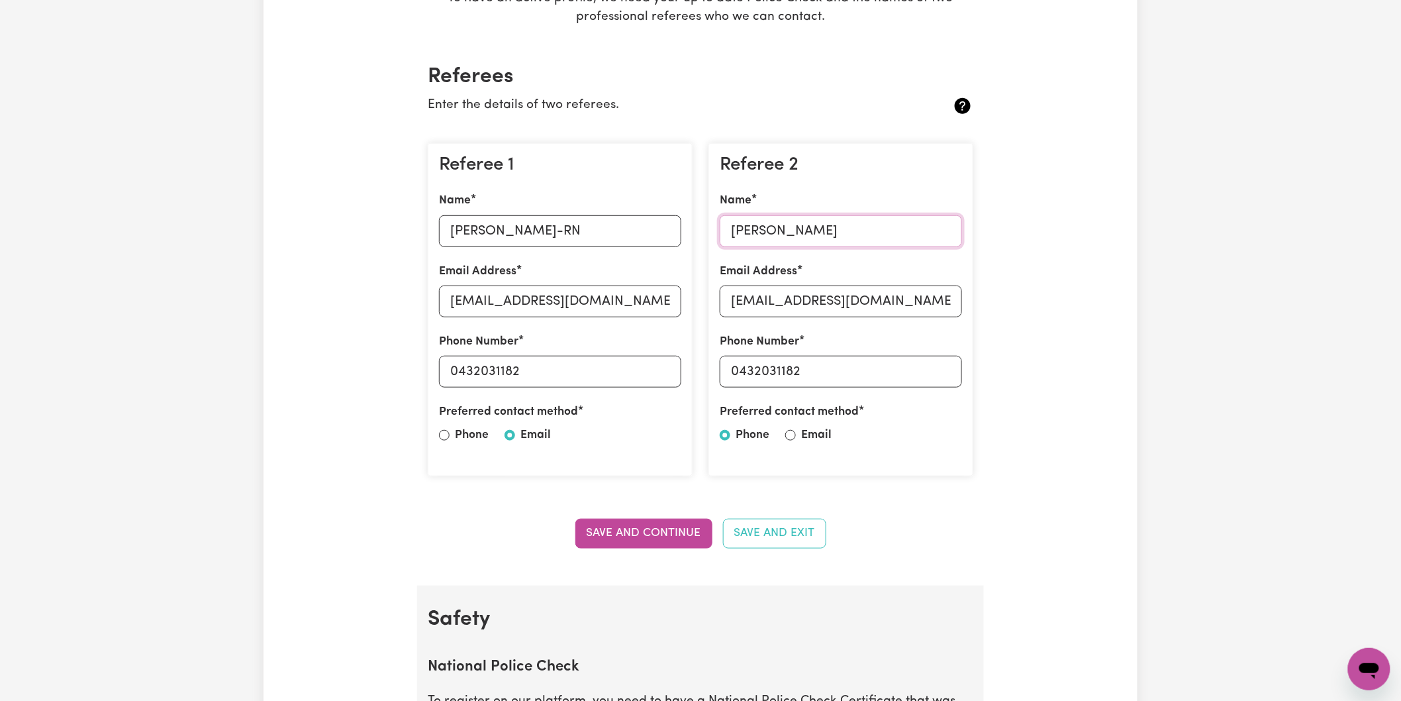
click at [775, 227] on input "[PERSON_NAME]" at bounding box center [841, 231] width 242 height 32
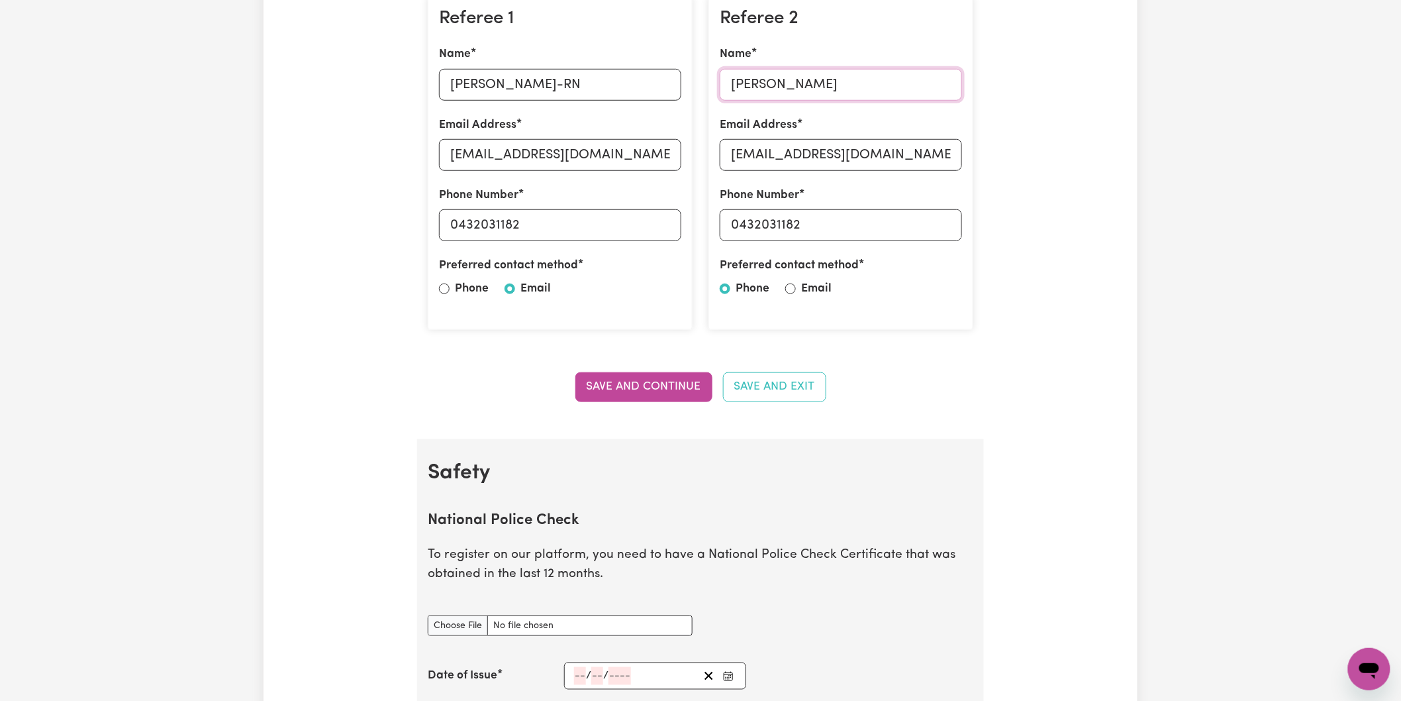
scroll to position [412, 0]
type input "[PERSON_NAME]"
click at [665, 386] on button "Save and Continue" at bounding box center [643, 385] width 137 height 29
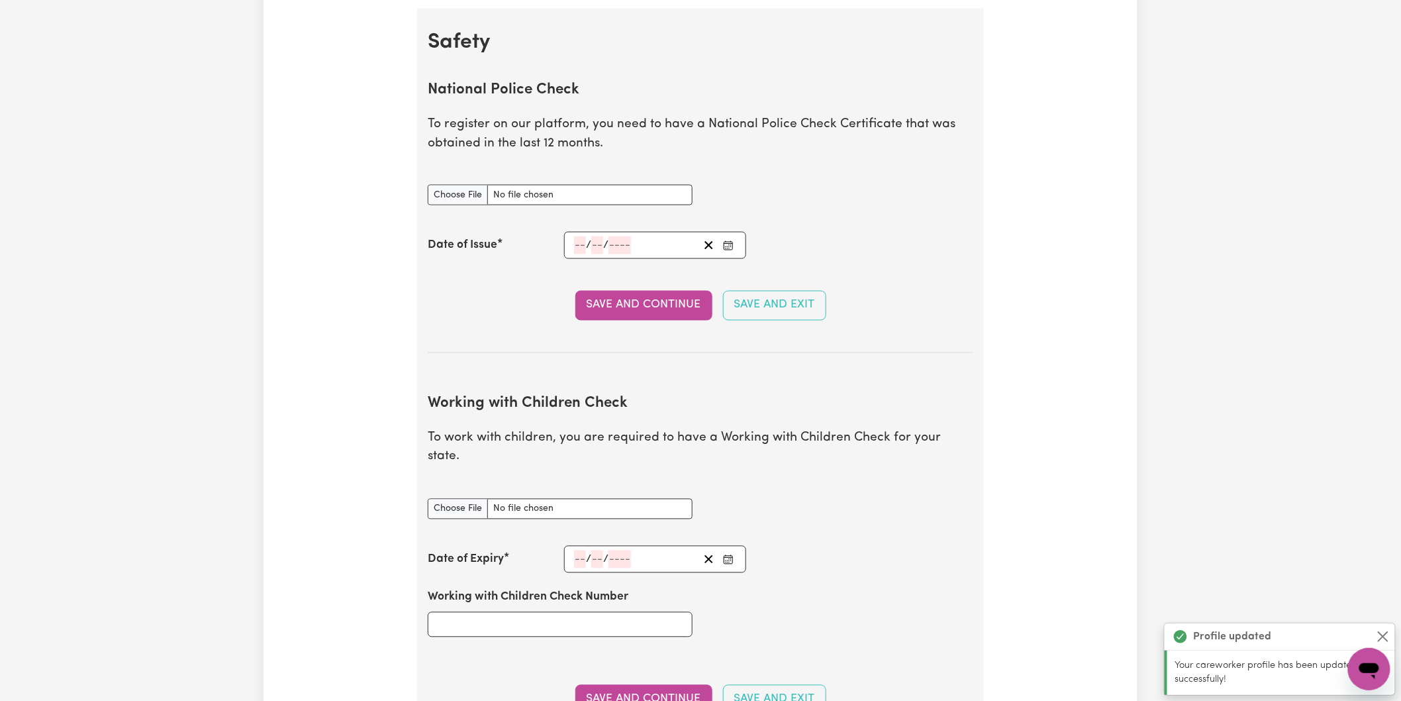
scroll to position [850, 0]
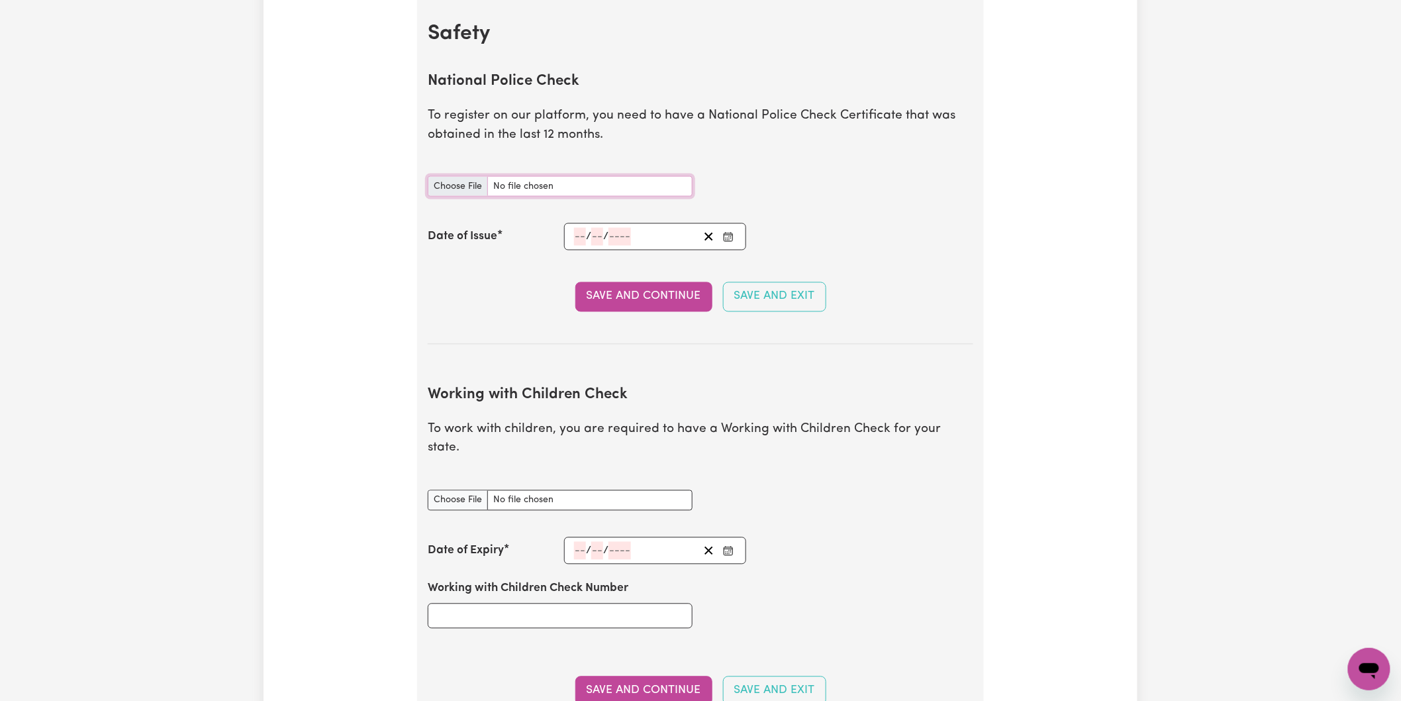
click at [618, 189] on input "National Police Check document" at bounding box center [560, 186] width 265 height 21
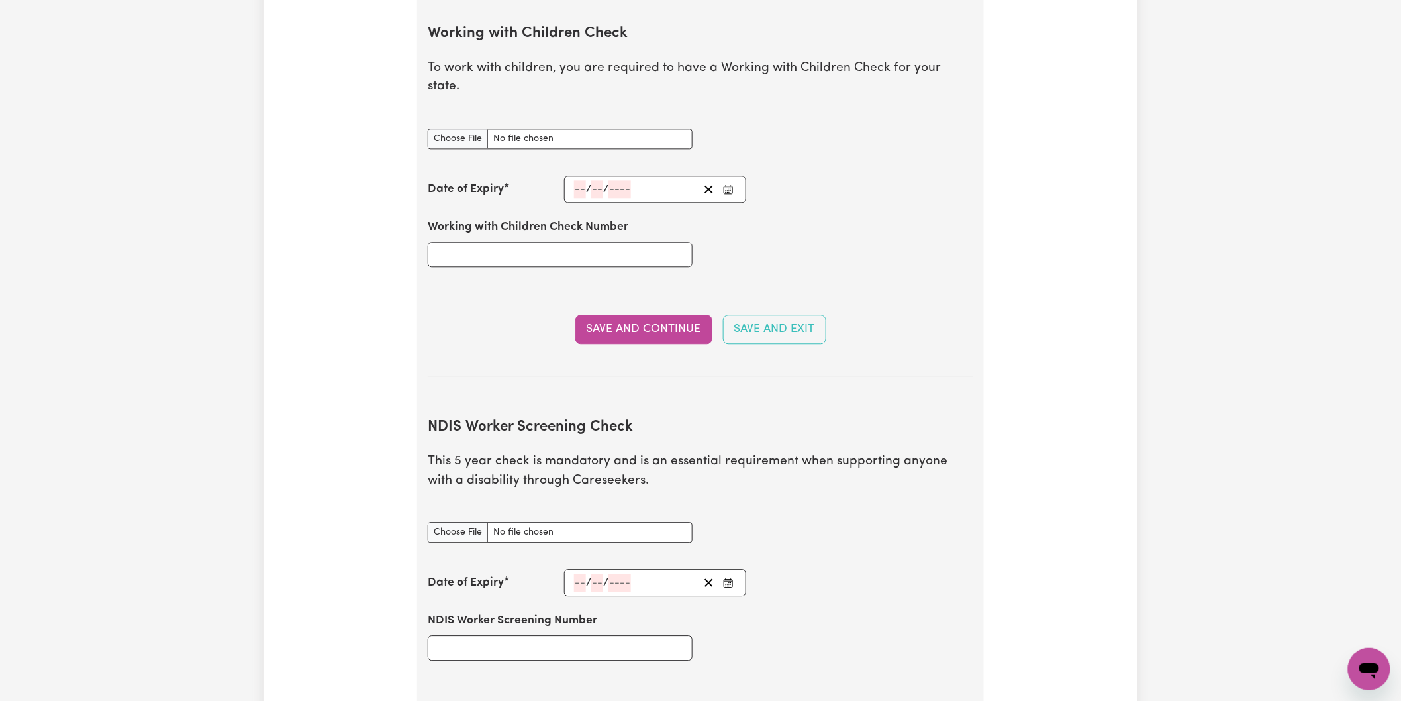
scroll to position [1292, 0]
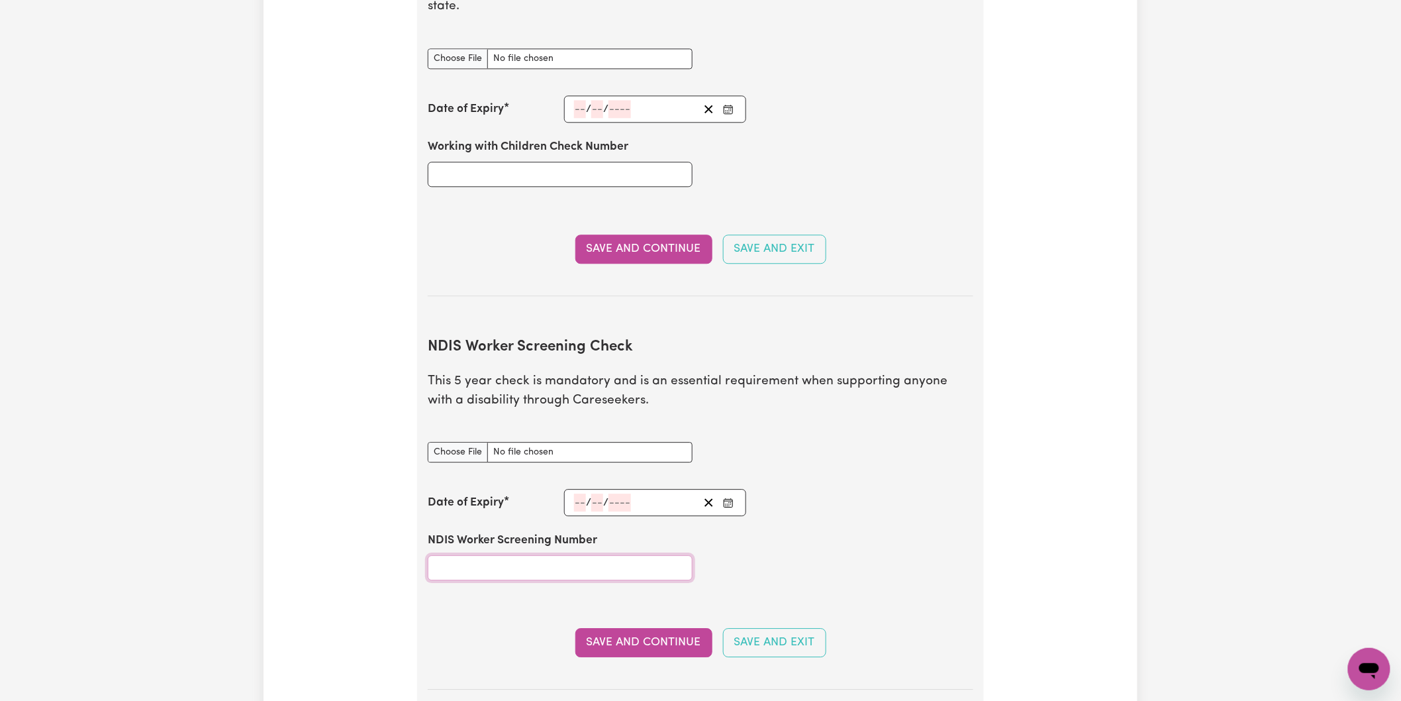
click at [491, 555] on input "NDIS Worker Screening Number" at bounding box center [560, 567] width 265 height 25
type input "74289600"
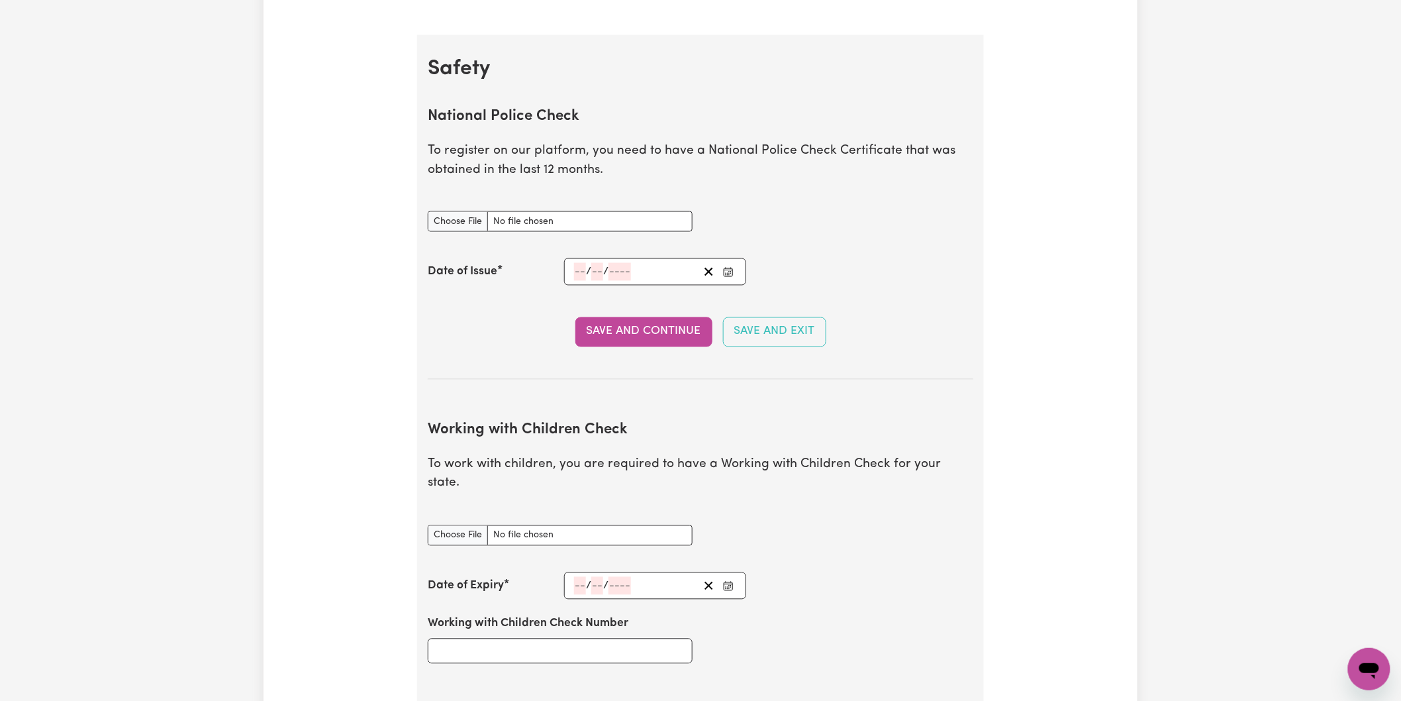
scroll to position [997, 0]
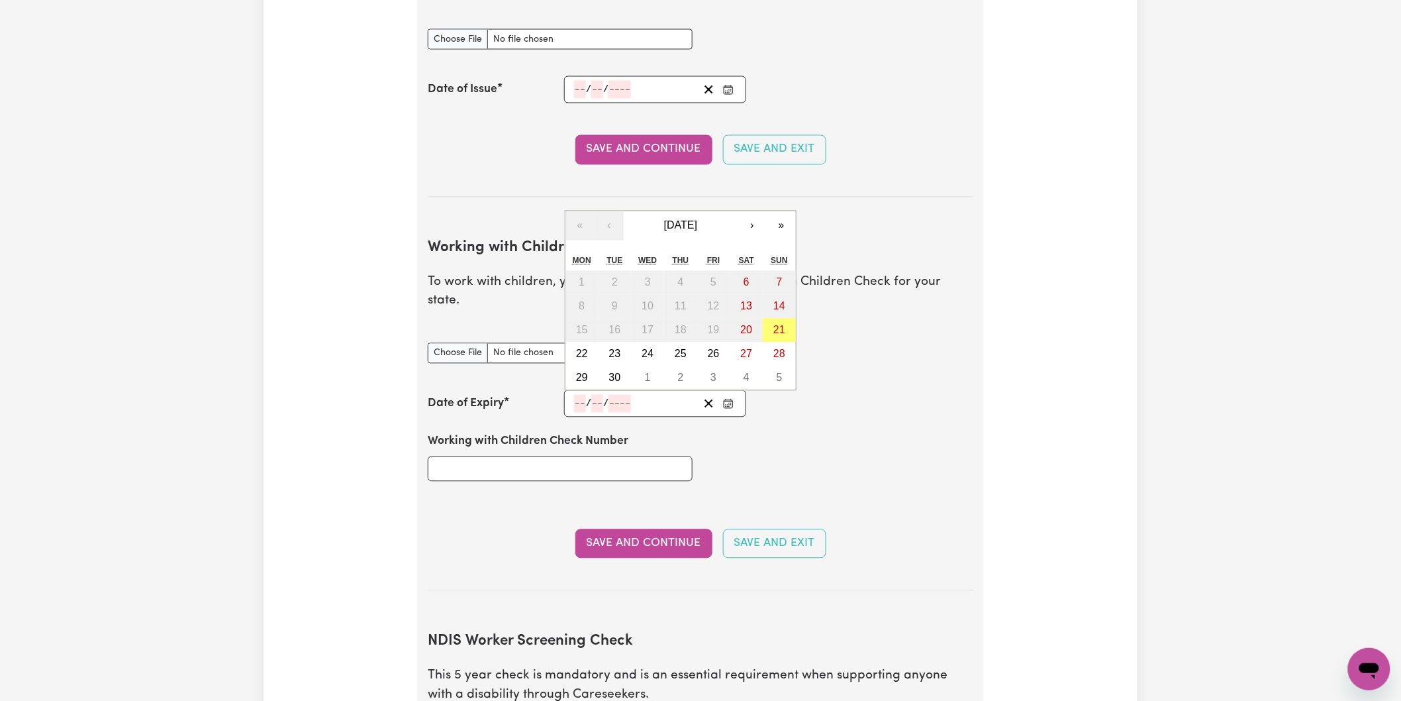
click at [581, 395] on input "number" at bounding box center [580, 404] width 12 height 18
click at [751, 211] on button "›" at bounding box center [752, 225] width 29 height 29
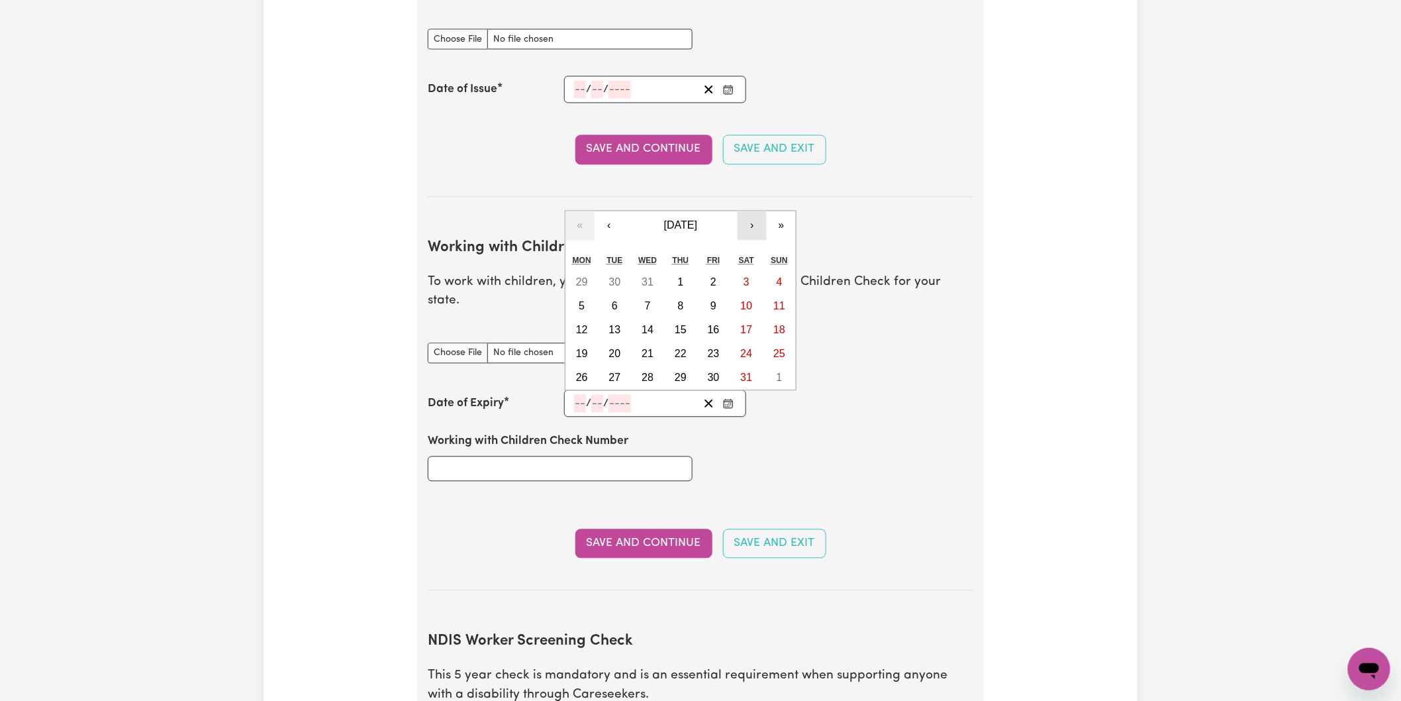
click at [751, 211] on button "›" at bounding box center [752, 225] width 29 height 29
click at [751, 206] on div "« ‹ [DATE] › » Mon Tue Wed Thu Fri Sat Sun 23 24 25 26 27 28 1 2 3 4 5 6 7 8 9 …" at bounding box center [681, 289] width 232 height 204
copy abbr "Sat"
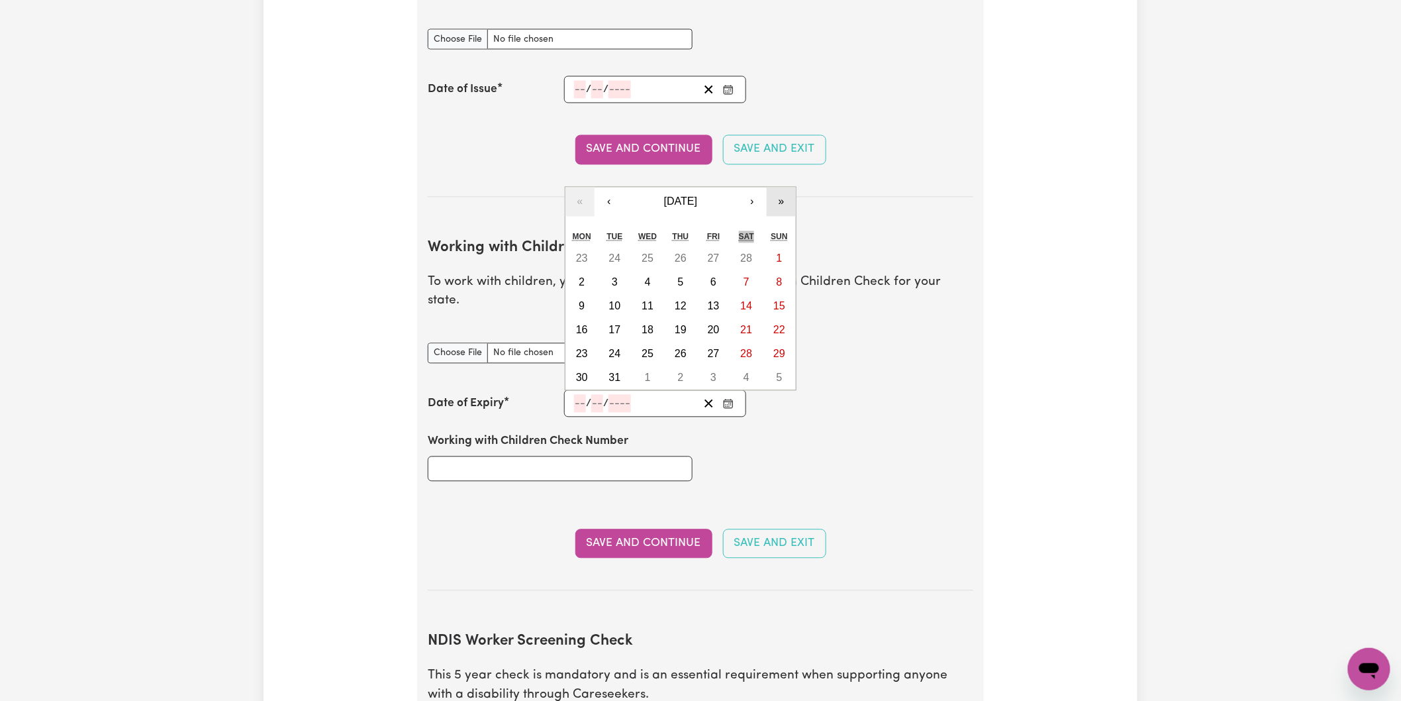
click at [776, 187] on button "»" at bounding box center [781, 201] width 29 height 29
click at [778, 211] on button "»" at bounding box center [781, 225] width 29 height 29
click at [779, 211] on button "»" at bounding box center [781, 225] width 29 height 29
click at [583, 372] on abbr "26" at bounding box center [582, 377] width 12 height 11
type input "[DATE]"
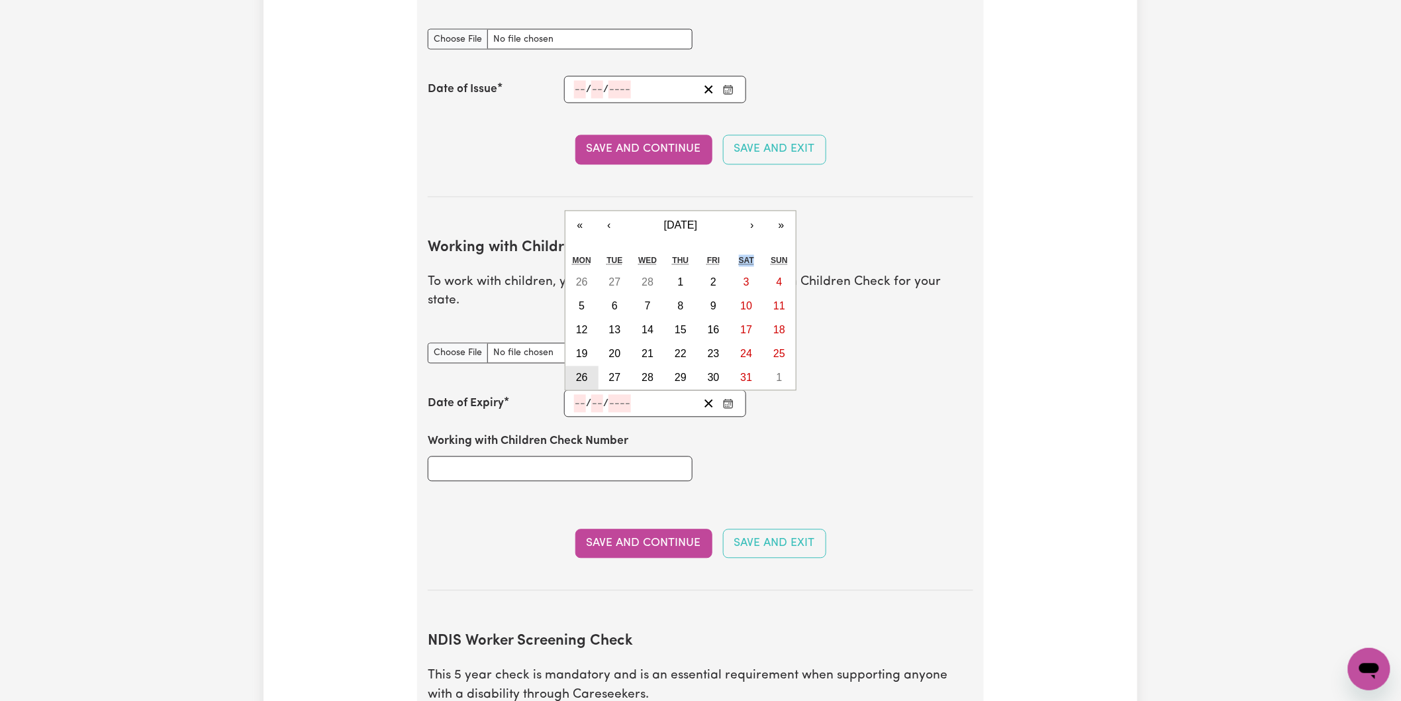
type input "26"
type input "3"
type input "2029"
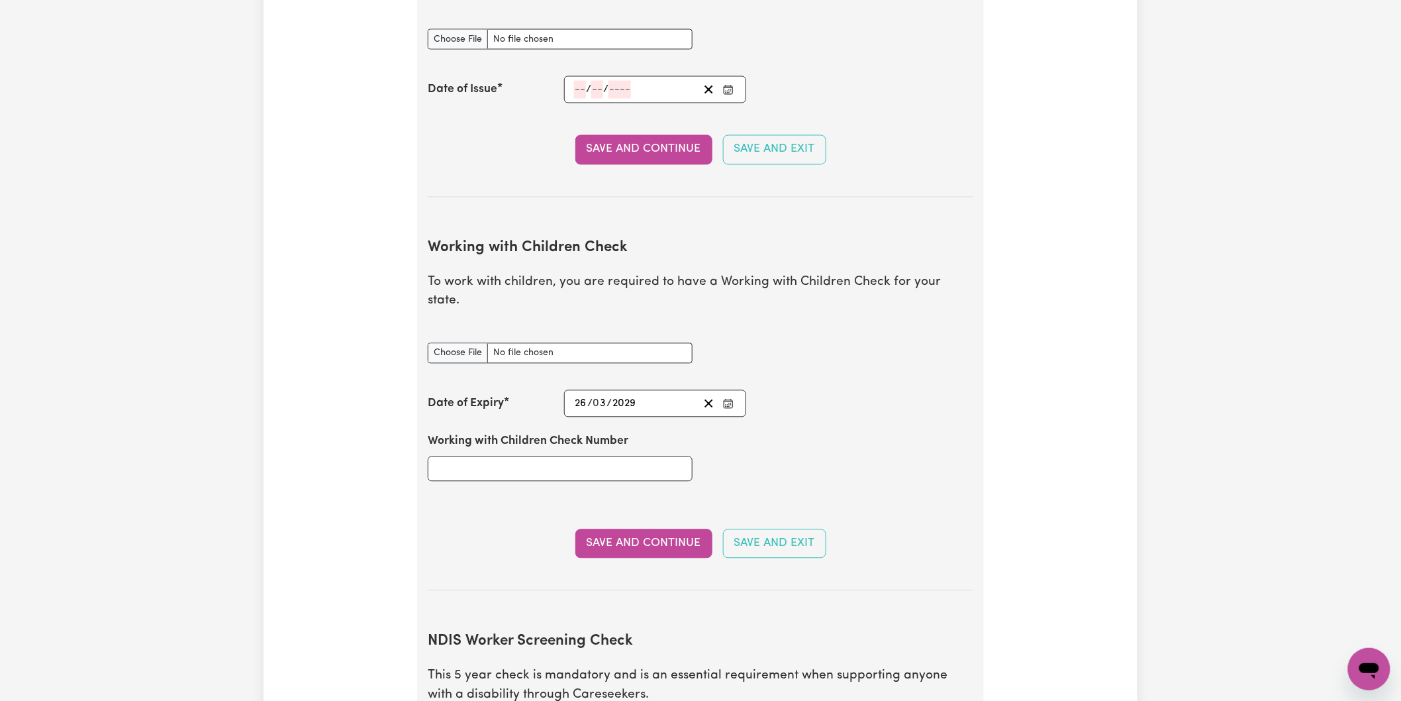
click at [607, 398] on span "/" at bounding box center [609, 404] width 5 height 12
click at [723, 399] on icon "Enter the Date of Expiry of your Working with Children Check" at bounding box center [728, 404] width 11 height 11
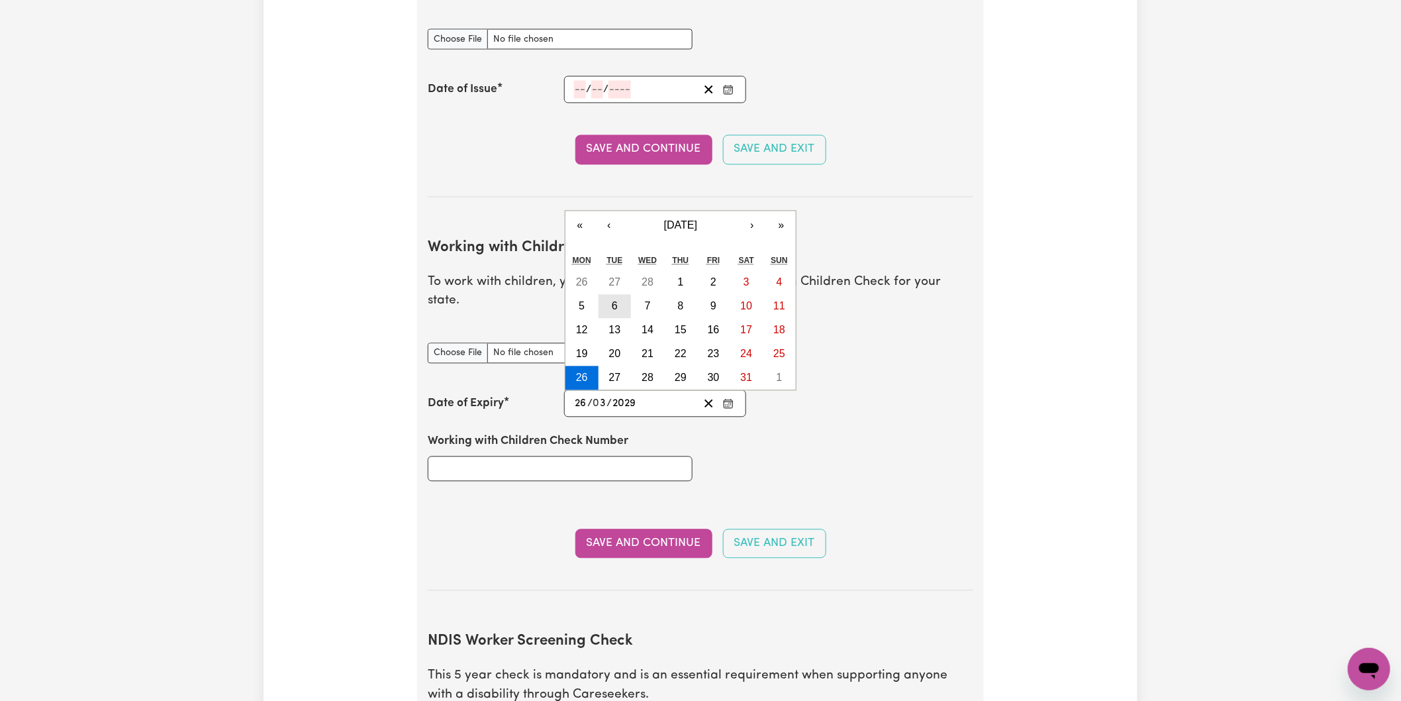
click at [616, 301] on abbr "6" at bounding box center [615, 306] width 6 height 11
type input "[DATE]"
type input "6"
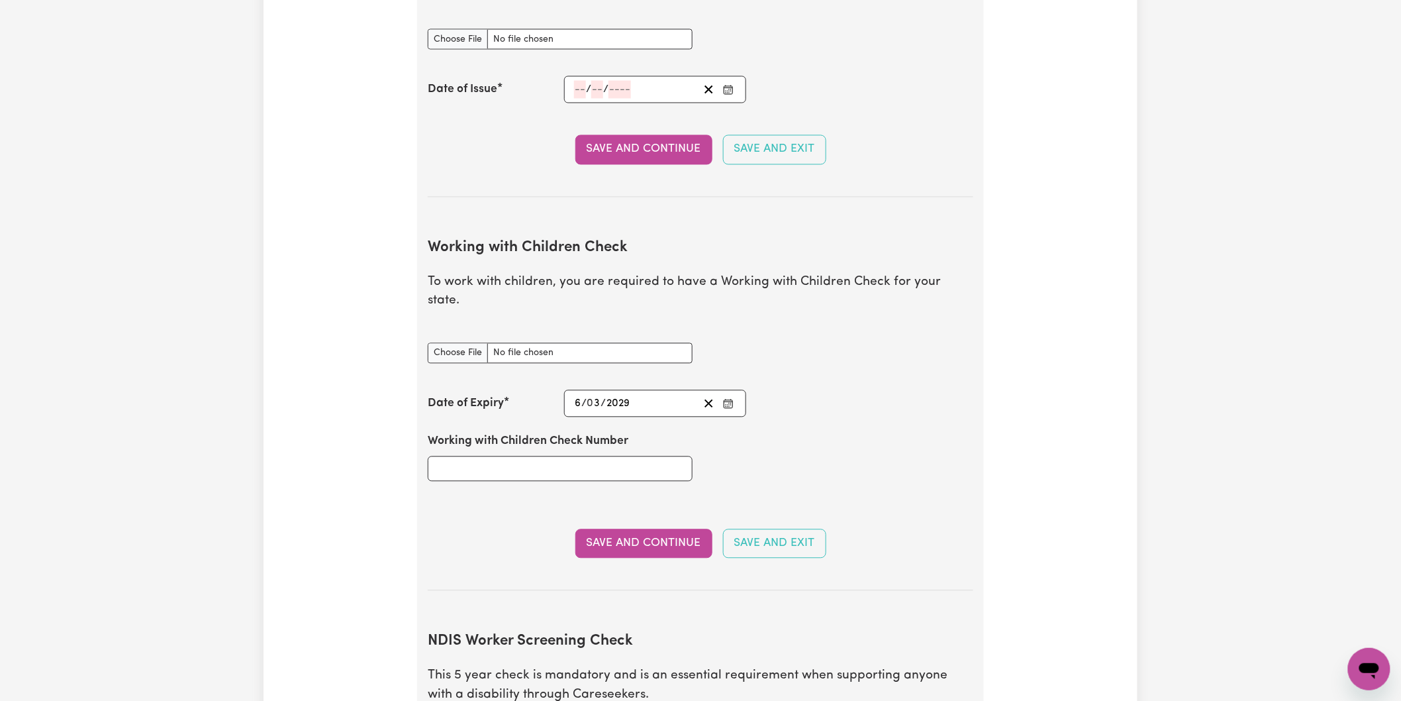
click at [583, 398] on span "/" at bounding box center [583, 404] width 5 height 12
click at [727, 399] on icon "Enter the Date of Expiry of your Working with Children Check" at bounding box center [728, 404] width 11 height 11
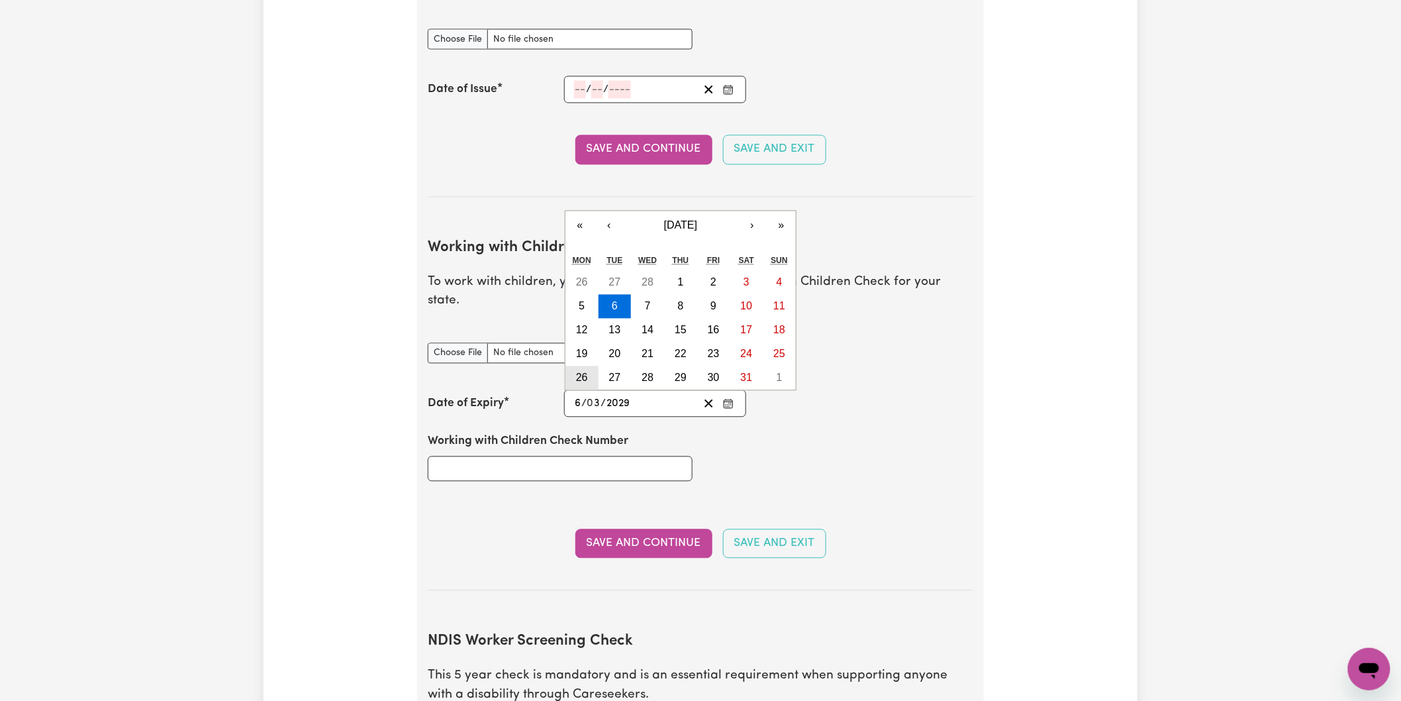
click at [581, 372] on abbr "26" at bounding box center [582, 377] width 12 height 11
type input "[DATE]"
type input "26"
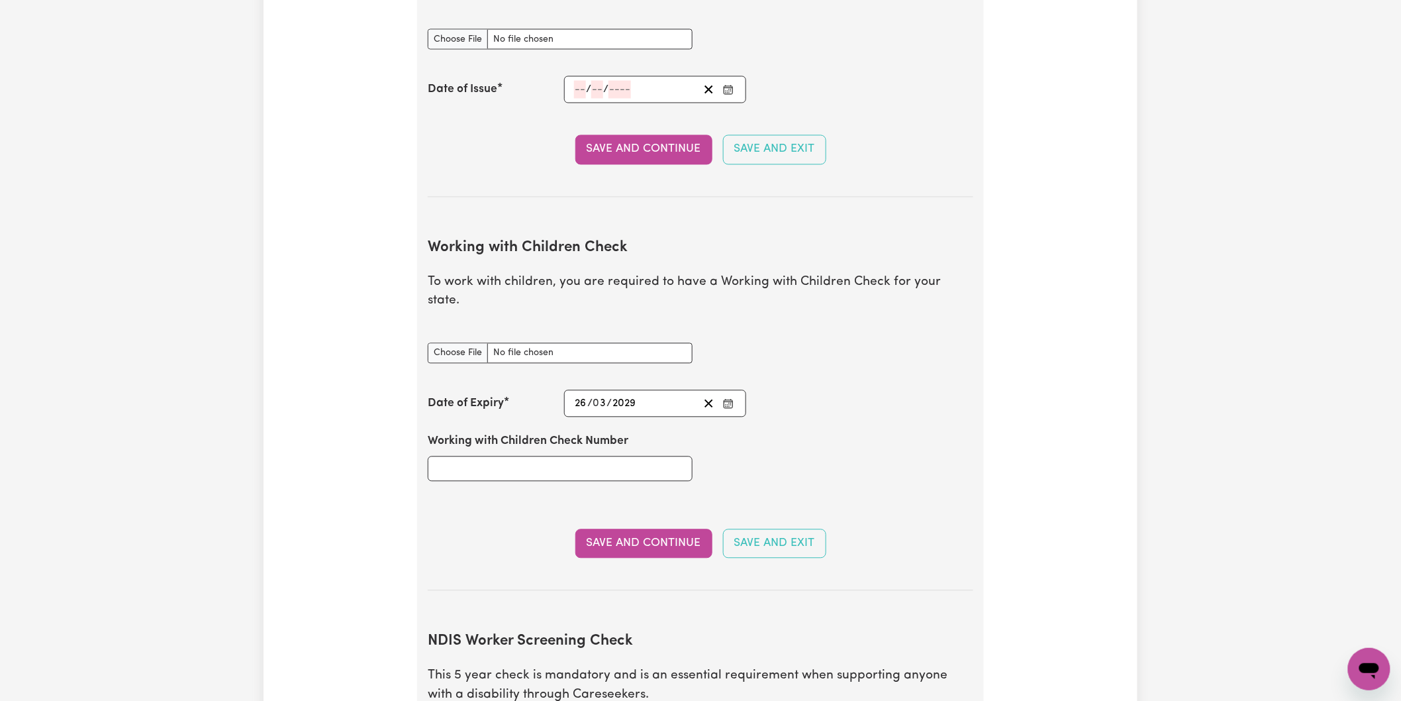
click at [605, 395] on input "3" at bounding box center [599, 404] width 13 height 18
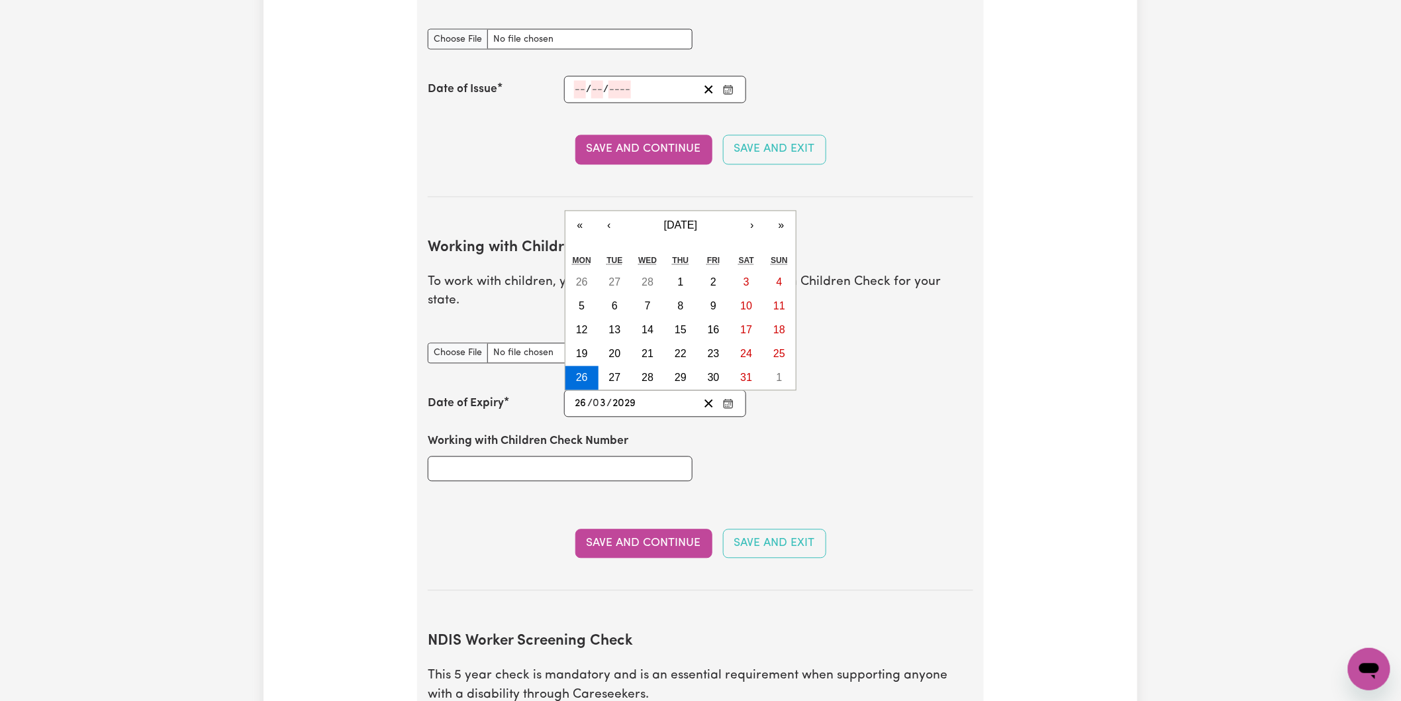
type input "[DATE]"
type input "6"
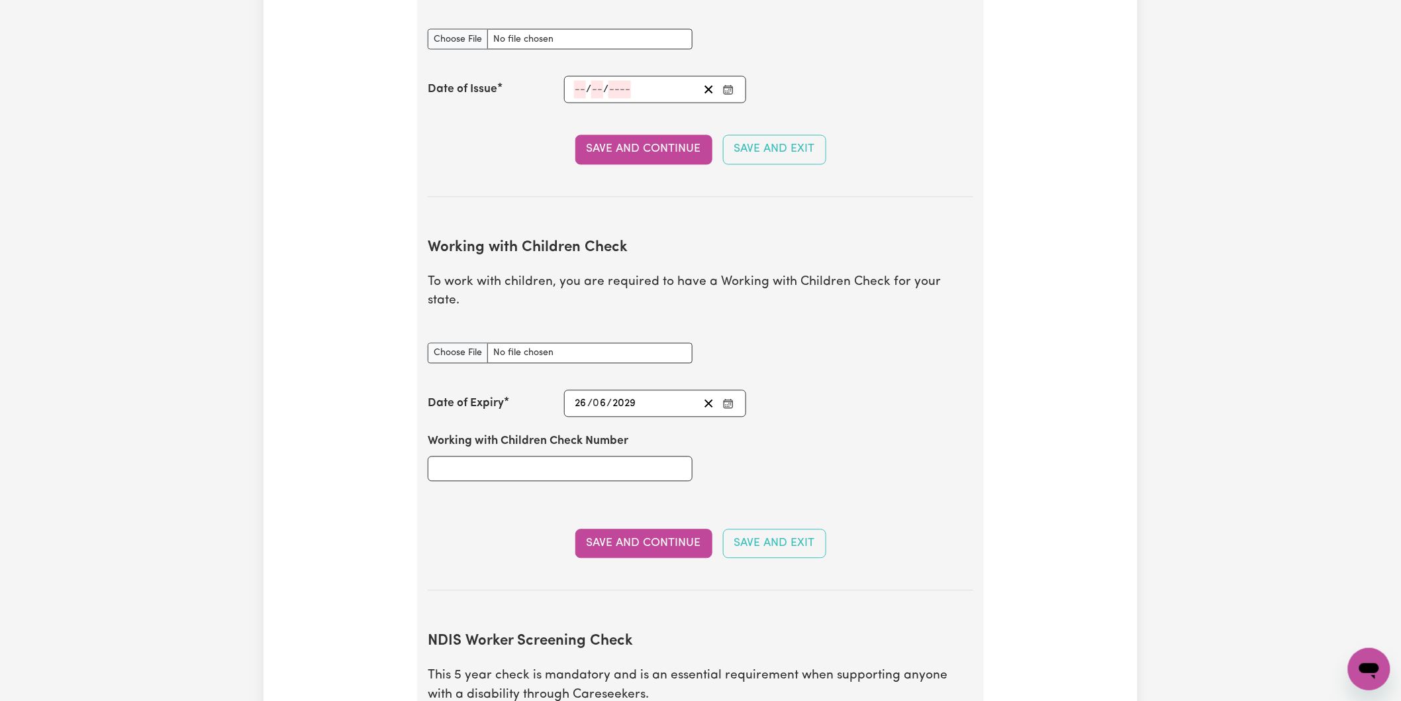
click at [792, 417] on div "Working with Children Check Number" at bounding box center [700, 456] width 561 height 79
click at [506, 456] on input "Working with Children Check Number" at bounding box center [560, 468] width 265 height 25
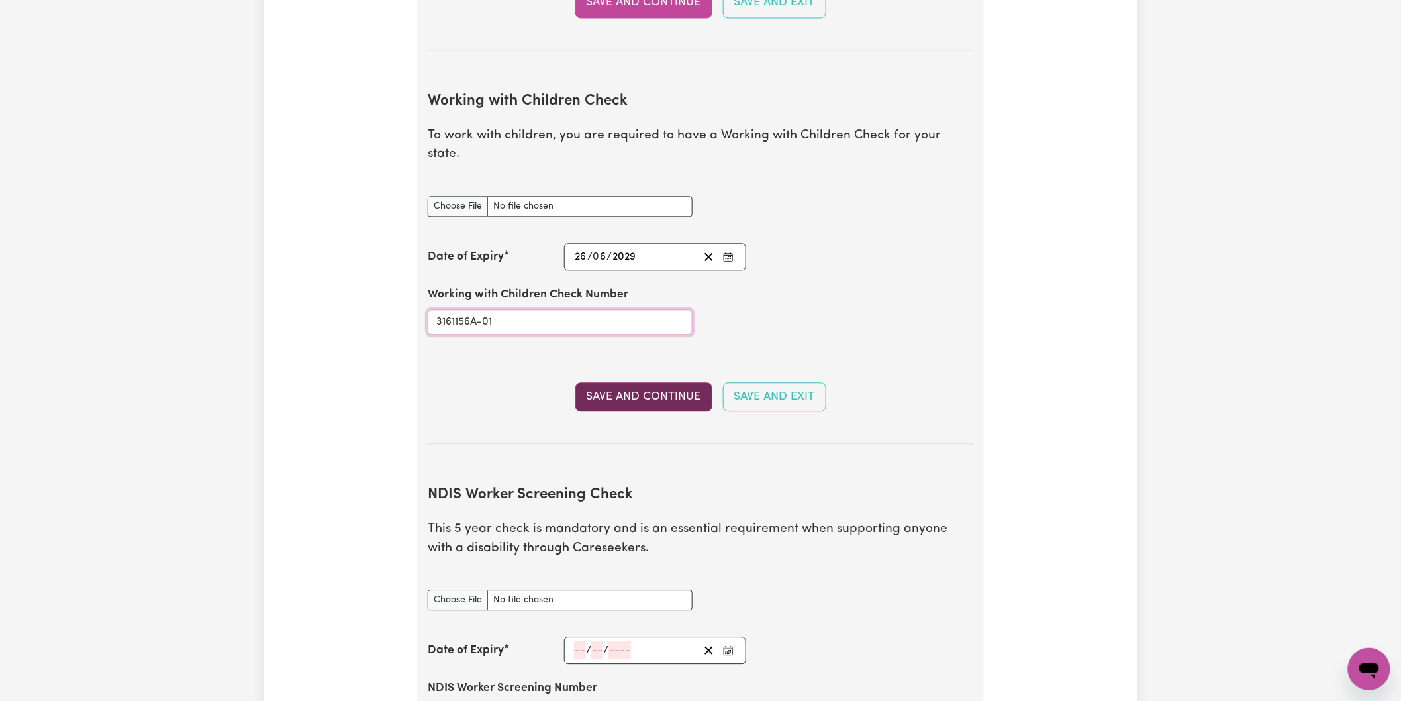
type input "3161156A-01"
click at [632, 382] on button "Save and Continue" at bounding box center [643, 396] width 137 height 29
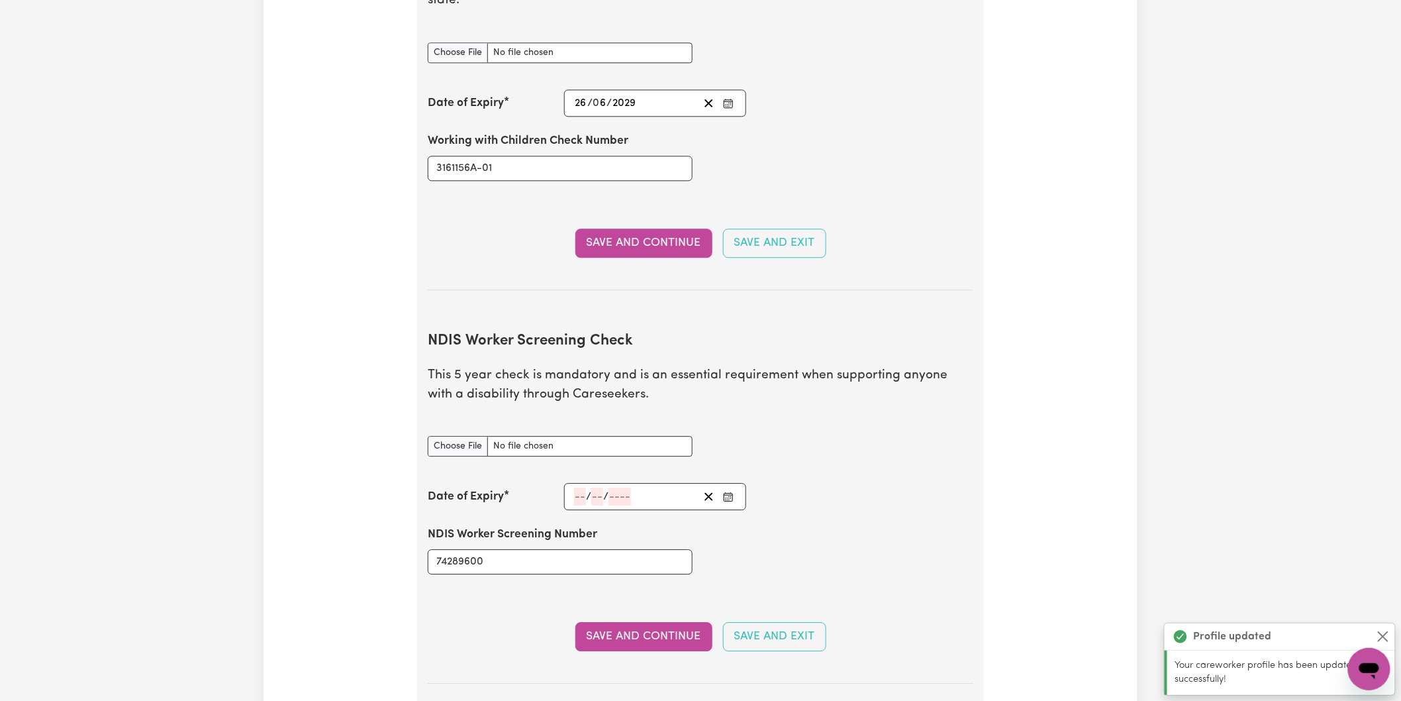
scroll to position [1445, 0]
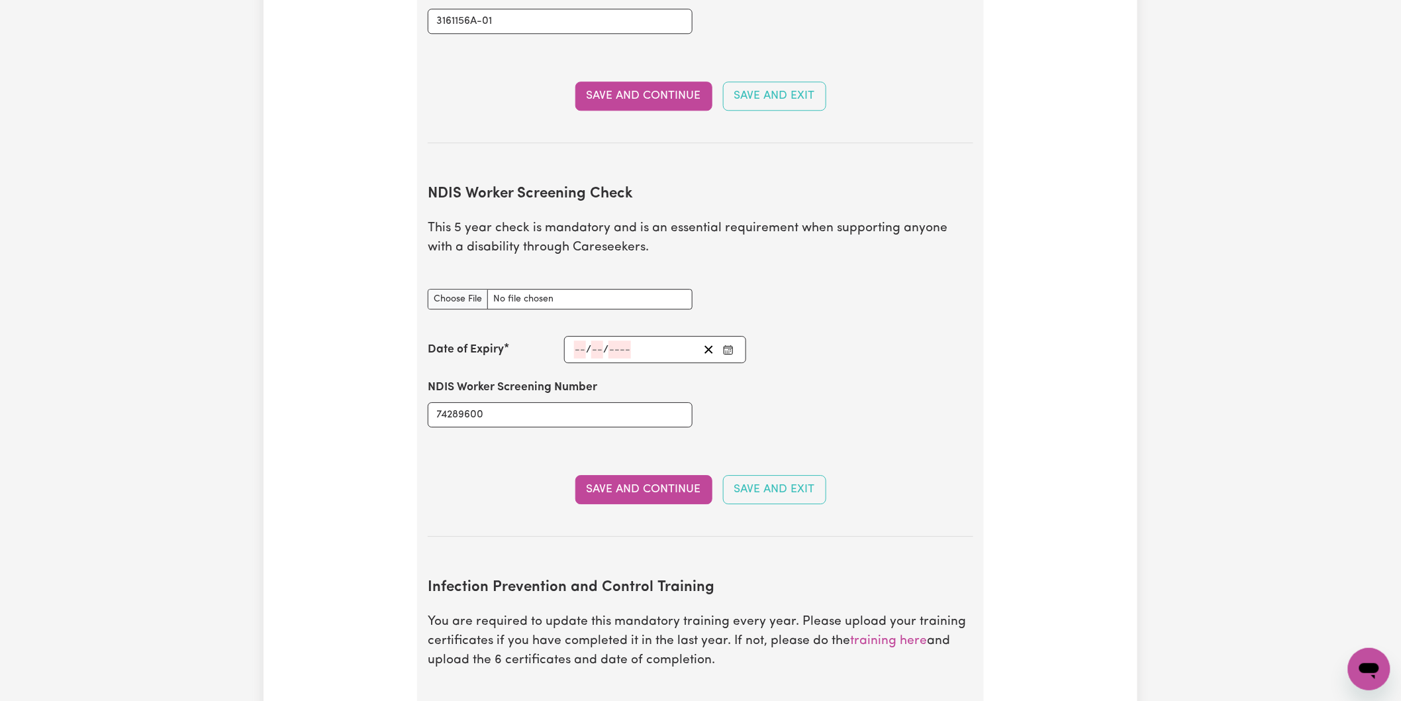
click at [804, 363] on div "NDIS Worker Screening Number 74289600" at bounding box center [700, 402] width 561 height 79
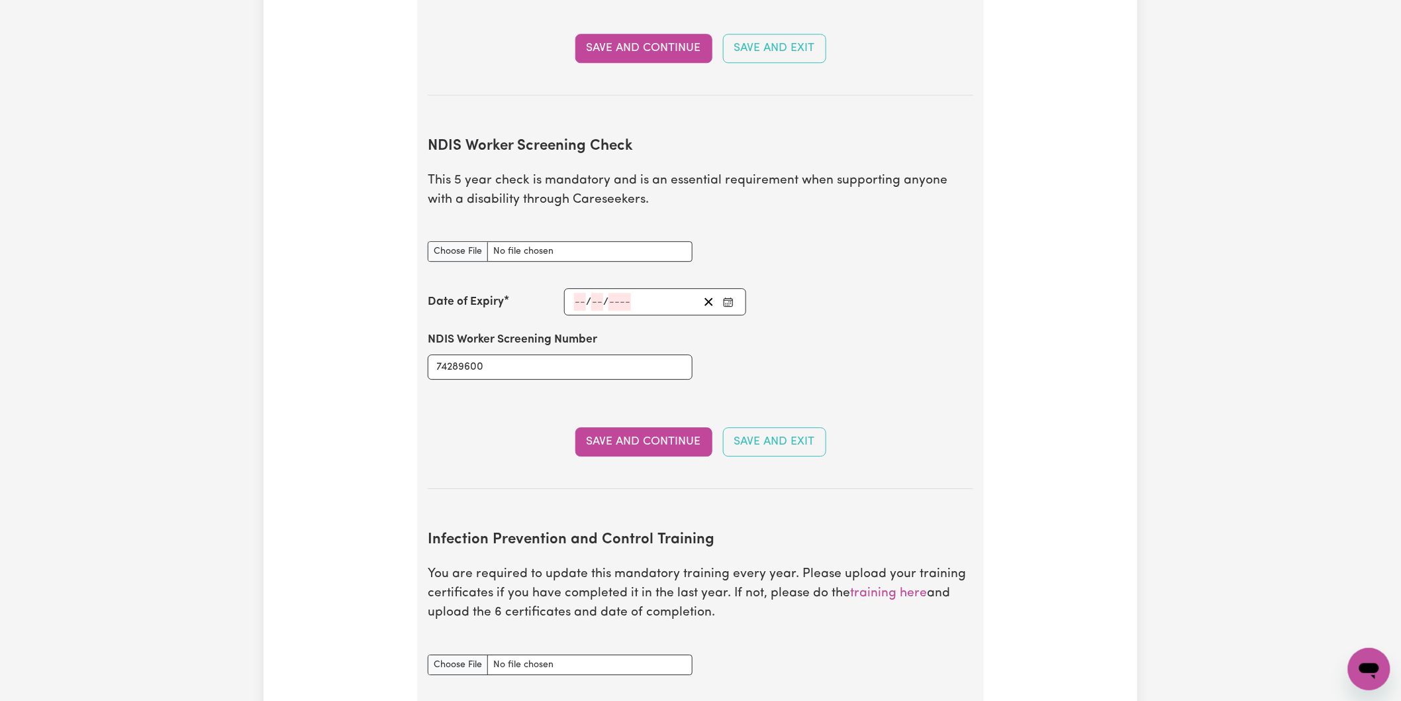
scroll to position [1518, 0]
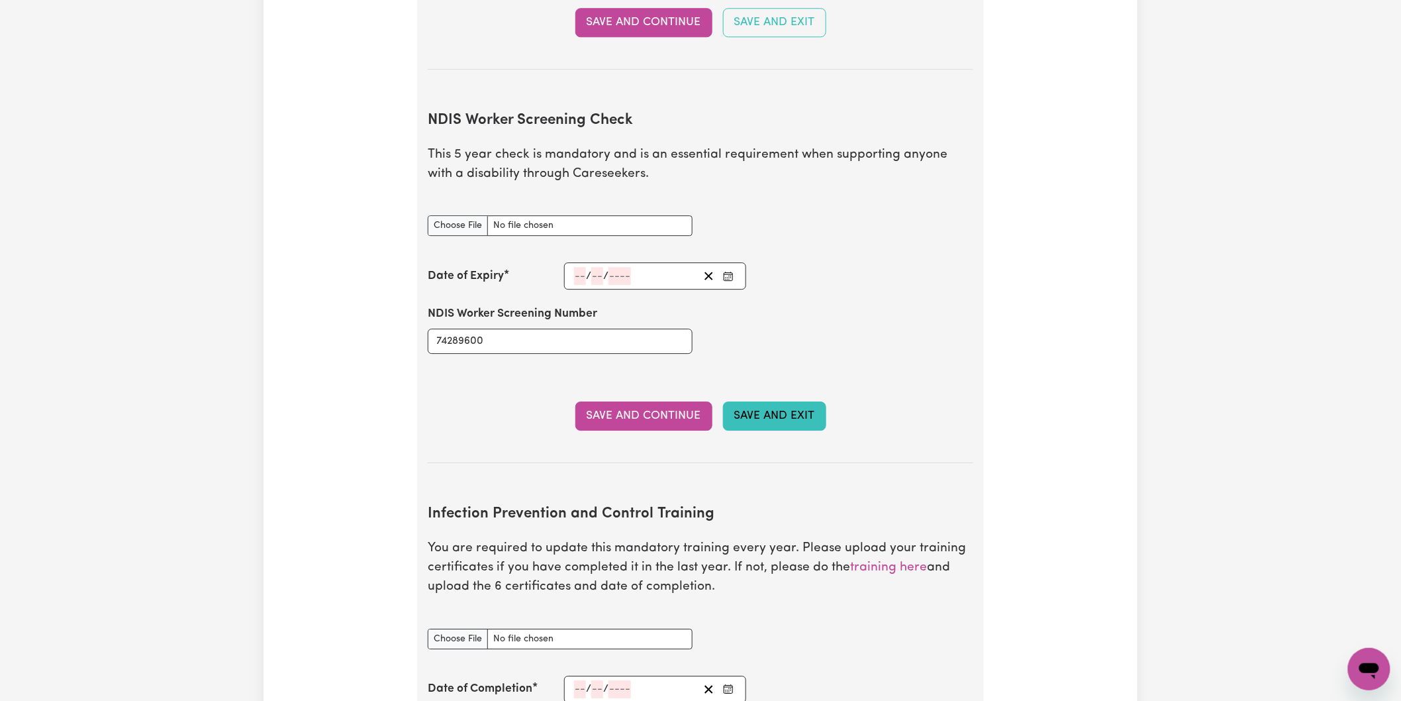
click at [779, 401] on button "Save and Exit" at bounding box center [774, 415] width 103 height 29
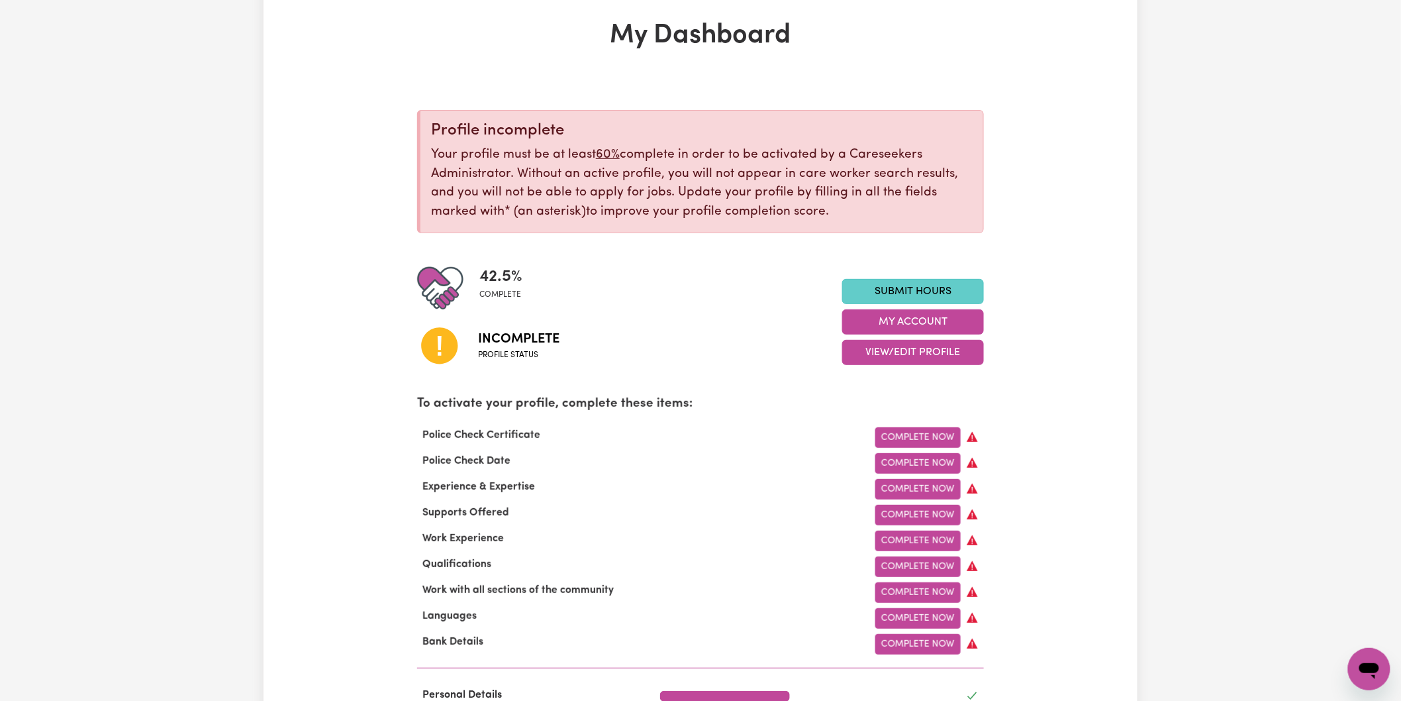
scroll to position [149, 0]
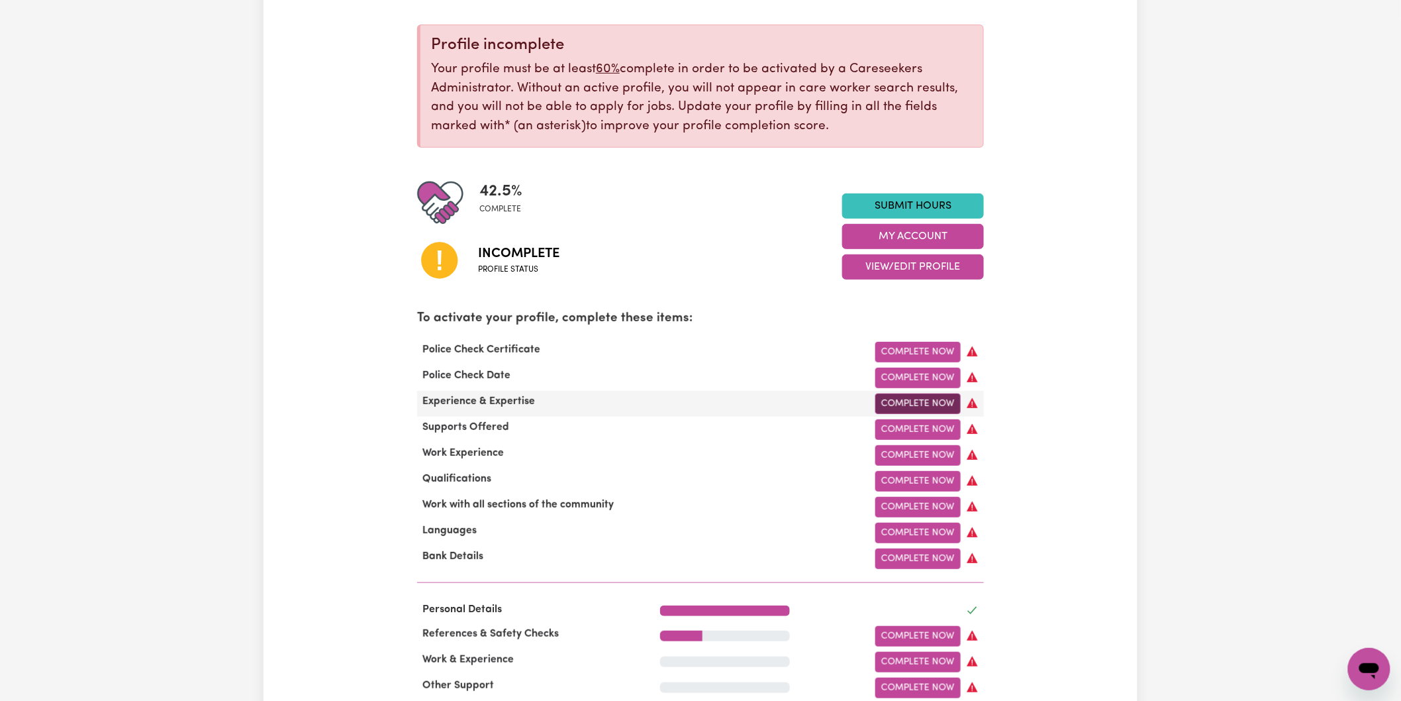
click at [935, 402] on link "Complete Now" at bounding box center [917, 403] width 85 height 21
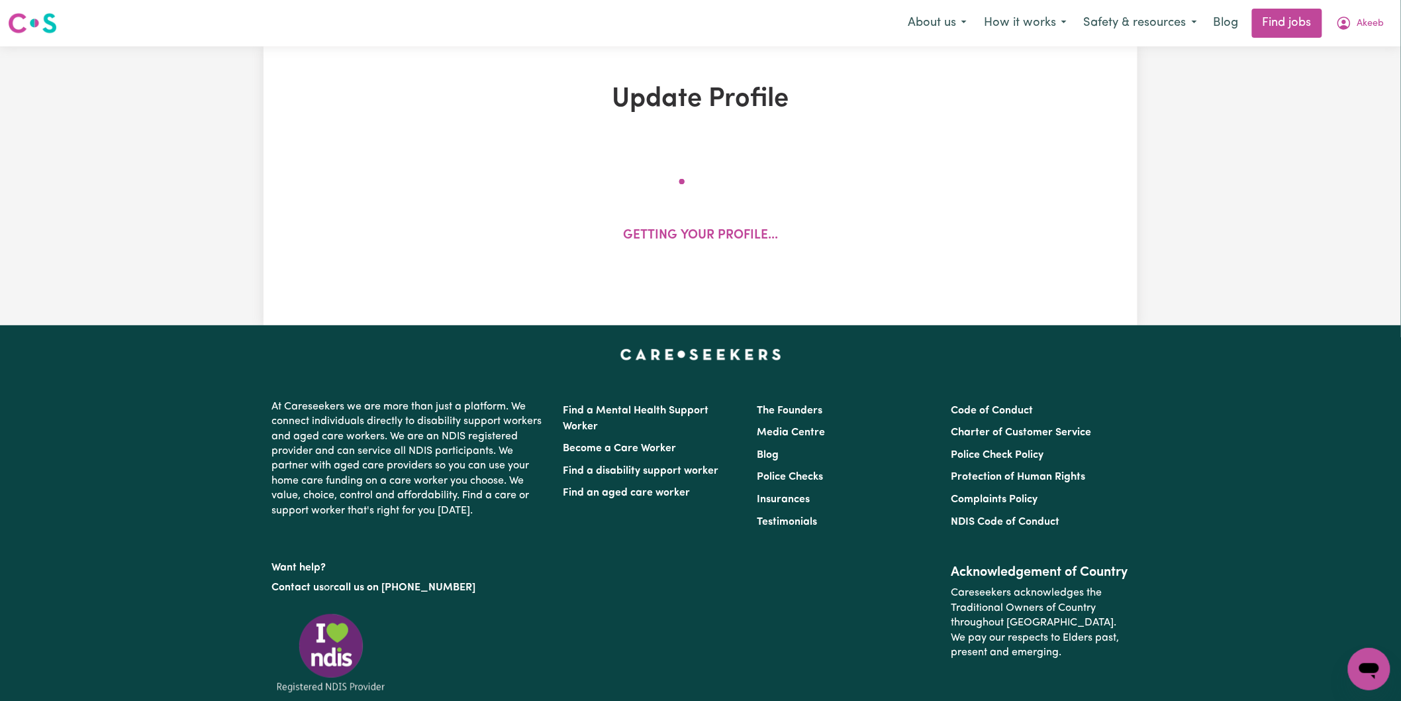
select select "Certificate III (Individual Support)"
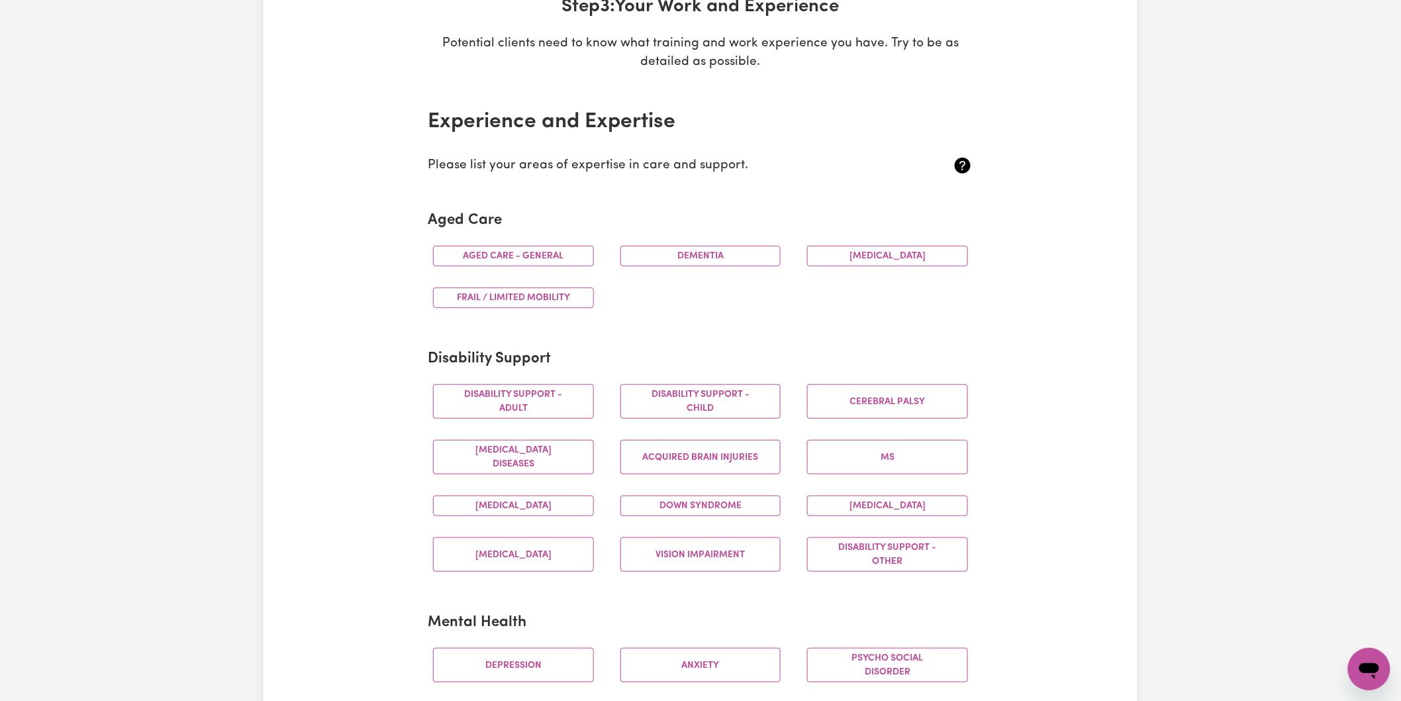
scroll to position [220, 0]
click at [534, 252] on button "Aged care - General" at bounding box center [513, 255] width 161 height 21
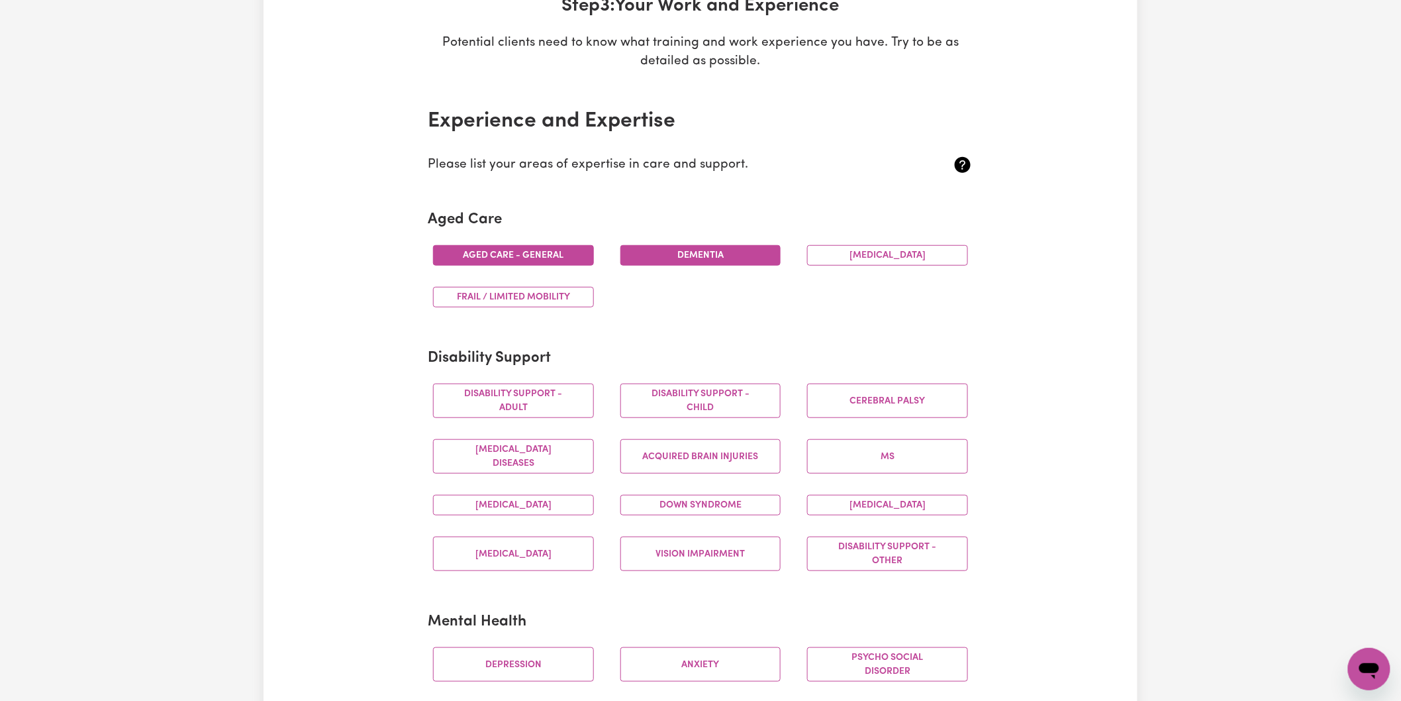
click at [725, 252] on button "Dementia" at bounding box center [700, 255] width 161 height 21
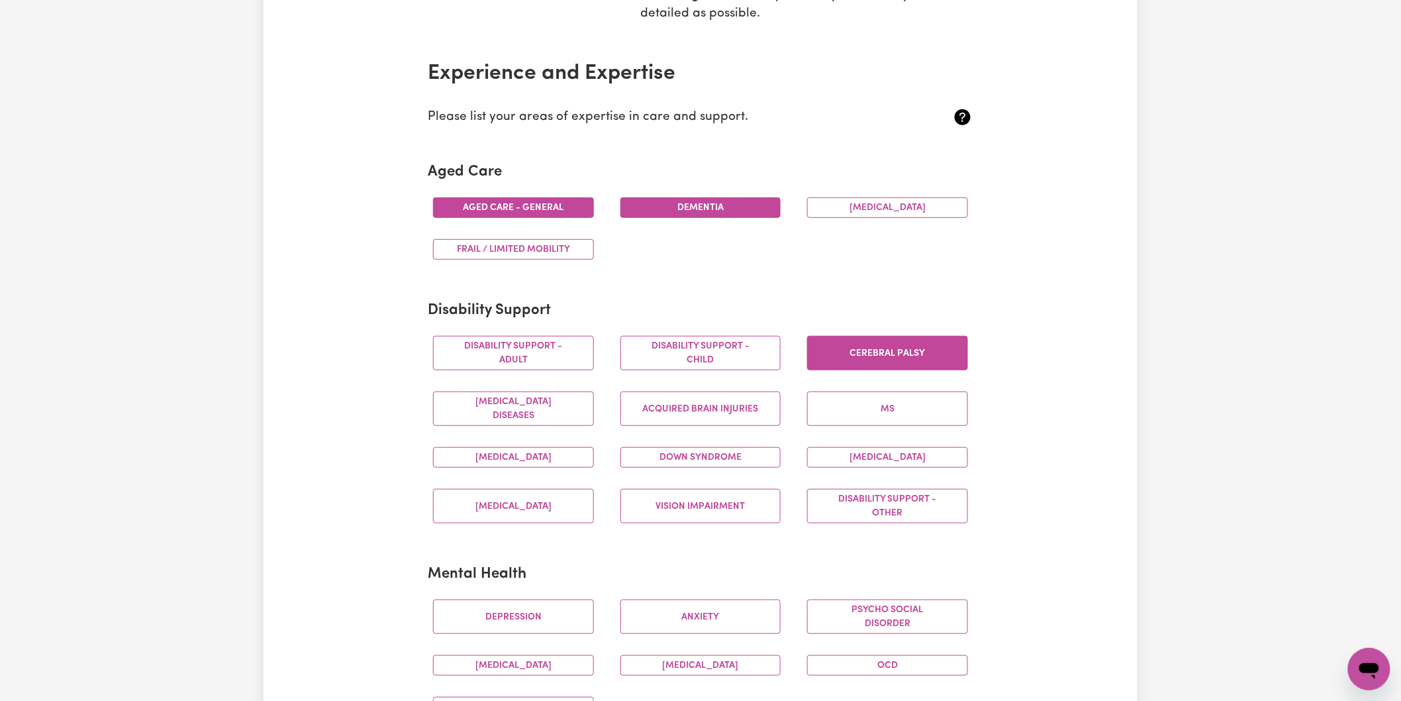
scroll to position [294, 0]
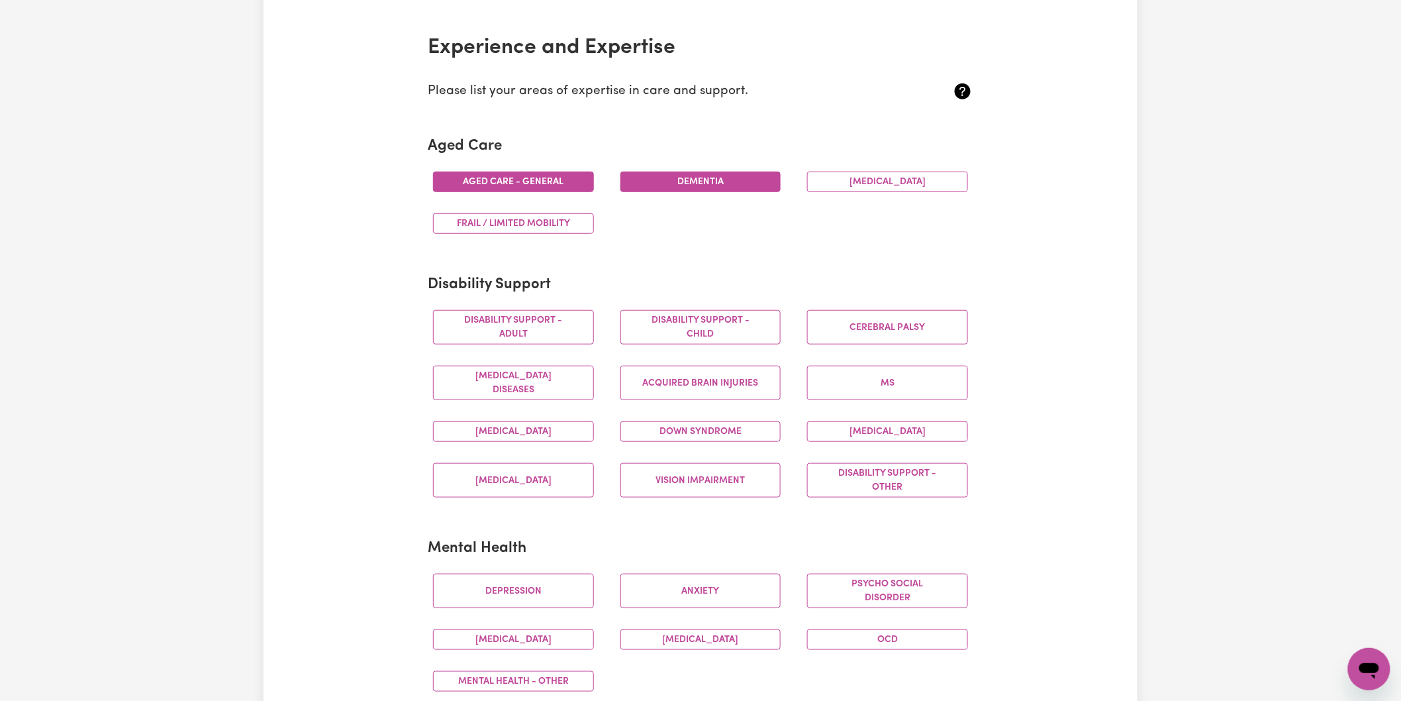
drag, startPoint x: 1183, startPoint y: 189, endPoint x: 1036, endPoint y: 201, distance: 148.1
drag, startPoint x: 1036, startPoint y: 201, endPoint x: 512, endPoint y: 322, distance: 536.9
click at [512, 322] on button "Disability support - Adult" at bounding box center [513, 327] width 161 height 34
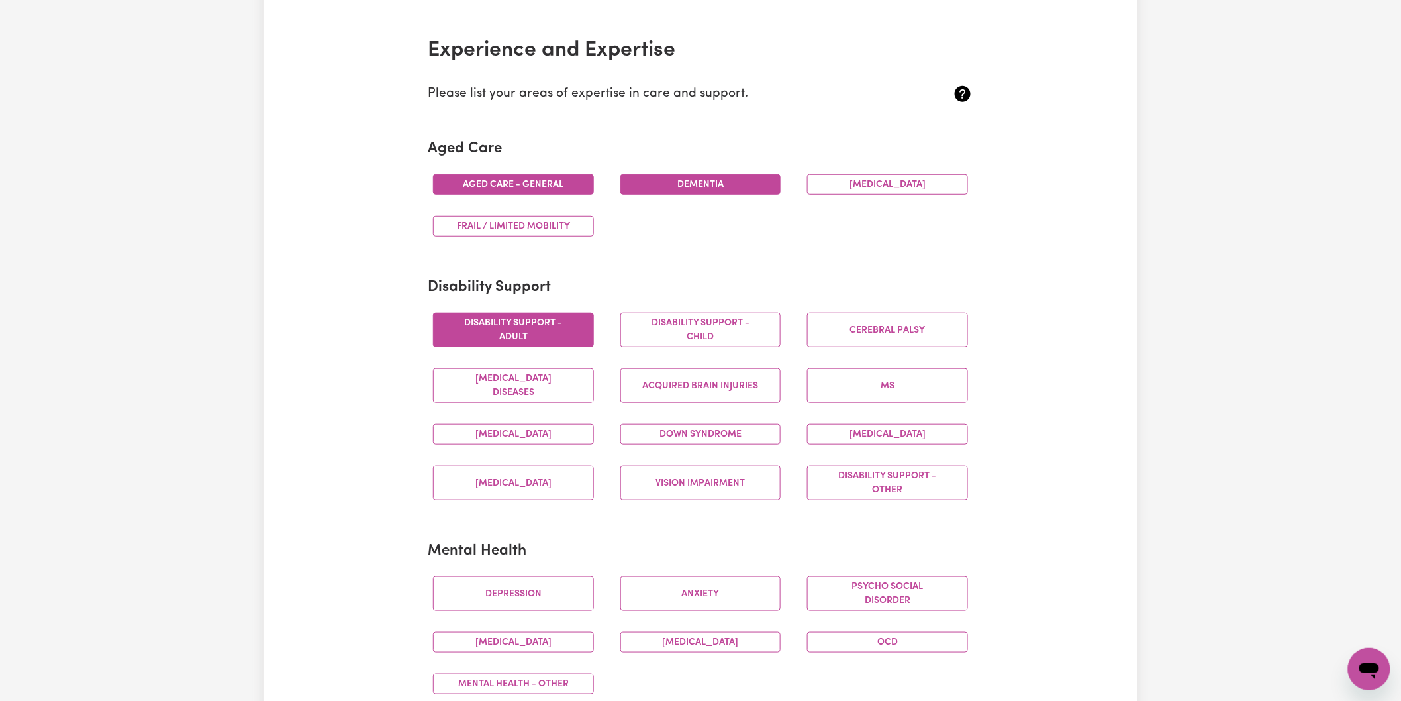
scroll to position [220, 0]
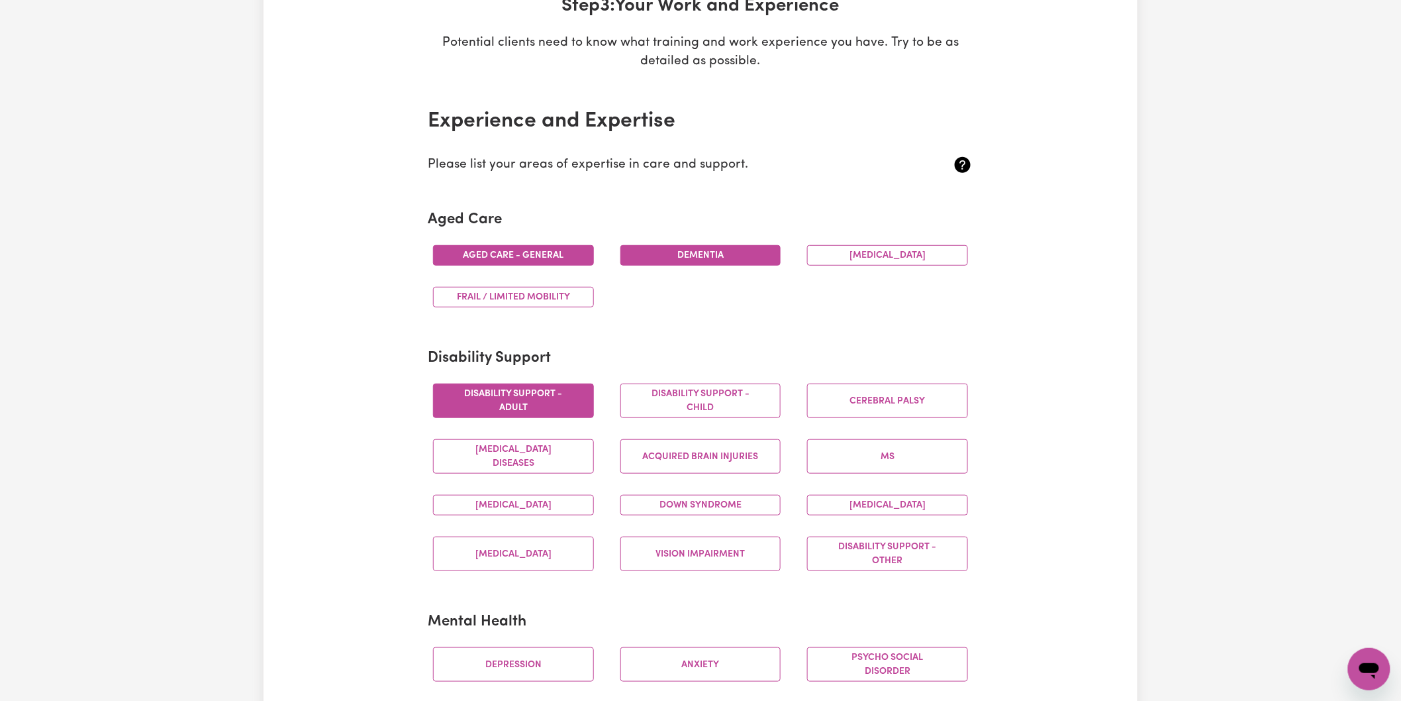
drag, startPoint x: 1051, startPoint y: 341, endPoint x: 1044, endPoint y: 340, distance: 7.4
drag, startPoint x: 1044, startPoint y: 340, endPoint x: 1034, endPoint y: 335, distance: 10.4
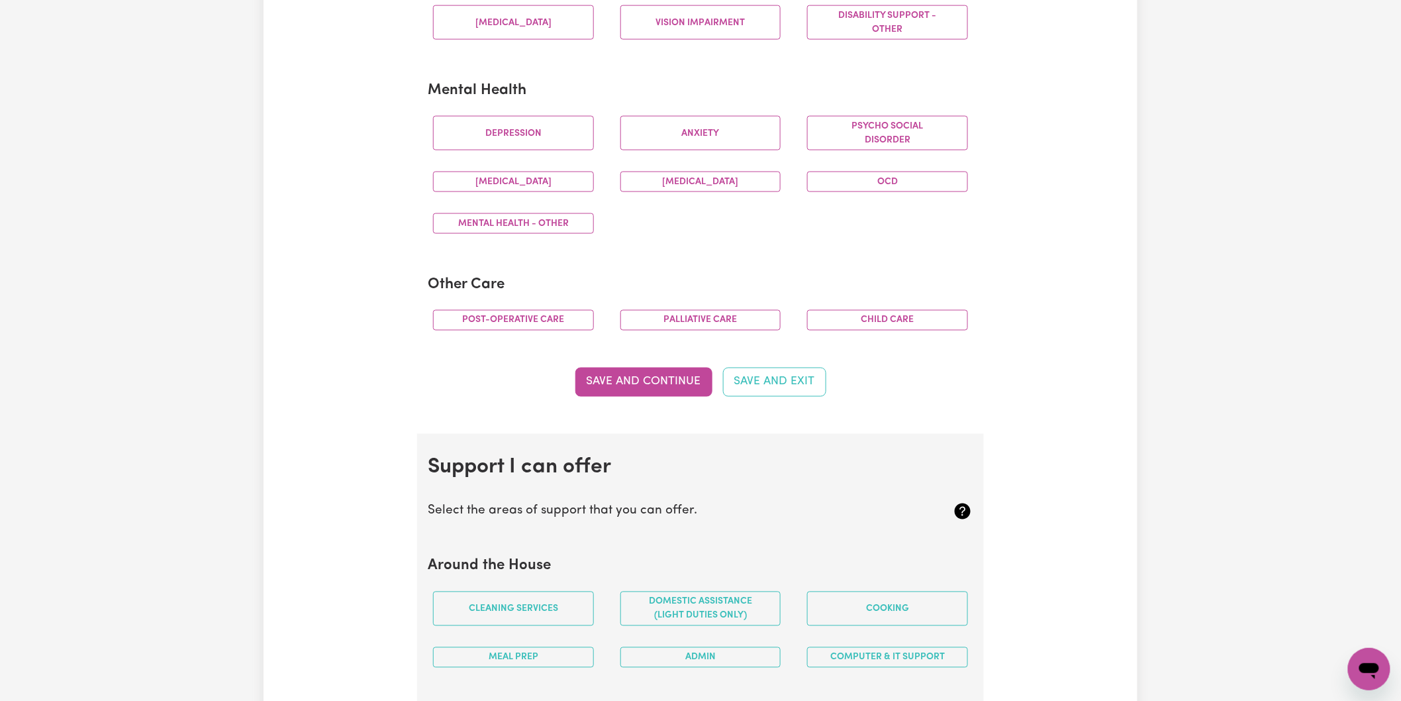
scroll to position [809, 0]
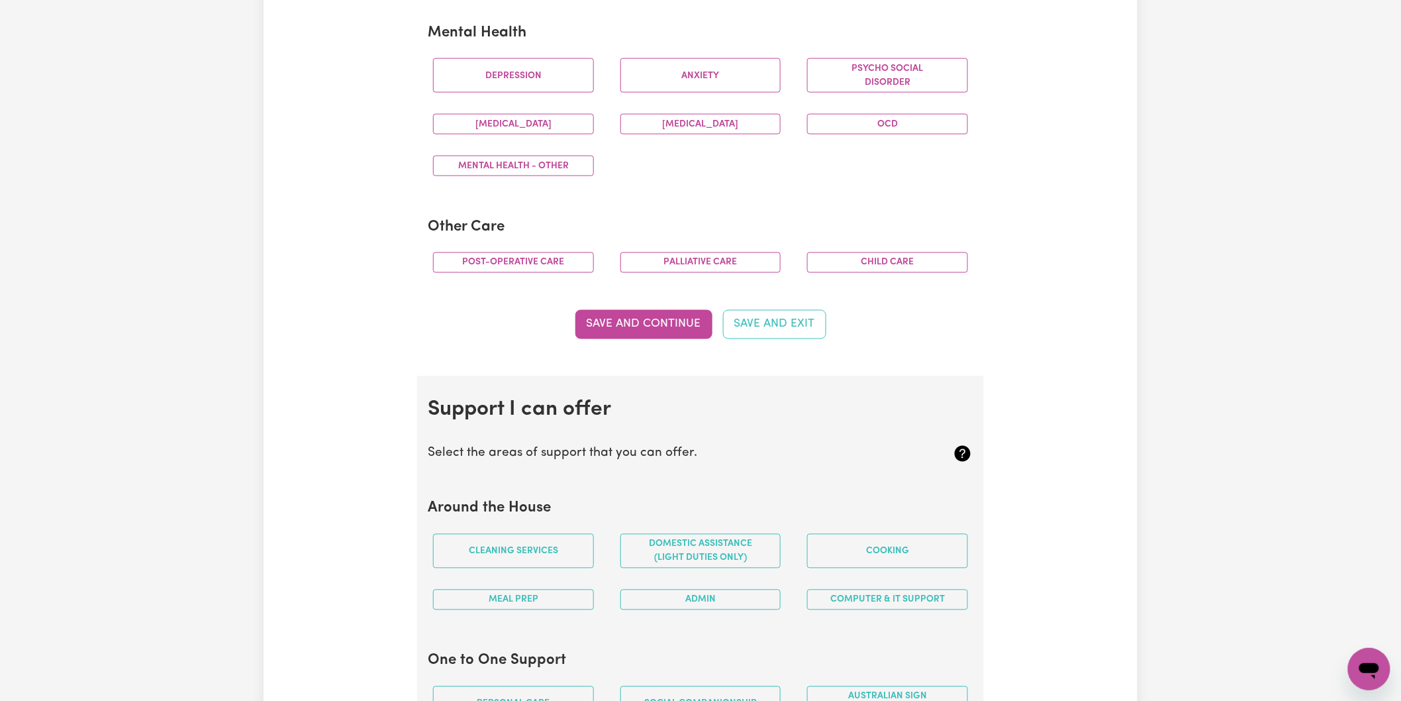
drag, startPoint x: 1042, startPoint y: 336, endPoint x: 982, endPoint y: 340, distance: 60.4
drag, startPoint x: 982, startPoint y: 340, endPoint x: 651, endPoint y: 322, distance: 331.6
click at [651, 322] on button "Save and Continue" at bounding box center [643, 324] width 137 height 29
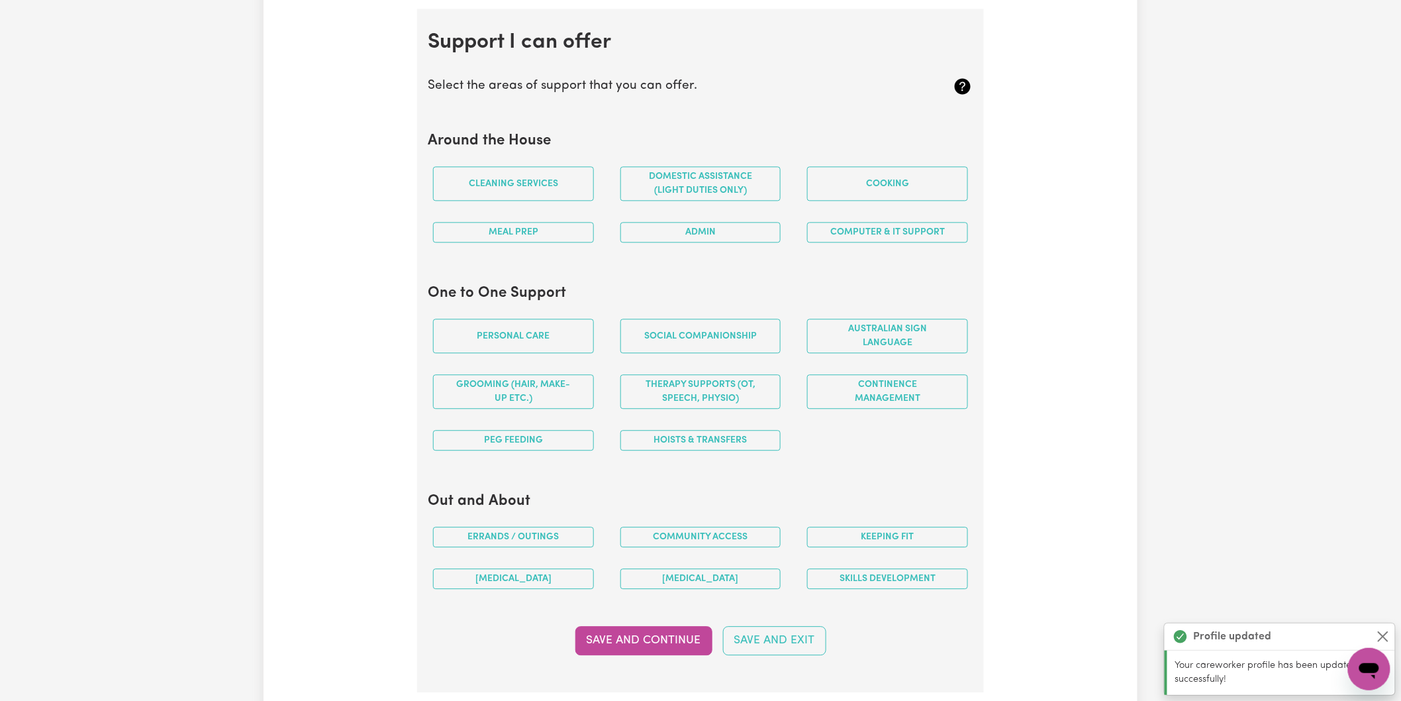
scroll to position [1187, 0]
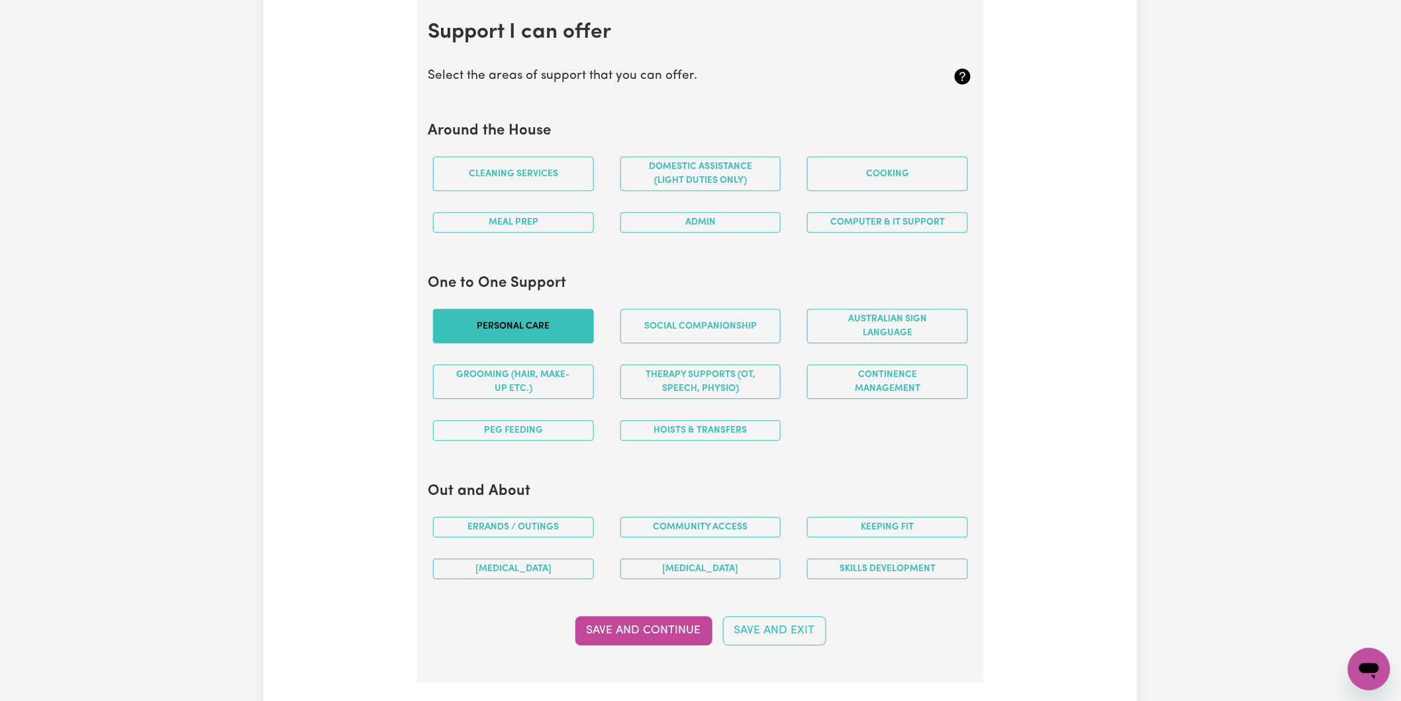
click at [513, 328] on button "Personal care" at bounding box center [513, 326] width 161 height 34
click at [733, 326] on button "Social companionship" at bounding box center [700, 326] width 161 height 34
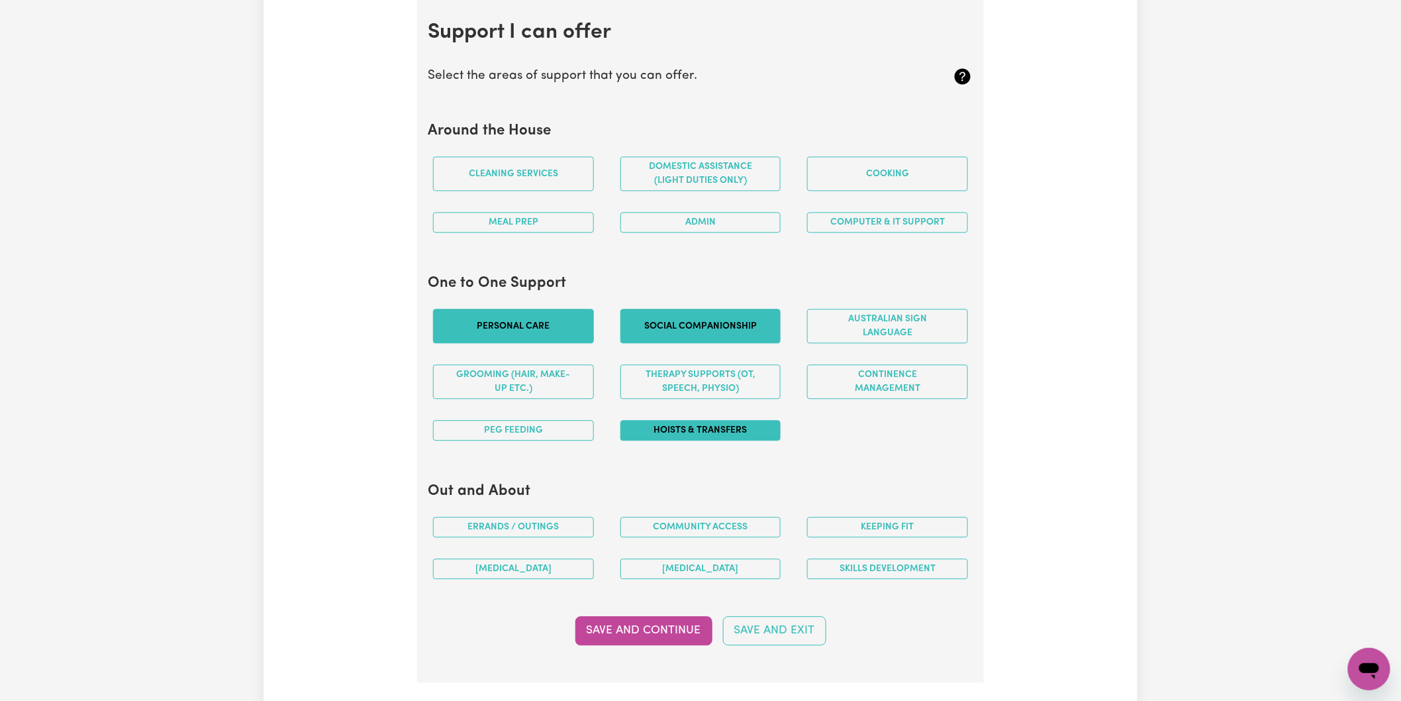
click at [656, 426] on button "Hoists & transfers" at bounding box center [700, 430] width 161 height 21
click at [897, 385] on button "Continence management" at bounding box center [887, 381] width 161 height 34
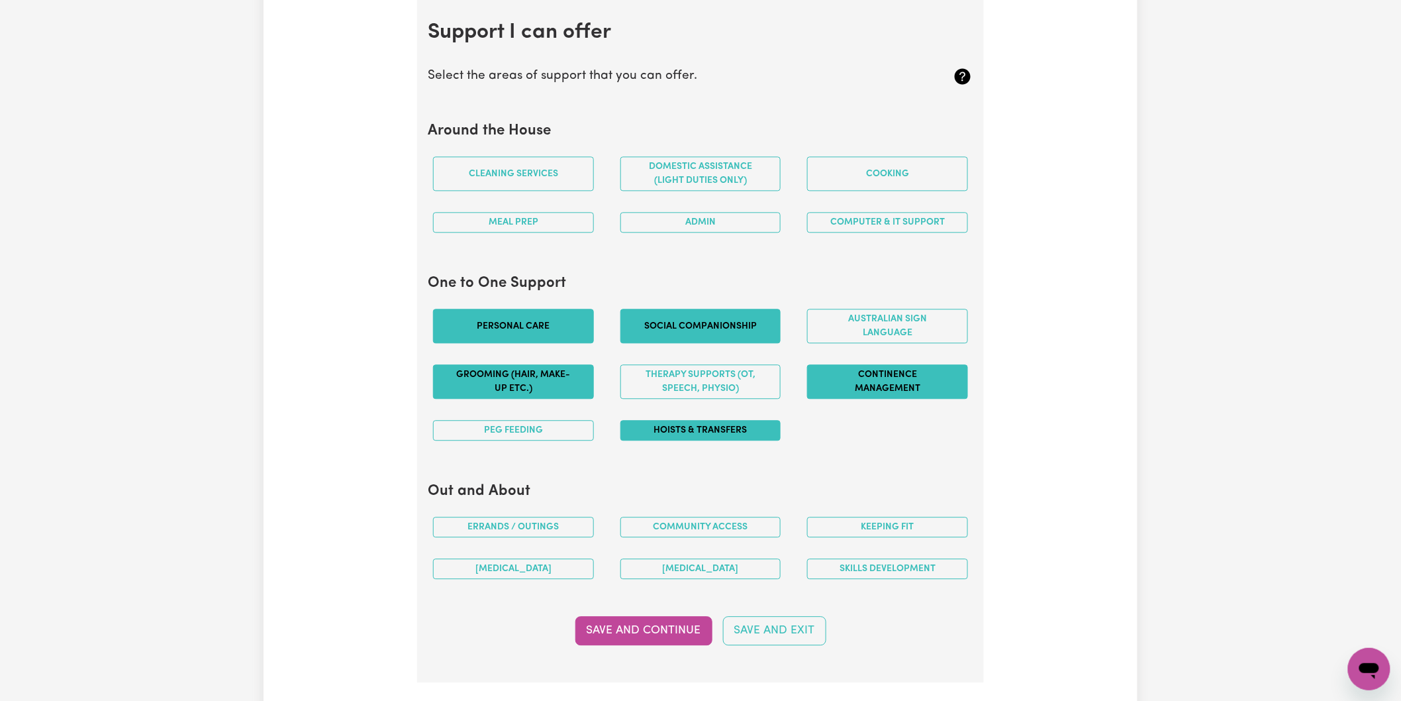
click at [531, 381] on button "Grooming (hair, make-up etc.)" at bounding box center [513, 381] width 161 height 34
drag, startPoint x: 530, startPoint y: 425, endPoint x: 514, endPoint y: 438, distance: 20.2
click at [528, 426] on button "PEG feeding" at bounding box center [513, 430] width 161 height 21
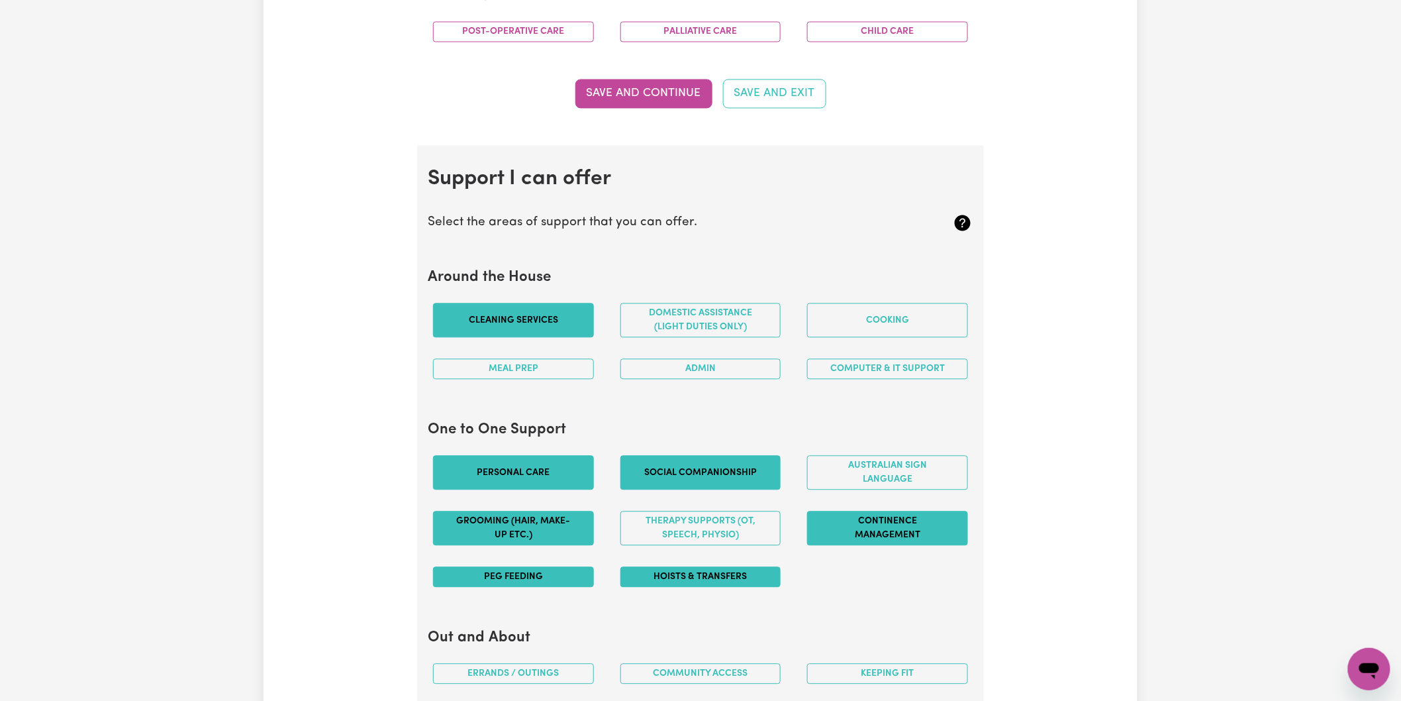
click at [491, 325] on button "Cleaning services" at bounding box center [513, 320] width 161 height 34
click at [686, 322] on button "Domestic assistance (light duties only)" at bounding box center [700, 320] width 161 height 34
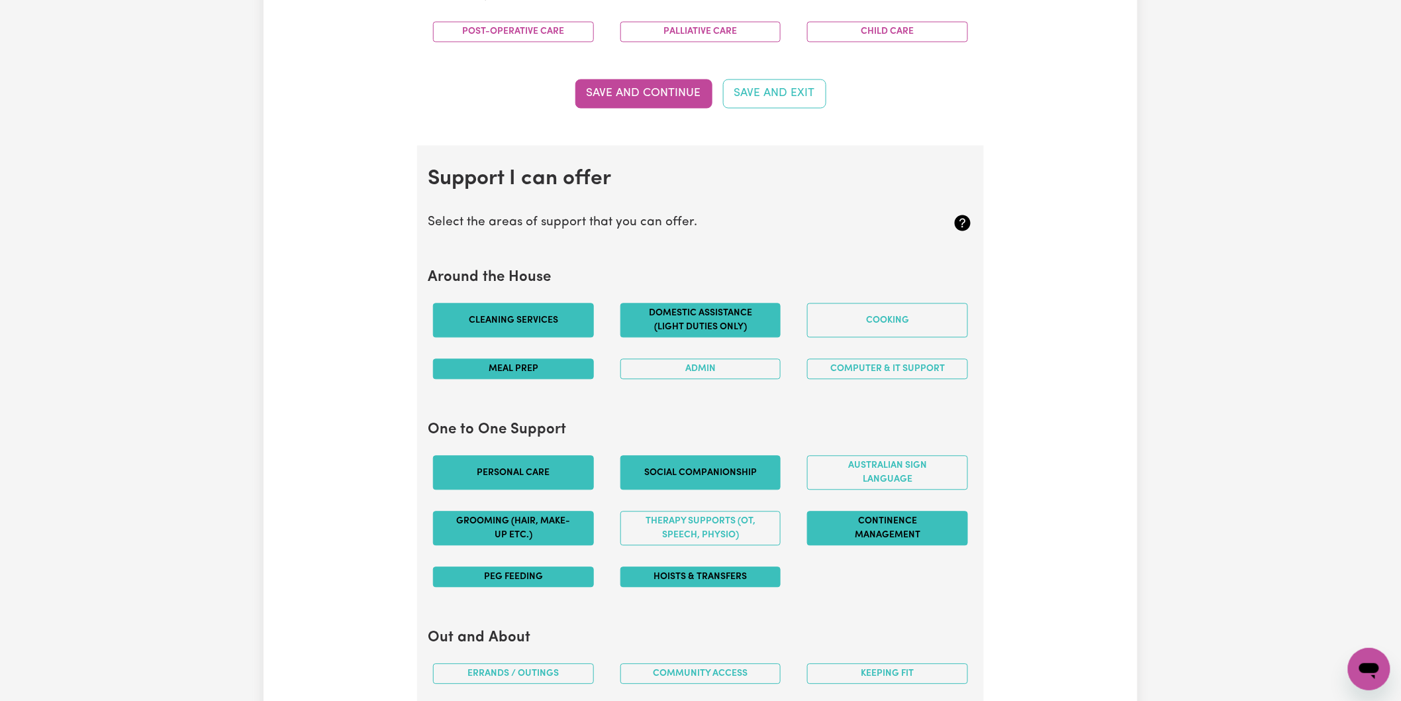
click at [530, 361] on button "Meal prep" at bounding box center [513, 369] width 161 height 21
click at [726, 360] on button "Admin" at bounding box center [700, 369] width 161 height 21
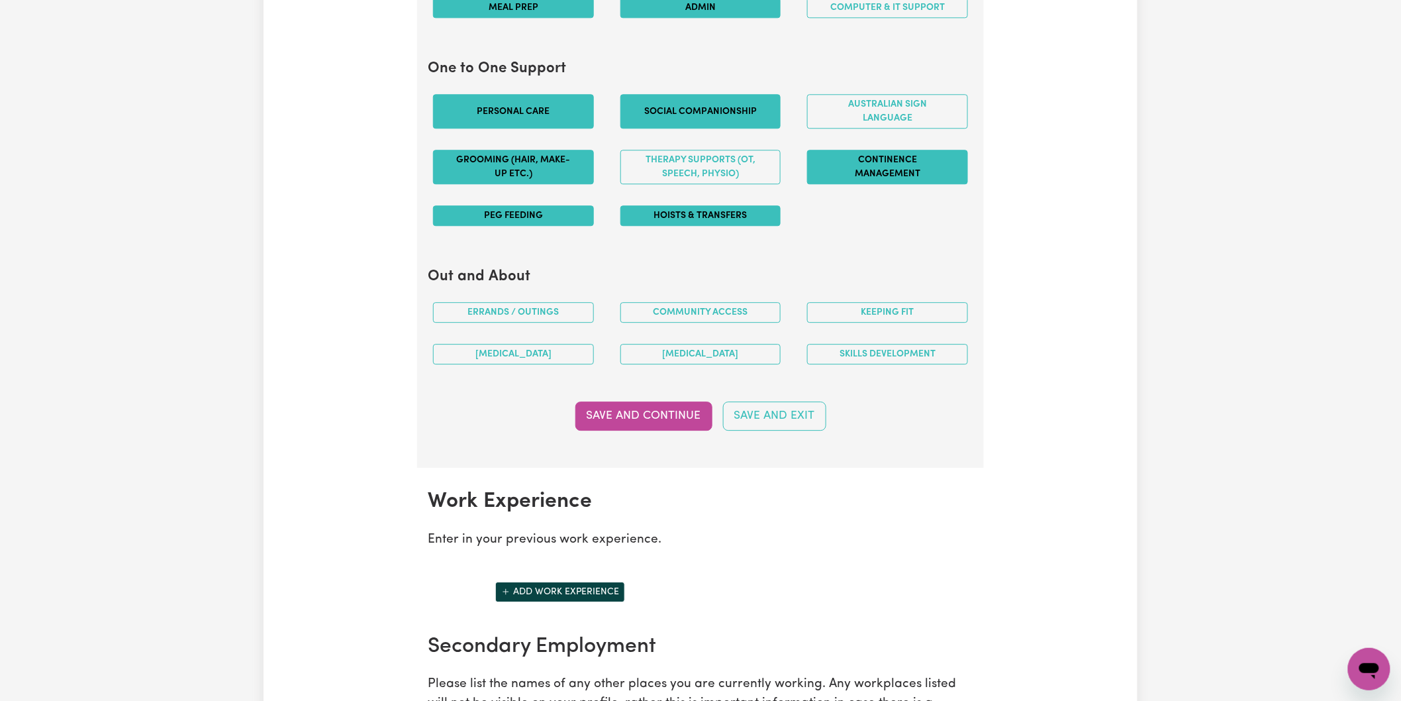
scroll to position [1407, 0]
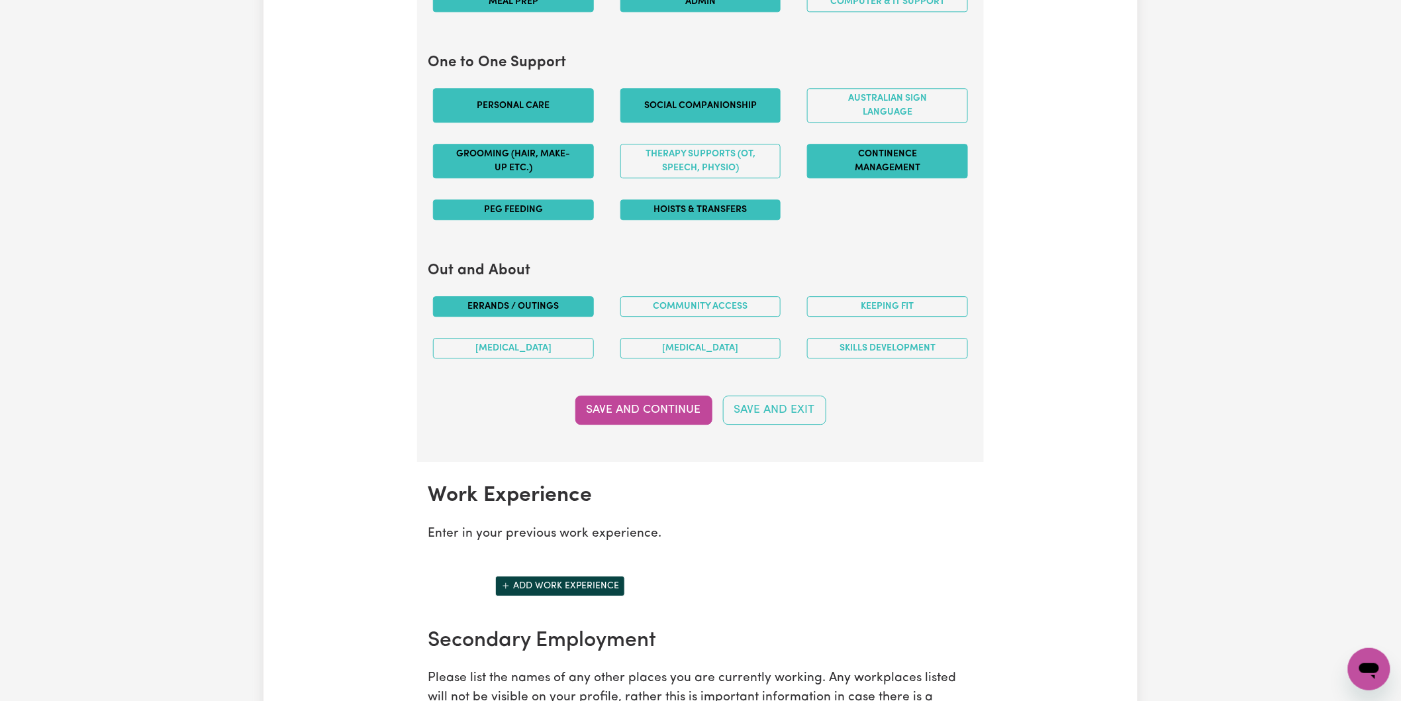
click at [524, 307] on button "Errands / Outings" at bounding box center [513, 306] width 161 height 21
click at [718, 312] on button "Community access" at bounding box center [700, 306] width 161 height 21
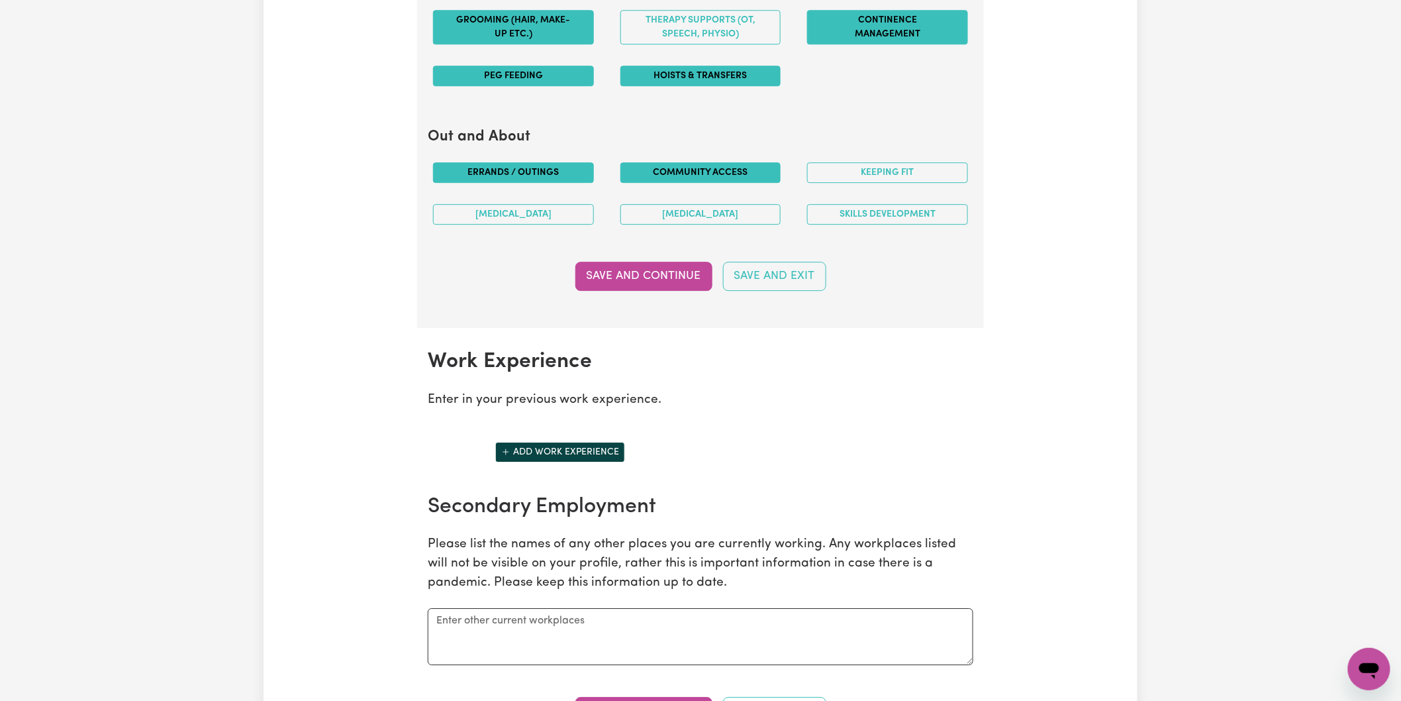
scroll to position [1554, 0]
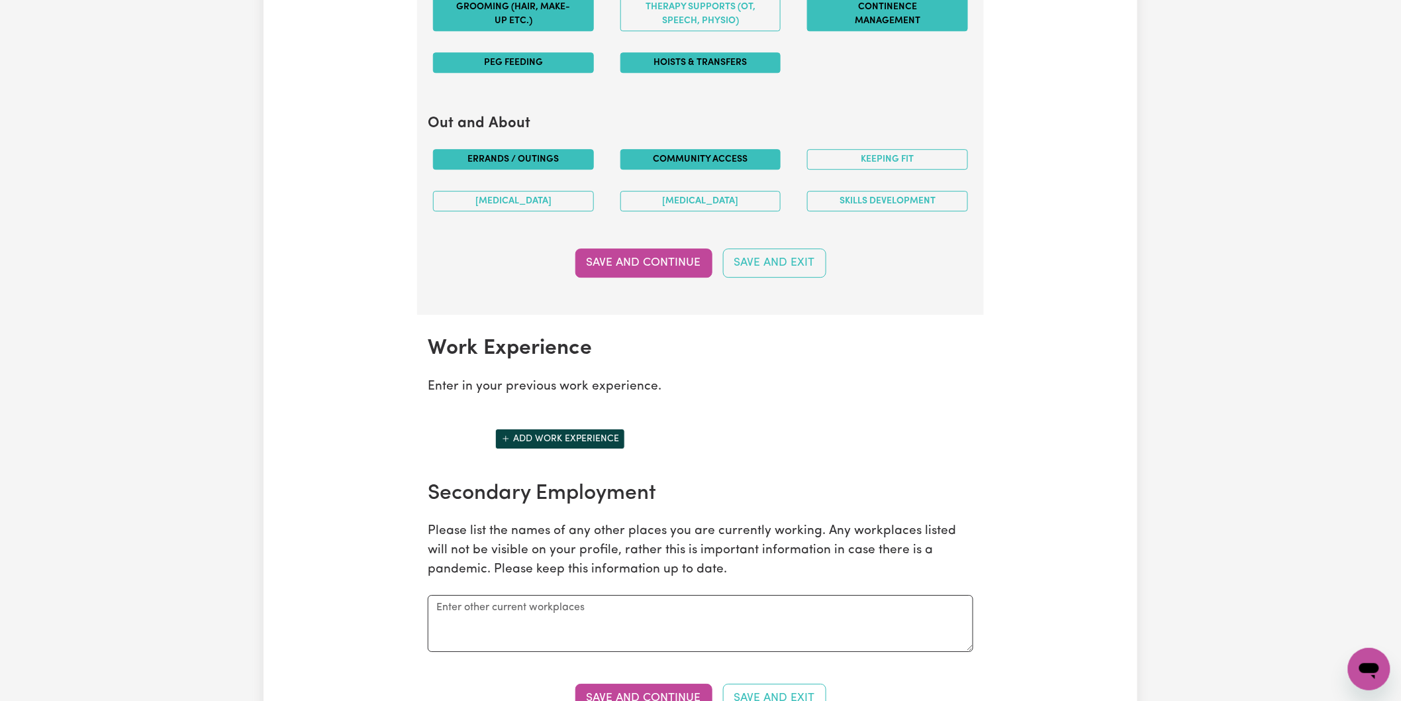
click at [667, 261] on button "Save and Continue" at bounding box center [643, 262] width 137 height 29
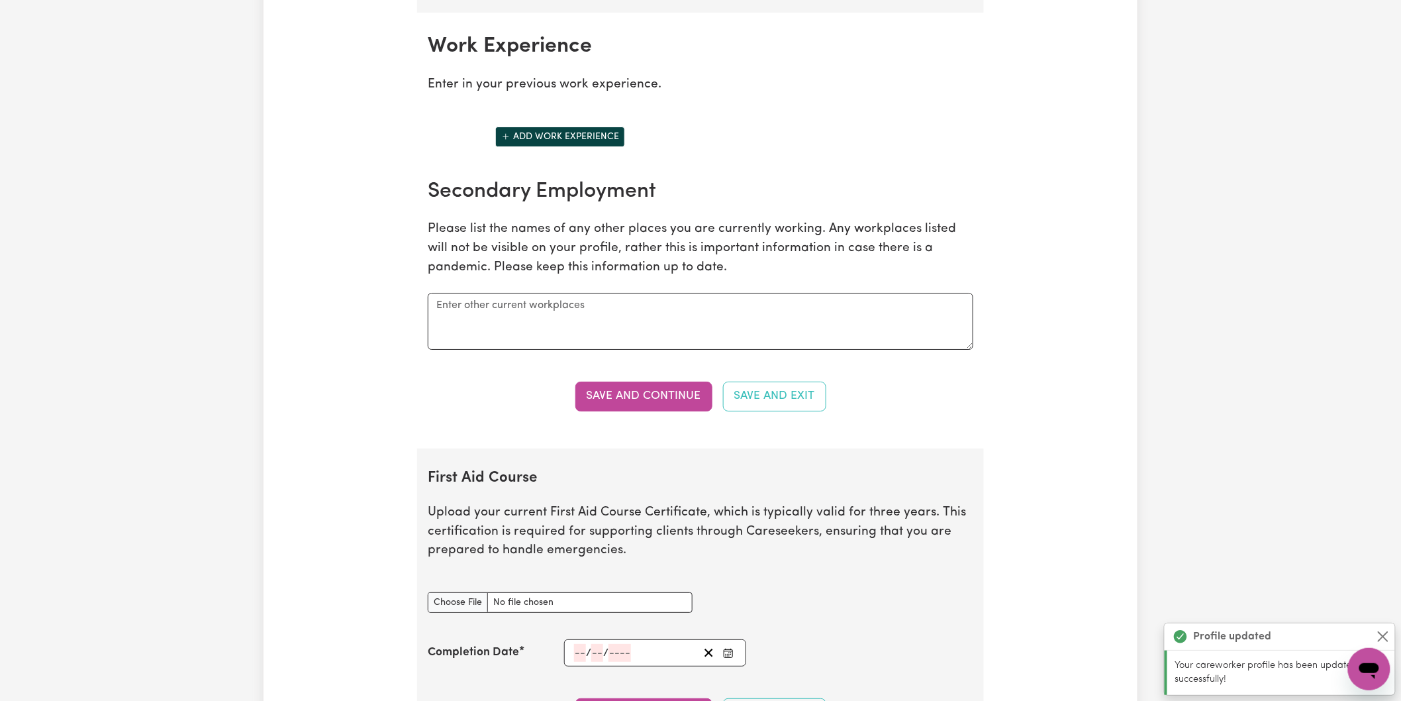
scroll to position [1871, 0]
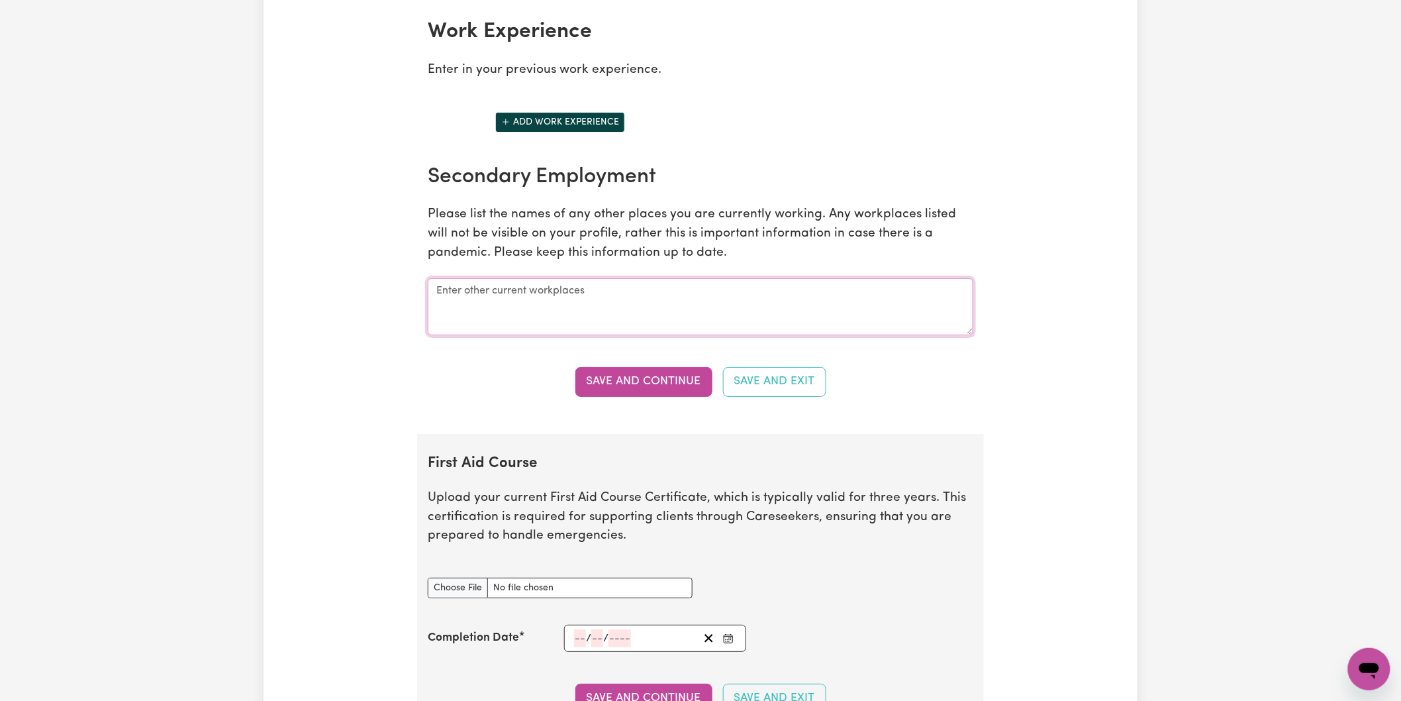
click at [479, 282] on textarea at bounding box center [701, 306] width 546 height 57
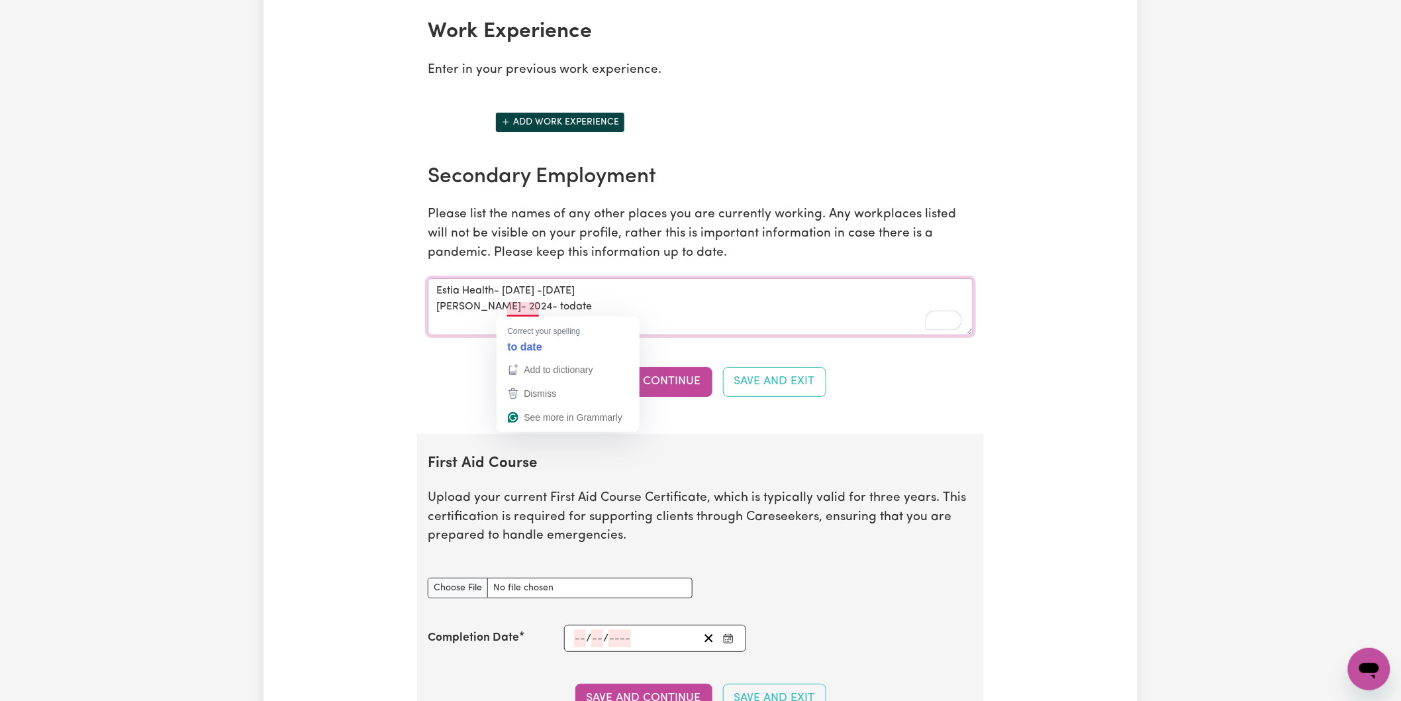
click at [518, 312] on textarea "Estia Health- [DATE] -[DATE] [PERSON_NAME]- 2024- todate" at bounding box center [701, 306] width 546 height 57
click at [634, 318] on textarea "Estia Health- [DATE] -[DATE] [PERSON_NAME]- 2024- to date" at bounding box center [701, 306] width 546 height 57
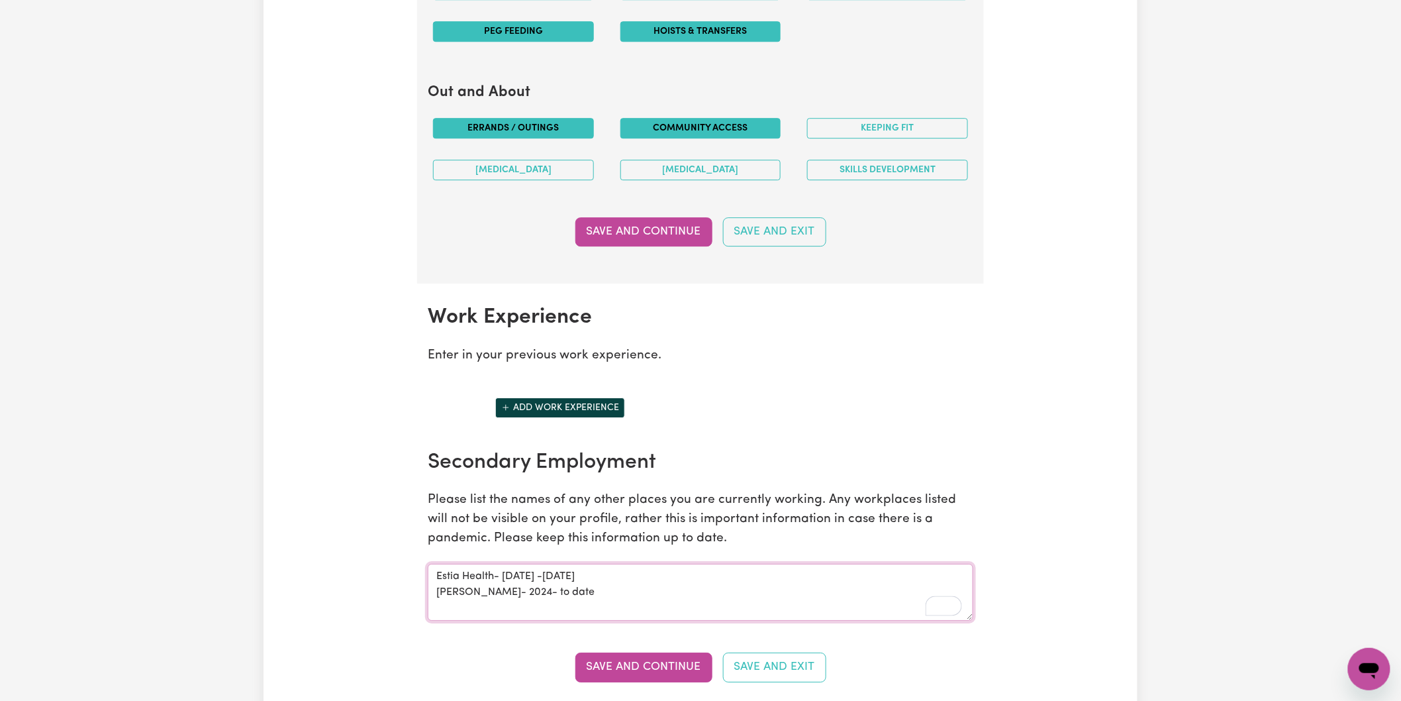
scroll to position [1577, 0]
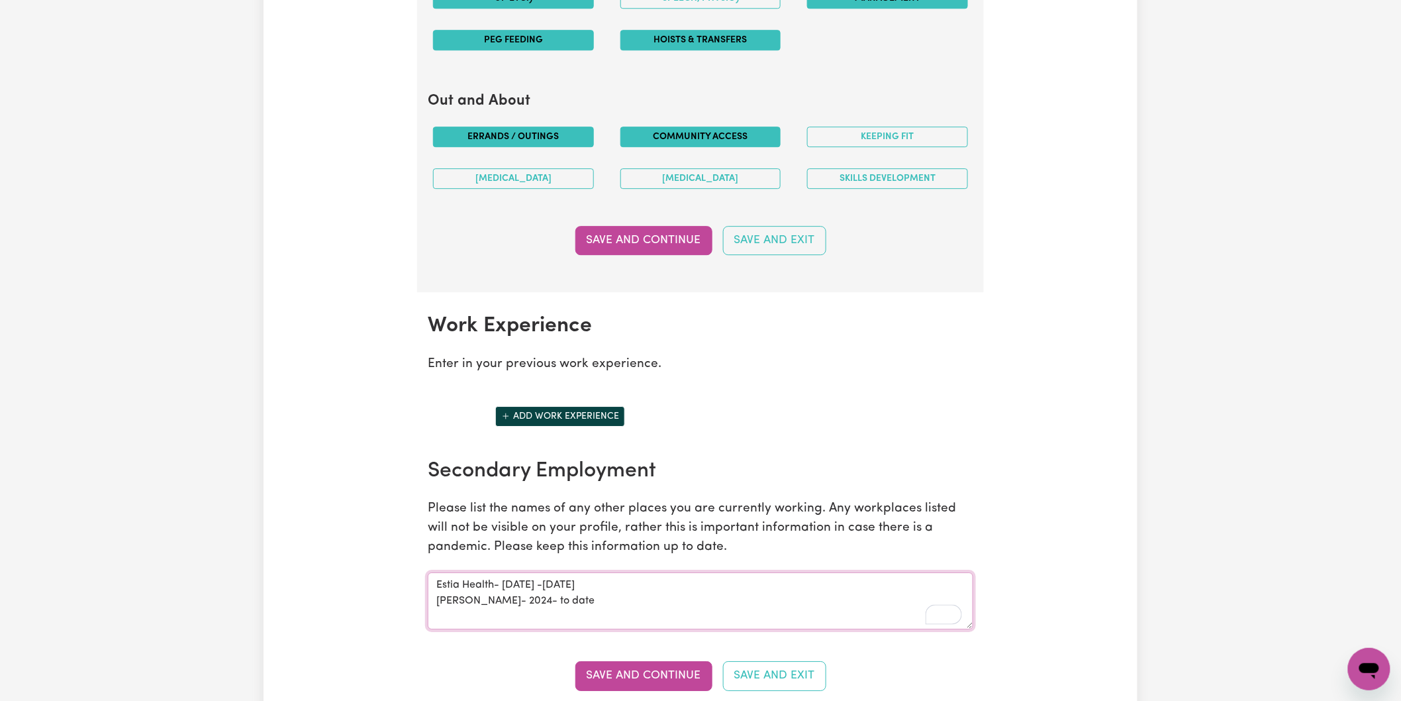
type textarea "Estia Health- [DATE] -[DATE] [PERSON_NAME]- 2024- to date"
click at [567, 413] on button "Add work experience" at bounding box center [560, 416] width 130 height 21
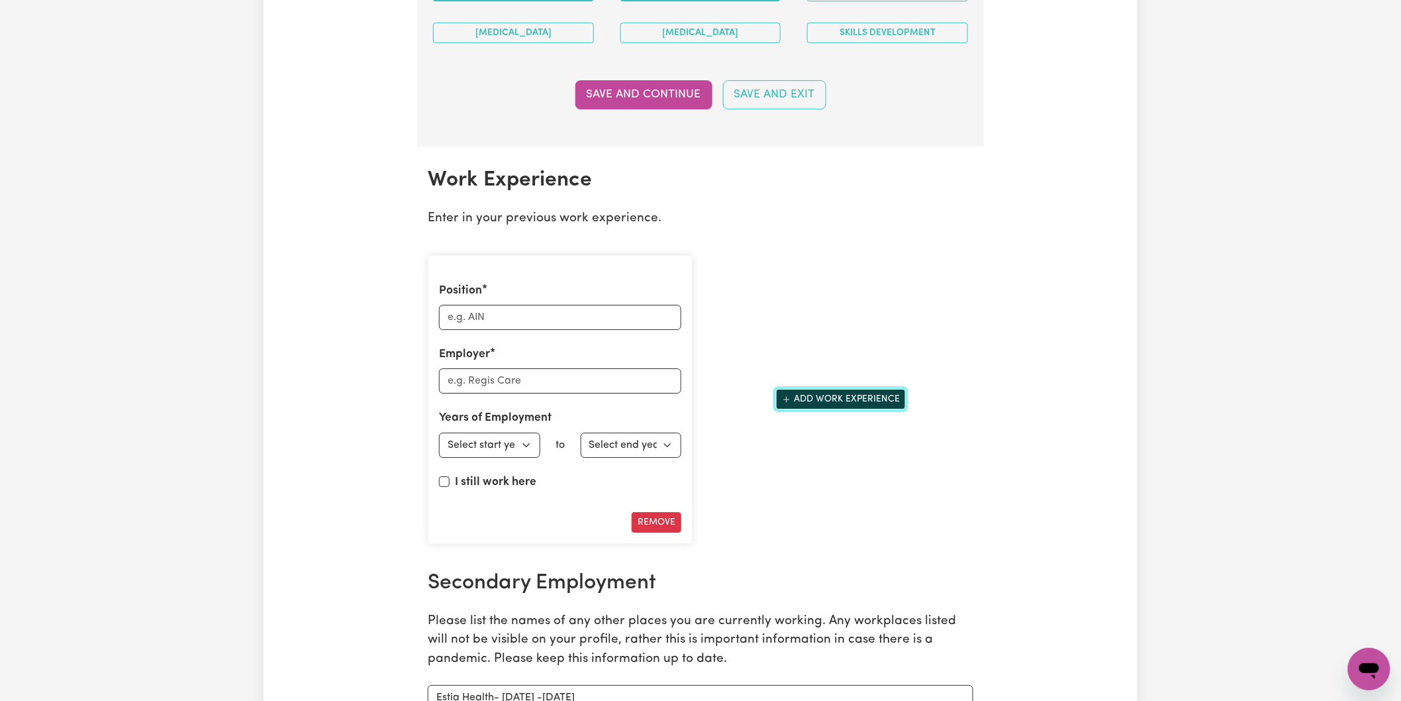
scroll to position [1724, 0]
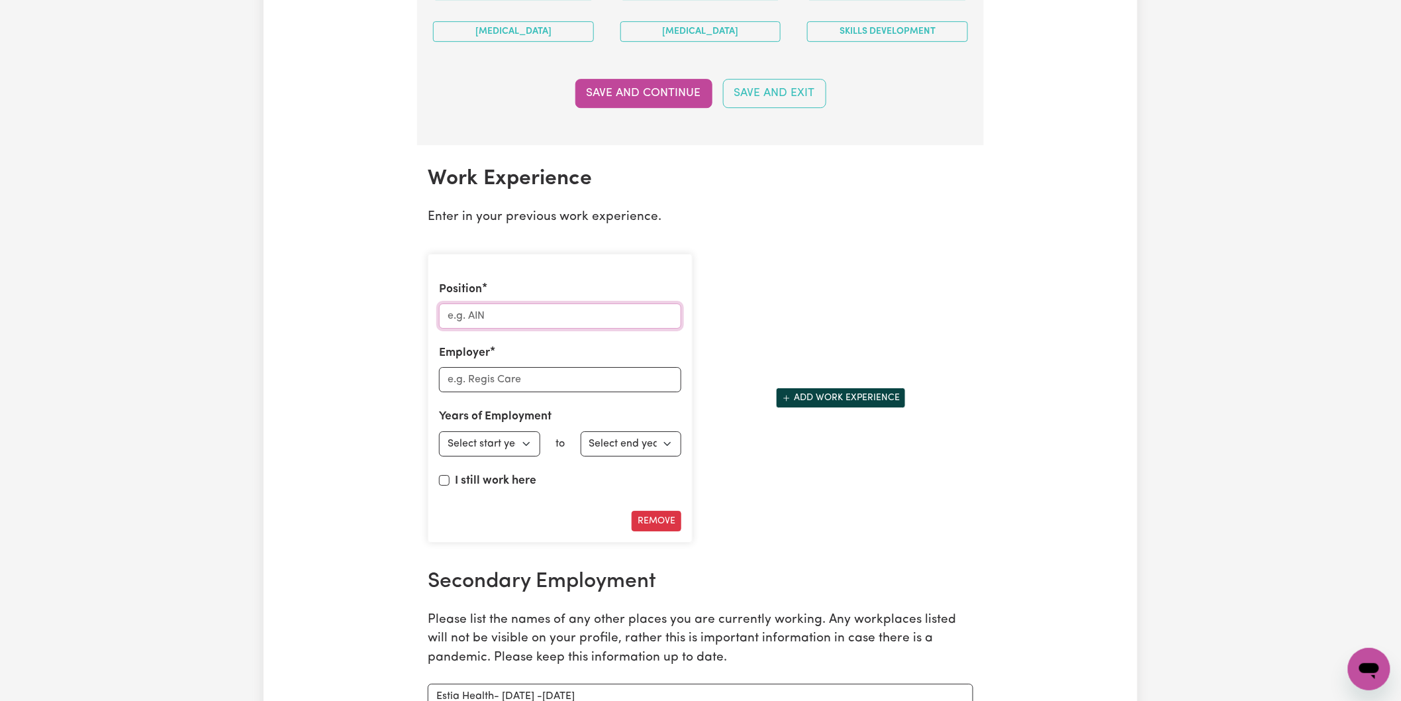
click at [530, 321] on input "Position" at bounding box center [560, 315] width 242 height 25
type input "Personal care Assistant"
click at [538, 386] on input "Employer" at bounding box center [560, 379] width 242 height 25
type input "Estia health"
click at [526, 446] on select "Select start year [DATE] 1952 1953 1954 1955 1956 1957 1958 1959 1960 1961 1962…" at bounding box center [489, 443] width 101 height 25
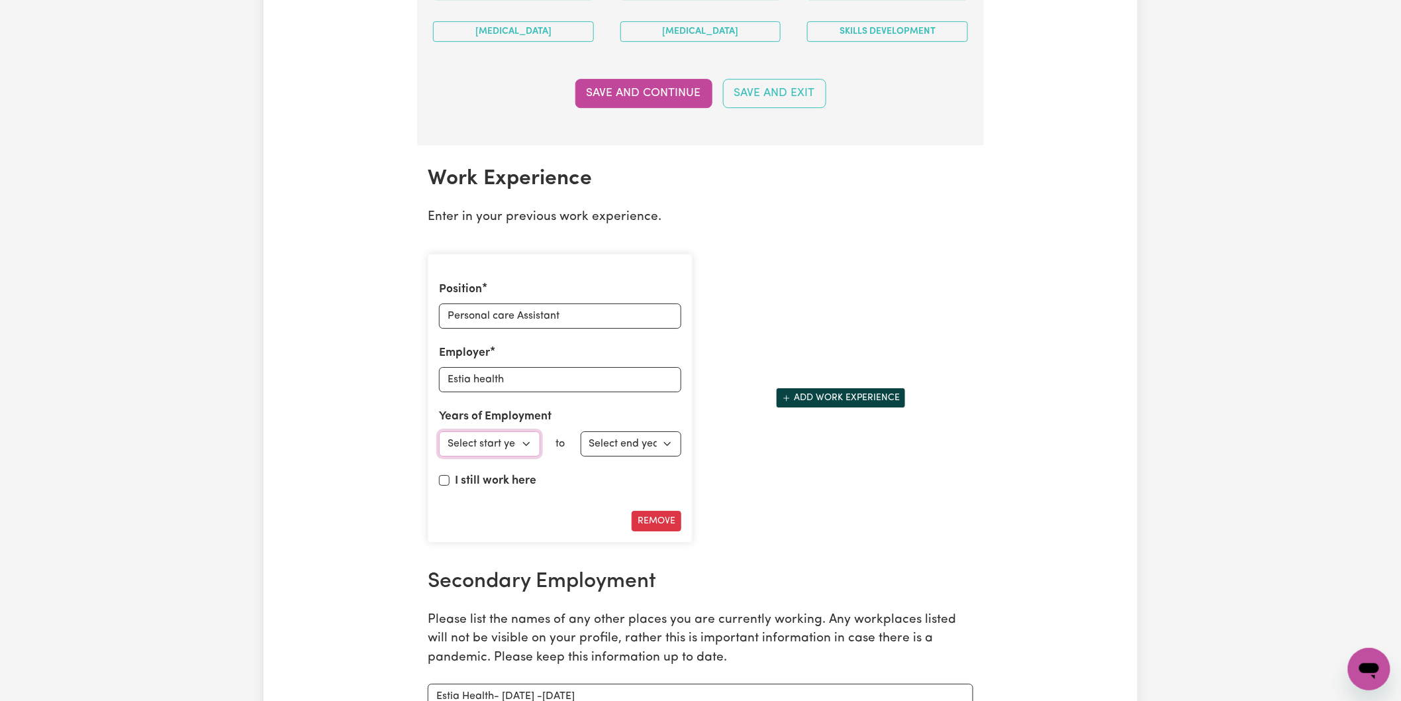
select select "2012"
click at [439, 432] on select "Select start year [DATE] 1952 1953 1954 1955 1956 1957 1958 1959 1960 1961 1962…" at bounding box center [489, 443] width 101 height 25
click at [669, 447] on select "Select end year [DATE] 1952 1953 1954 1955 1956 1957 1958 1959 1960 1961 1962 1…" at bounding box center [631, 443] width 101 height 25
select select "2020"
click at [581, 432] on select "Select end year [DATE] 1952 1953 1954 1955 1956 1957 1958 1959 1960 1961 1962 1…" at bounding box center [631, 443] width 101 height 25
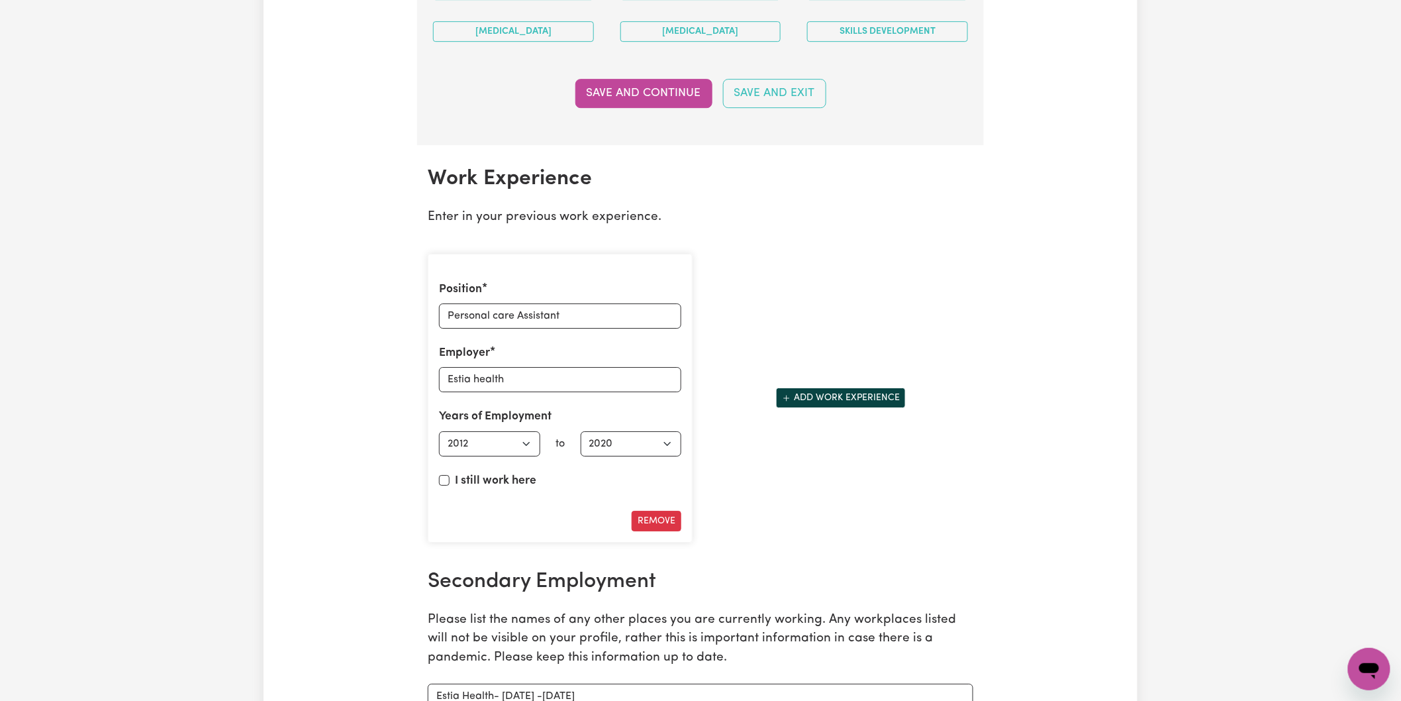
click at [783, 508] on div "Position Personal care Assistant Employer Estia health Years of Employment Empl…" at bounding box center [700, 398] width 561 height 311
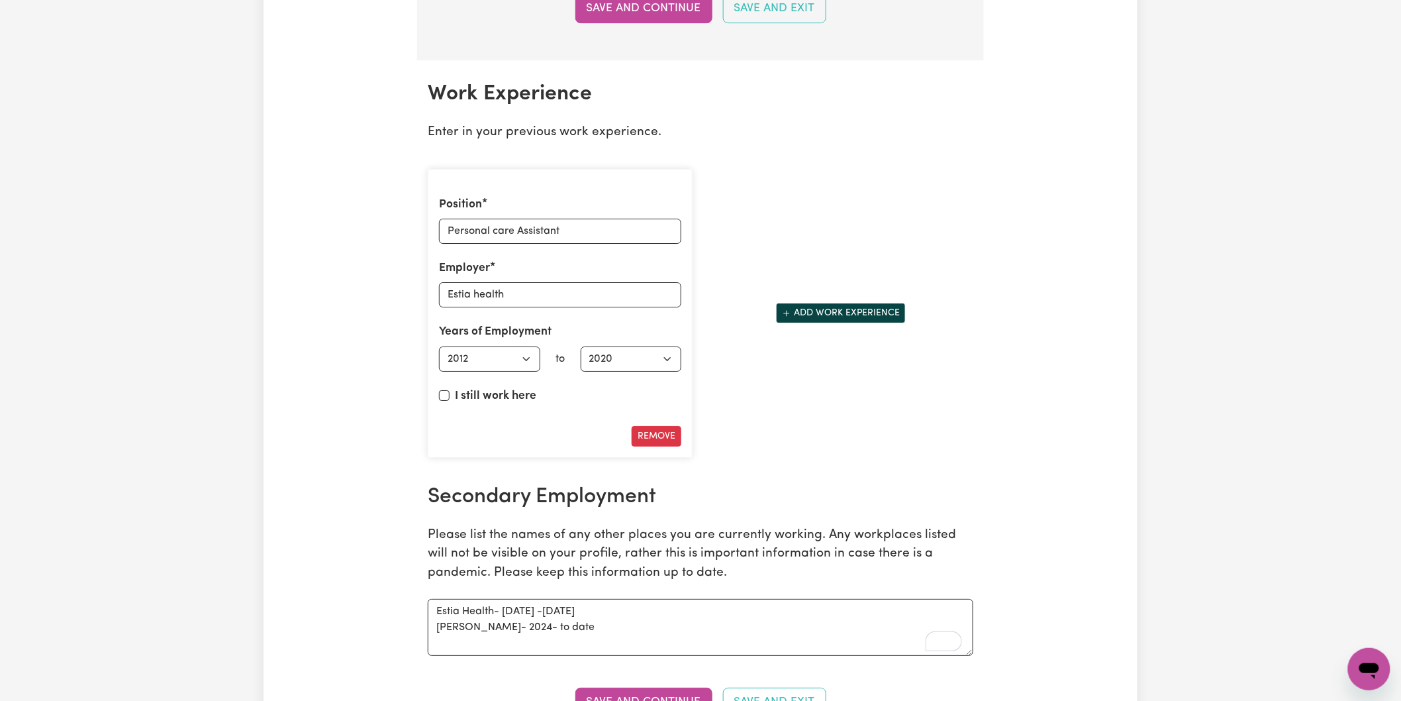
scroll to position [1871, 0]
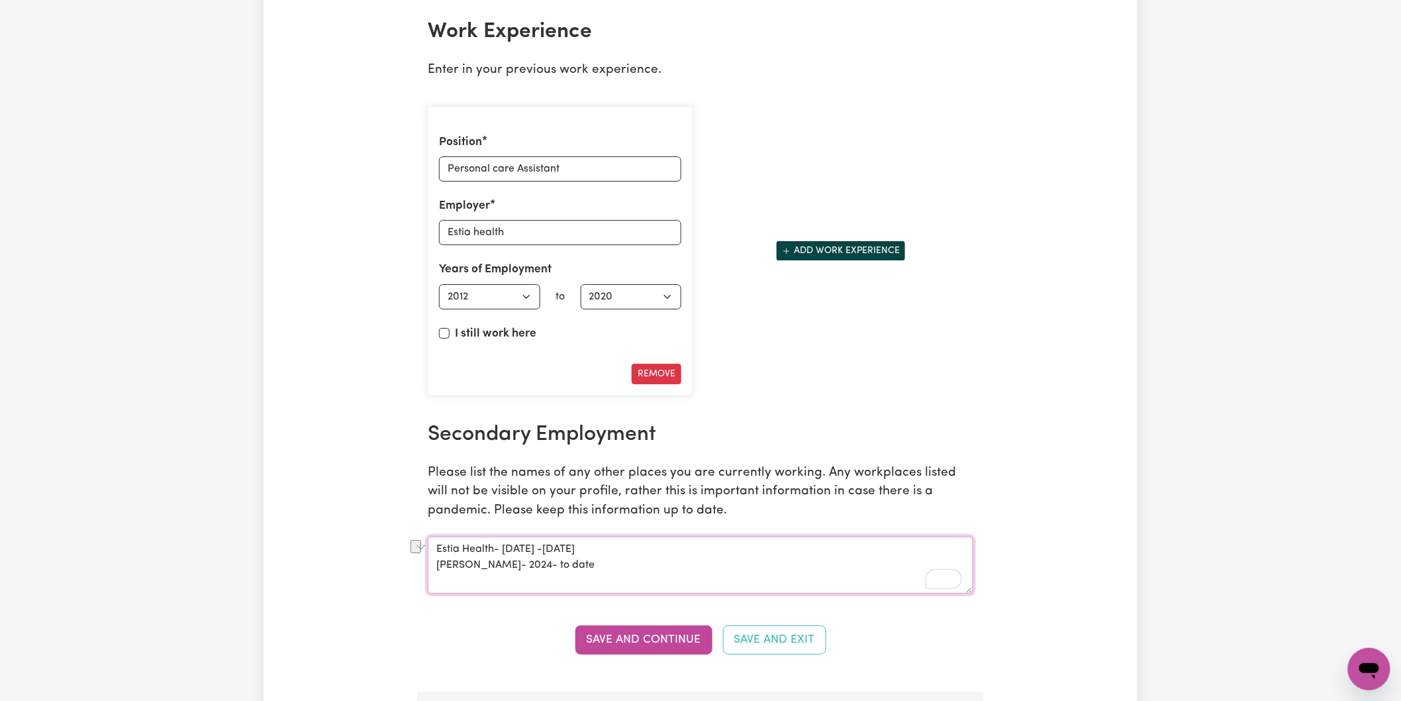
drag, startPoint x: 564, startPoint y: 548, endPoint x: 412, endPoint y: 548, distance: 152.3
click at [436, 566] on textarea "[PERSON_NAME]- 2024- to date" at bounding box center [701, 564] width 546 height 57
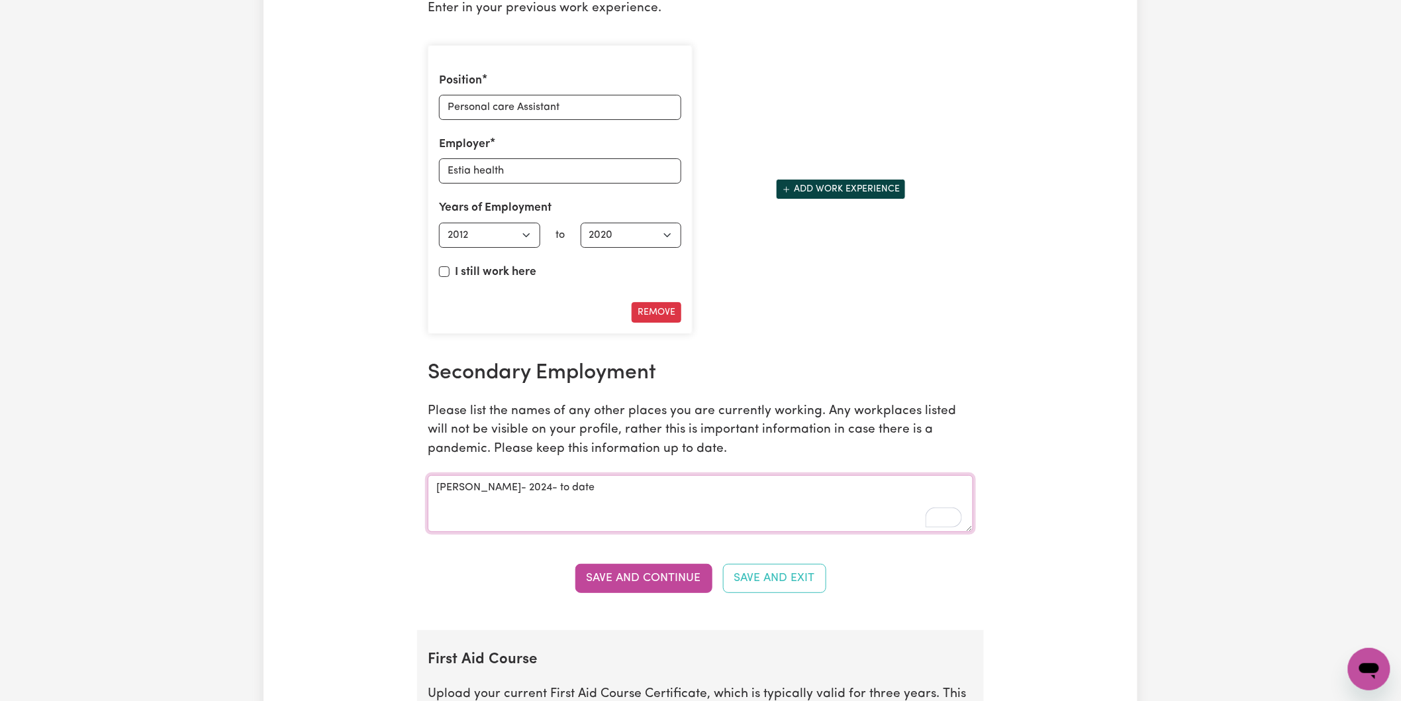
scroll to position [2091, 0]
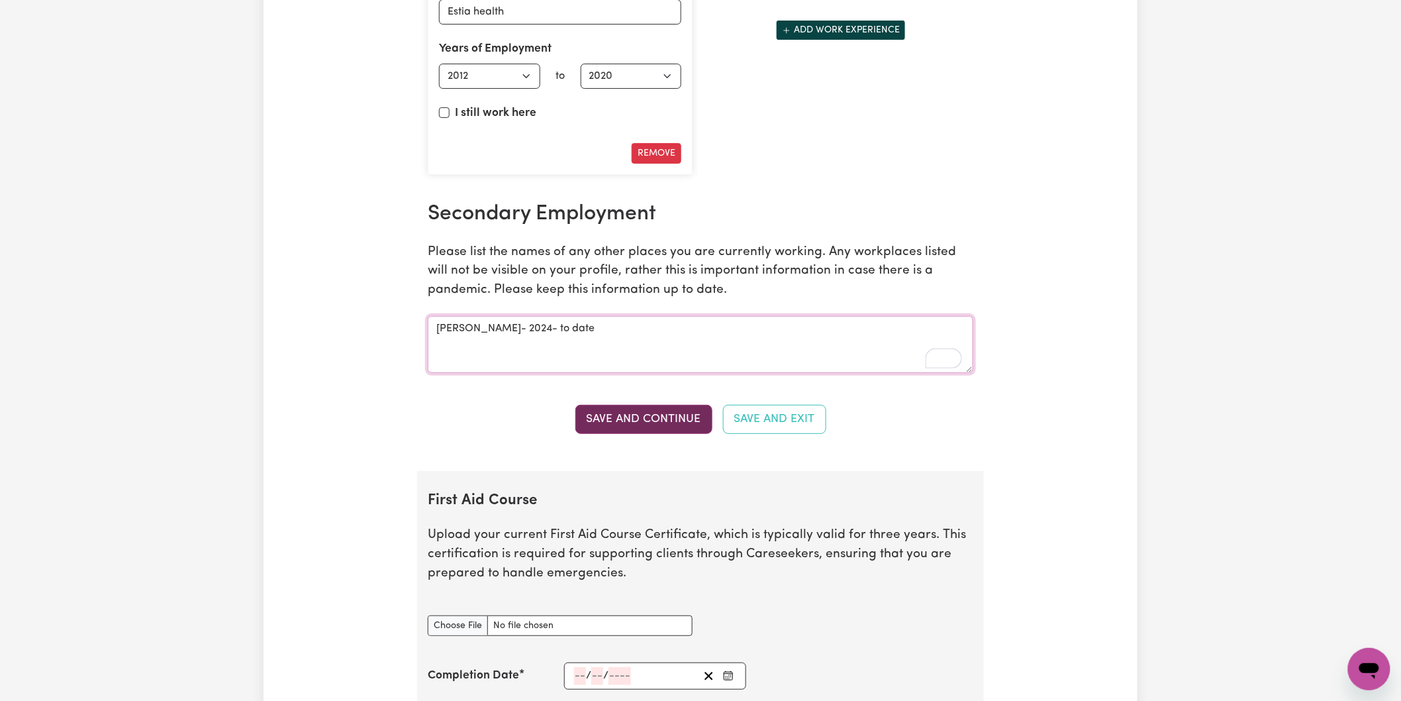
type textarea "[PERSON_NAME]- 2024- to date"
click at [646, 428] on button "Save and Continue" at bounding box center [643, 419] width 137 height 29
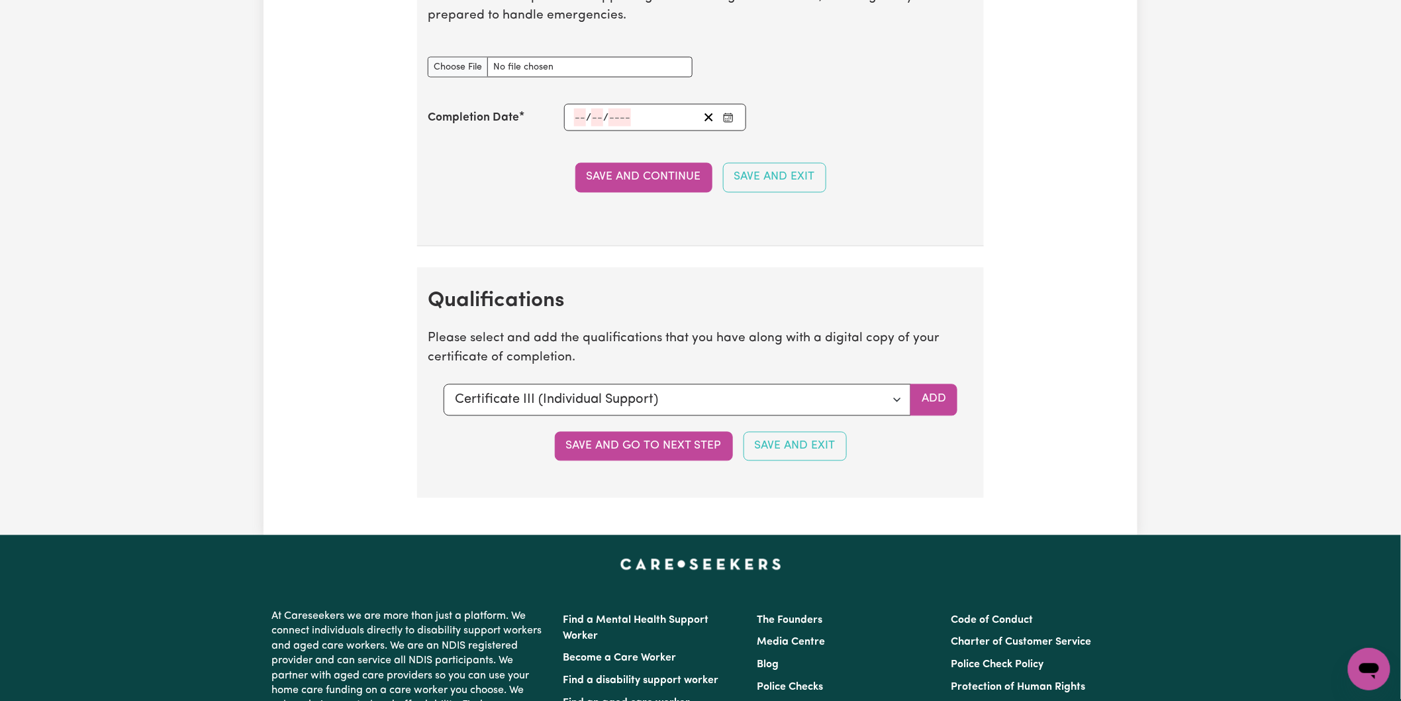
scroll to position [3007, 0]
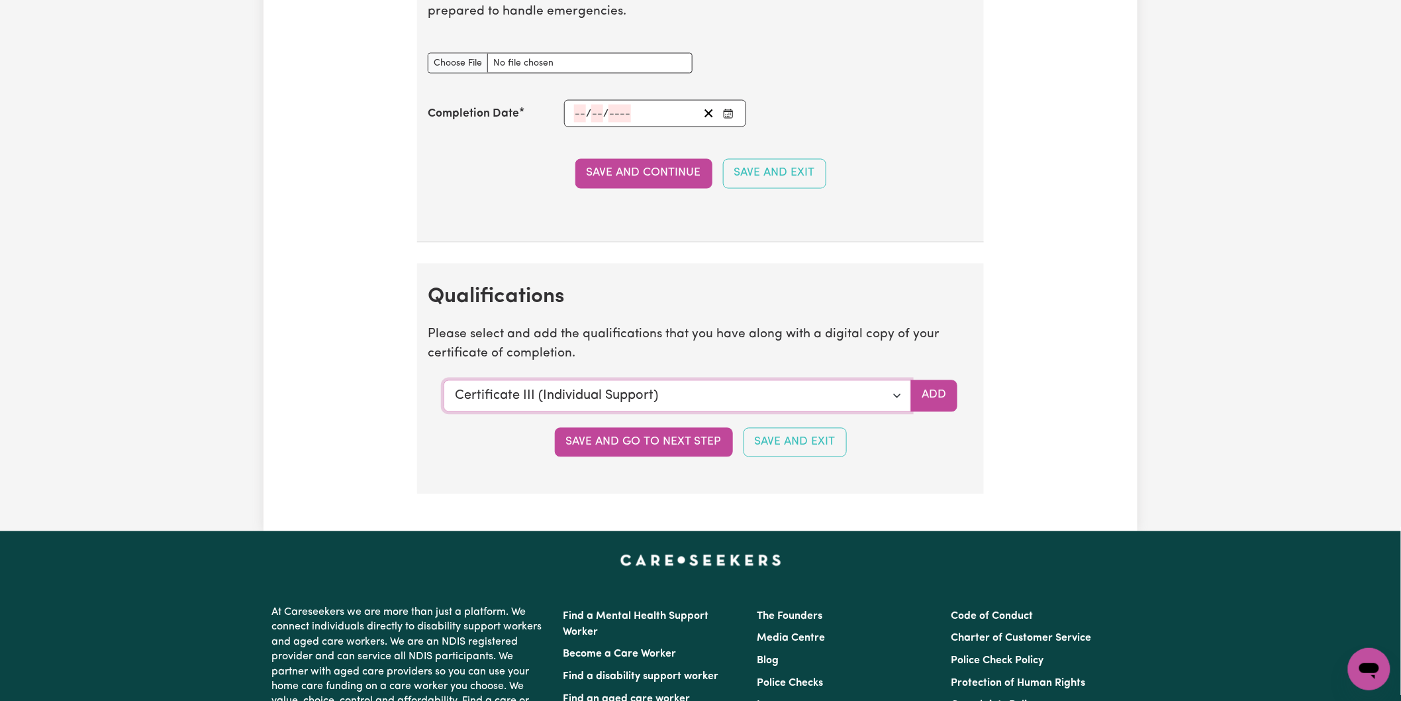
click at [896, 393] on select "Select a qualification to add... Certificate III (Individual Support) Certifica…" at bounding box center [677, 396] width 467 height 32
click at [444, 383] on select "Select a qualification to add... Certificate III (Individual Support) Certifica…" at bounding box center [677, 396] width 467 height 32
click at [942, 393] on button "Add" at bounding box center [933, 396] width 47 height 32
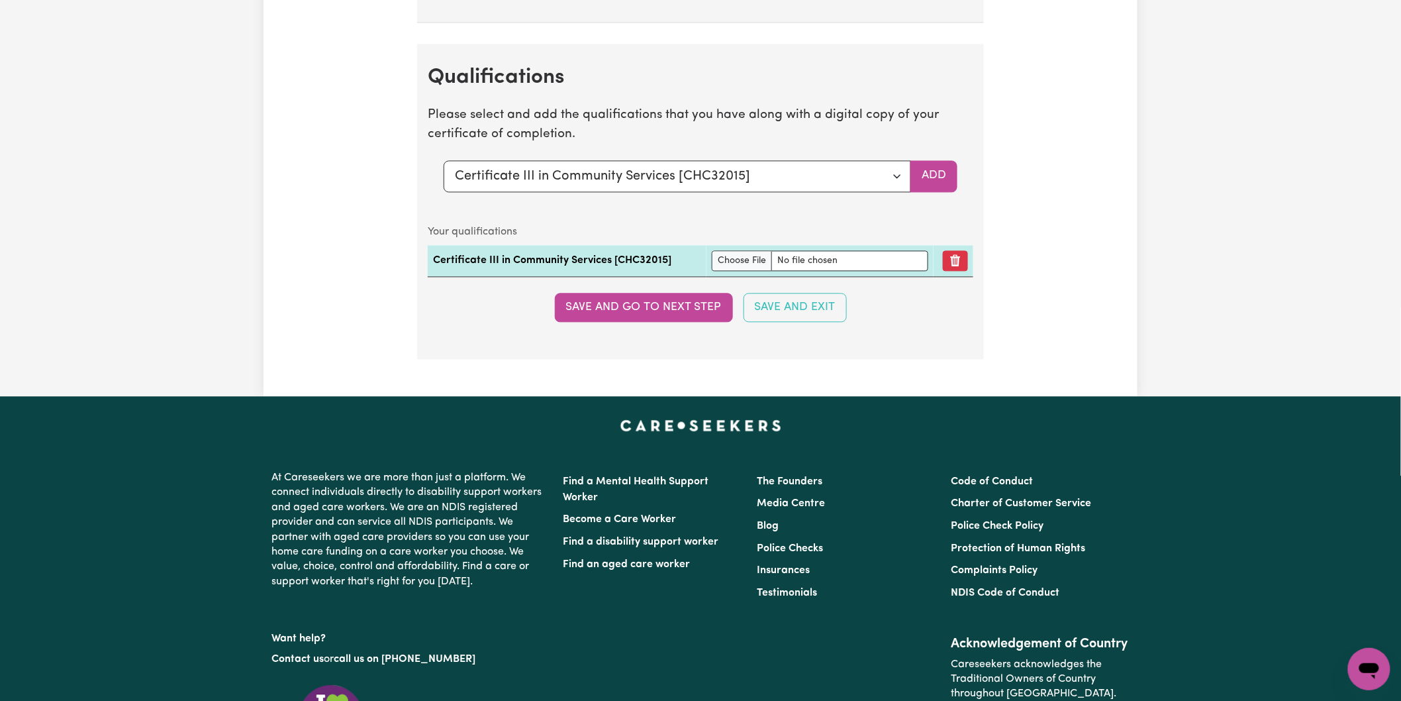
scroll to position [3227, 0]
click at [934, 174] on button "Add" at bounding box center [933, 176] width 47 height 32
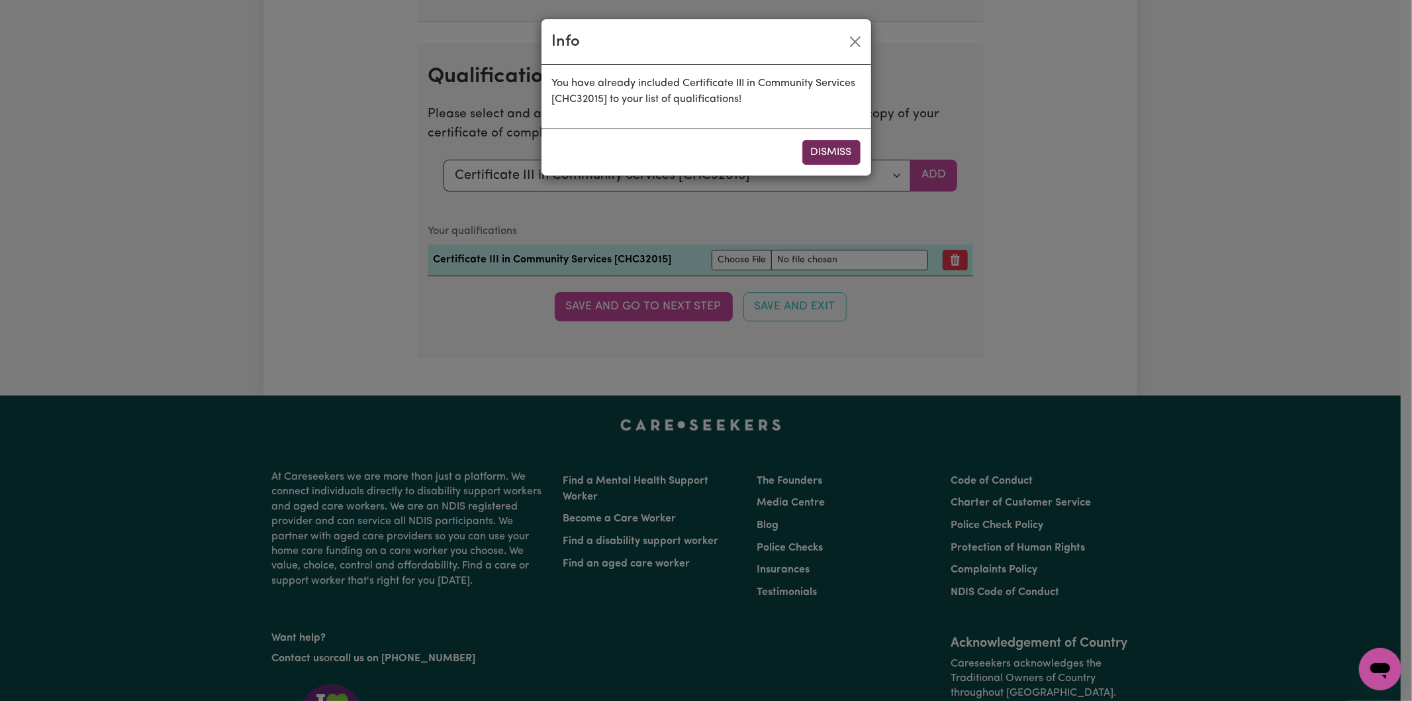
click at [835, 153] on button "Dismiss" at bounding box center [832, 152] width 58 height 25
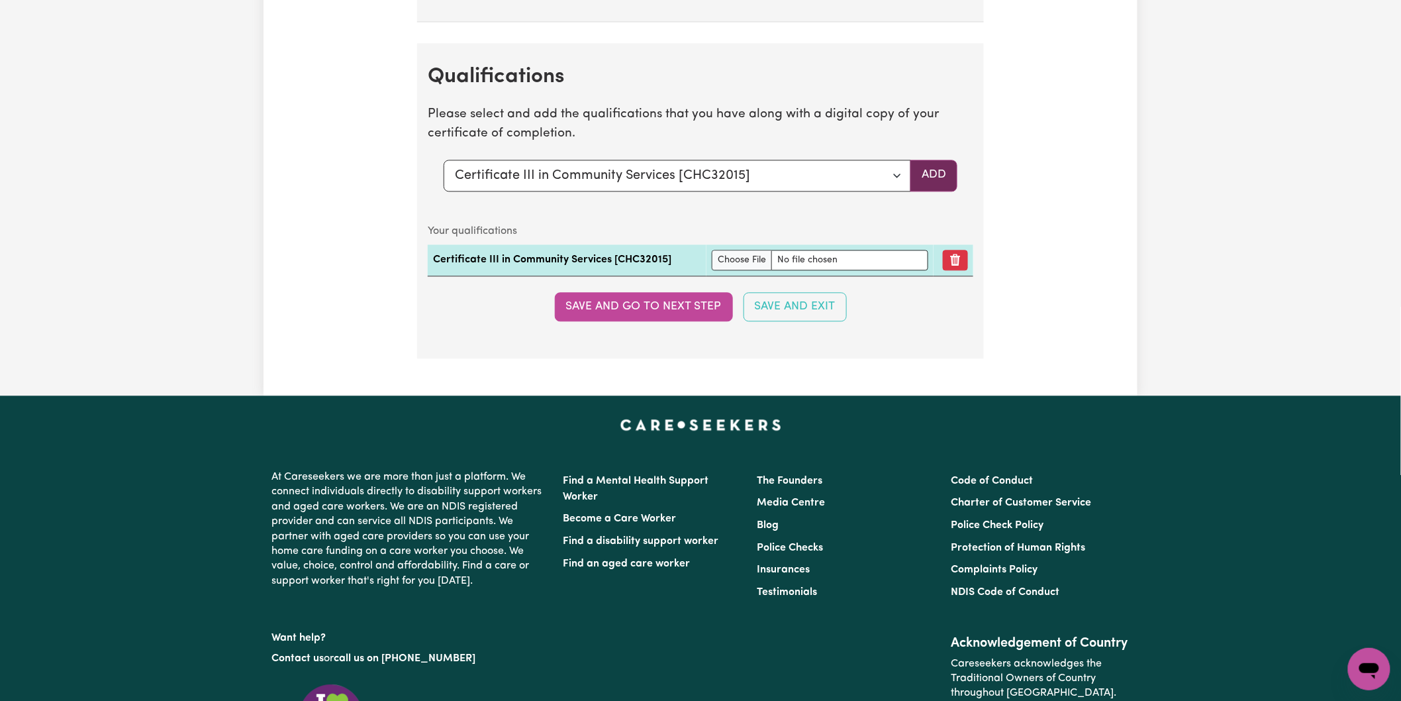
click at [937, 179] on button "Add" at bounding box center [933, 176] width 47 height 32
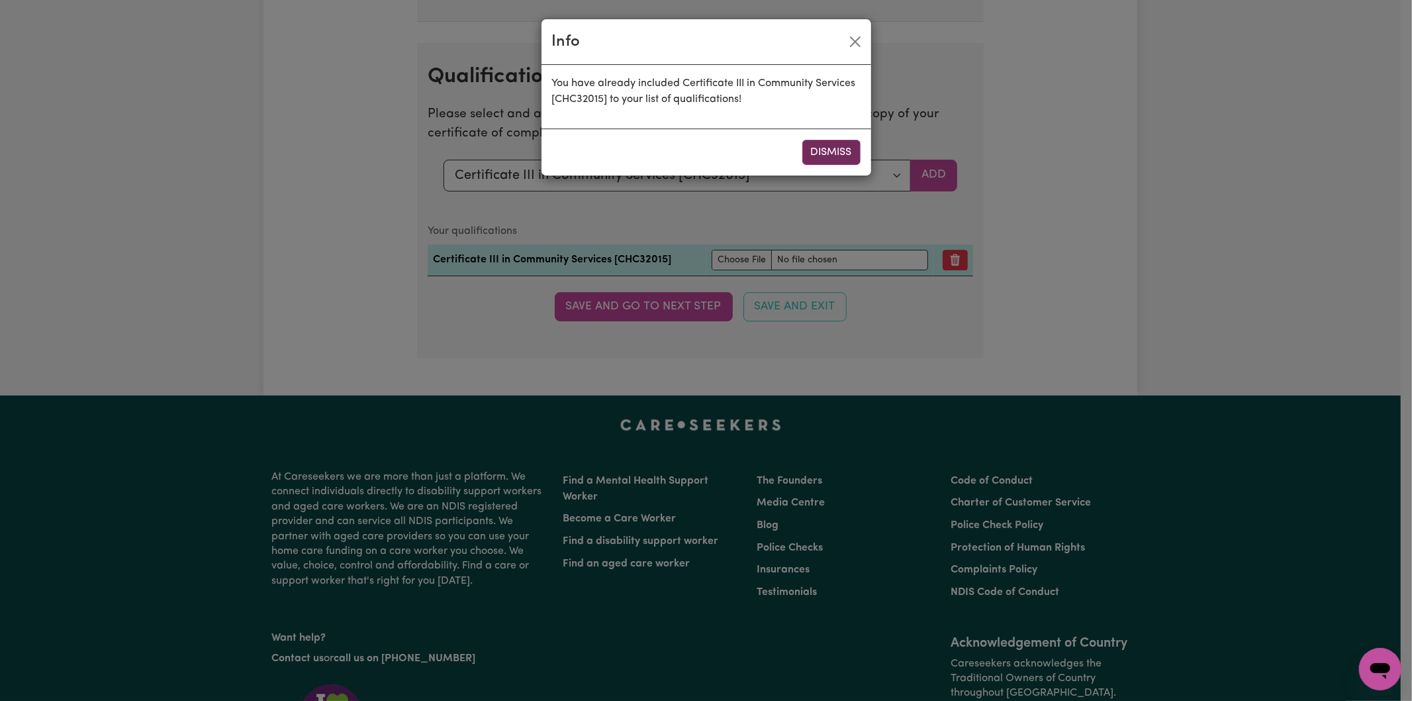
click at [826, 150] on button "Dismiss" at bounding box center [832, 152] width 58 height 25
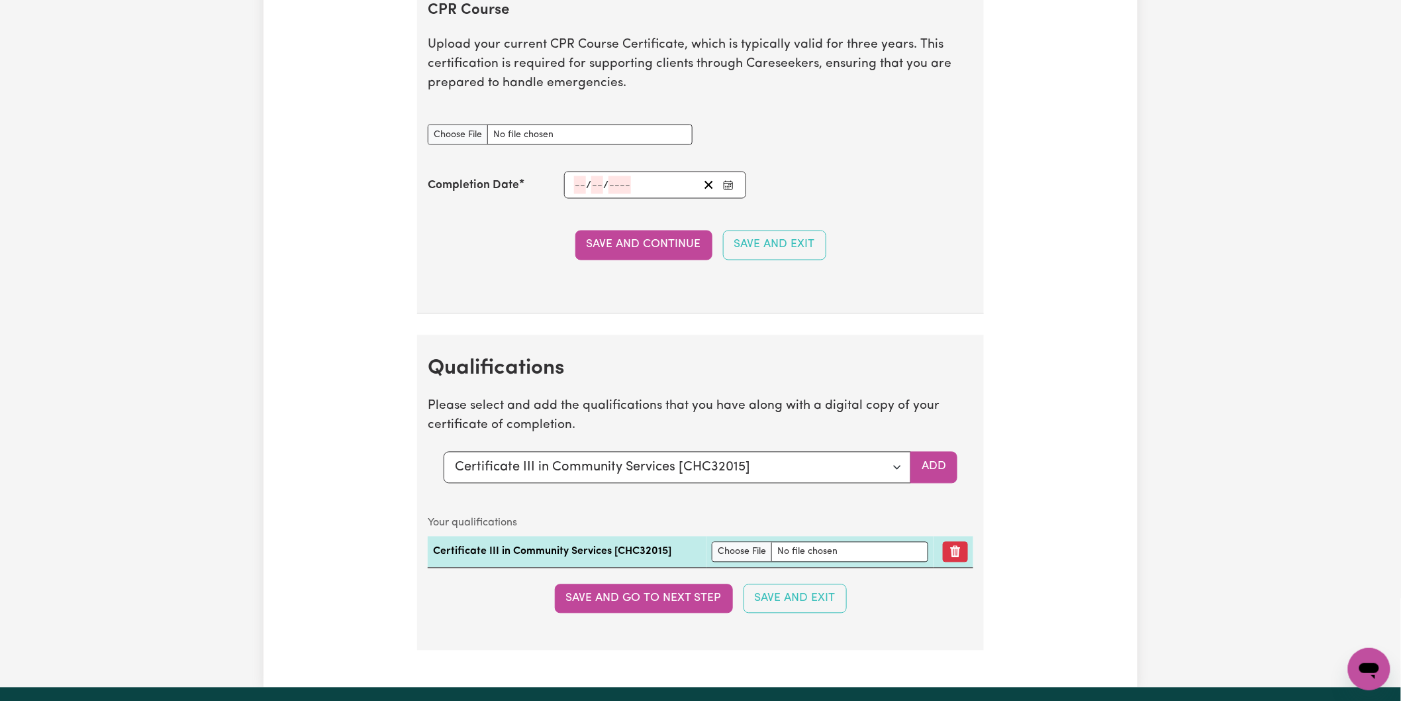
scroll to position [2933, 0]
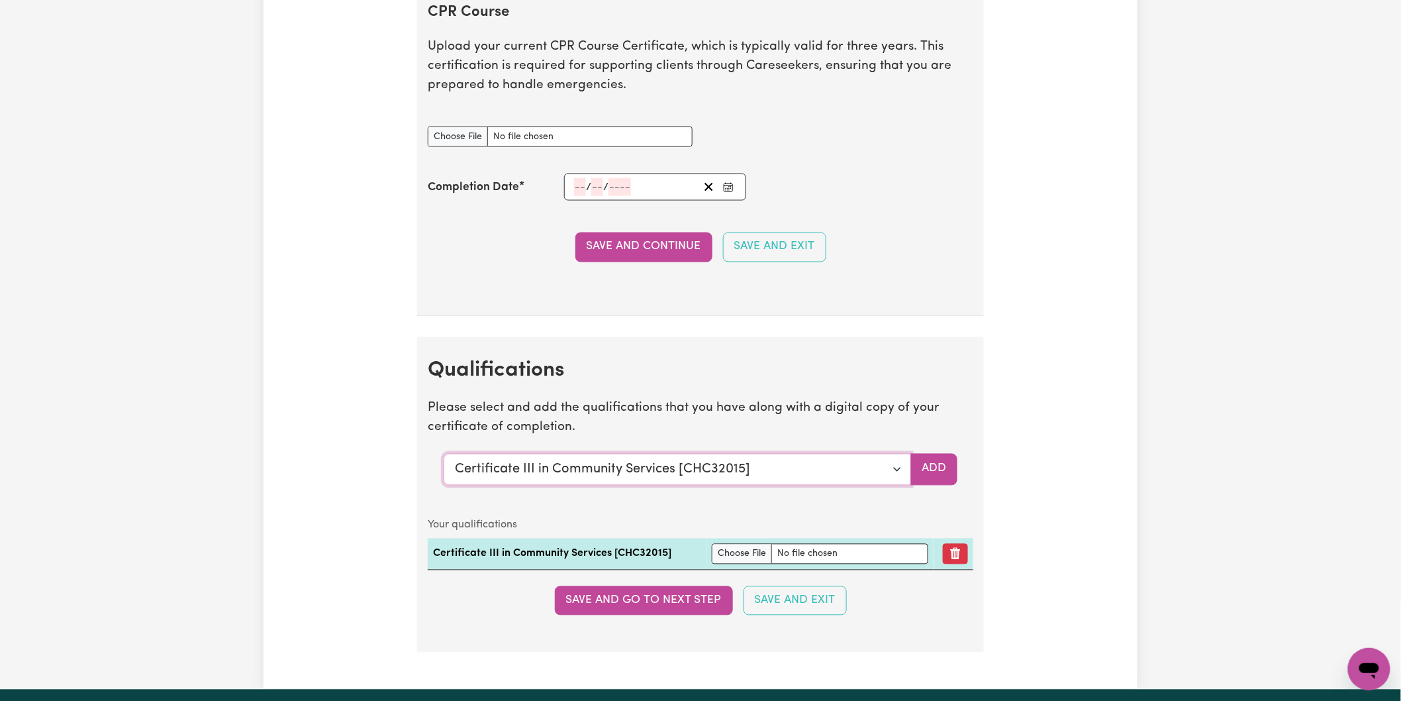
click at [640, 473] on select "Select a qualification to add... Certificate III (Individual Support) Certifica…" at bounding box center [677, 470] width 467 height 32
select select "Certificate III (Individual Support)"
click at [444, 457] on select "Select a qualification to add... Certificate III (Individual Support) Certifica…" at bounding box center [677, 470] width 467 height 32
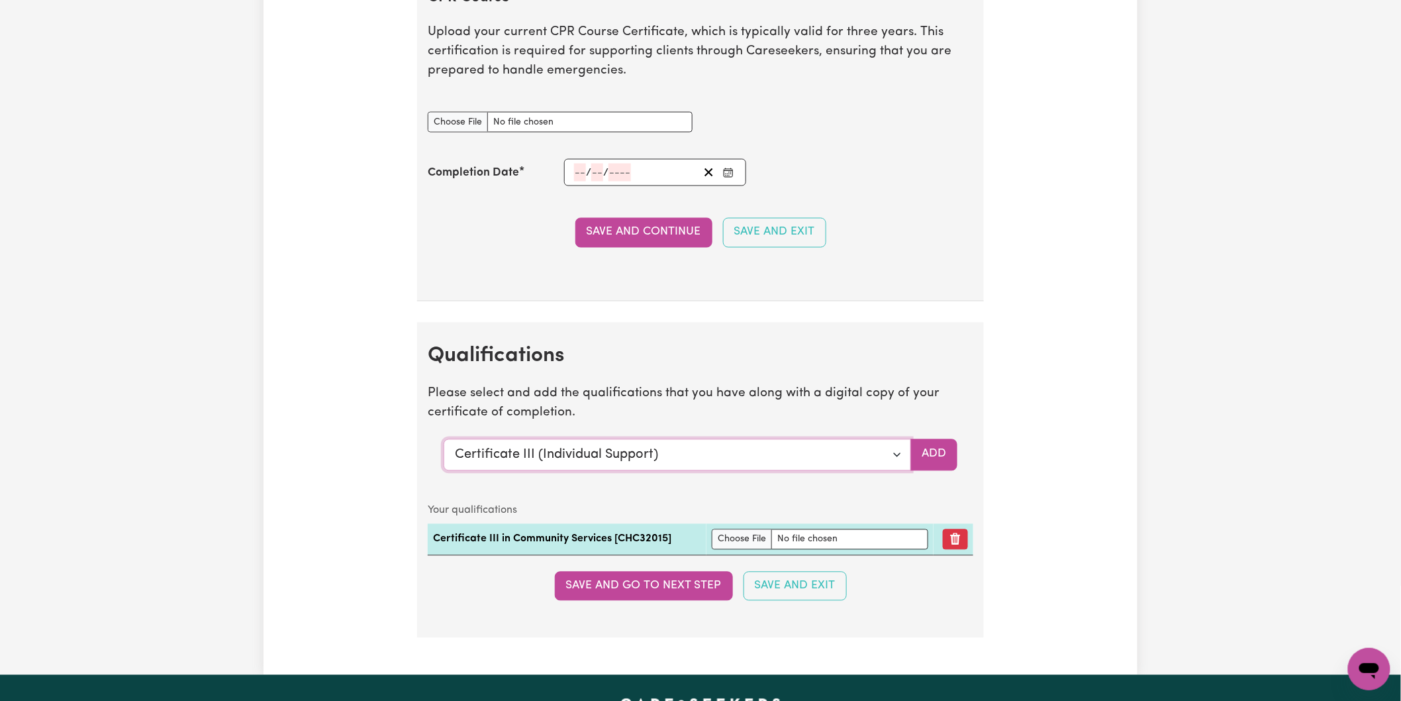
scroll to position [3080, 0]
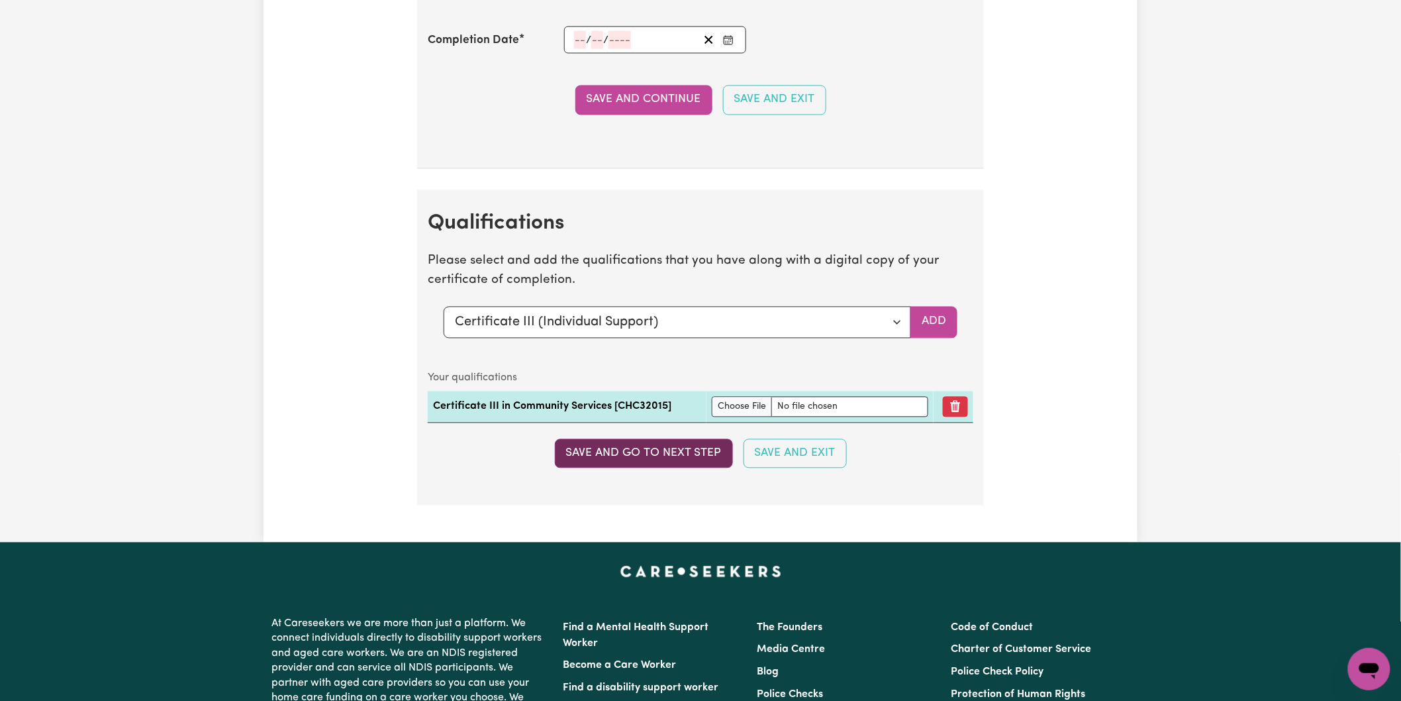
click at [678, 453] on button "Save and go to next step" at bounding box center [644, 453] width 178 height 29
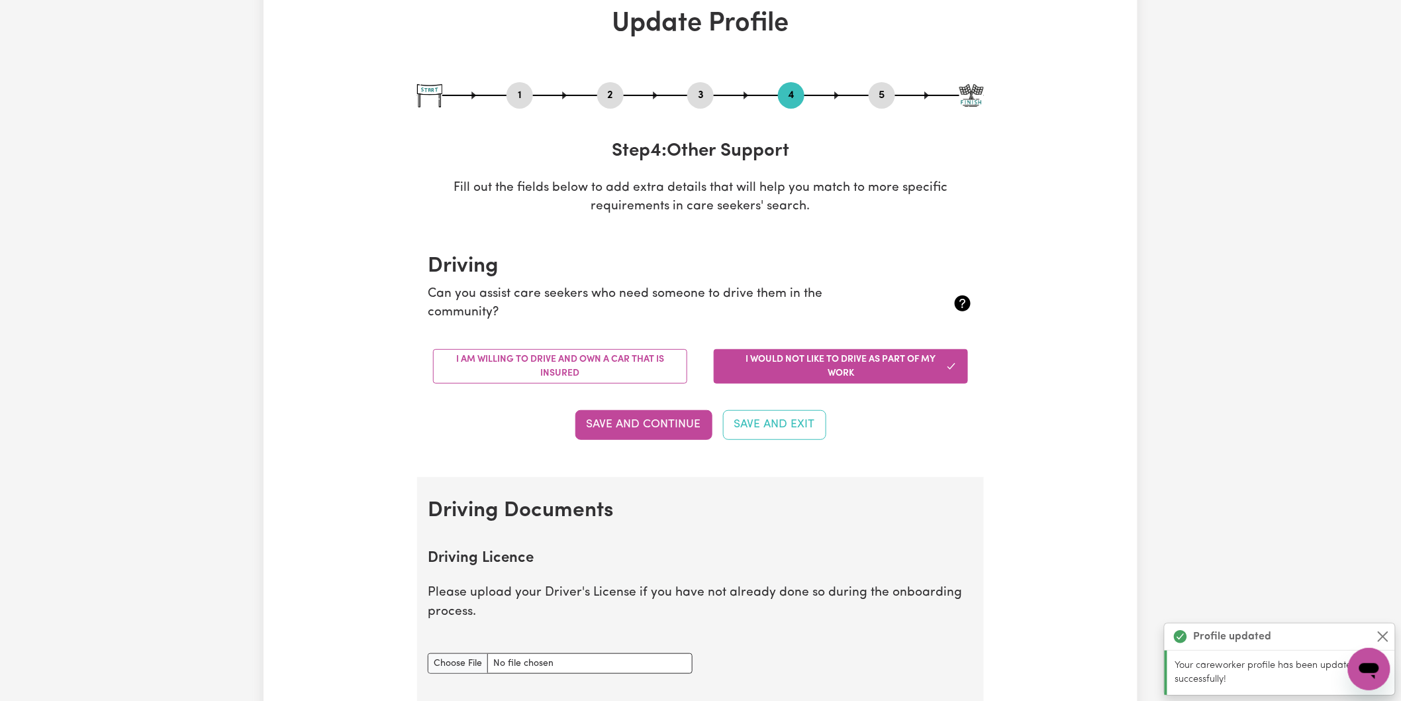
scroll to position [147, 0]
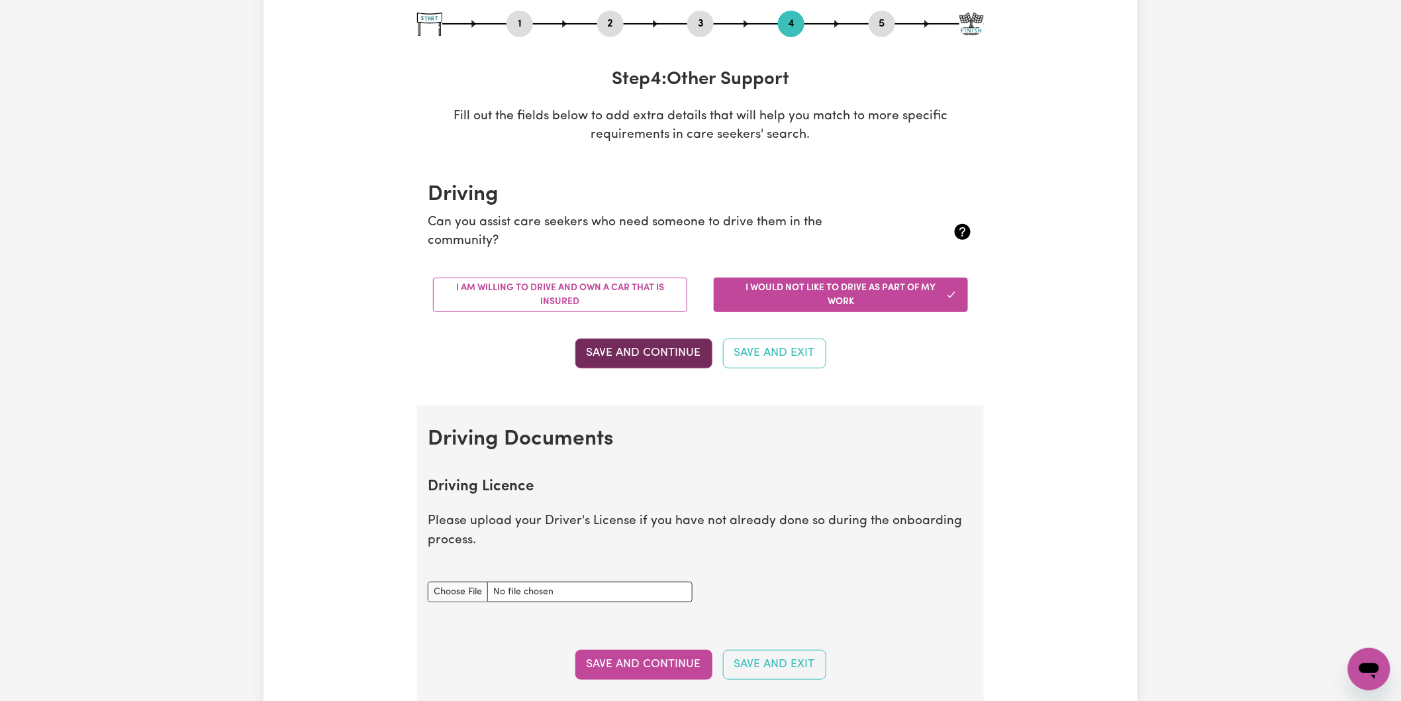
click at [656, 351] on button "Save and Continue" at bounding box center [643, 352] width 137 height 29
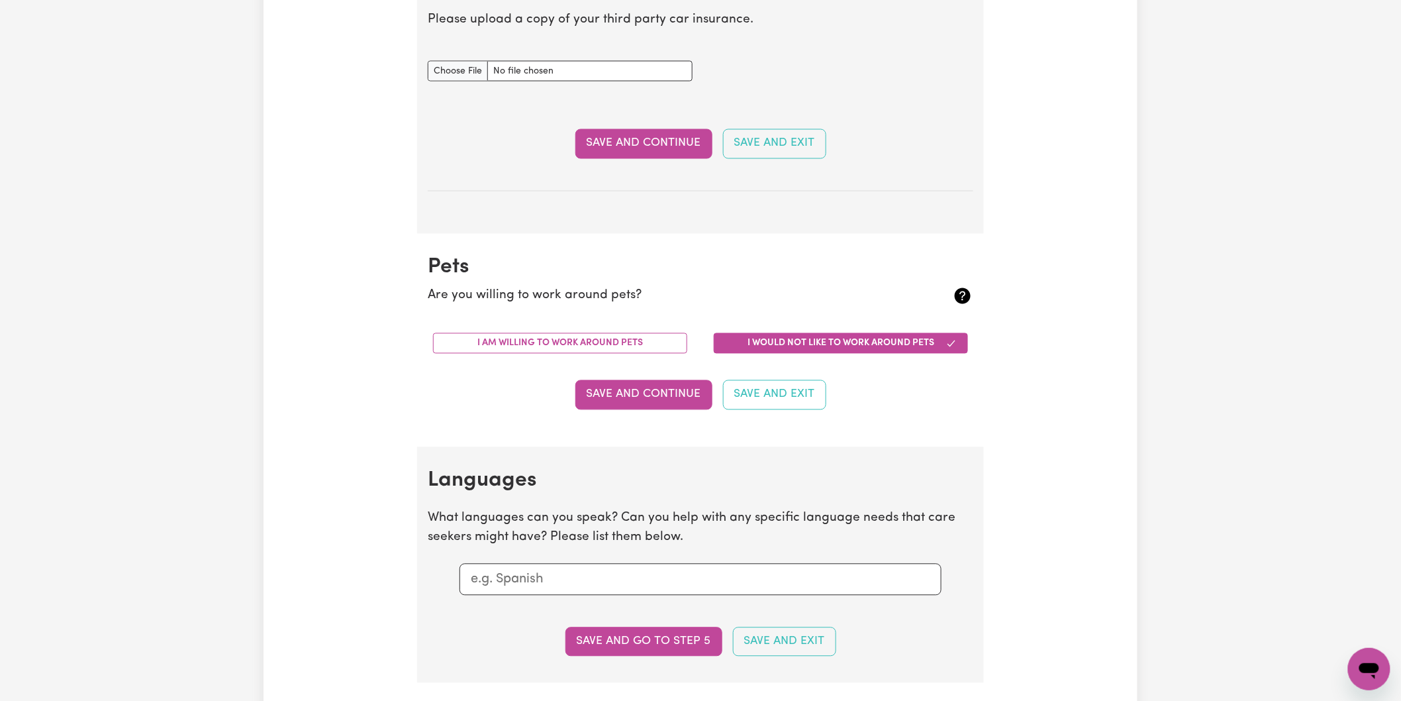
scroll to position [971, 0]
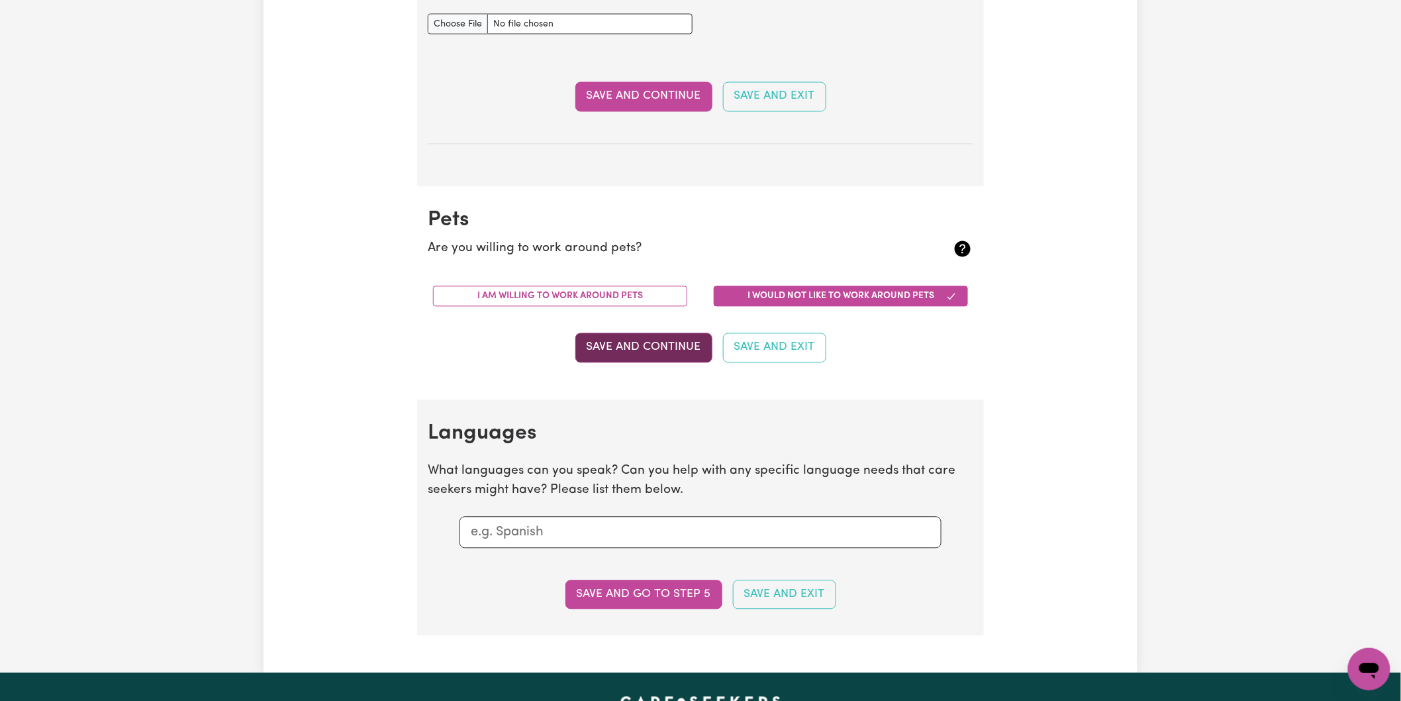
click at [656, 347] on button "Save and Continue" at bounding box center [643, 347] width 137 height 29
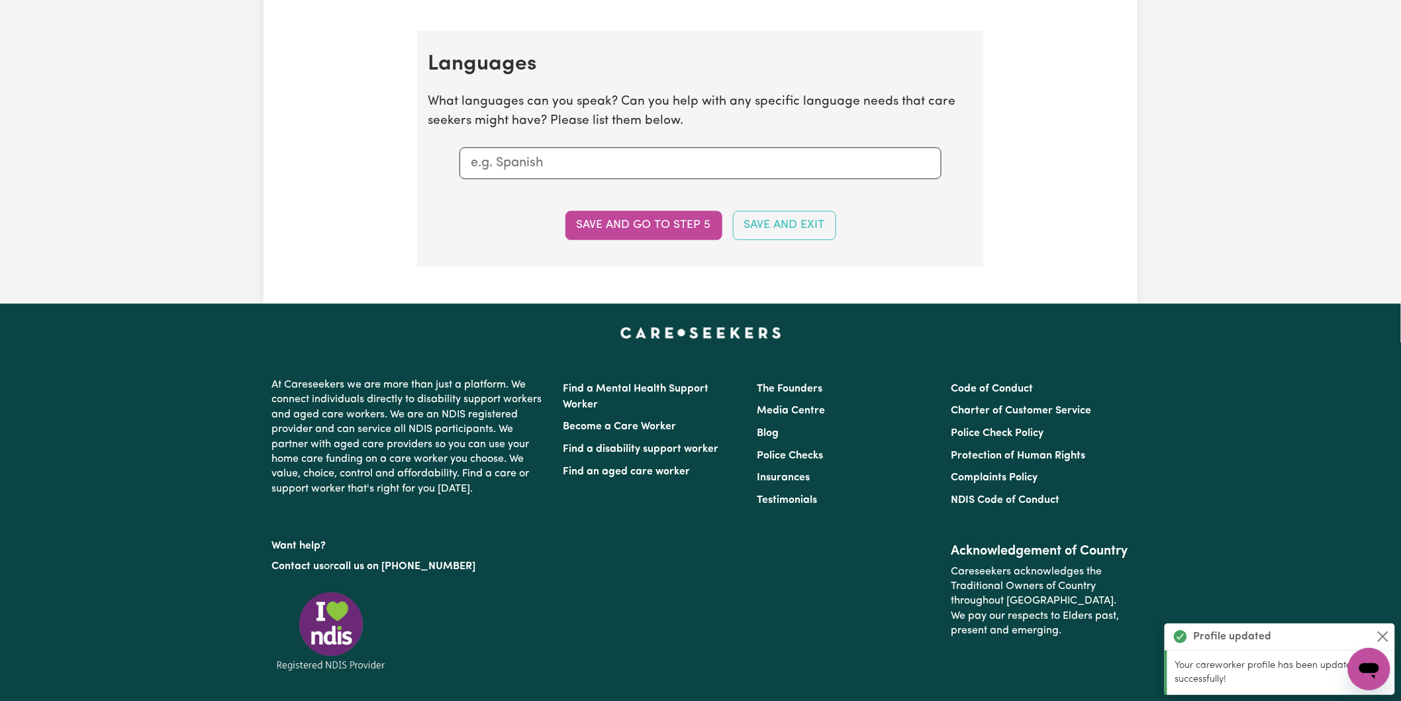
scroll to position [1372, 0]
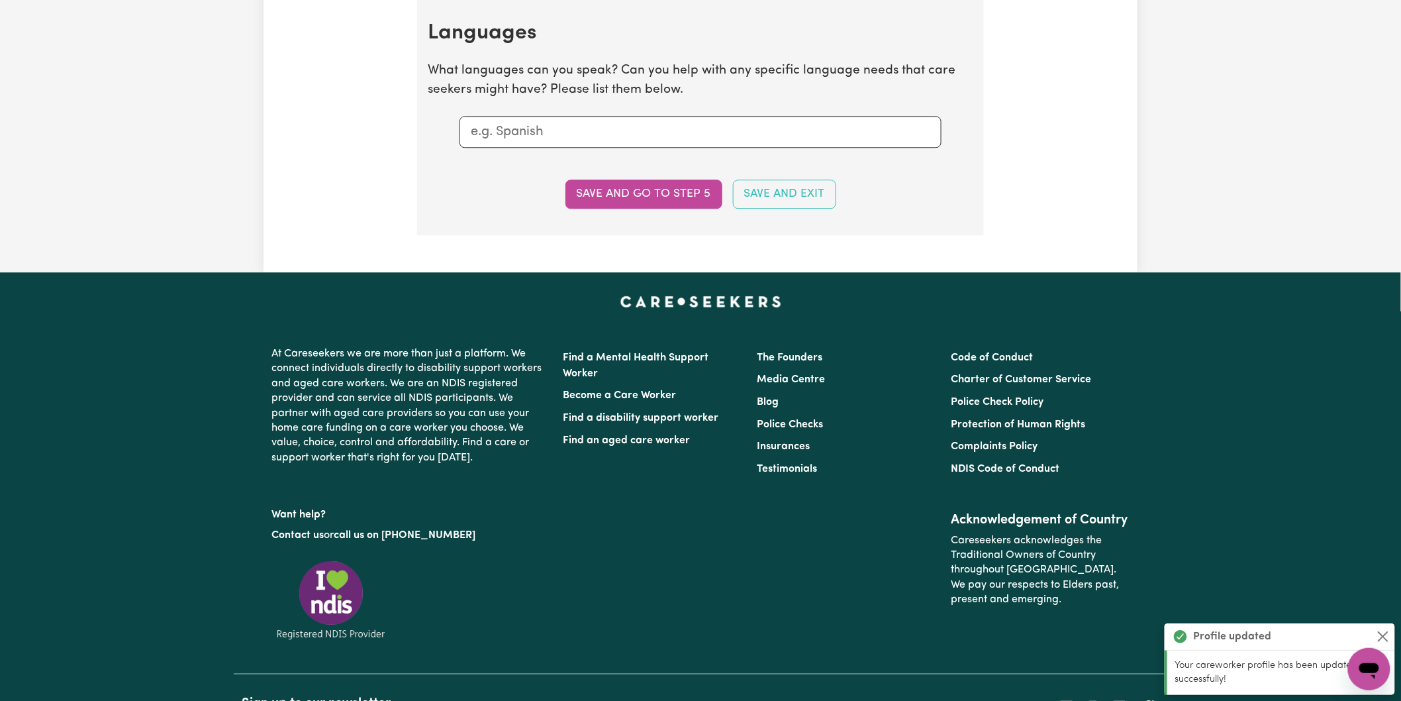
click at [586, 142] on div at bounding box center [701, 132] width 482 height 32
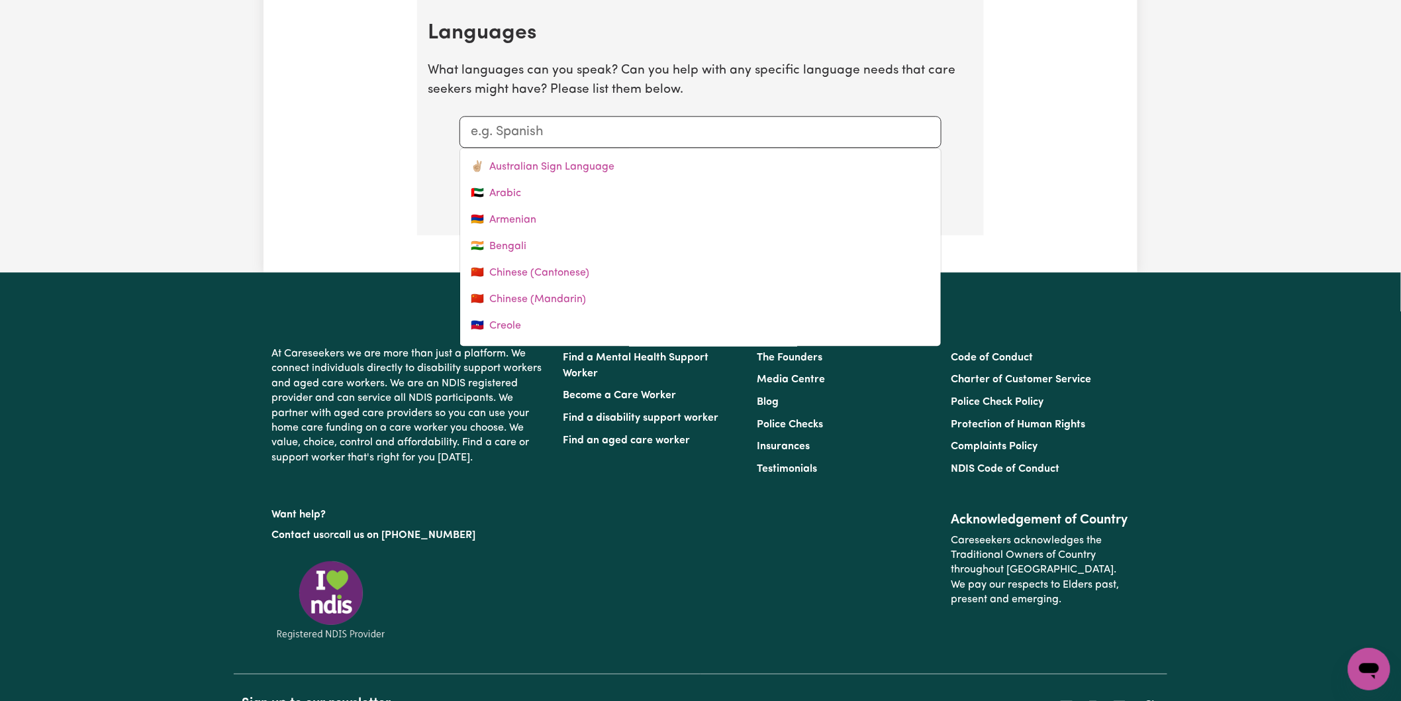
click at [874, 130] on input "text" at bounding box center [701, 132] width 460 height 20
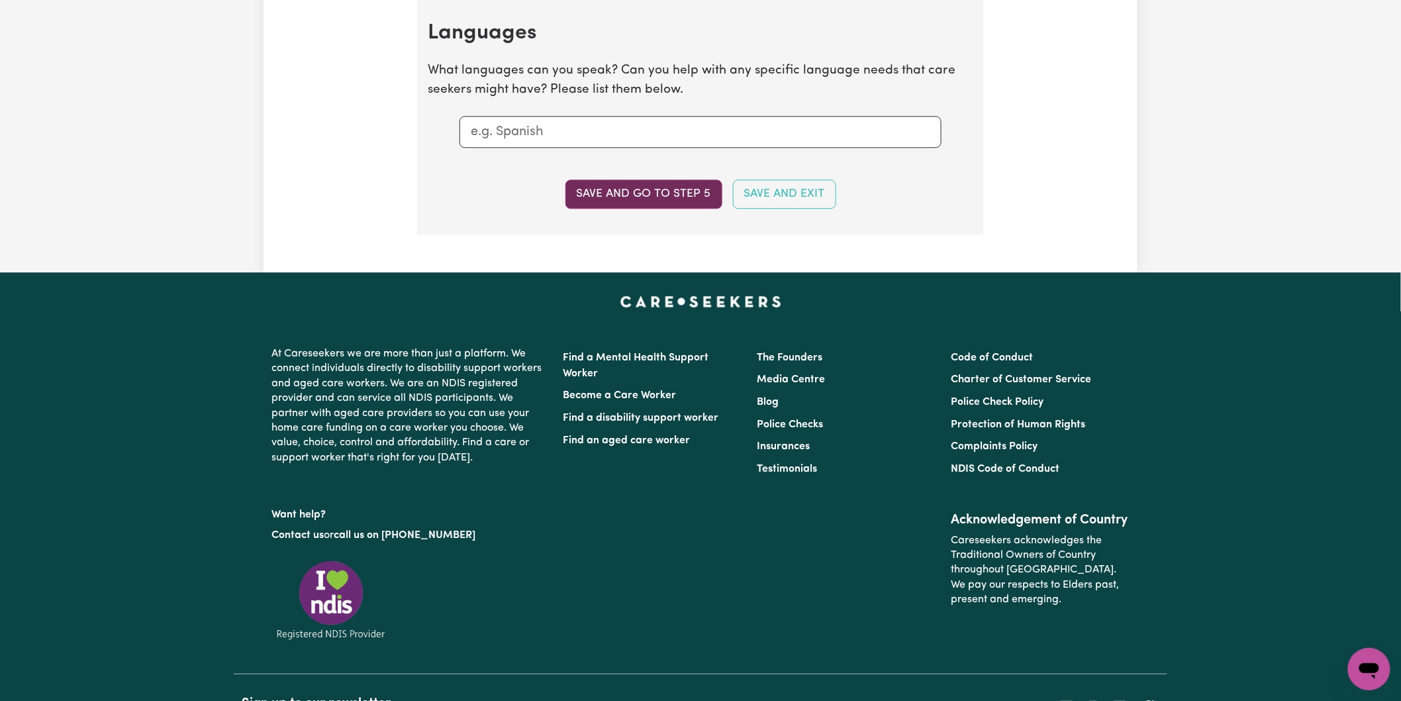
click at [654, 193] on button "Save and go to step 5" at bounding box center [643, 193] width 157 height 29
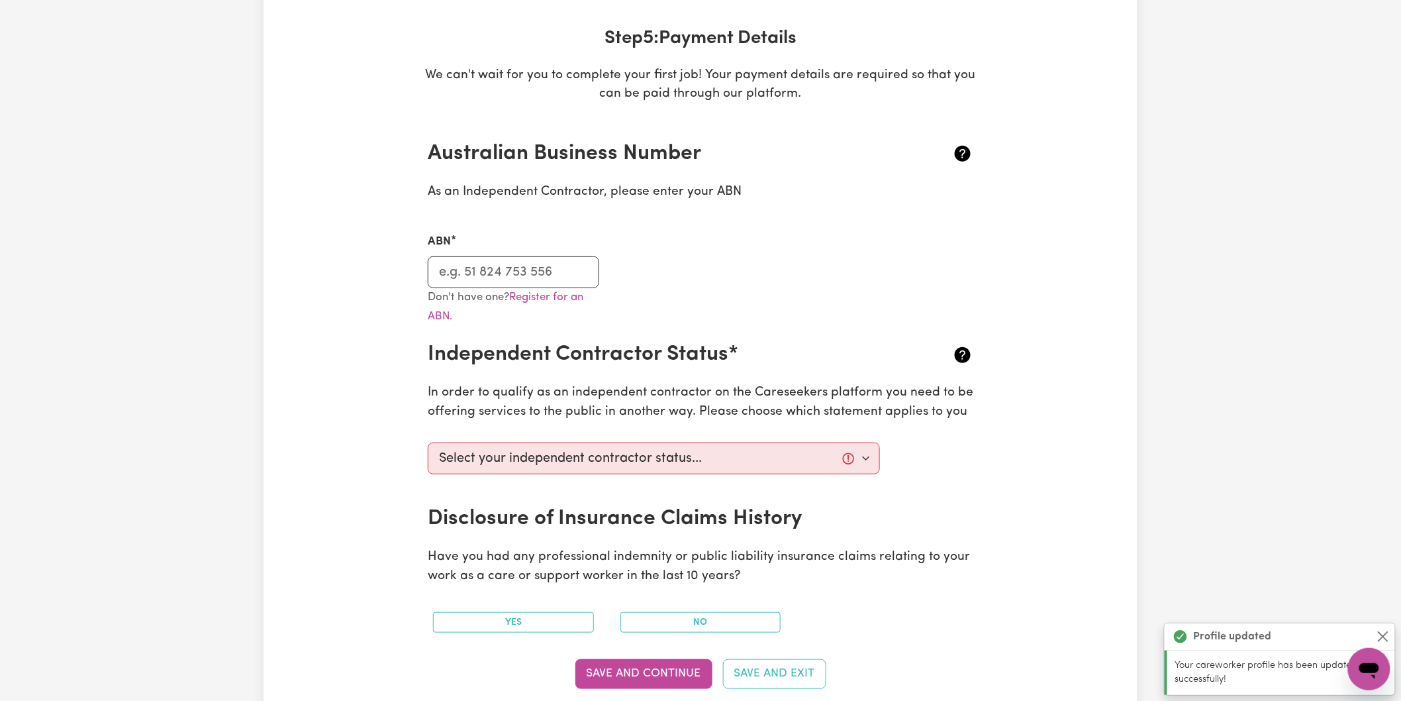
scroll to position [294, 0]
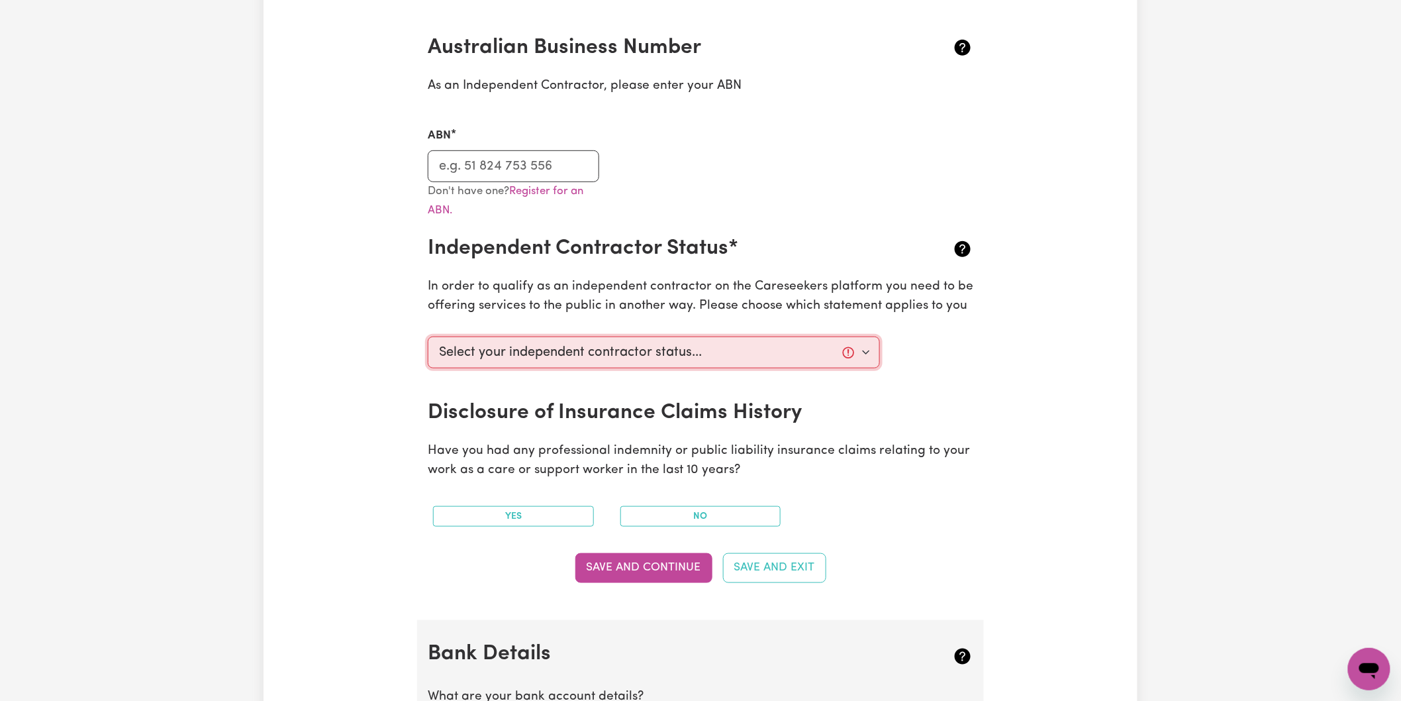
click at [862, 352] on select "Select your independent contractor status... I am providing services through an…" at bounding box center [654, 352] width 452 height 32
click at [428, 336] on select "Select your independent contractor status... I am providing services through an…" at bounding box center [654, 352] width 452 height 32
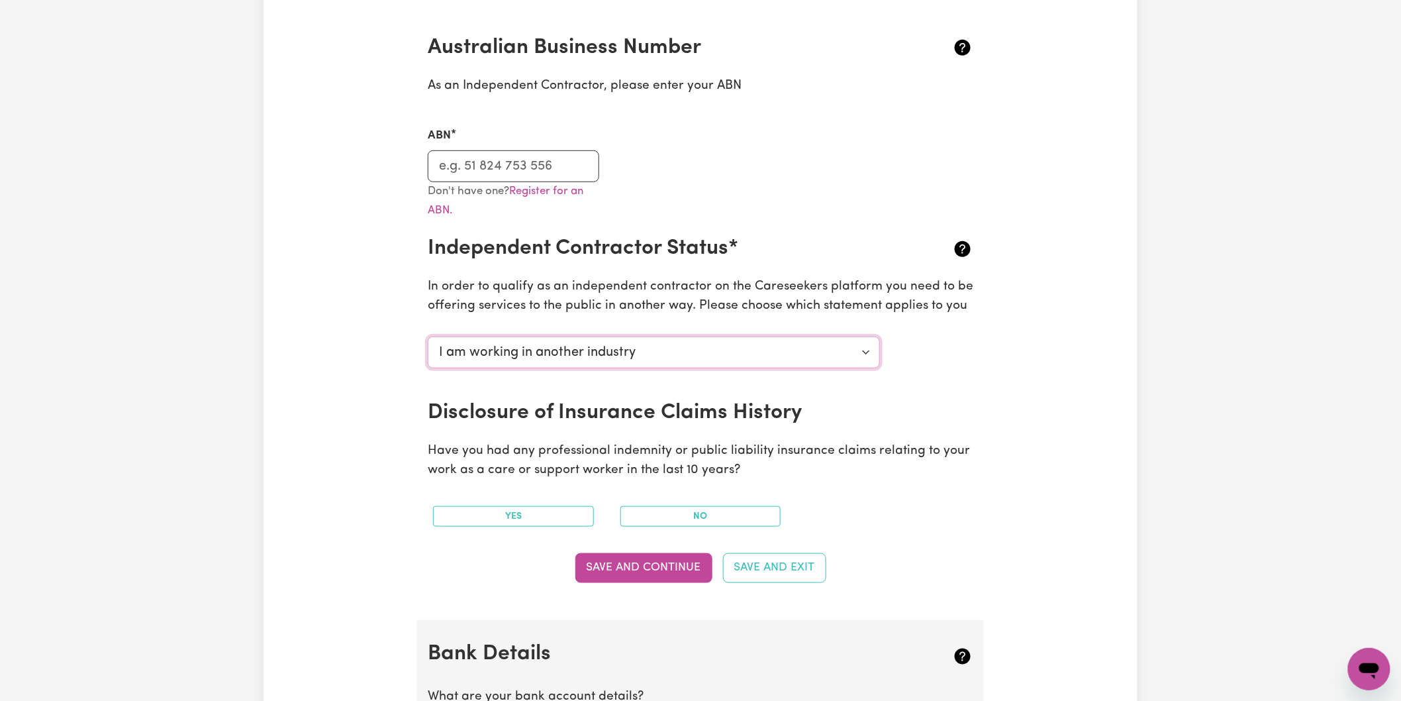
click at [868, 350] on select "Select your independent contractor status... I am providing services through an…" at bounding box center [654, 352] width 452 height 32
select select "I am providing services through another platform"
click at [428, 336] on select "Select your independent contractor status... I am providing services through an…" at bounding box center [654, 352] width 452 height 32
click at [970, 363] on div "Select your independent contractor status... I am providing services through an…" at bounding box center [700, 365] width 561 height 69
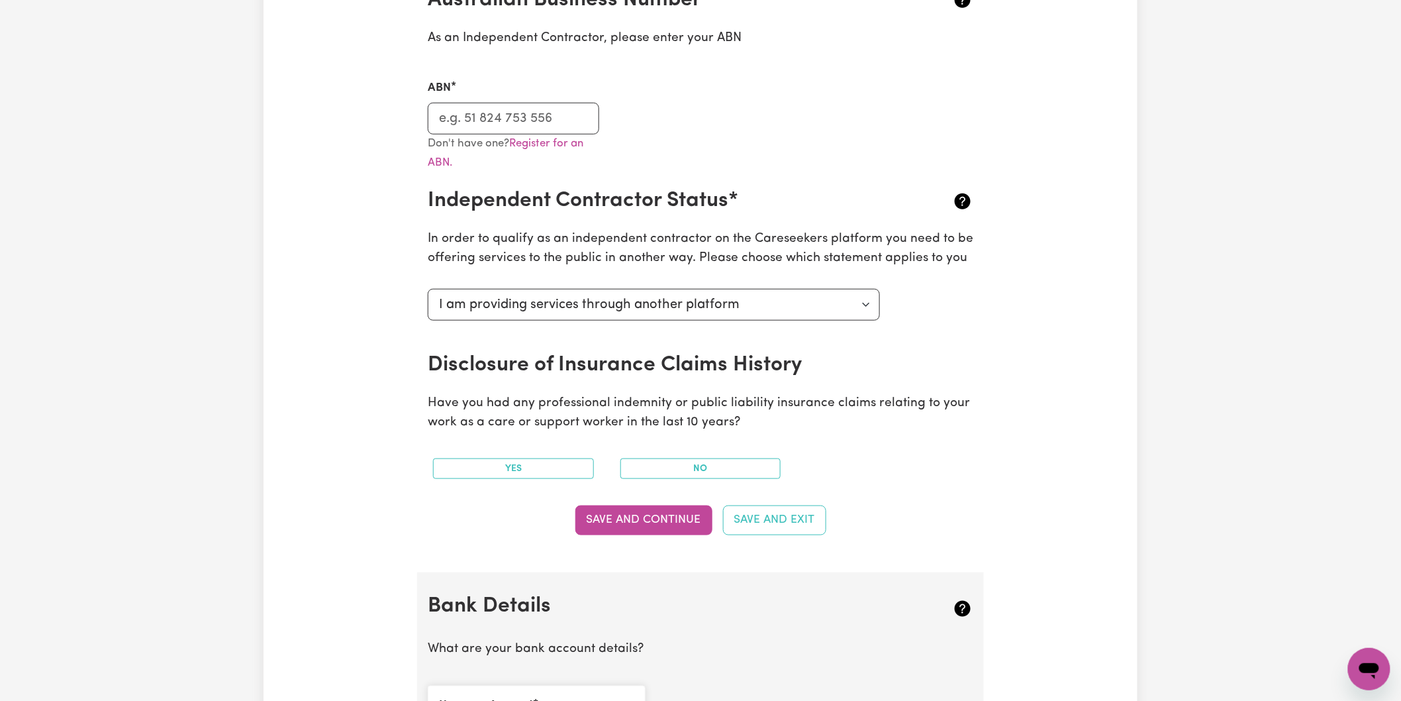
scroll to position [367, 0]
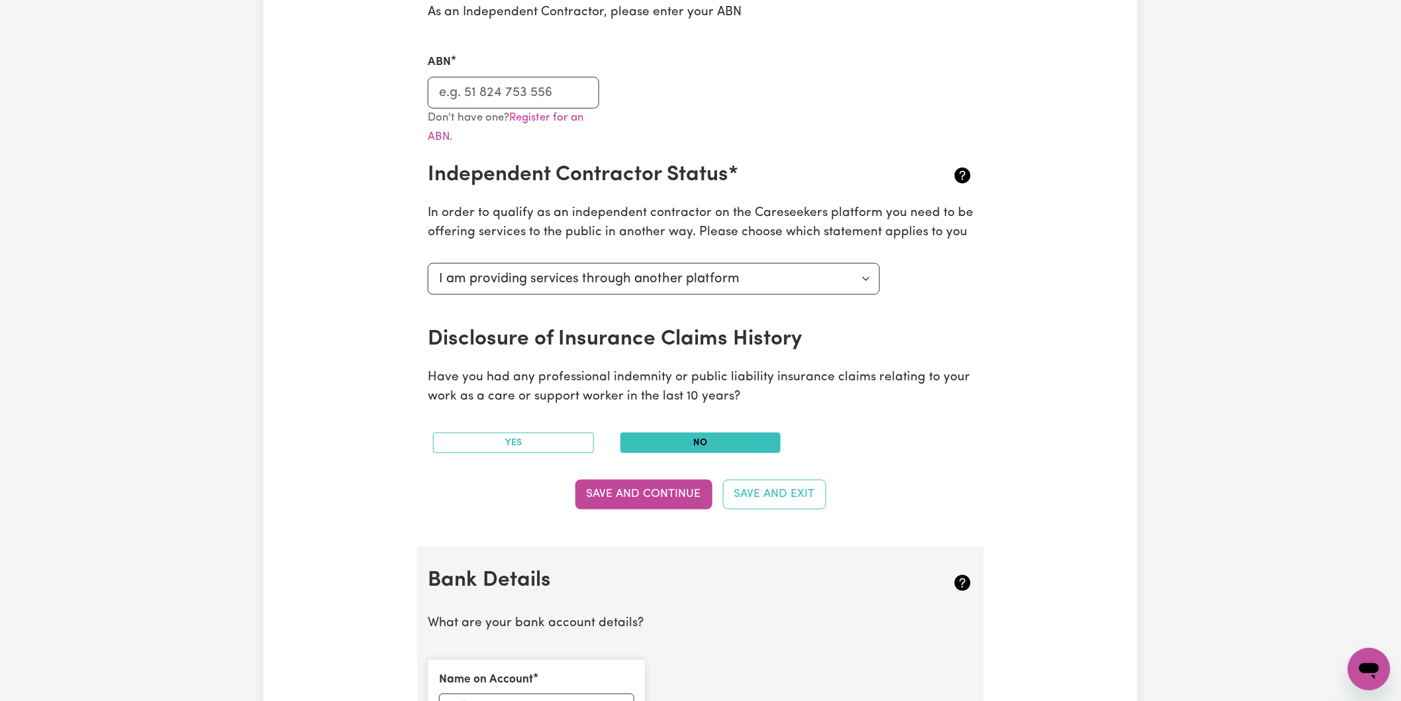
click at [718, 442] on button "No" at bounding box center [700, 442] width 161 height 21
click at [644, 501] on button "Save and Continue" at bounding box center [643, 493] width 137 height 29
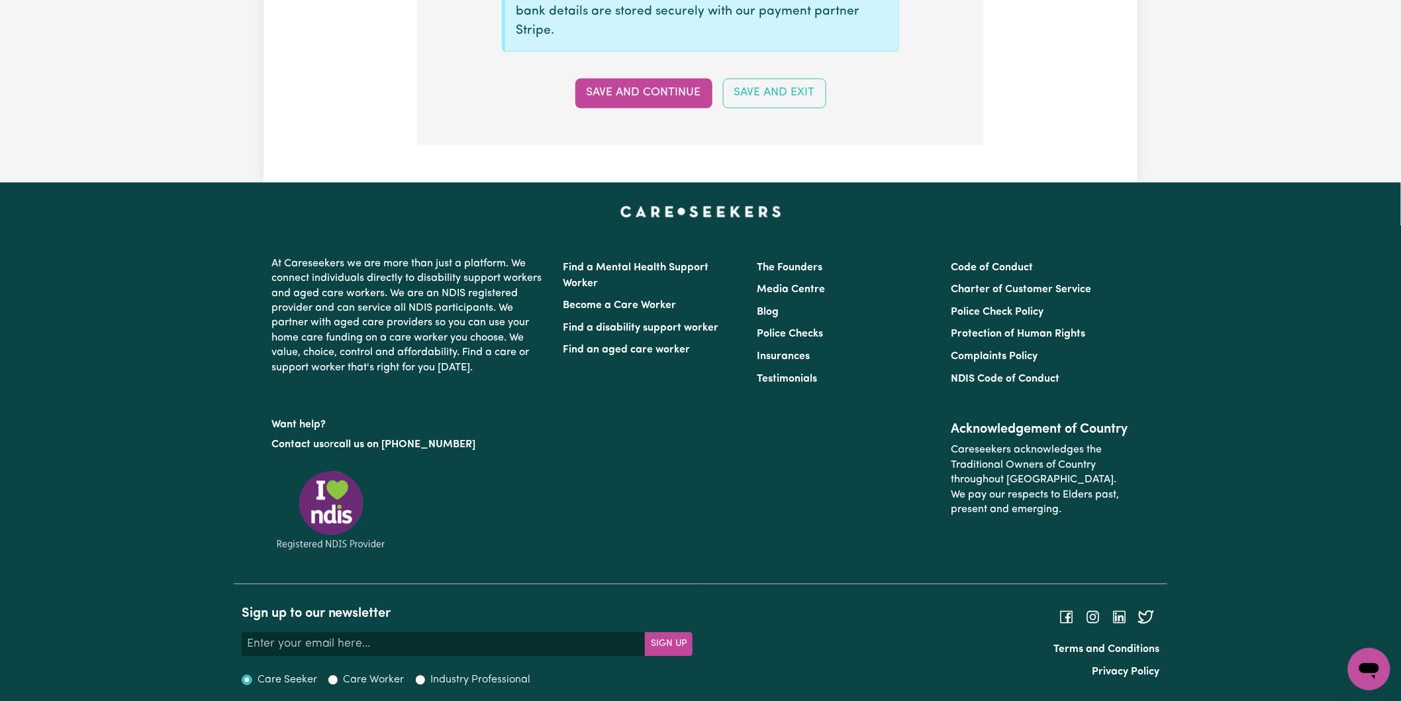
scroll to position [1282, 0]
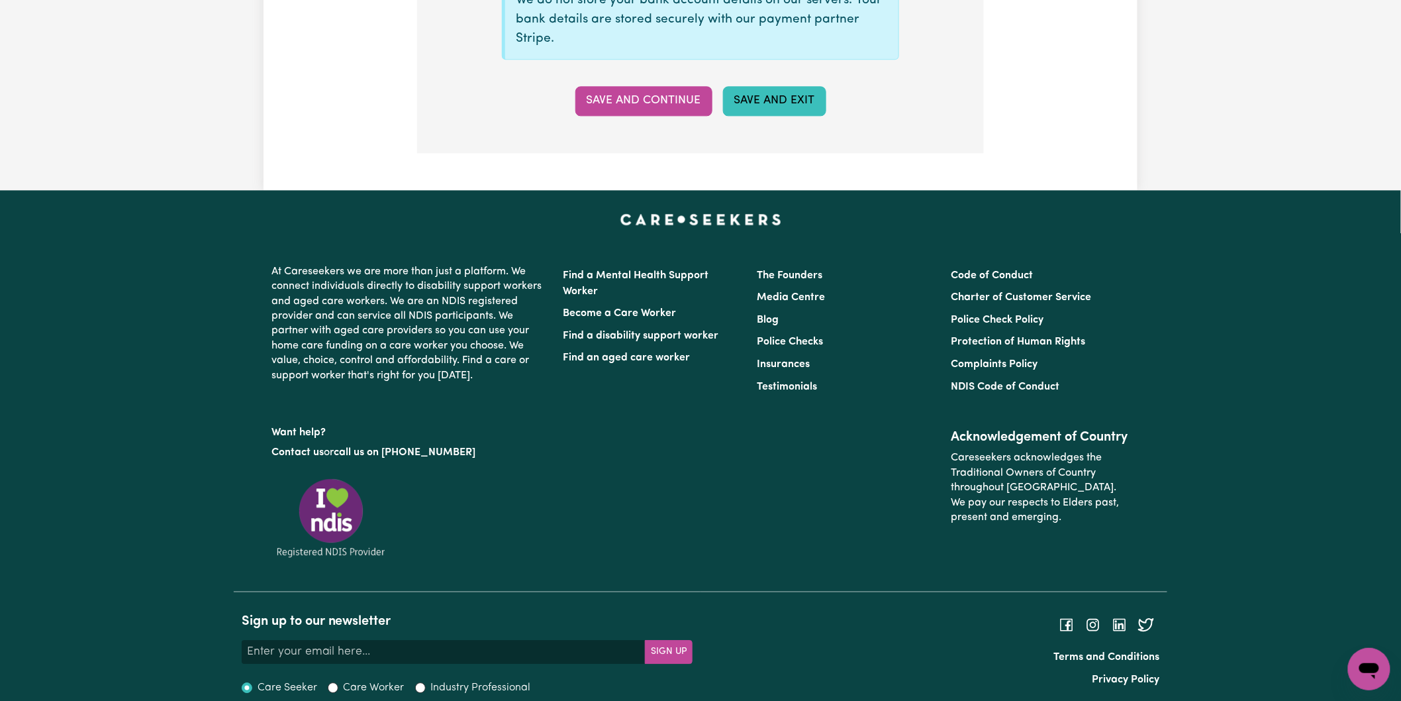
click at [787, 107] on button "Save and Exit" at bounding box center [774, 100] width 103 height 29
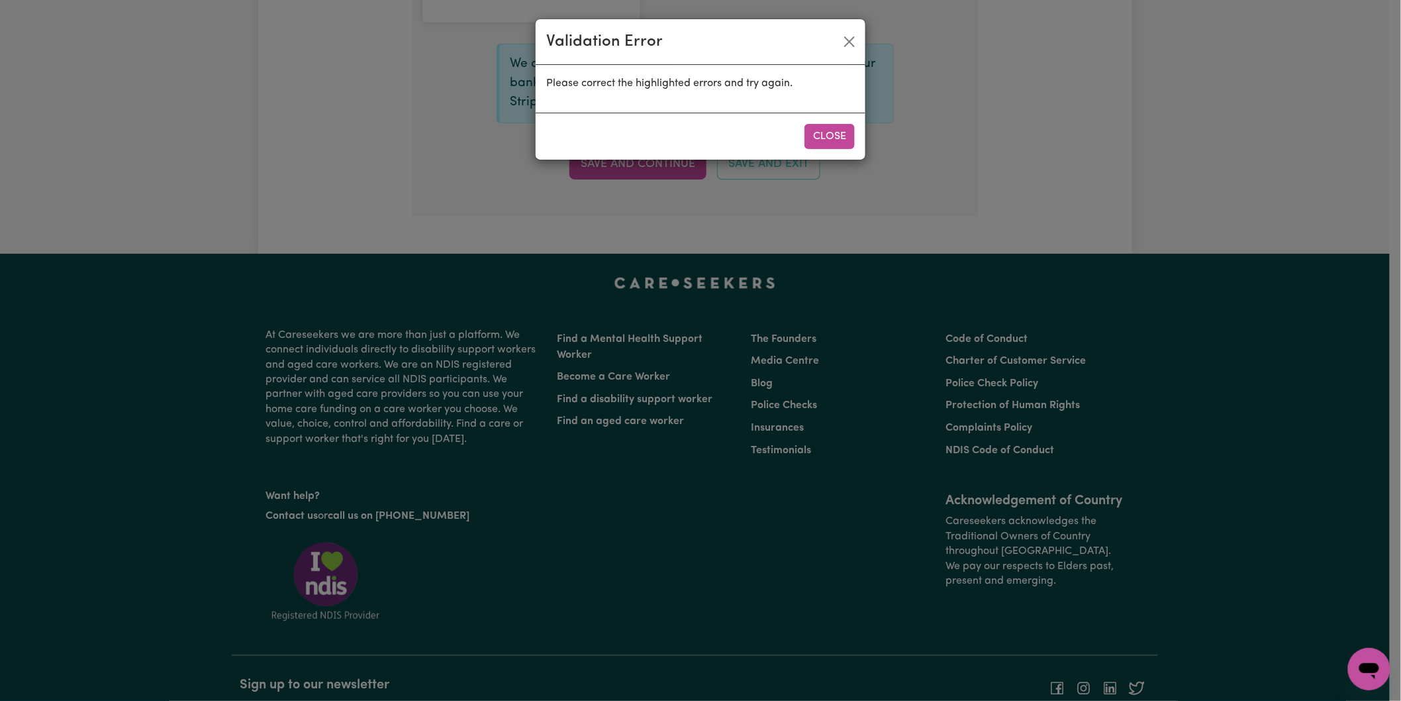
scroll to position [1345, 0]
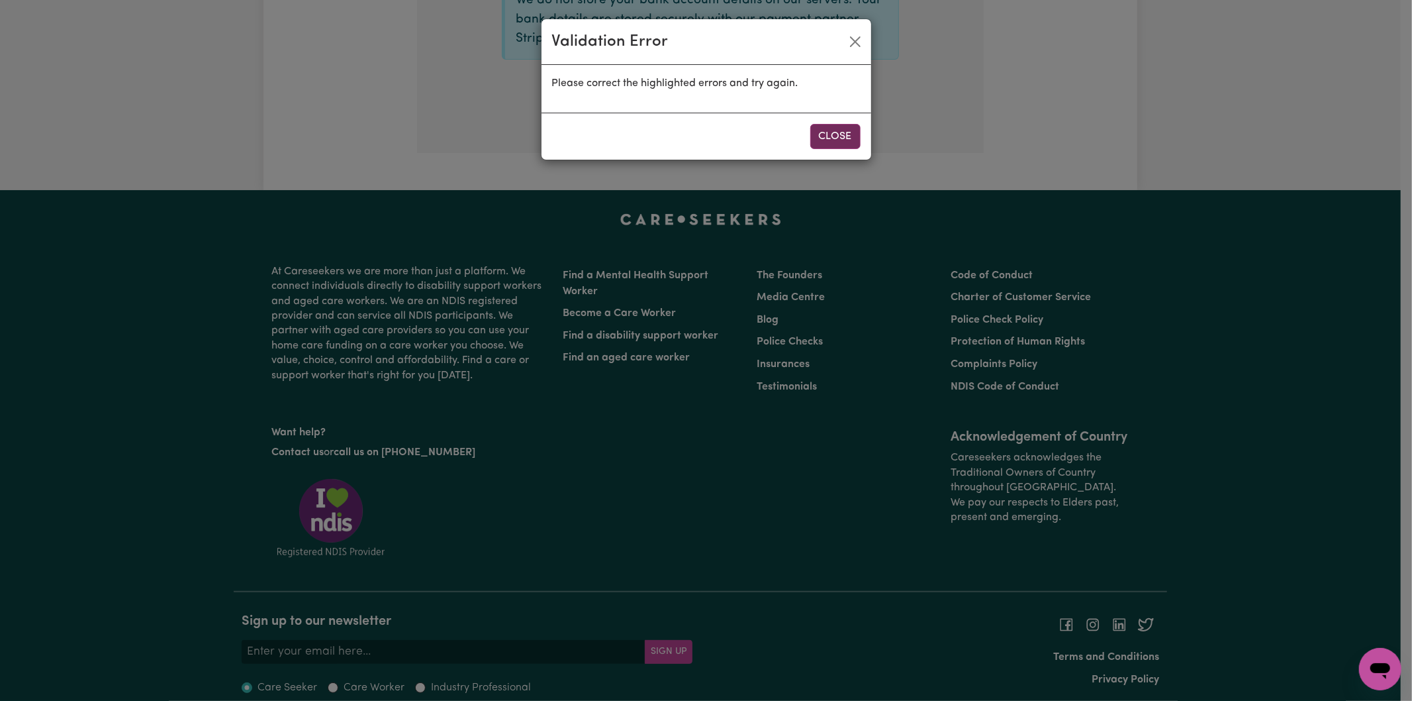
click at [838, 135] on button "Close" at bounding box center [835, 136] width 50 height 25
